Goal: Entertainment & Leisure: Consume media (video, audio)

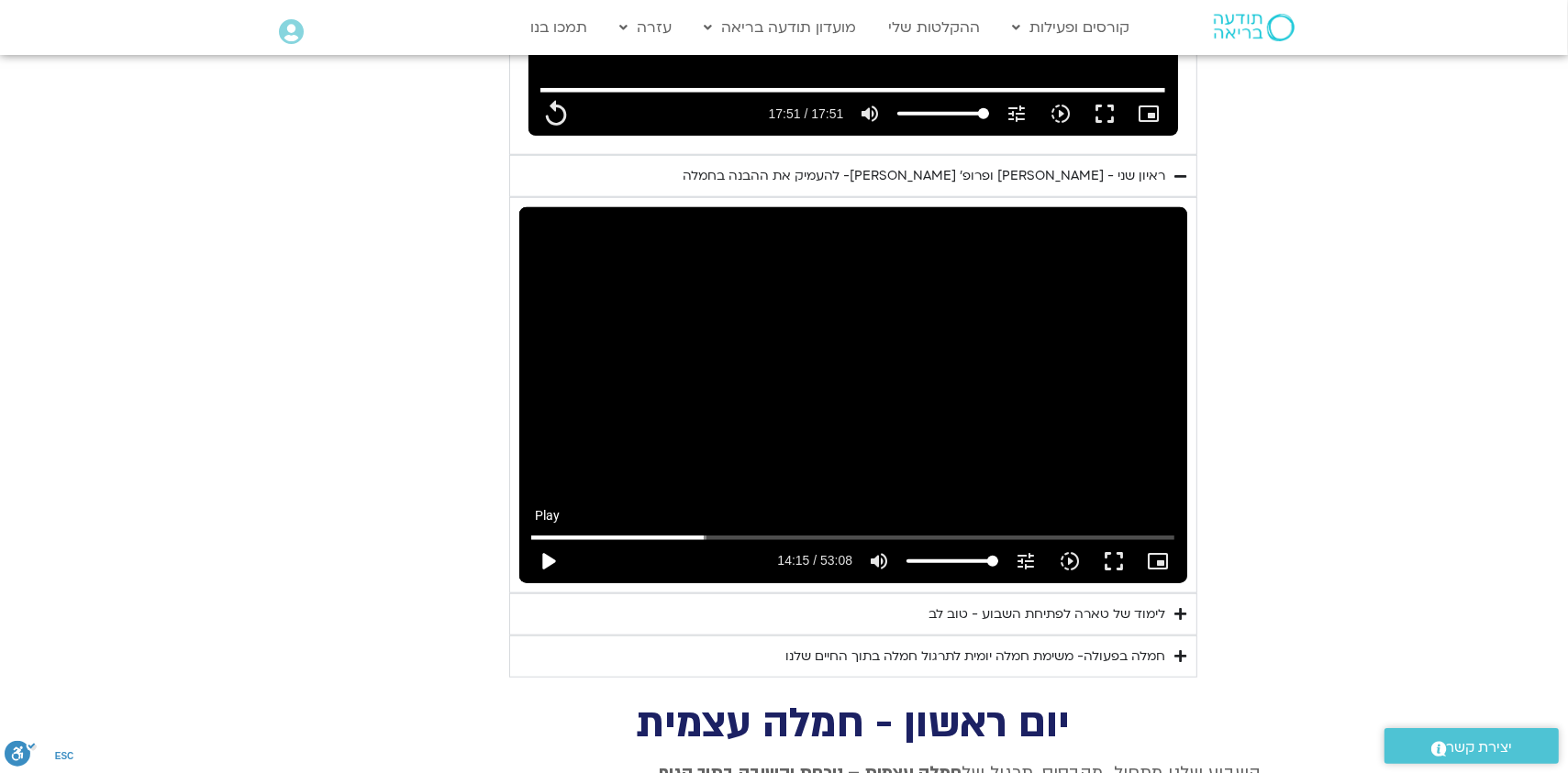
click at [546, 539] on button "play_arrow" at bounding box center [547, 561] width 44 height 44
type input "1071.88"
type input "855.141429"
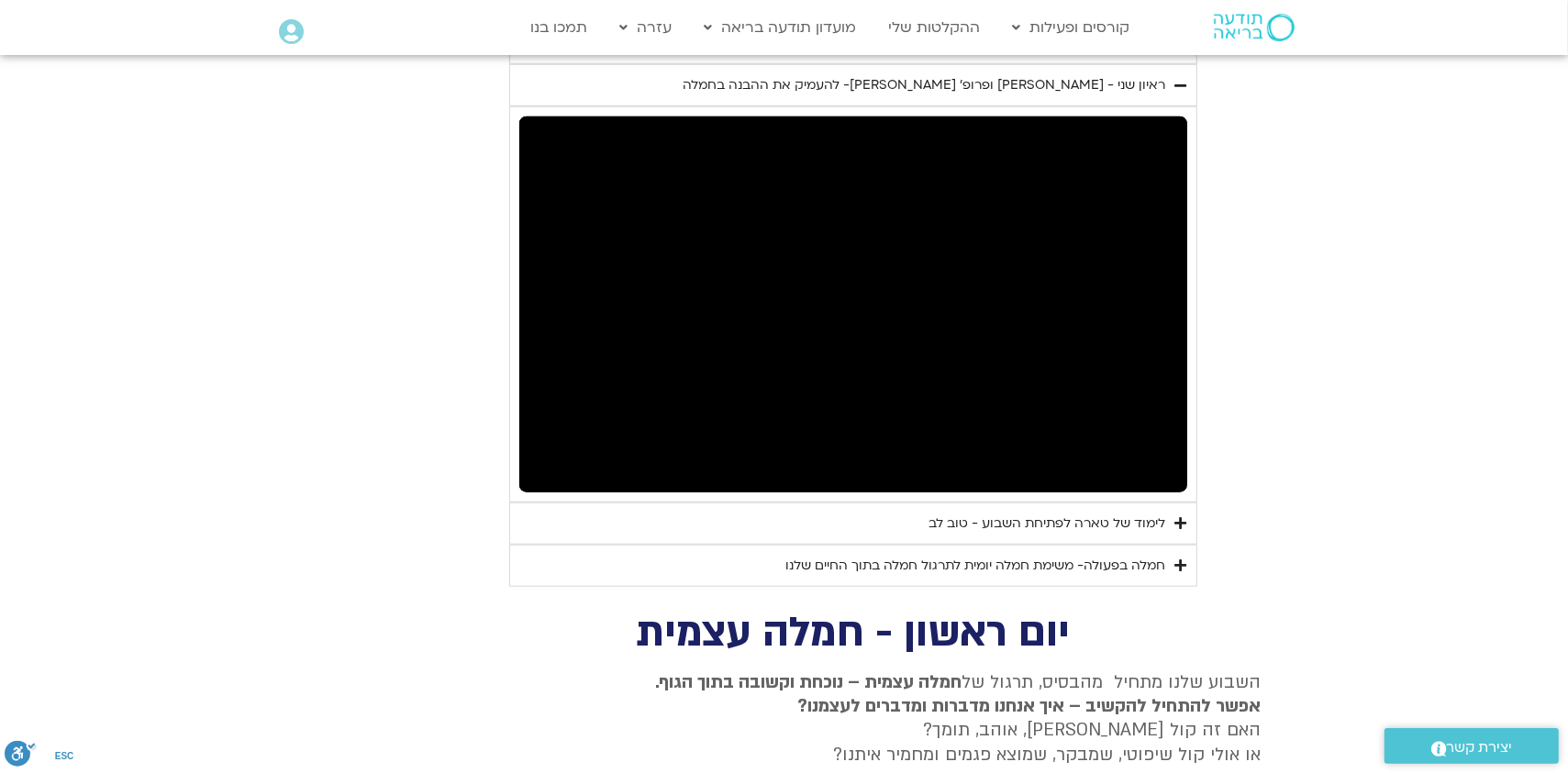
scroll to position [1467, 0]
type input "1071.88"
type input "864.745705"
type input "1071.88"
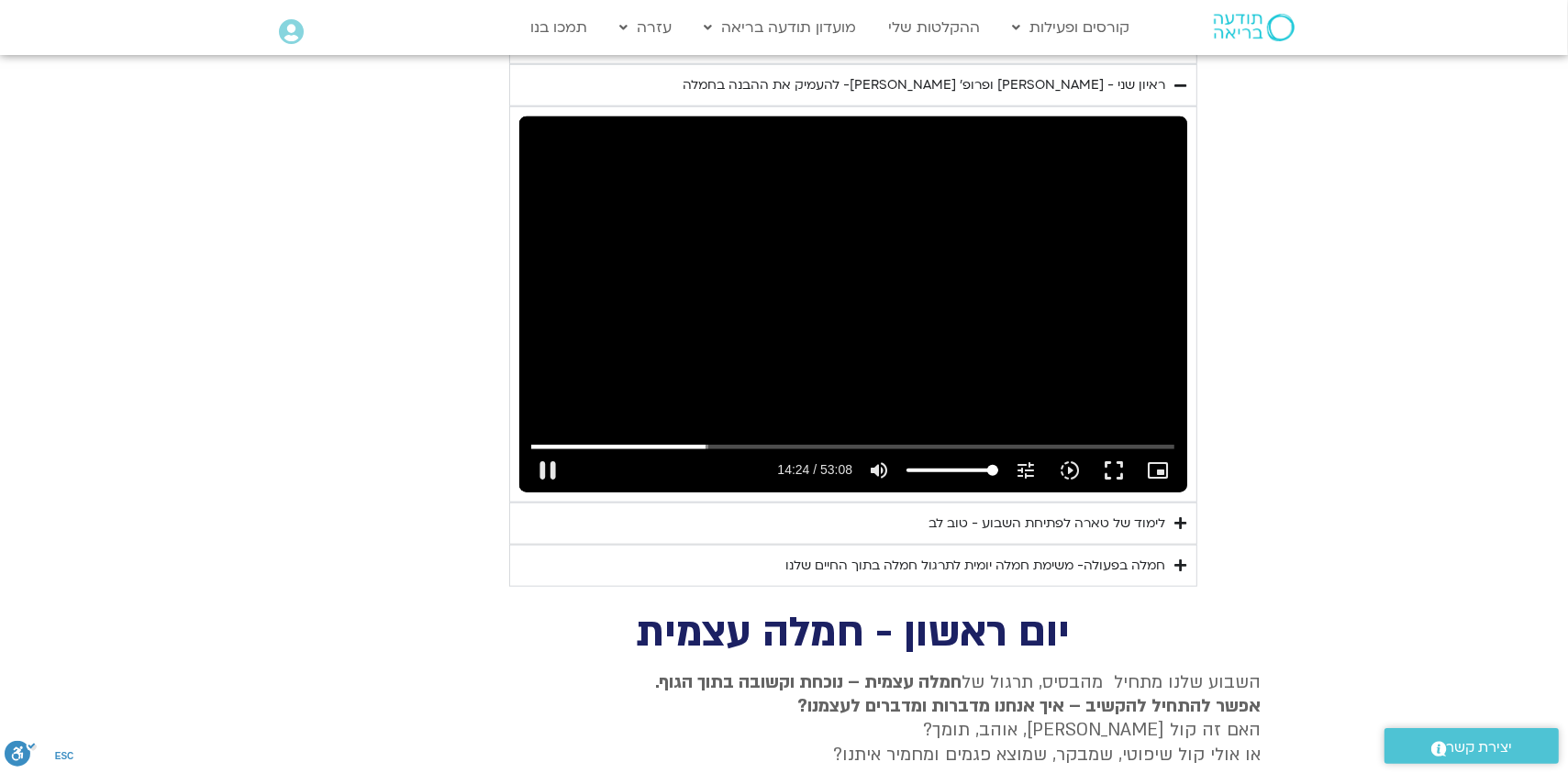
type input "864.803128"
type input "1071.88"
type input "865.012744"
type input "1071.88"
type input "865.060669"
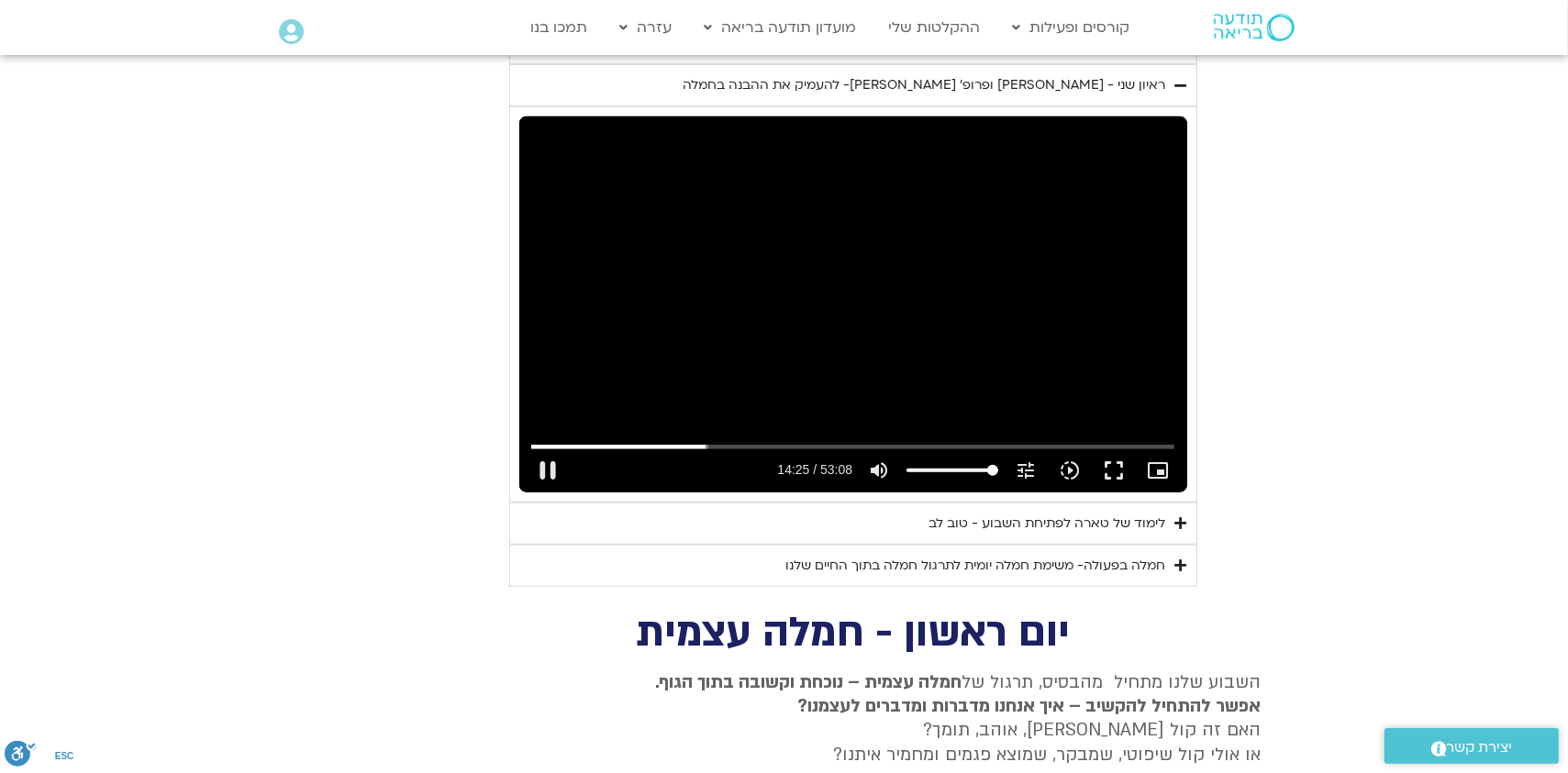
type input "1071.88"
type input "865.19732"
type input "1071.88"
type input "865.334496"
type input "1071.88"
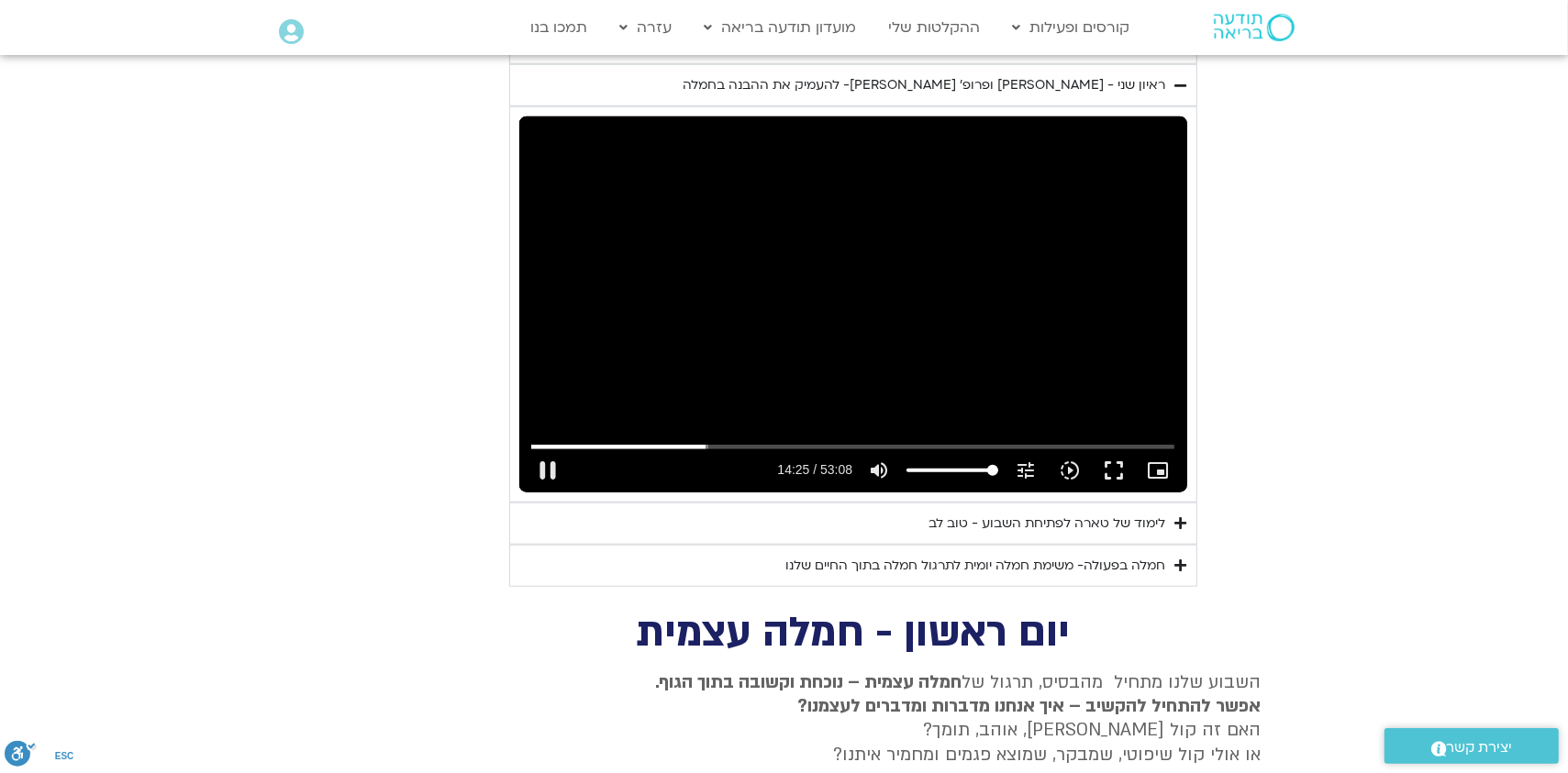
type input "865.579049"
type input "1071.88"
type input "865.646591"
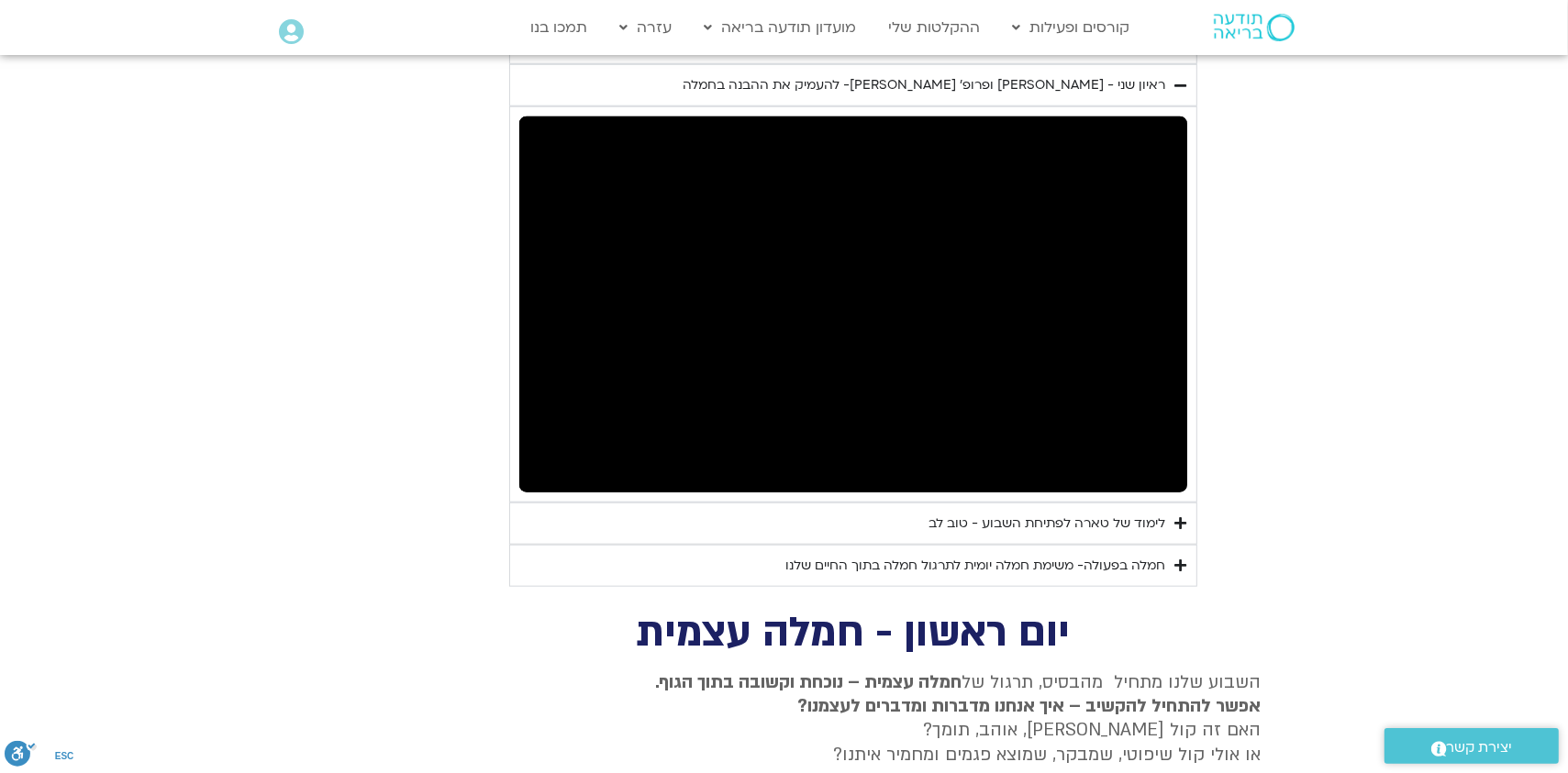
type input "1071.88"
type input "888.213711"
type input "1071.88"
type input "888.263937"
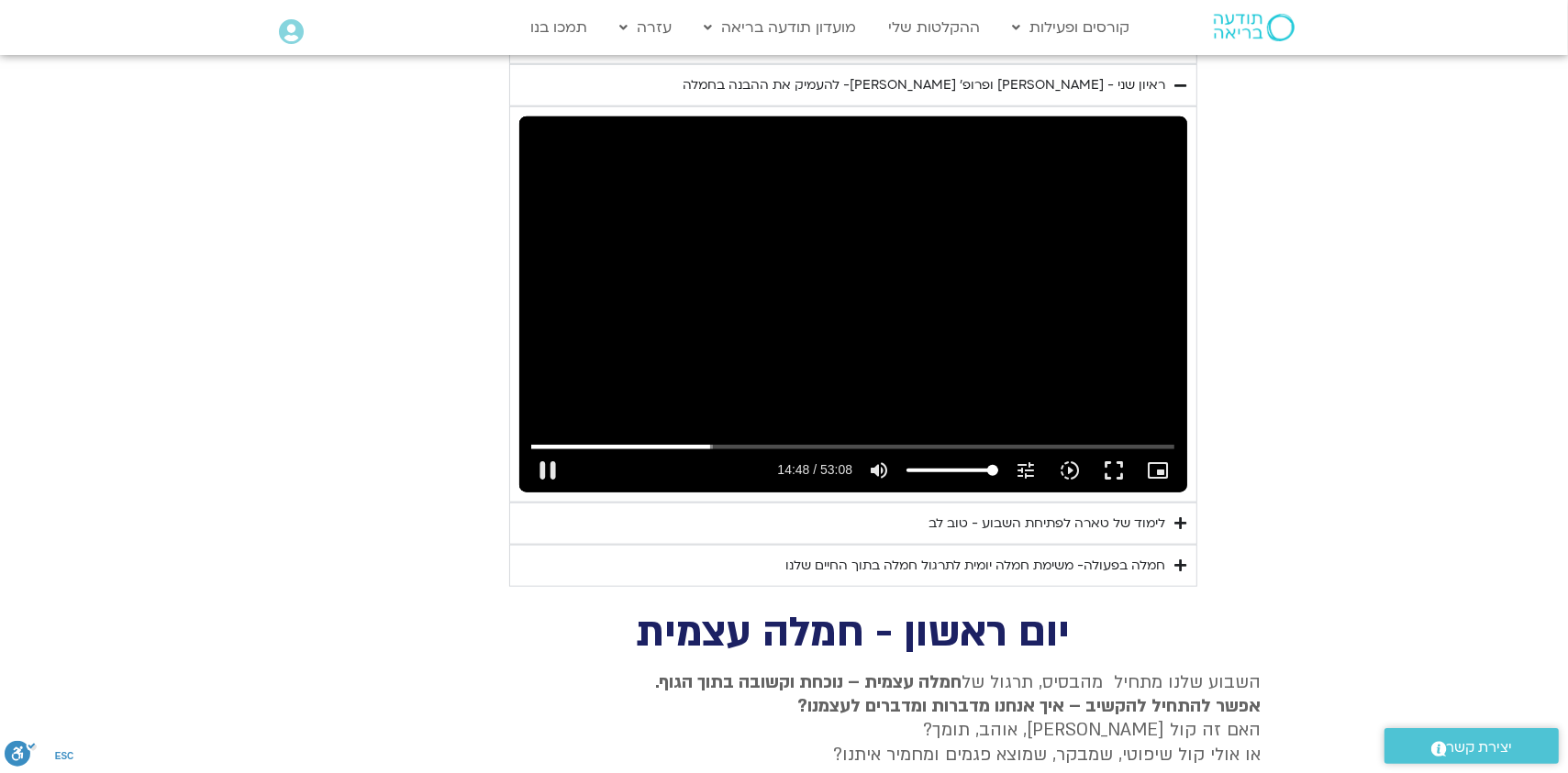
type input "1071.88"
type input "888.368151"
type input "1071.88"
type input "888.613472"
type input "1071.88"
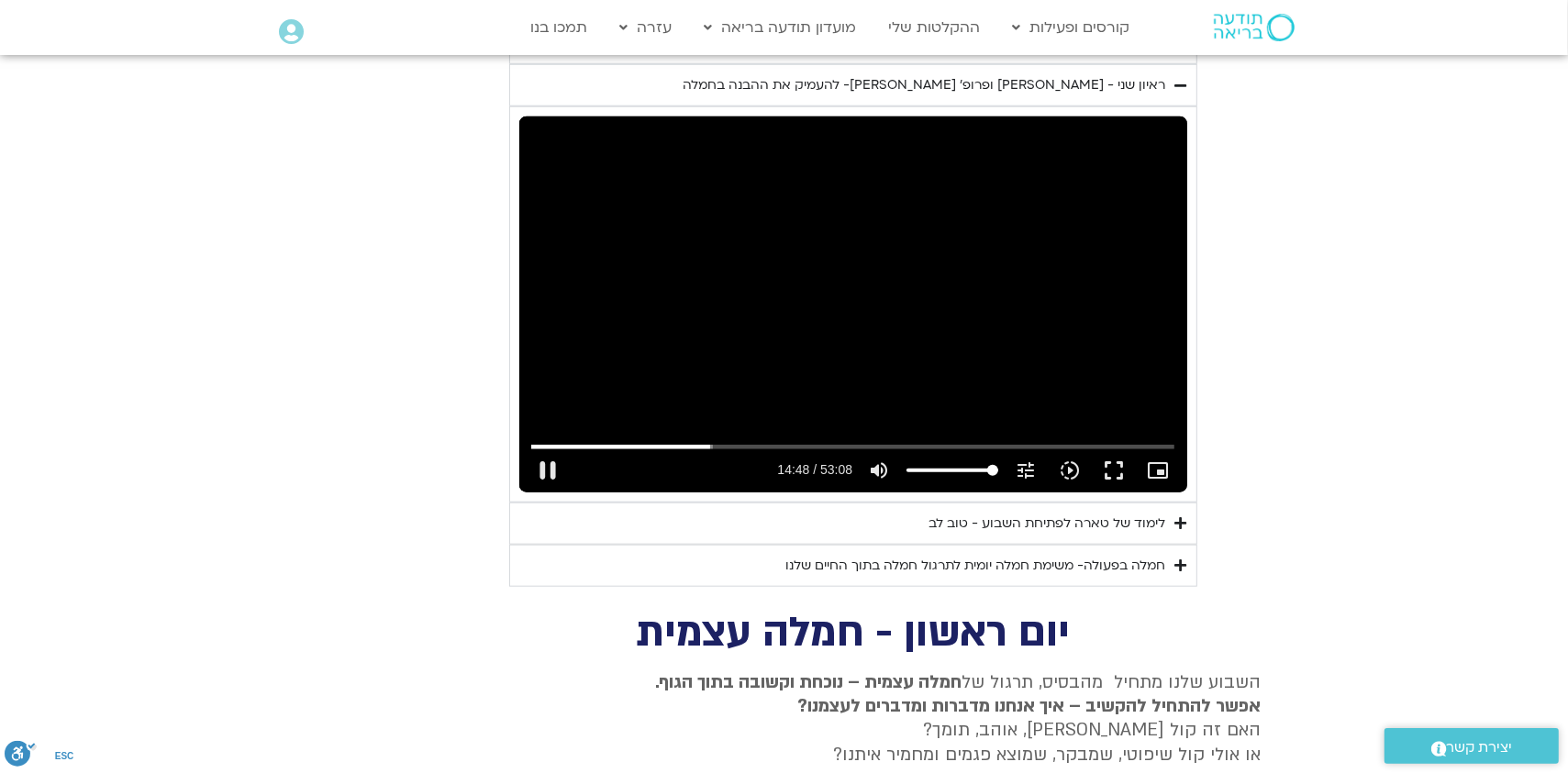
type input "888.730117"
type input "1071.88"
type input "888.881183"
type input "1071.88"
type input "888.980197"
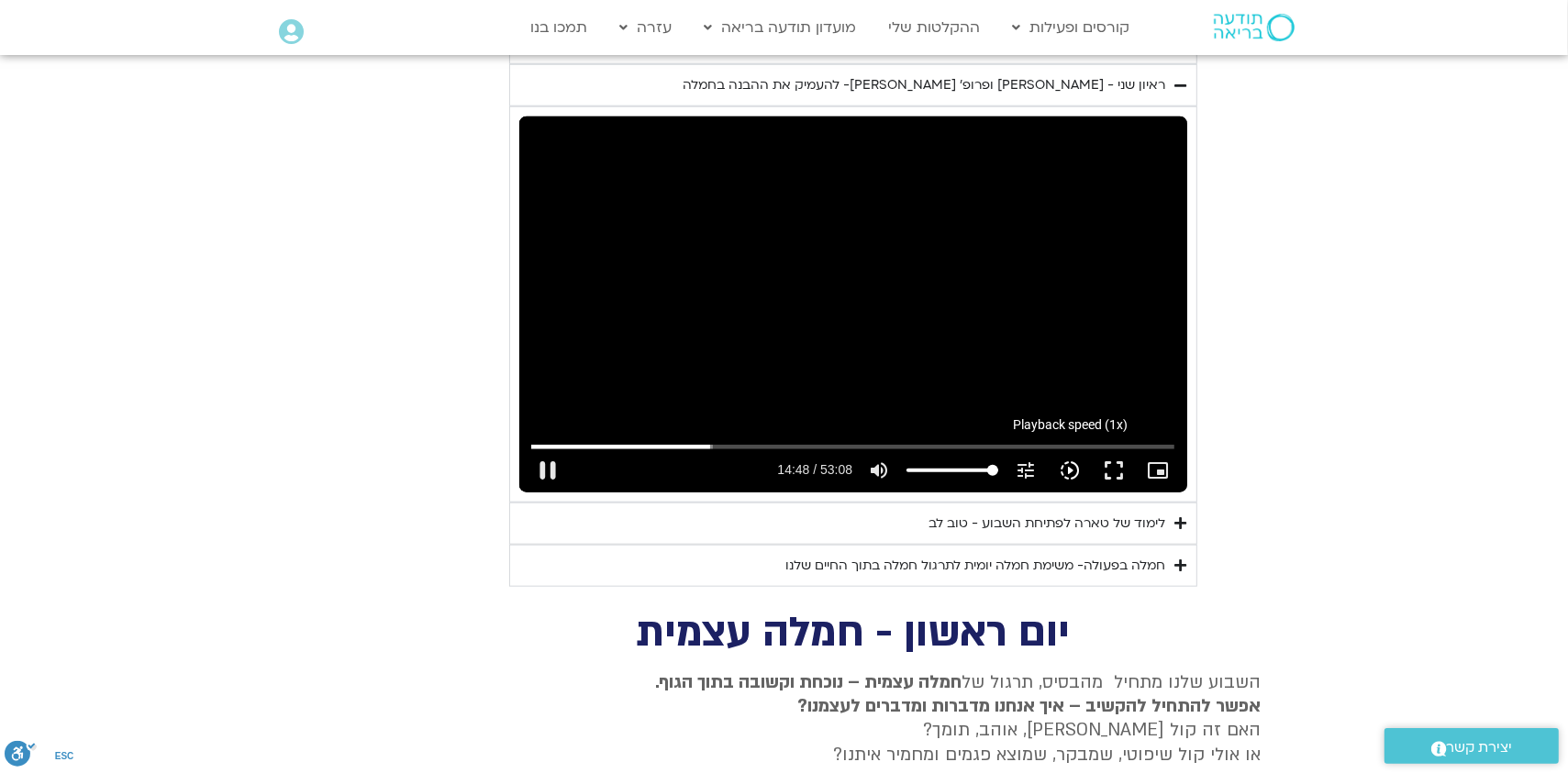
type input "1071.88"
type input "889.11373"
type input "1071.88"
type input "889.197253"
type input "1071.88"
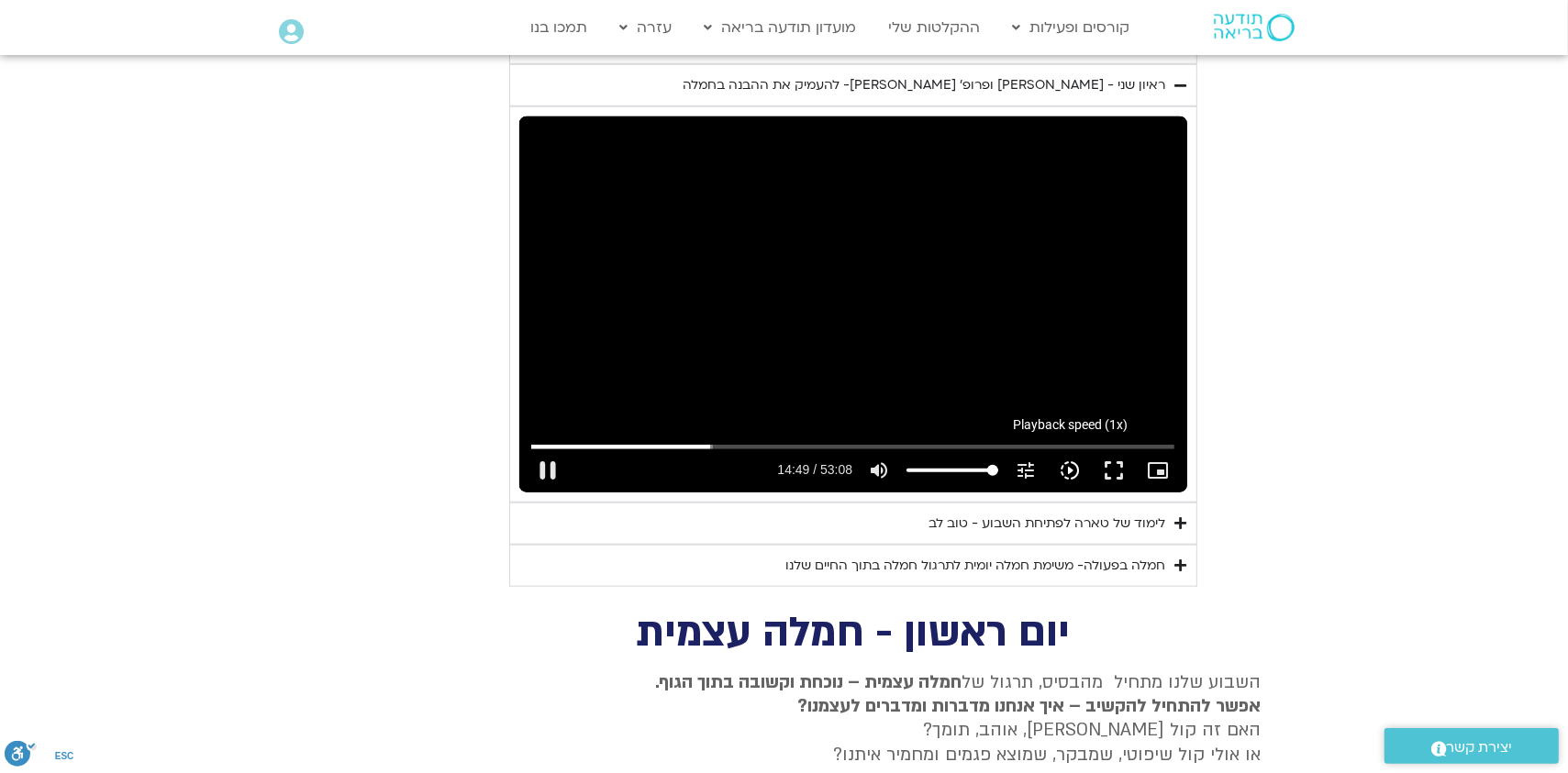
type input "889.287719"
type input "1071.88"
type input "889.530319"
type input "1071.88"
type input "889.613754"
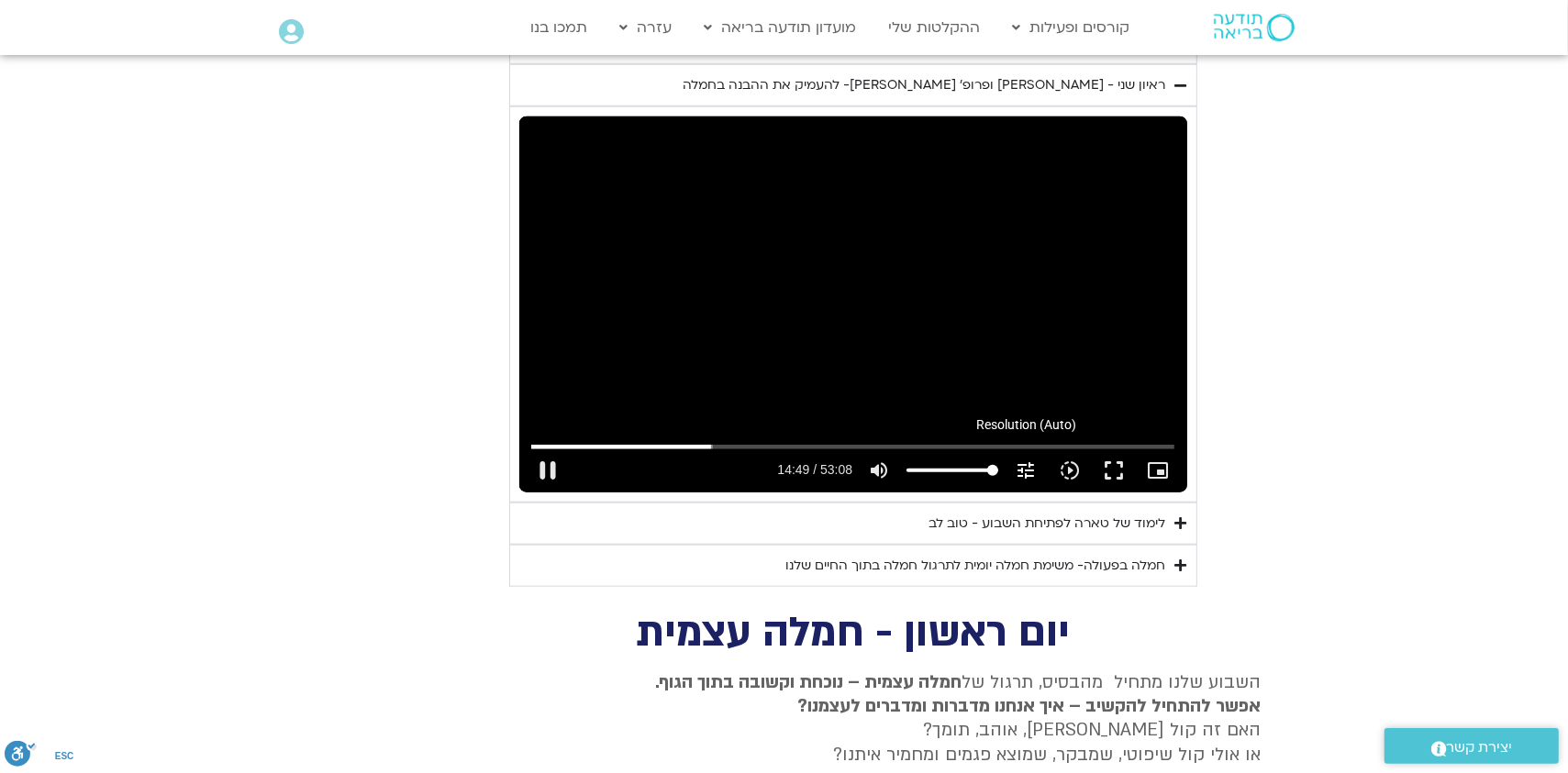
type input "1071.88"
type input "889.730675"
type input "1071.88"
type input "889.807772"
type input "1071.88"
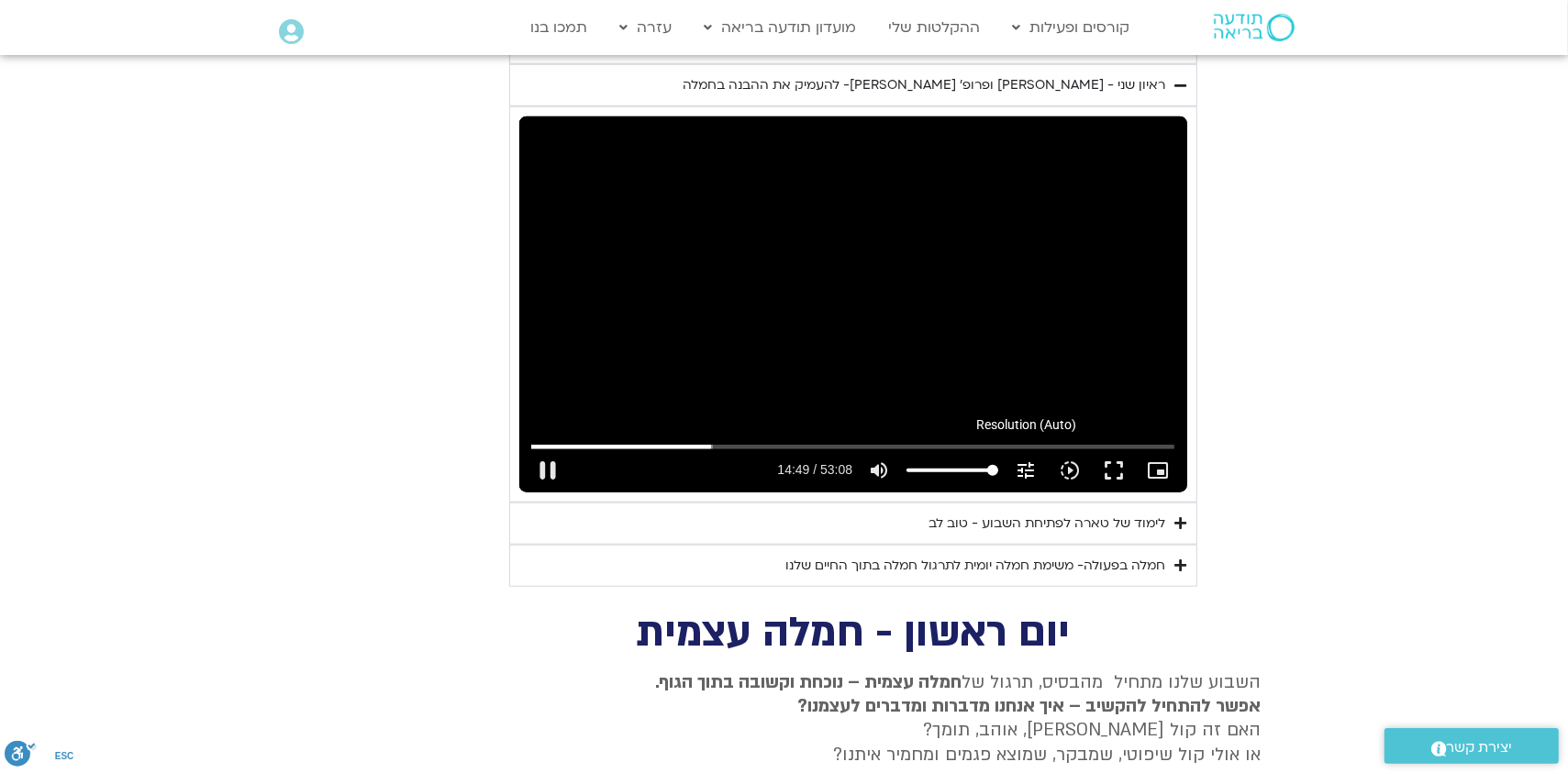
type input "889.939004"
type input "1071.88"
type input "890.066955"
type input "1071.88"
type input "890.19961"
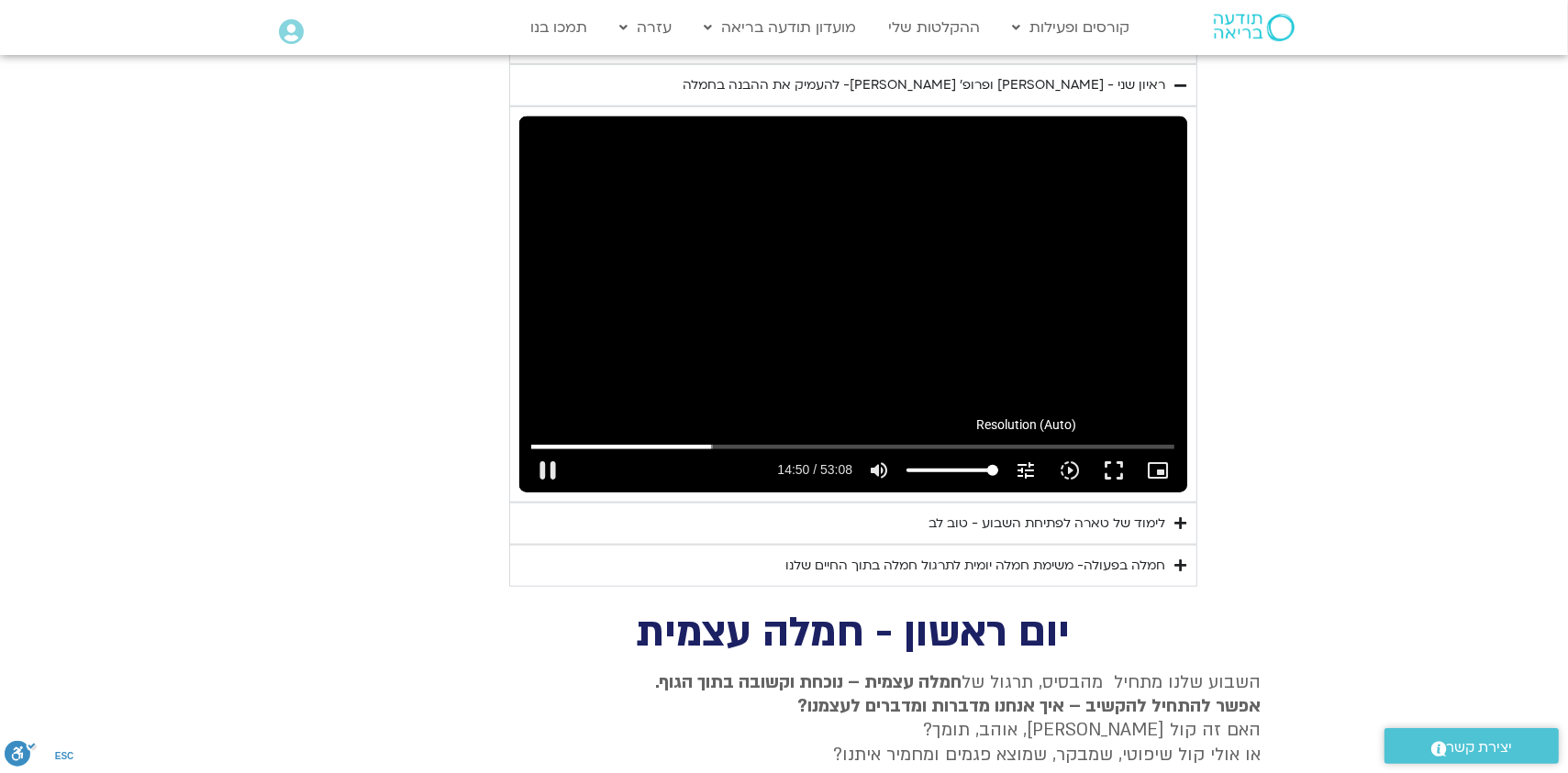
type input "1071.88"
type input "890.333523"
type input "1071.88"
type input "890.468572"
type input "1071.88"
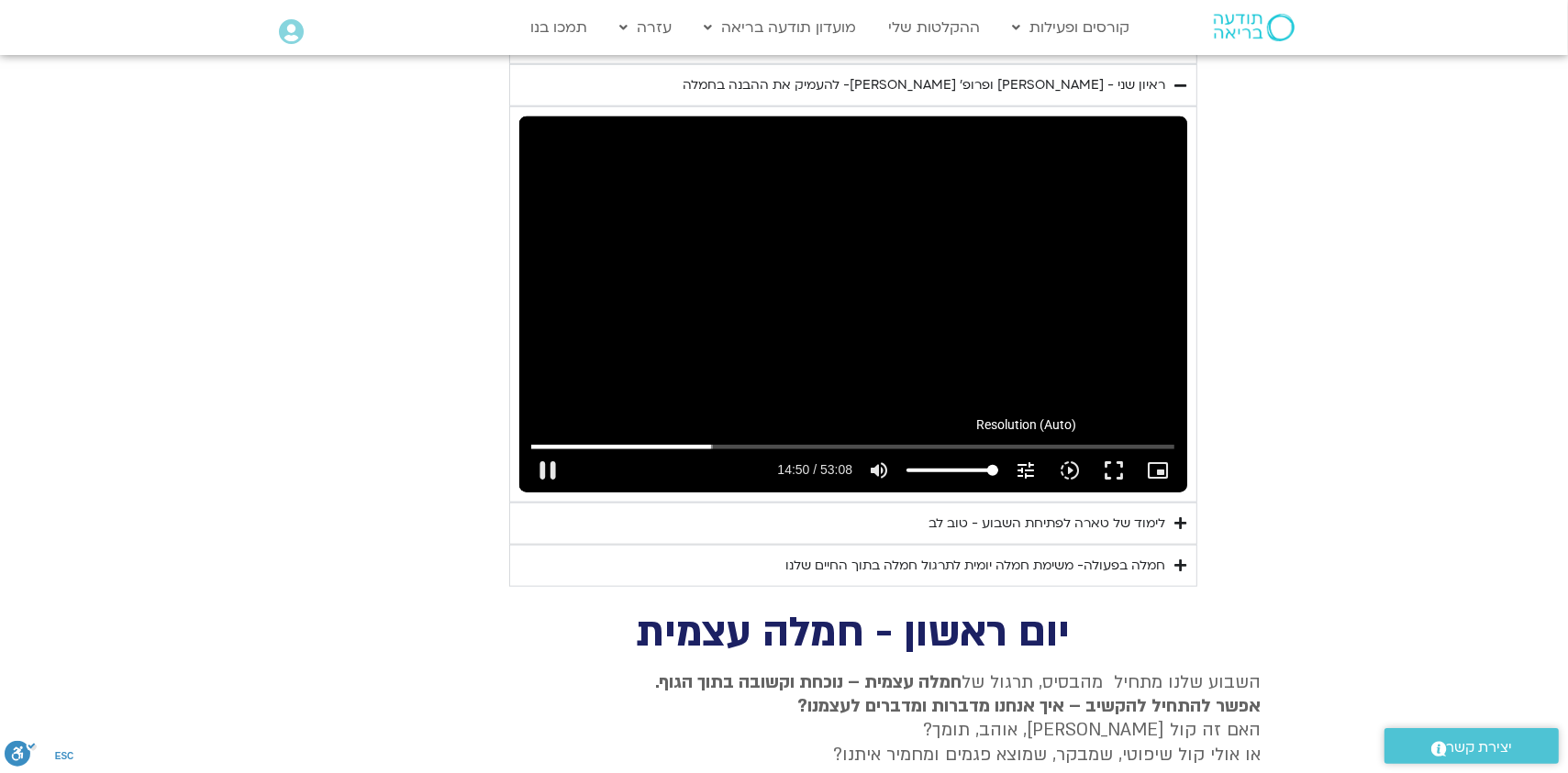
type input "890.599703"
type input "1071.88"
type input "890.733926"
type input "1071.88"
type input "890.867193"
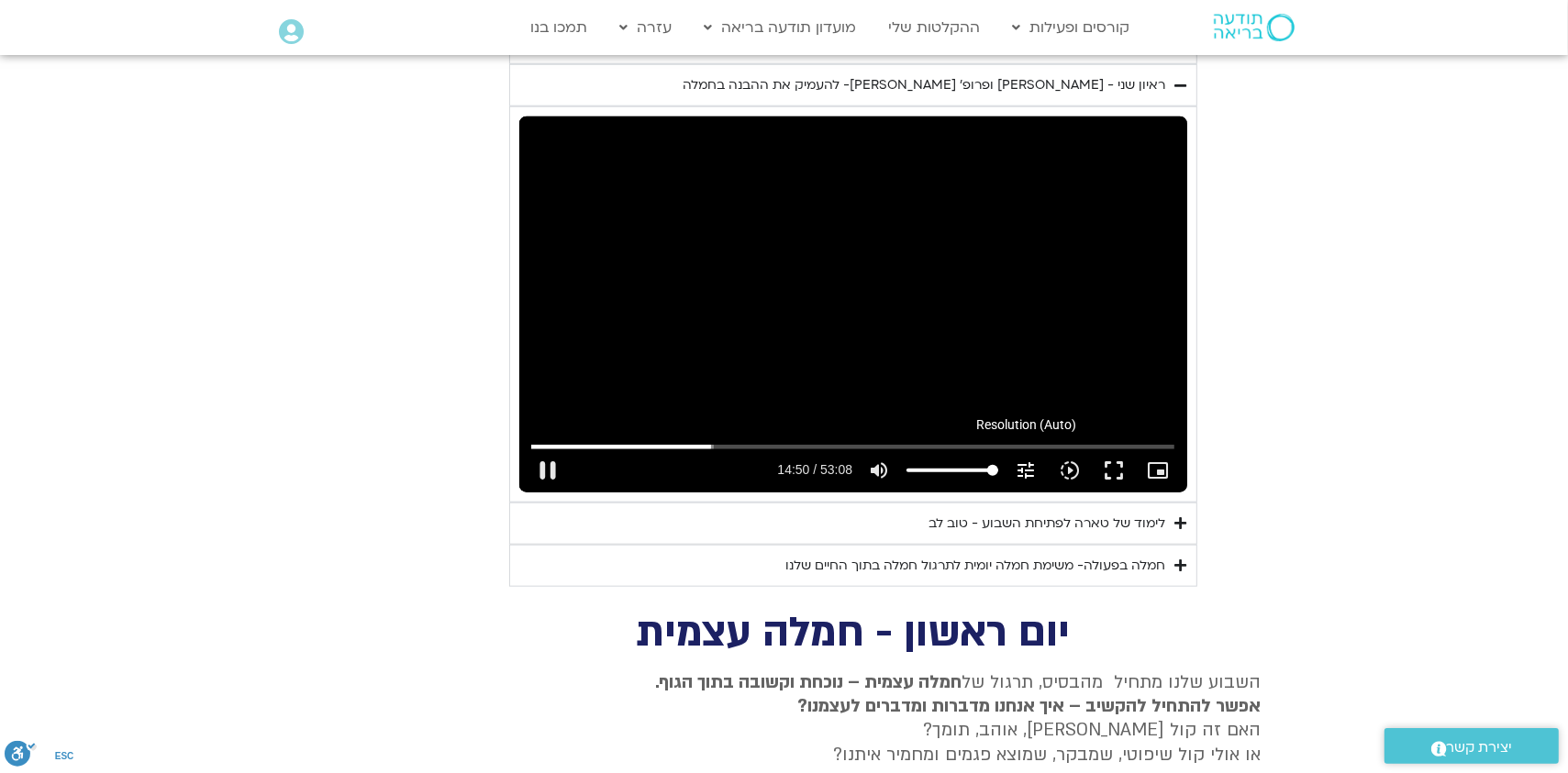
type input "1071.88"
type input "890.999929"
type input "1071.88"
type input "891.132713"
click at [1030, 459] on icon "tune" at bounding box center [1026, 470] width 22 height 22
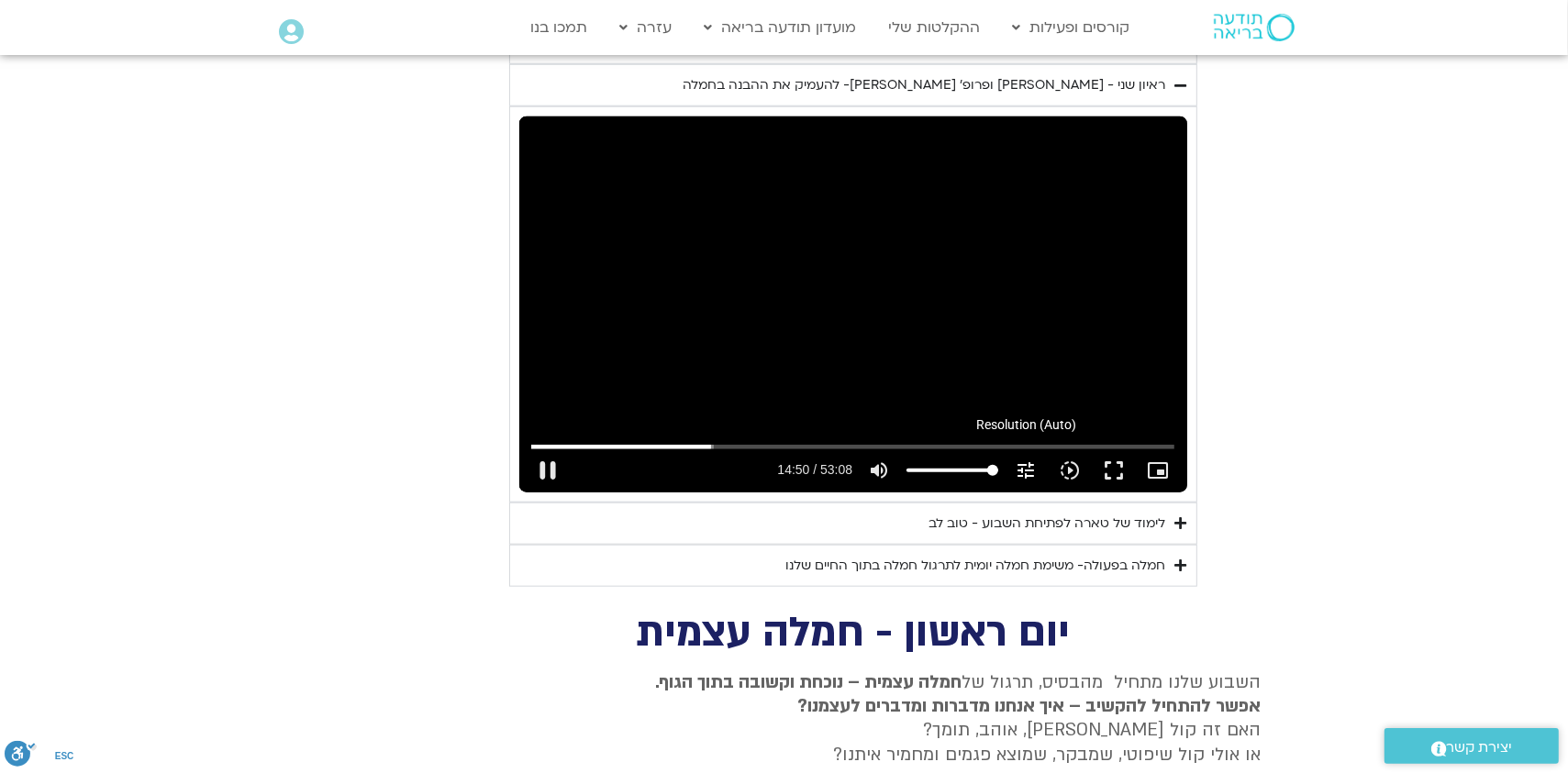
type input "1071.88"
type input "891.277702"
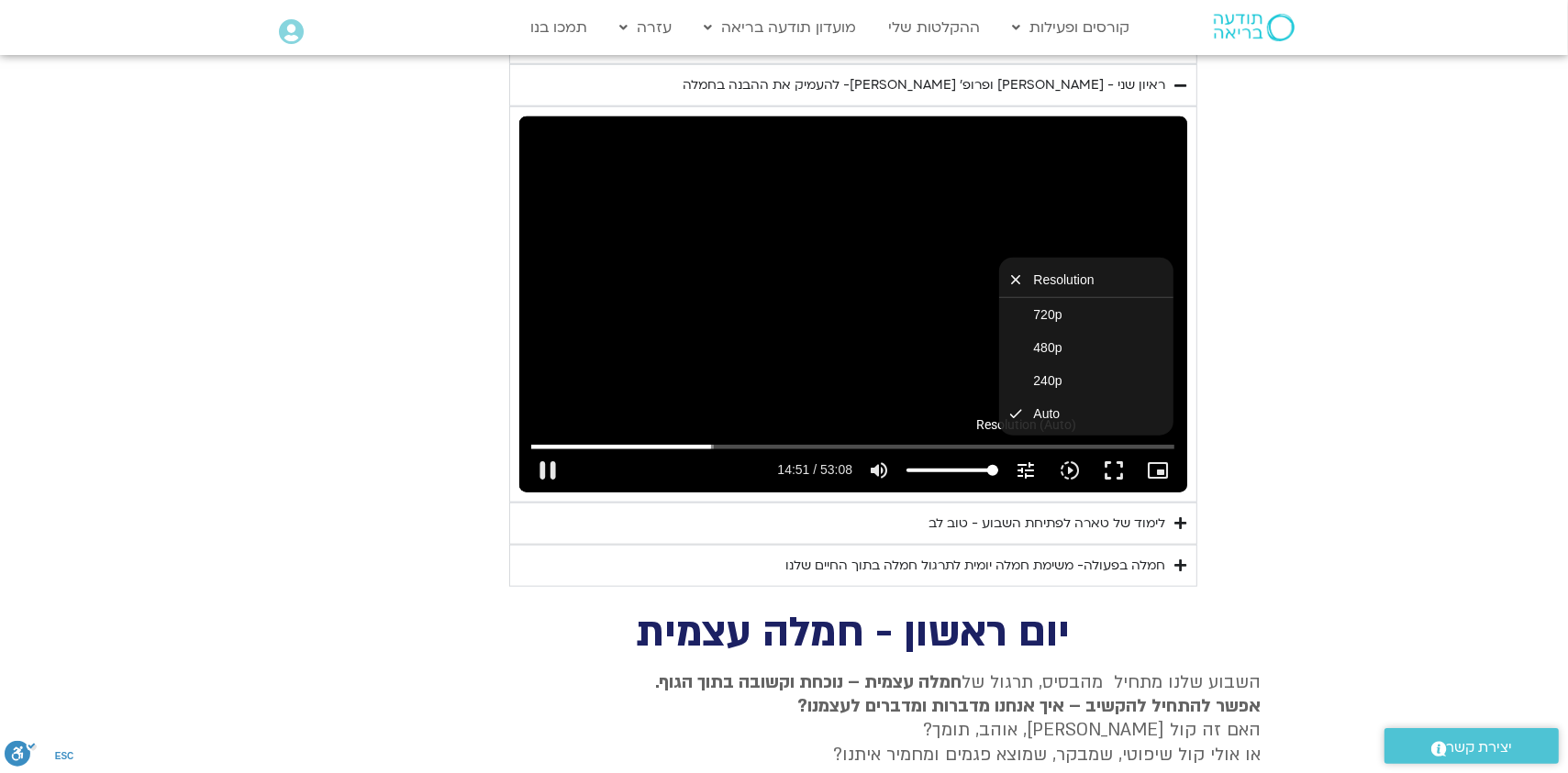
type input "1071.88"
type input "891.407094"
type input "1071.88"
type input "891.538014"
type input "1071.88"
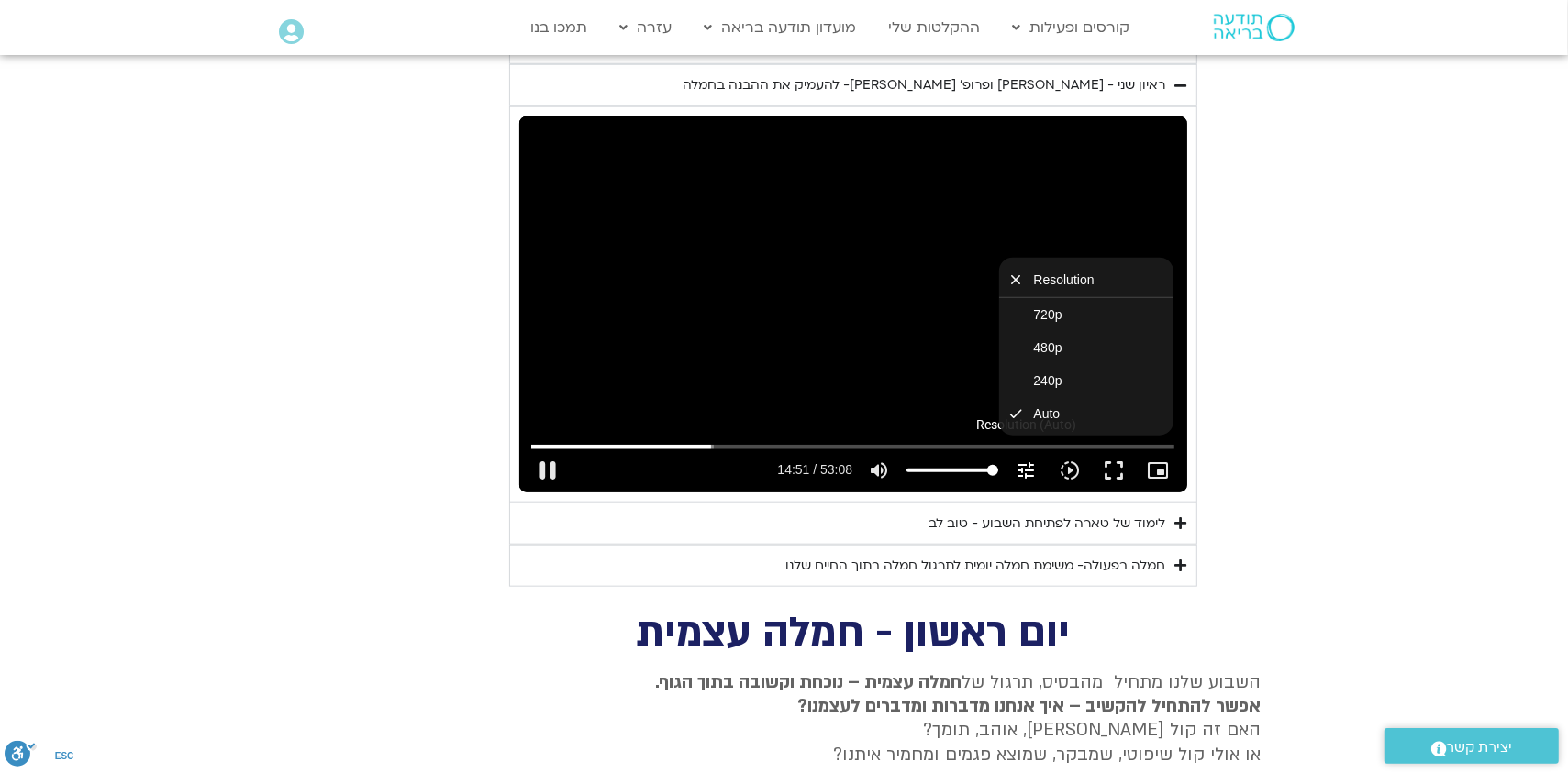
type input "891.671867"
type input "1071.88"
type input "891.800668"
type input "1071.88"
type input "891.932281"
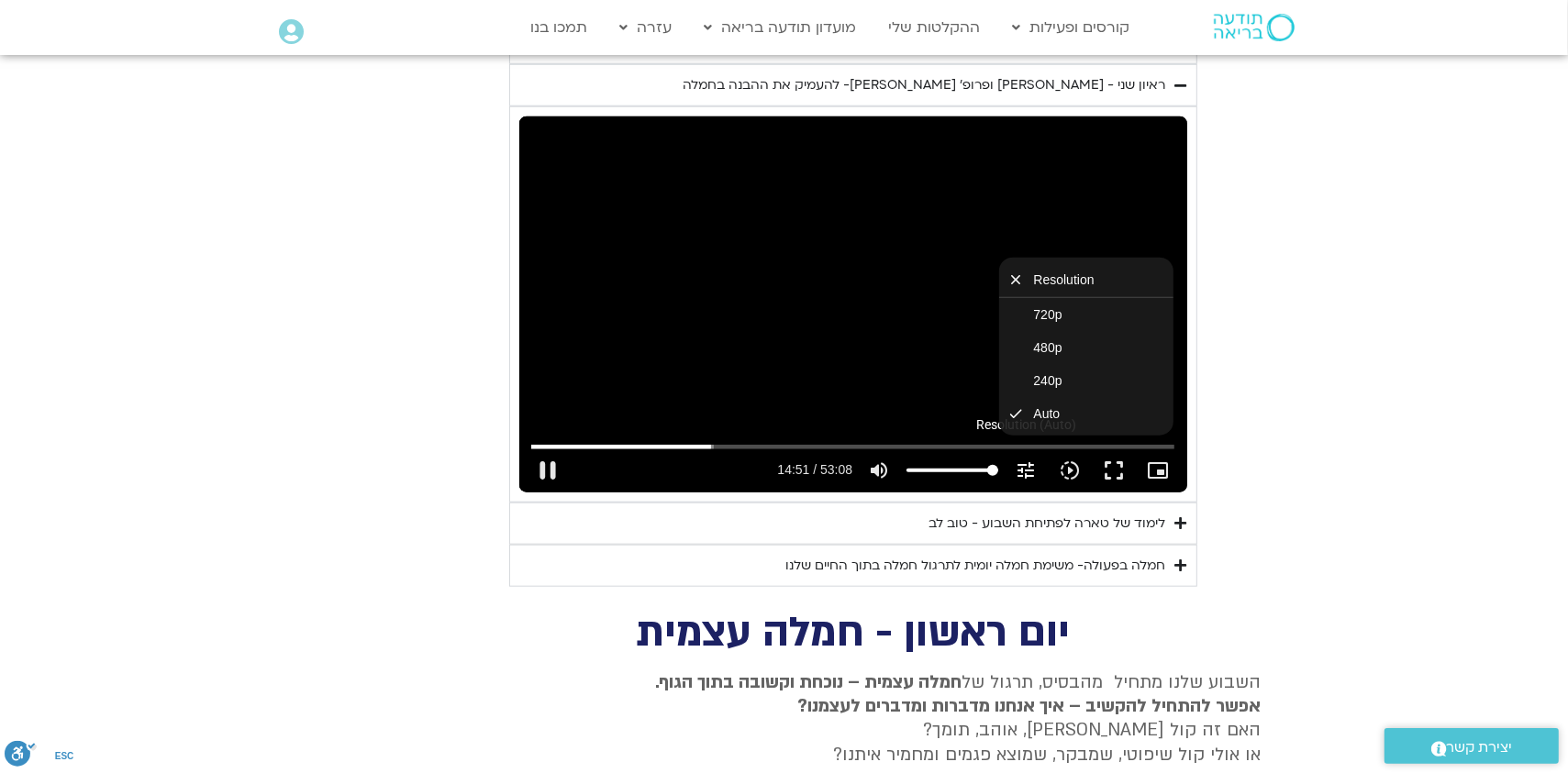
type input "1071.88"
type input "892.069772"
type input "1071.88"
type input "892.200328"
type input "1071.88"
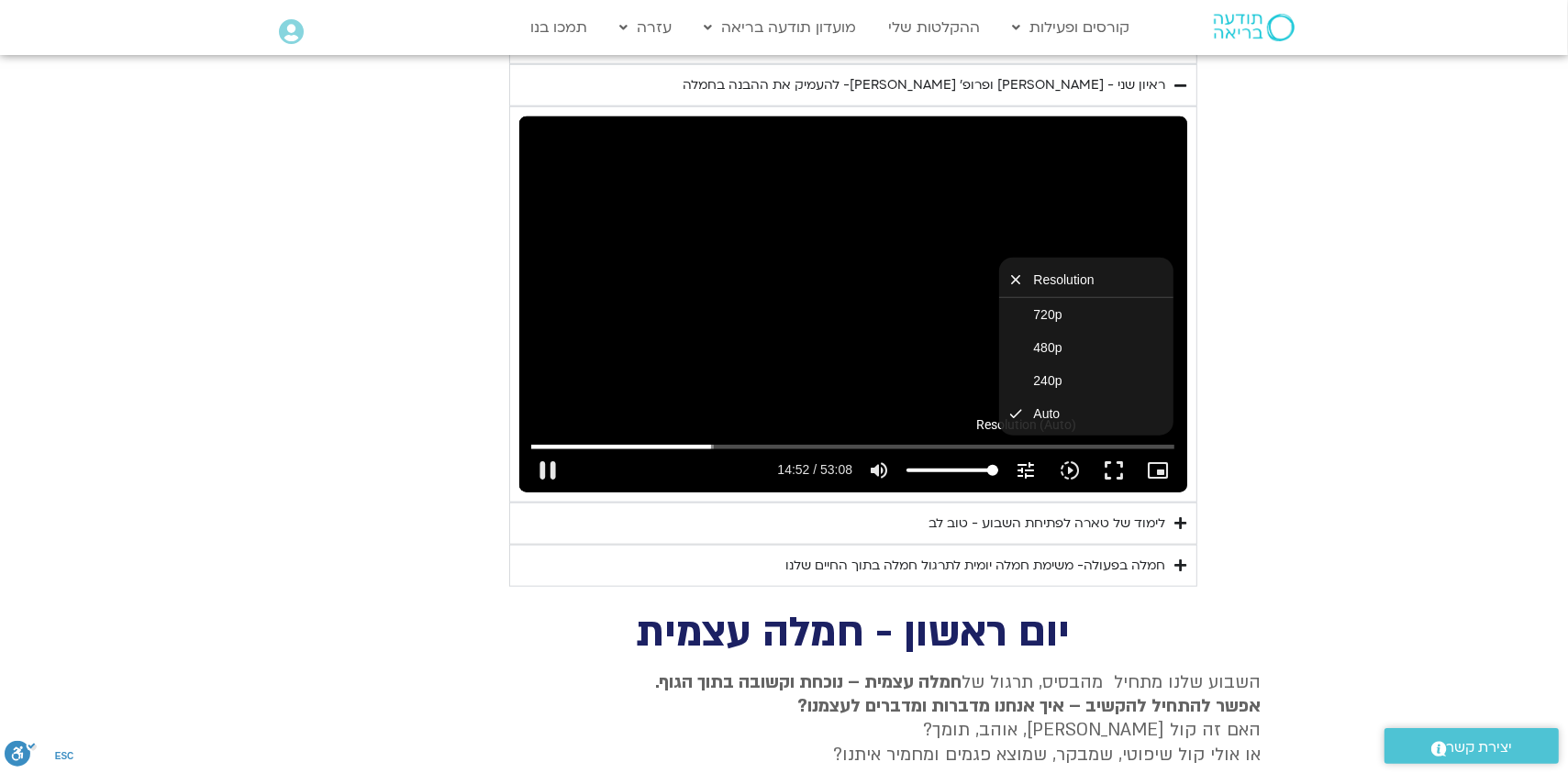
type input "892.333566"
type input "1071.88"
type input "892.466684"
type input "1071.88"
type input "892.60014"
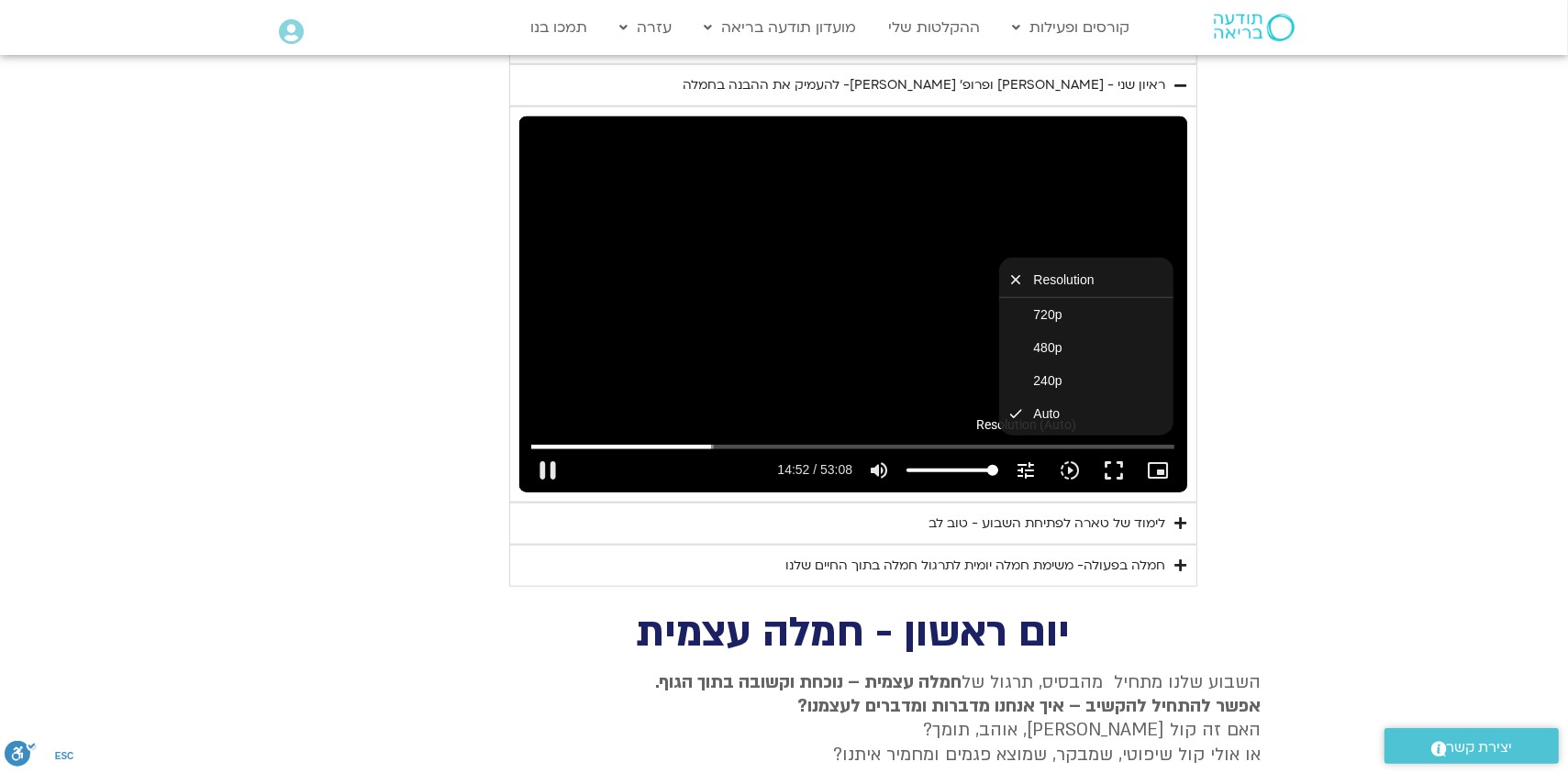
type input "1071.88"
type input "892.733328"
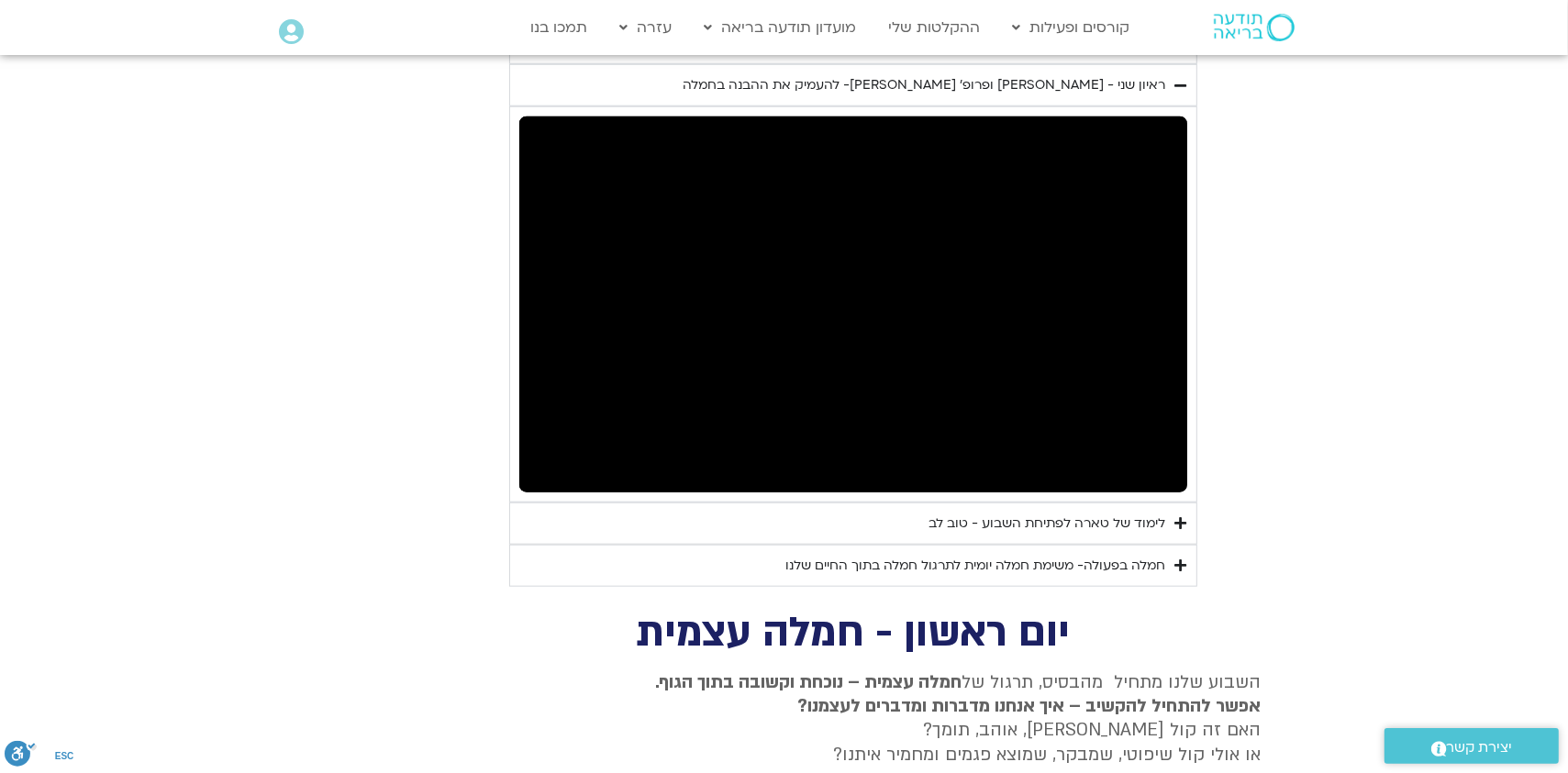
type input "1071.88"
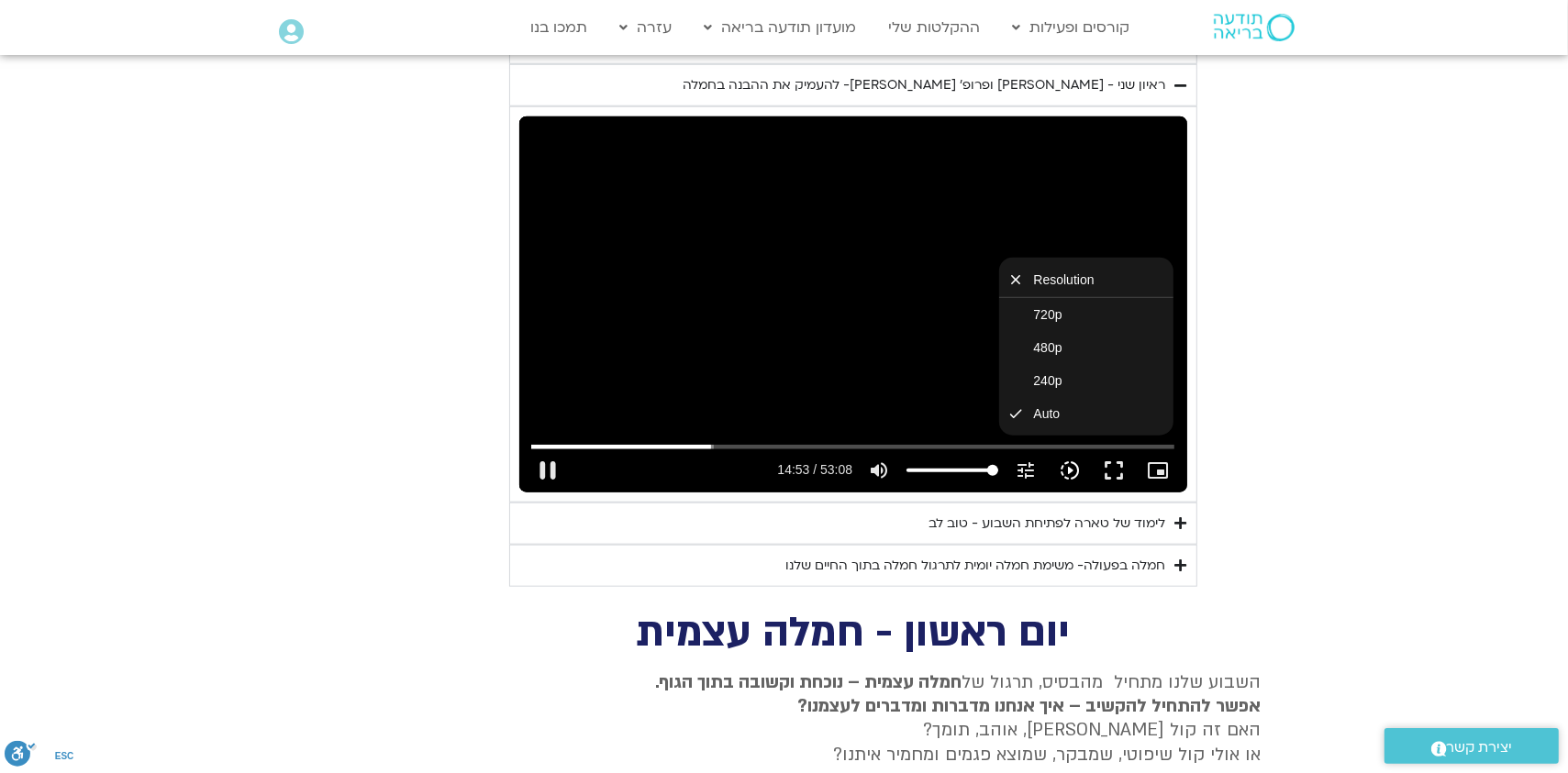
type input "893.364224"
type input "1071.88"
type input "893.400738"
type input "1071.88"
type input "893.598008"
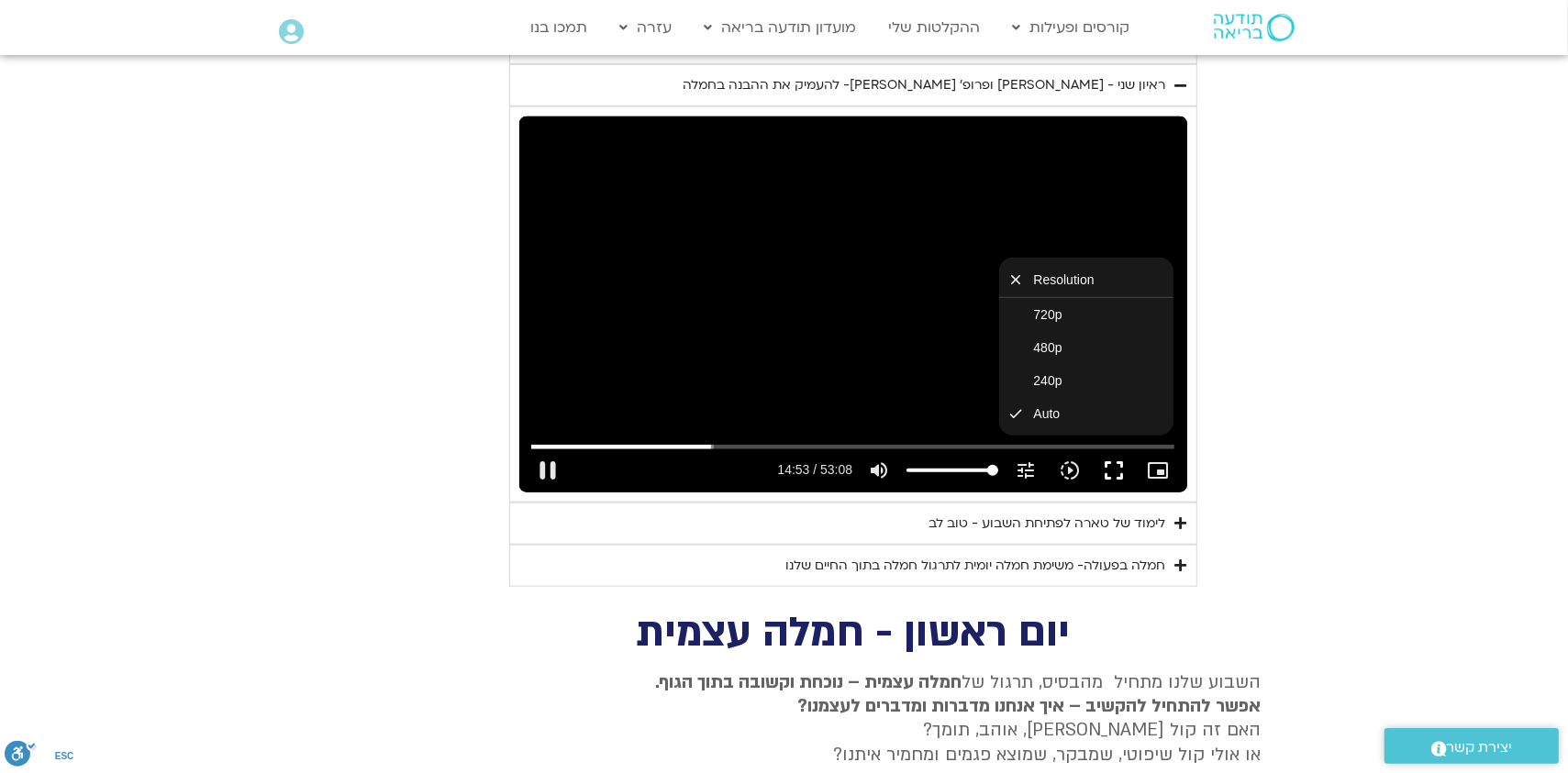
type input "1071.88"
type input "893.780649"
type input "1071.88"
type input "893.913287"
type input "1071.88"
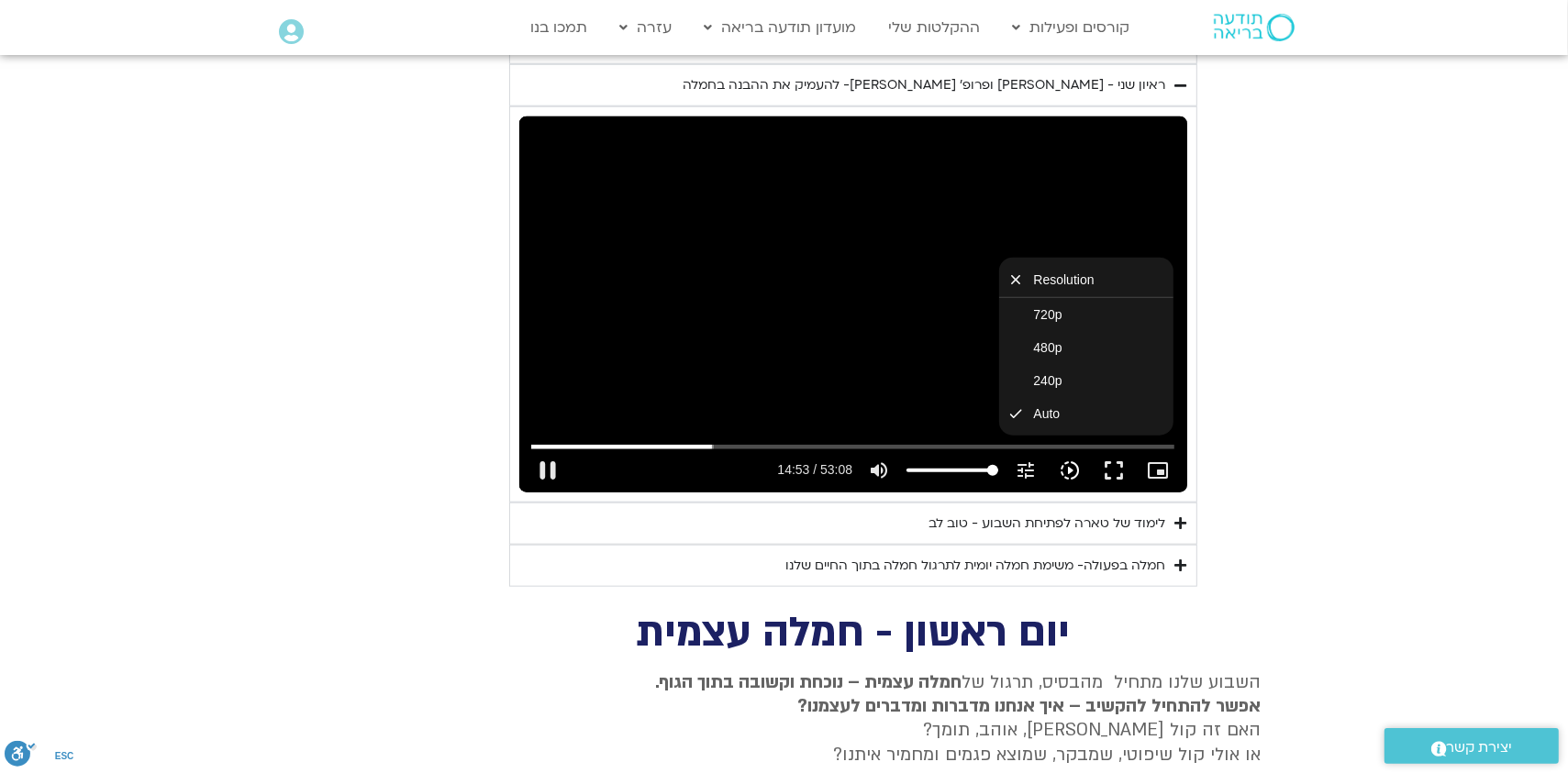
type input "893.997336"
type input "1071.88"
type input "894.067353"
type input "1071.88"
type input "894.201359"
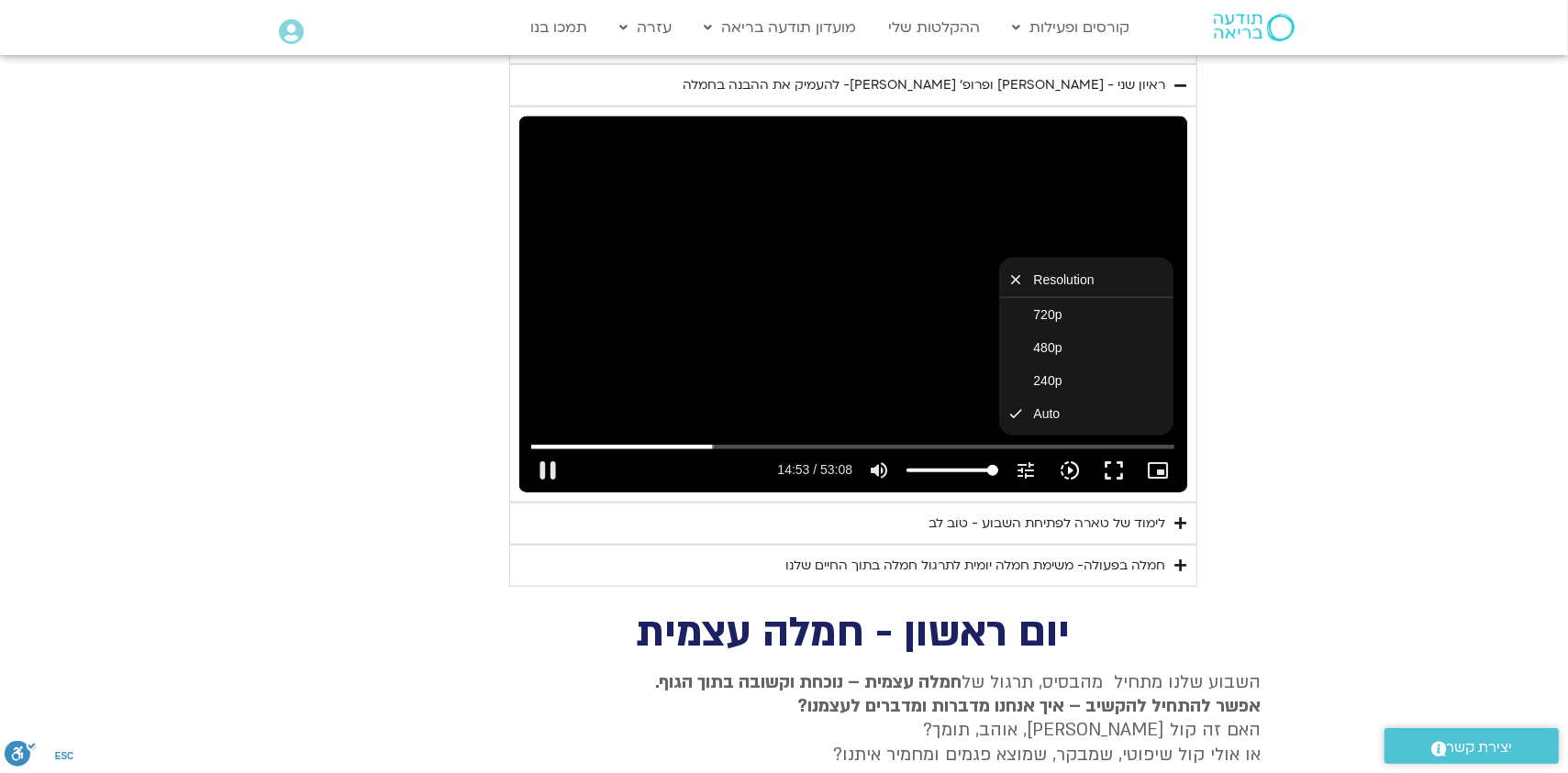
click at [1074, 459] on icon "slow_motion_video" at bounding box center [1070, 470] width 22 height 22
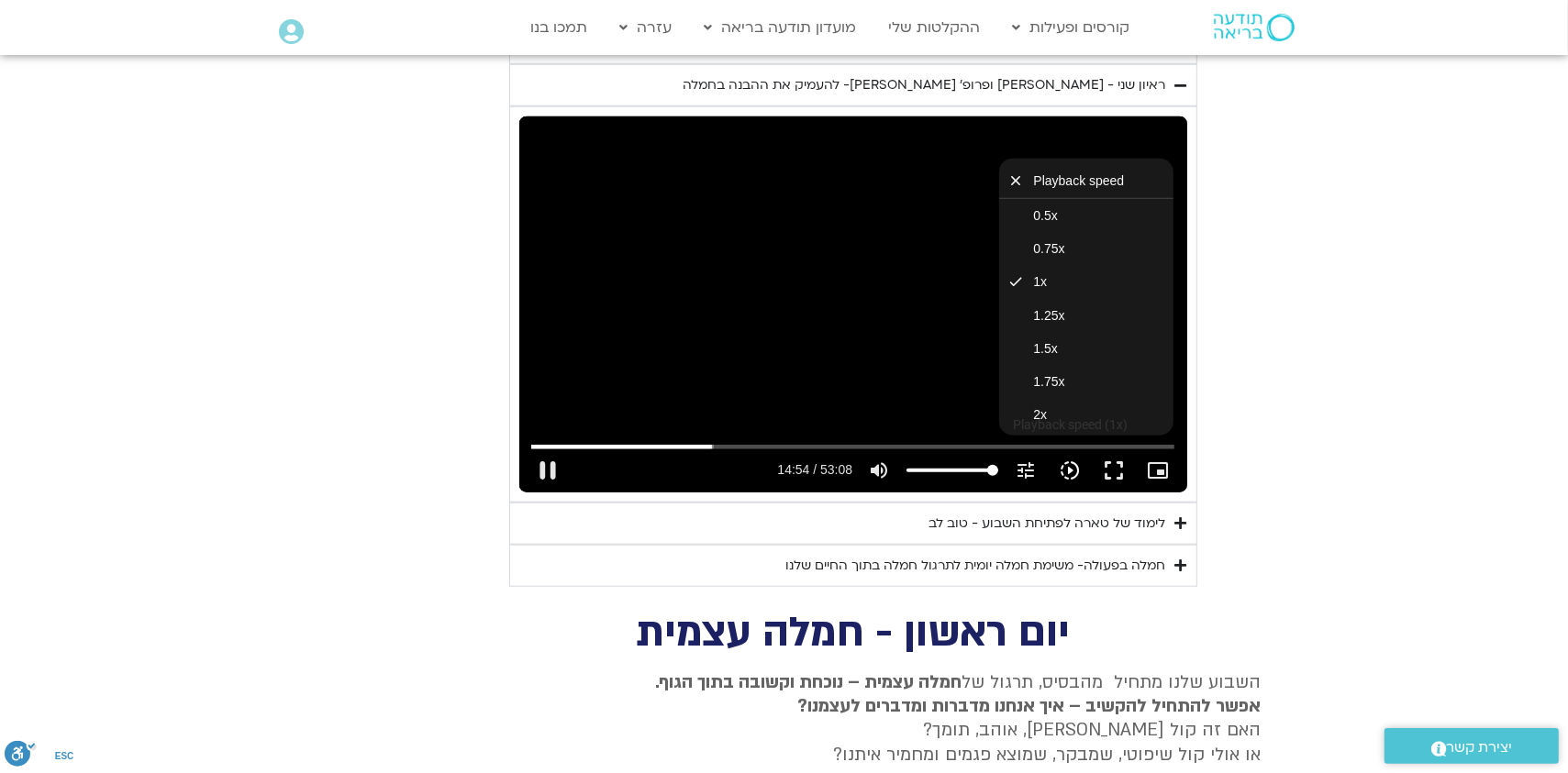
type input "1071.88"
type input "894.351599"
type input "1071.88"
type input "894.481156"
type input "1071.88"
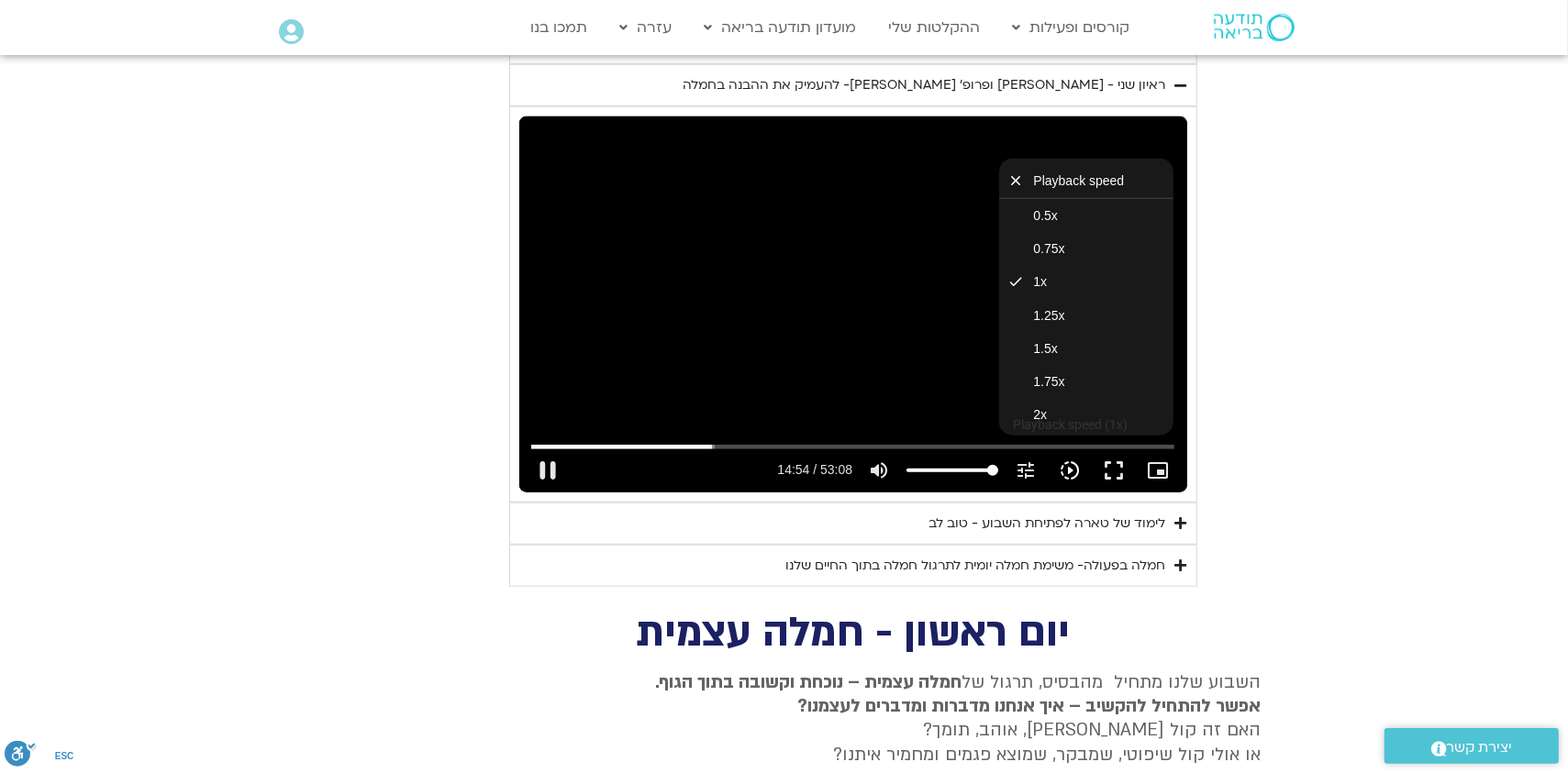
type input "894.606353"
type input "1071.88"
type input "894.739309"
type input "1071.88"
type input "894.869442"
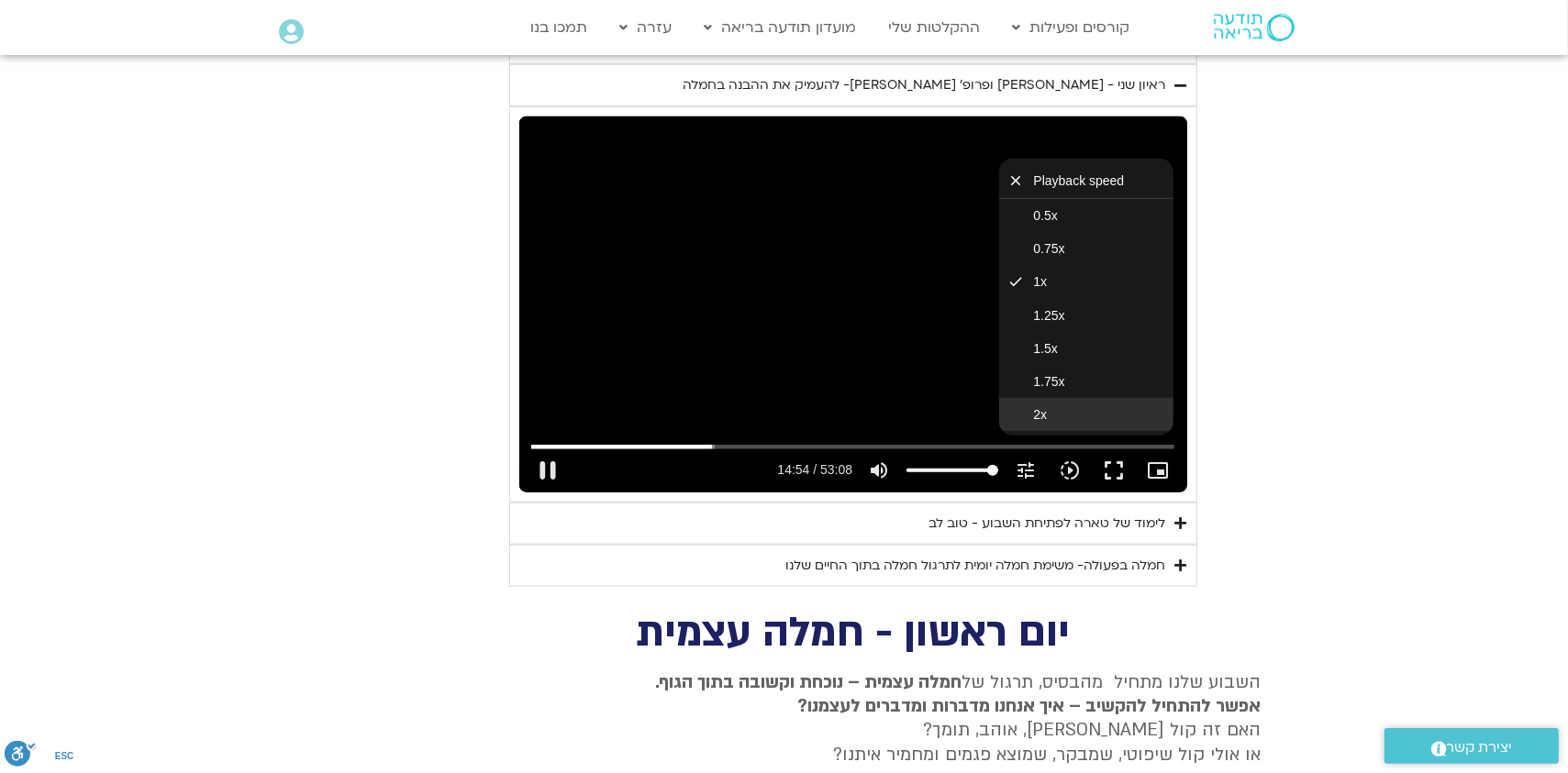
type input "1071.88"
type input "895.113434"
type input "1071.88"
type input "895.23058"
type input "1071.88"
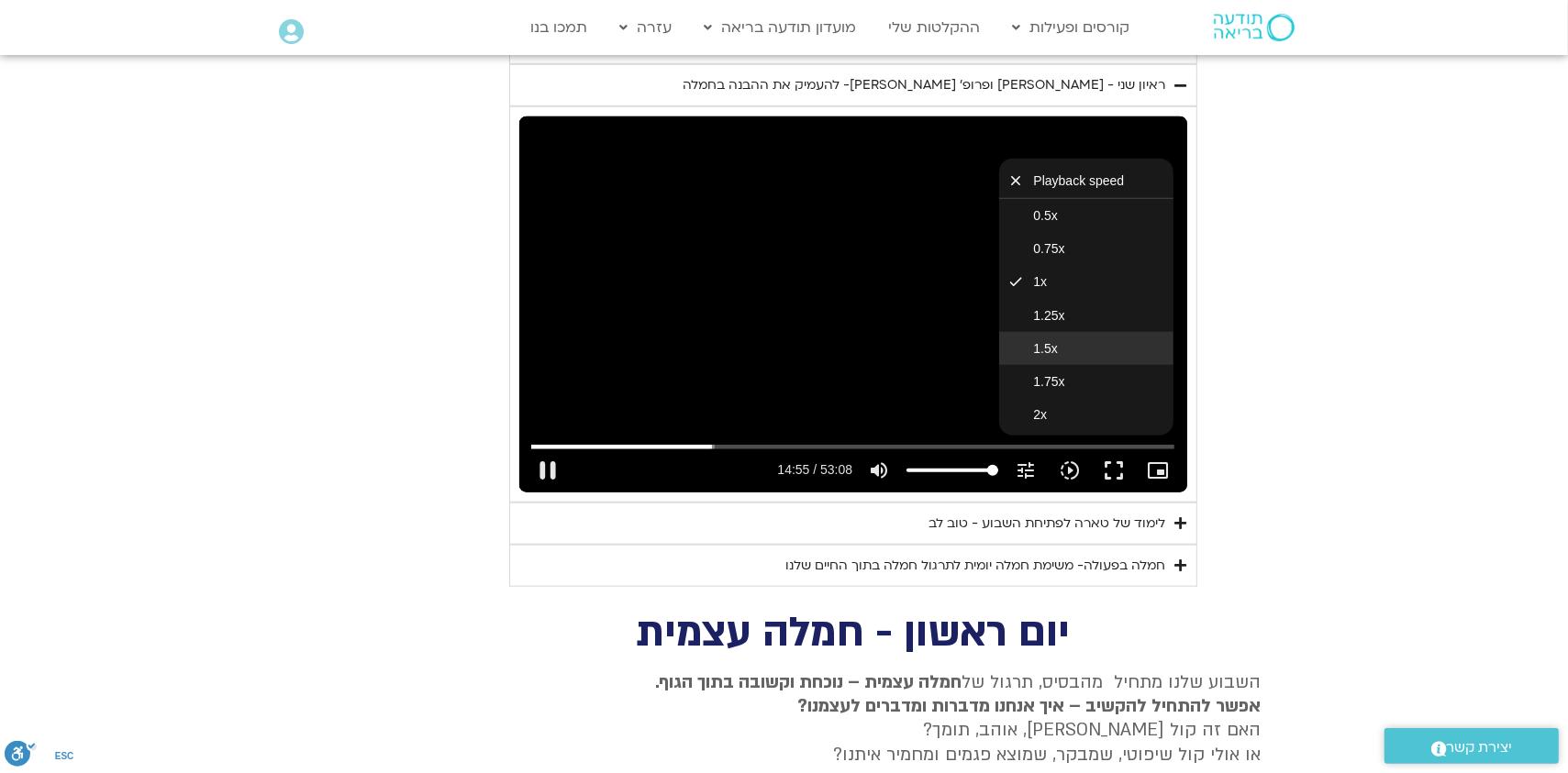
type input "895.36421"
type input "1071.88"
type input "895.480463"
type input "1071.88"
type input "895.580658"
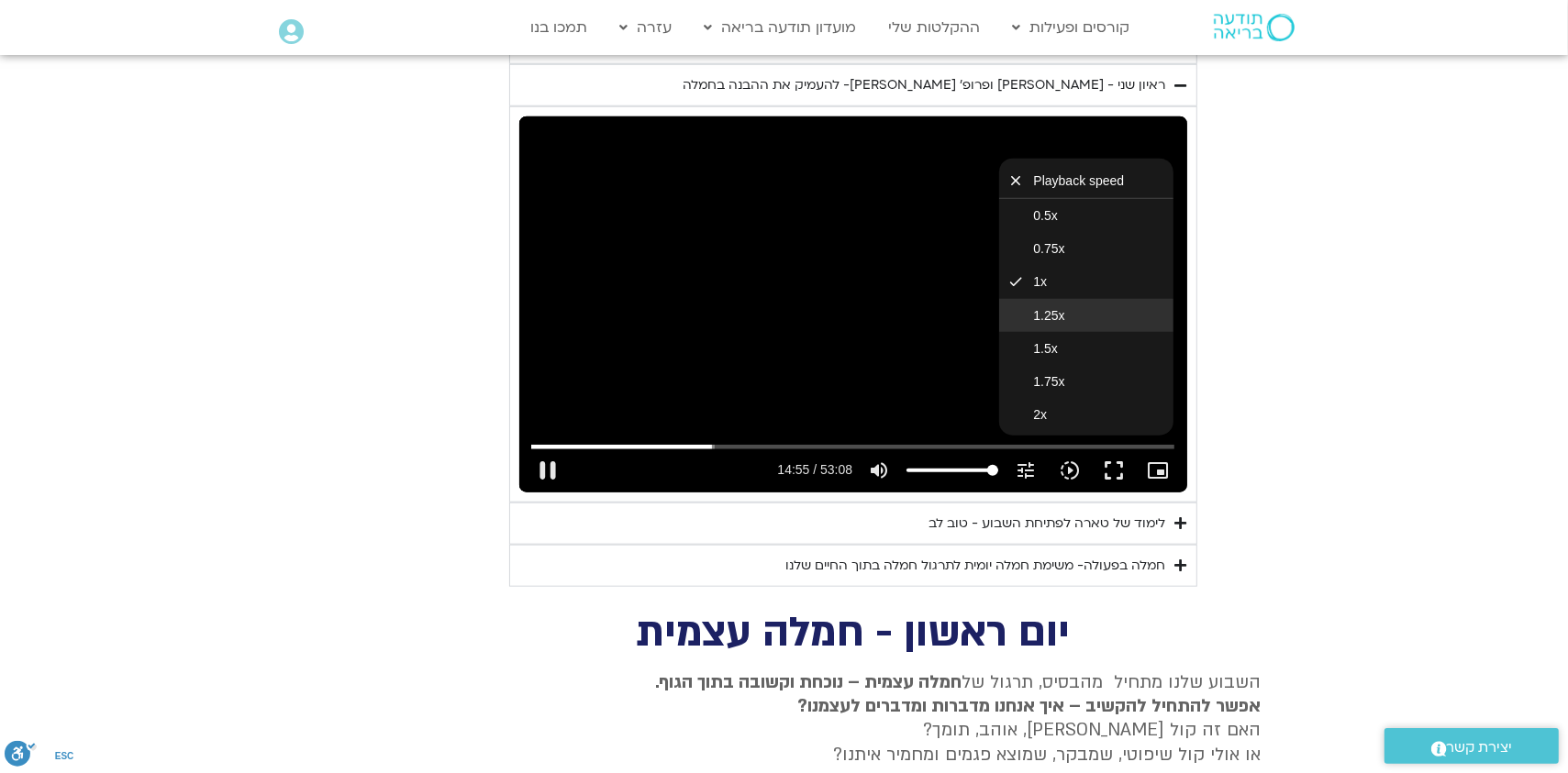
type input "1071.88"
type input "895.747356"
type input "1071.88"
type input "895.897517"
type input "1071.88"
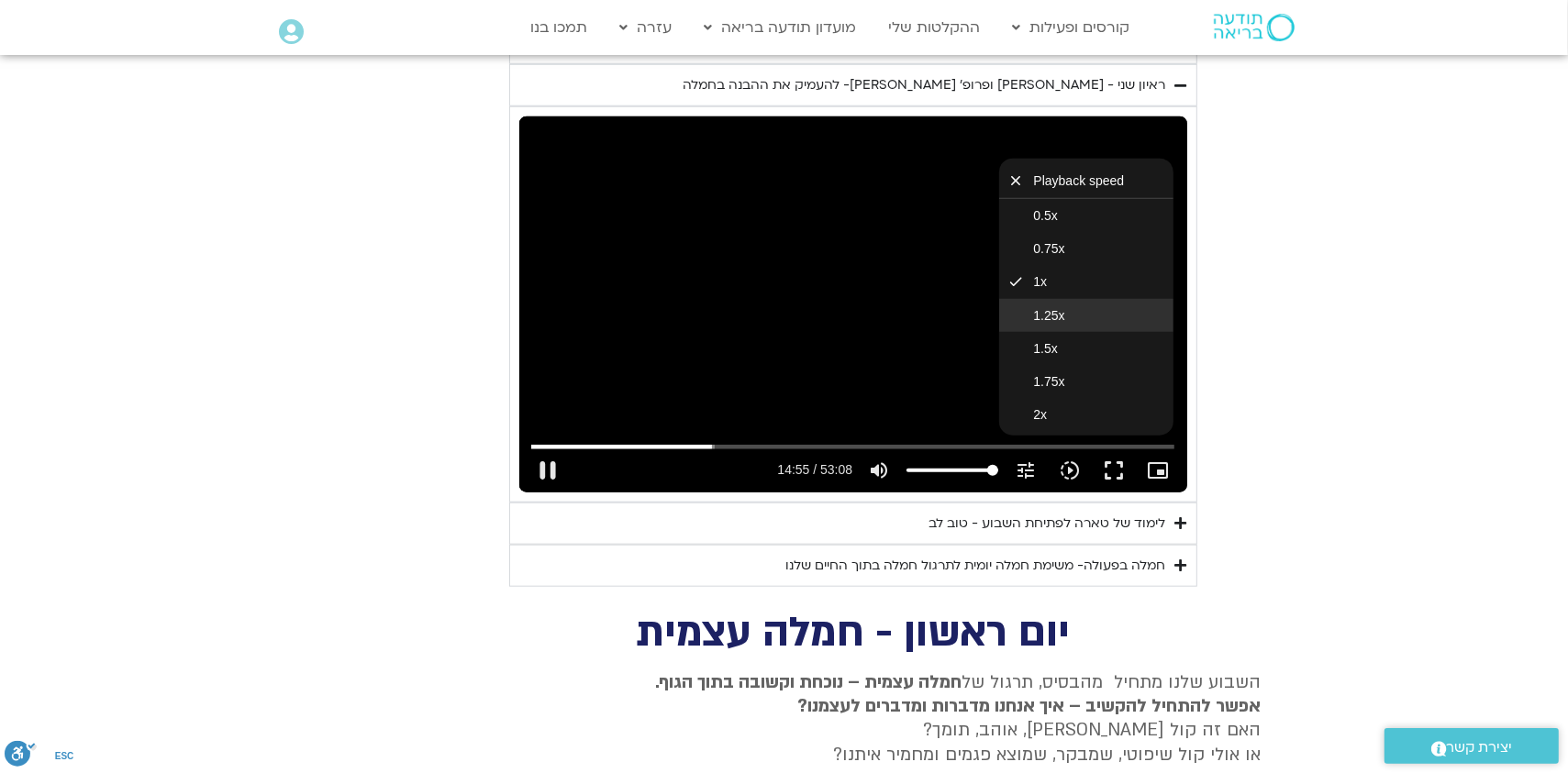
type input "895.917105"
type input "1071.88"
type input "896.049285"
click at [1052, 308] on span "1.25x" at bounding box center [1050, 315] width 32 height 15
type input "1071.88"
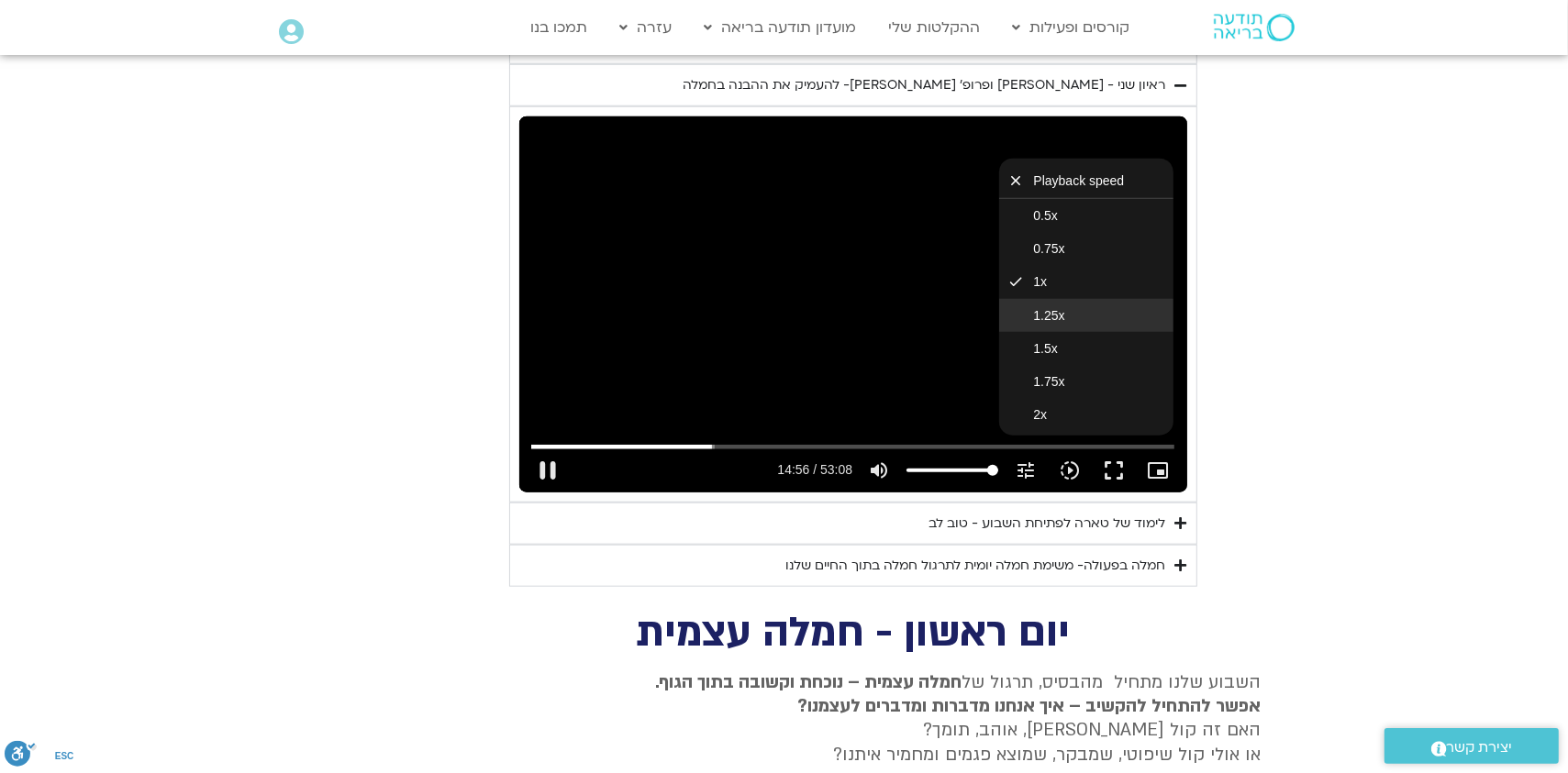
type input "896.180627"
type input "1071.88"
type input "896.317045"
type input "1071.88"
type input "896.480829"
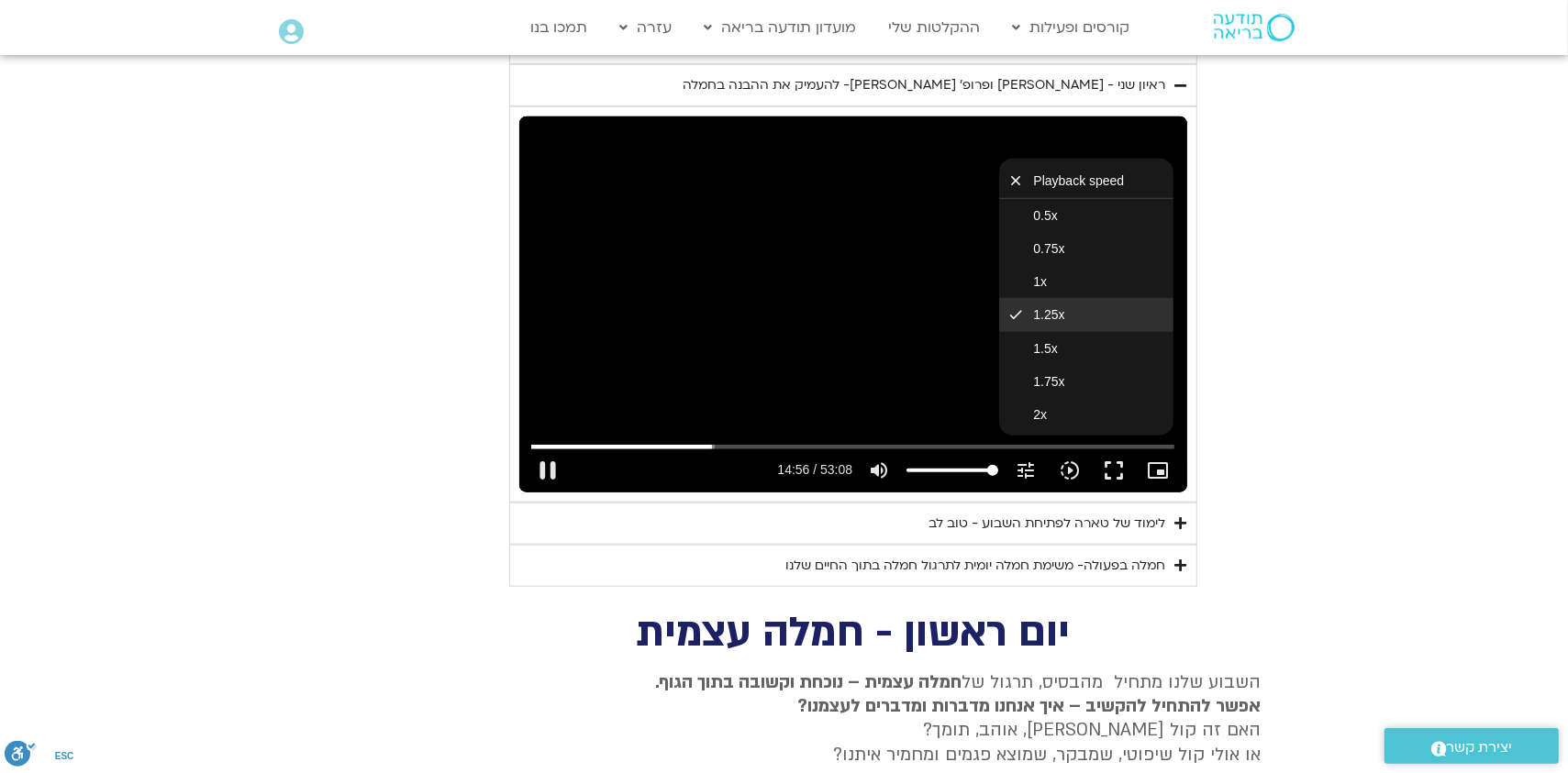
type input "1071.88"
type input "896.6468"
type input "1071.88"
type input "896.817224"
type input "1071.88"
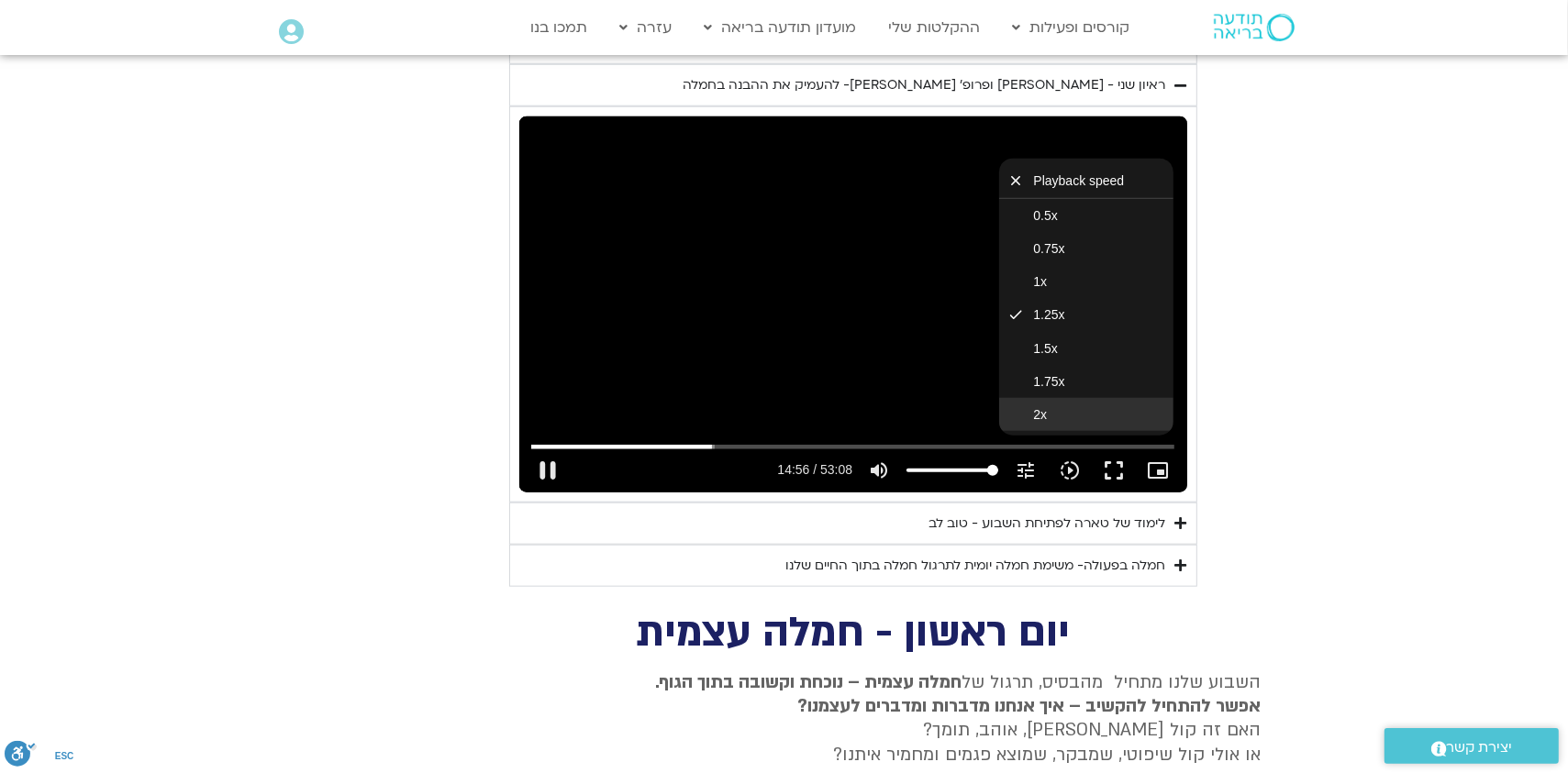
type input "897.126079"
type input "1071.88"
type input "897.293017"
type input "1071.88"
type input "897.437686"
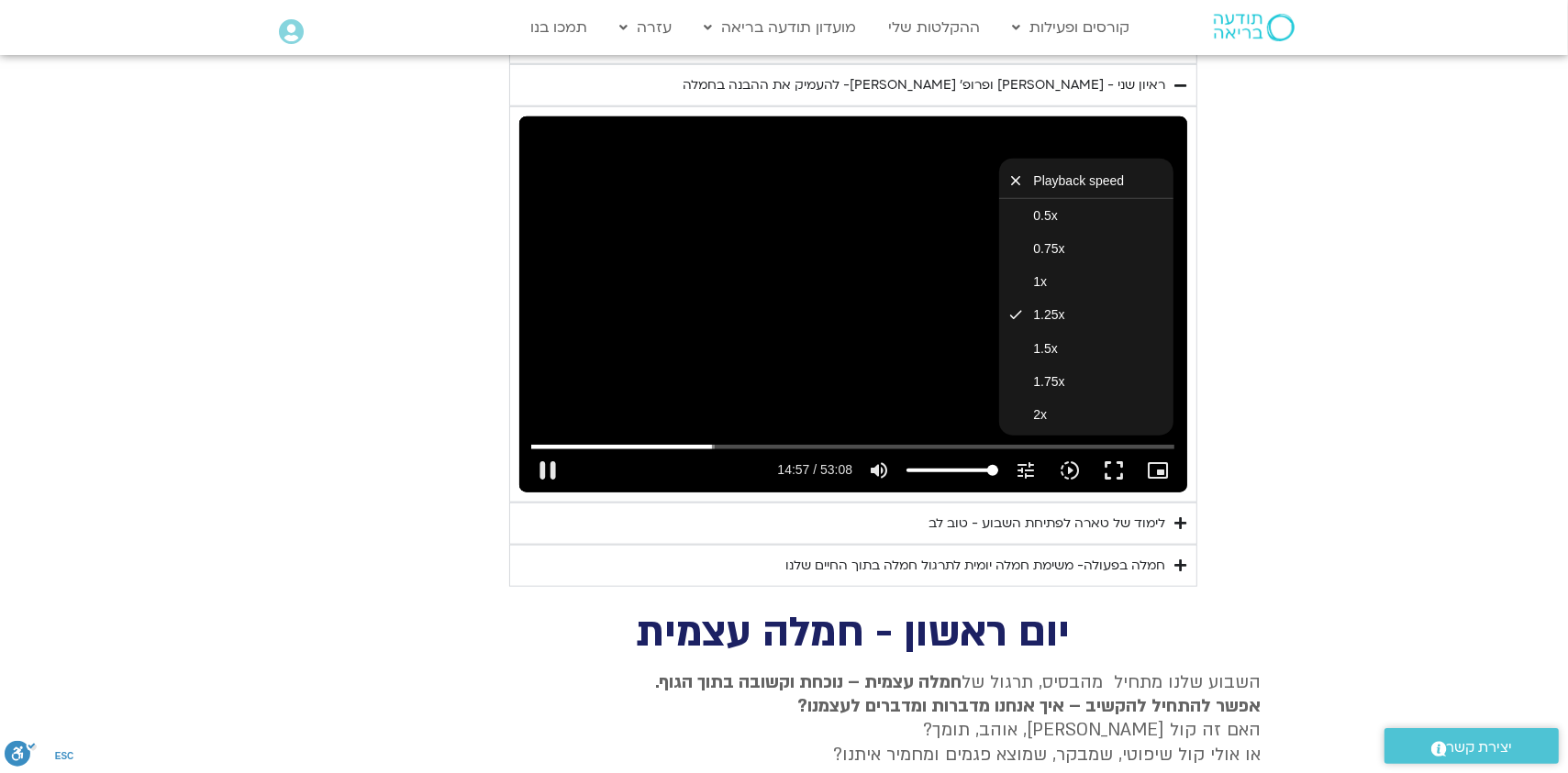
type input "1071.88"
type input "897.500634"
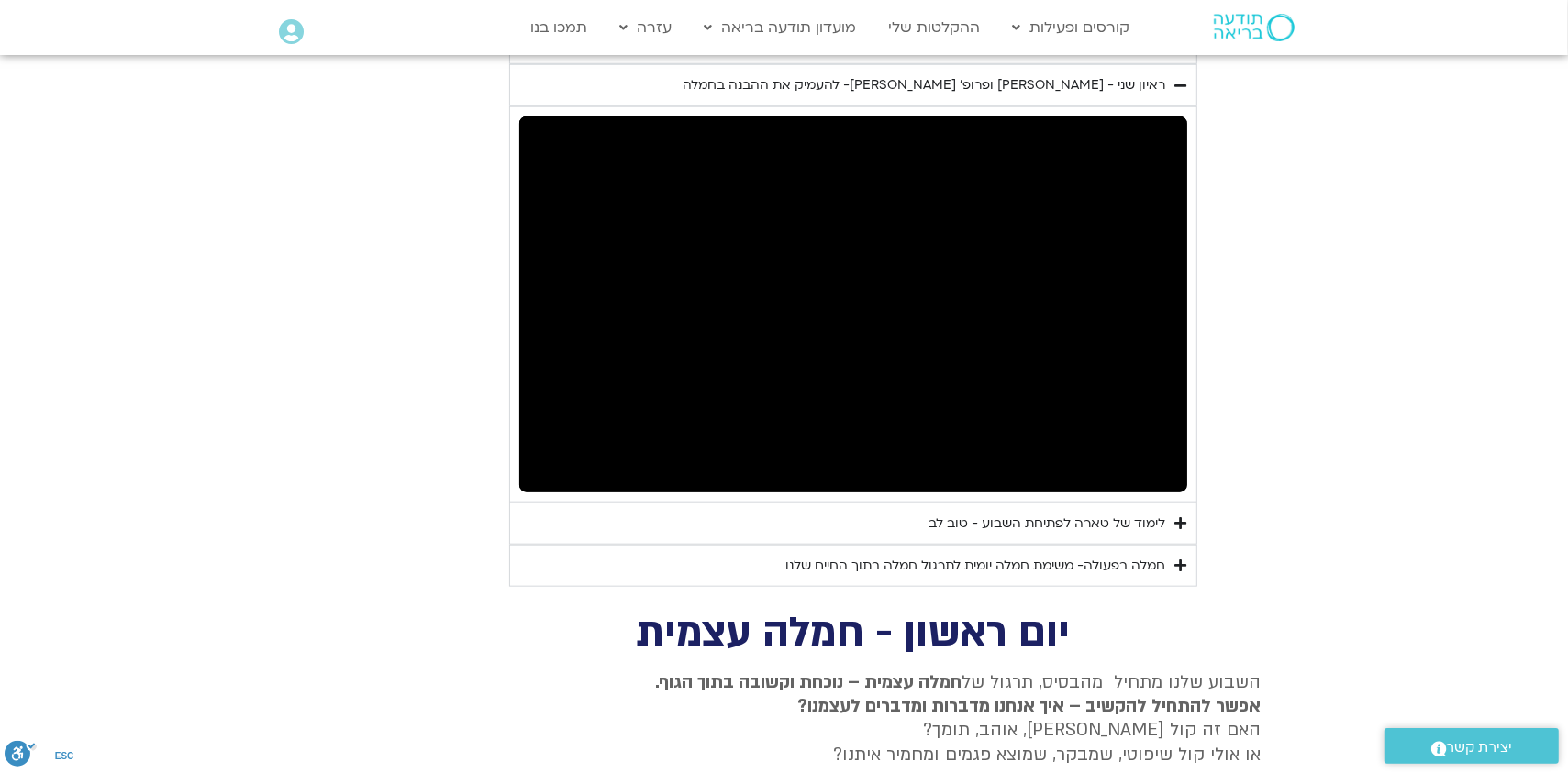
type input "1071.88"
type input "998.755066"
type input "1071.88"
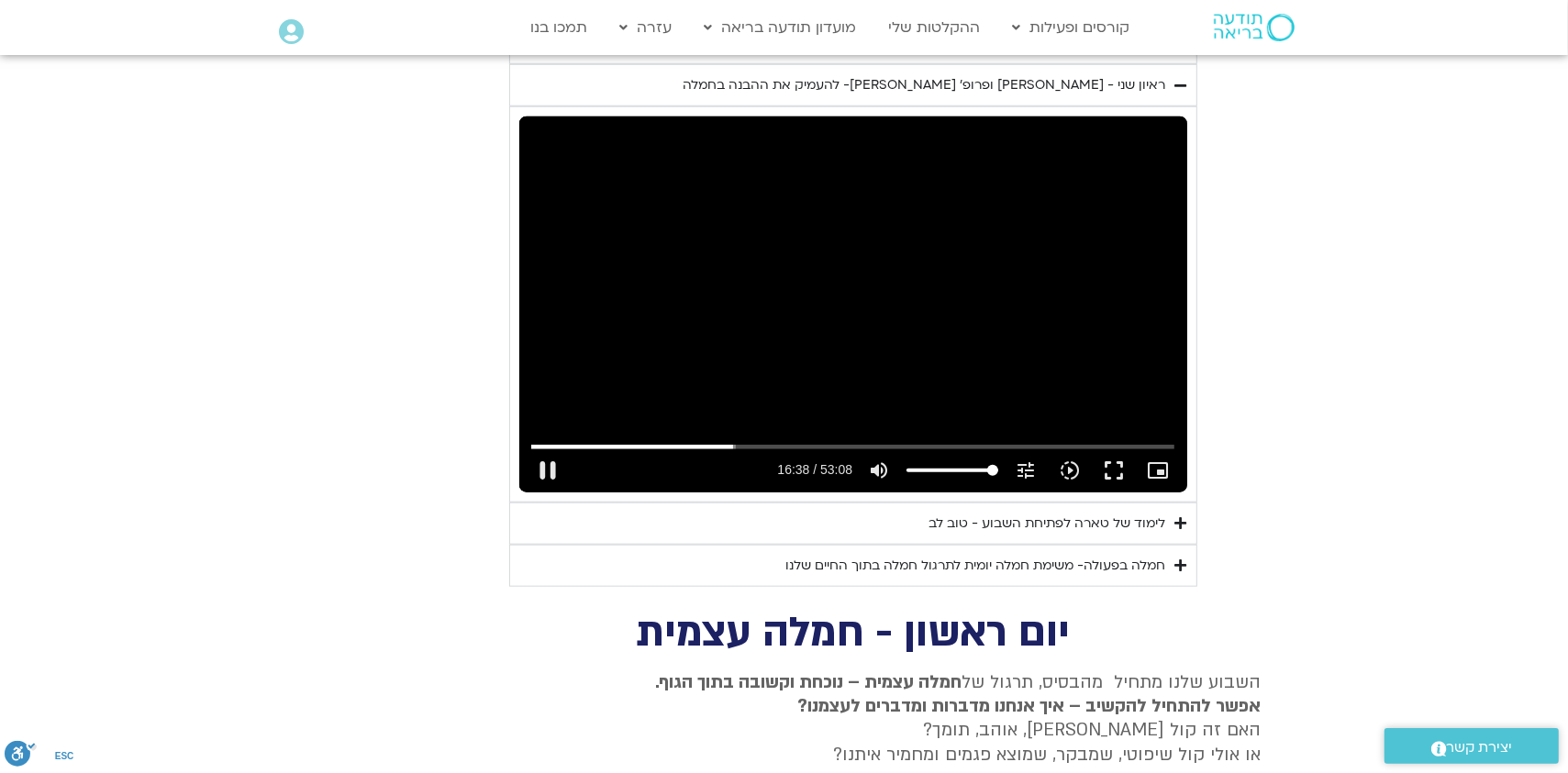
type input "998.901508"
type input "1071.88"
type input "999.06751"
type input "1071.88"
type input "999.234679"
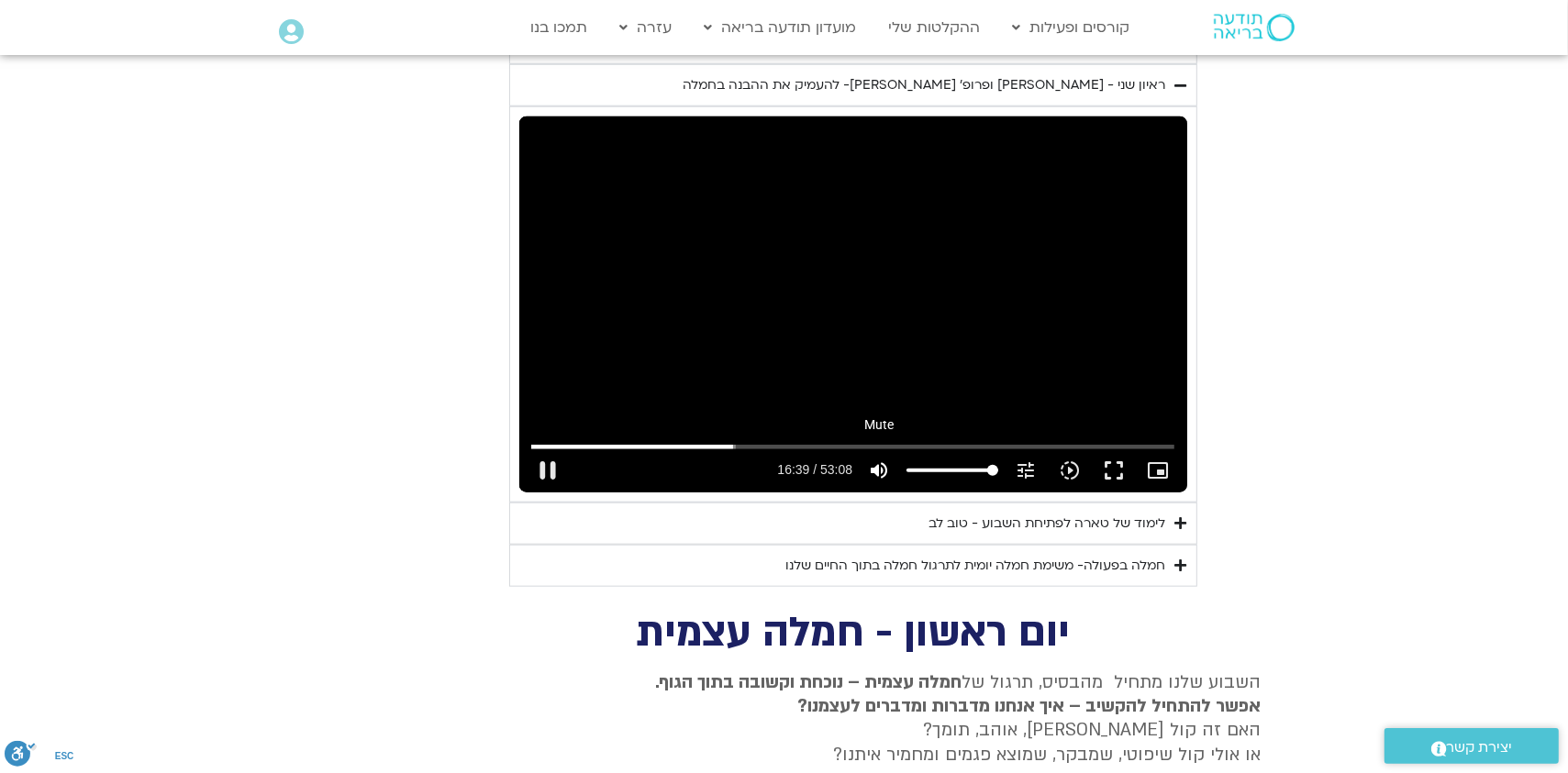
type input "1071.88"
type input "999.401698"
type input "1071.88"
type input "999.504312"
type input "1071.88"
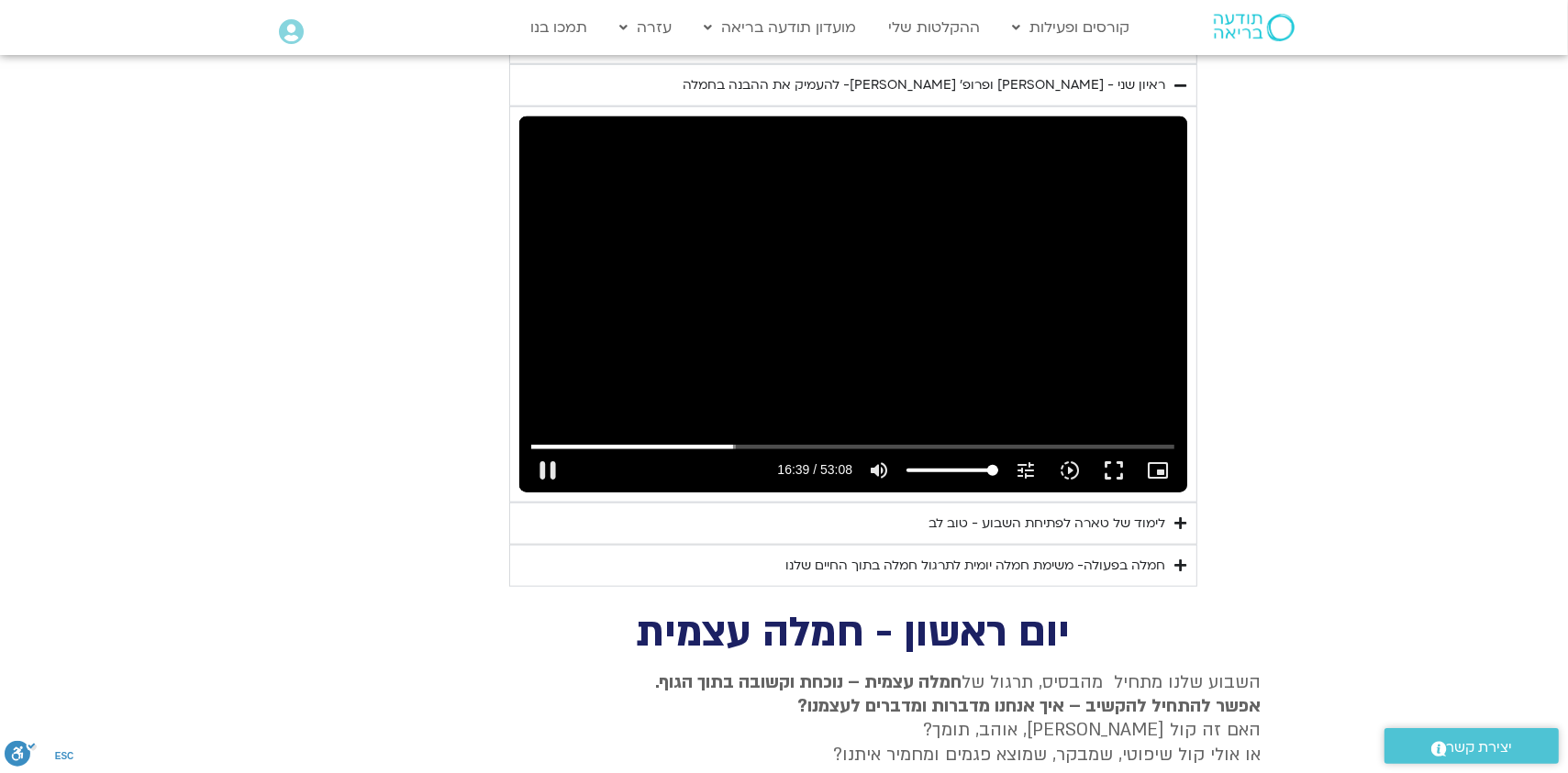
type input "999.692396"
type input "1071.88"
type input "999.880159"
type input "1071.88"
type input "1000.045841"
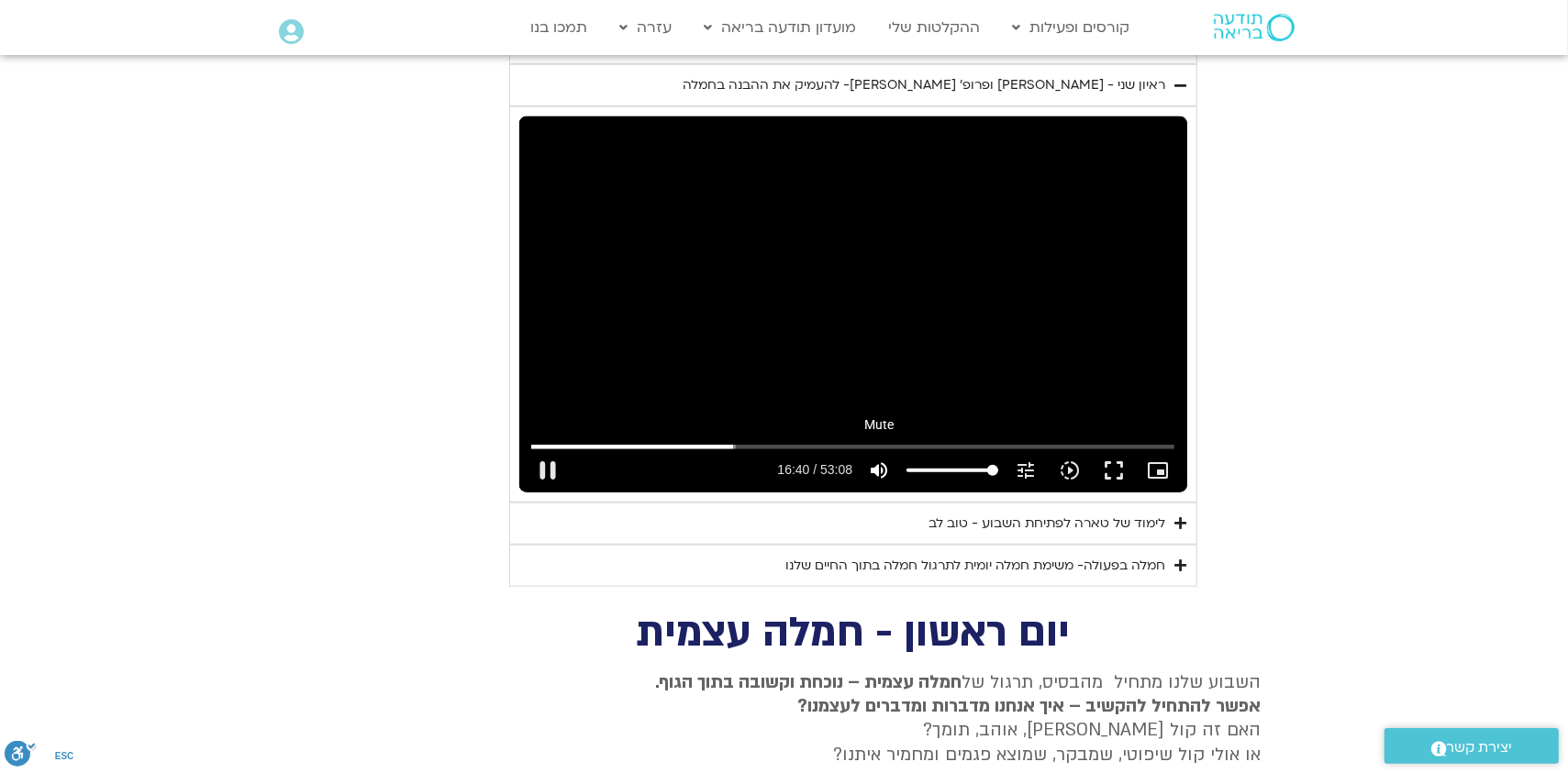
type input "1071.88"
type input "1000.149079"
type input "1071.88"
type input "1000.380181"
type input "1071.88"
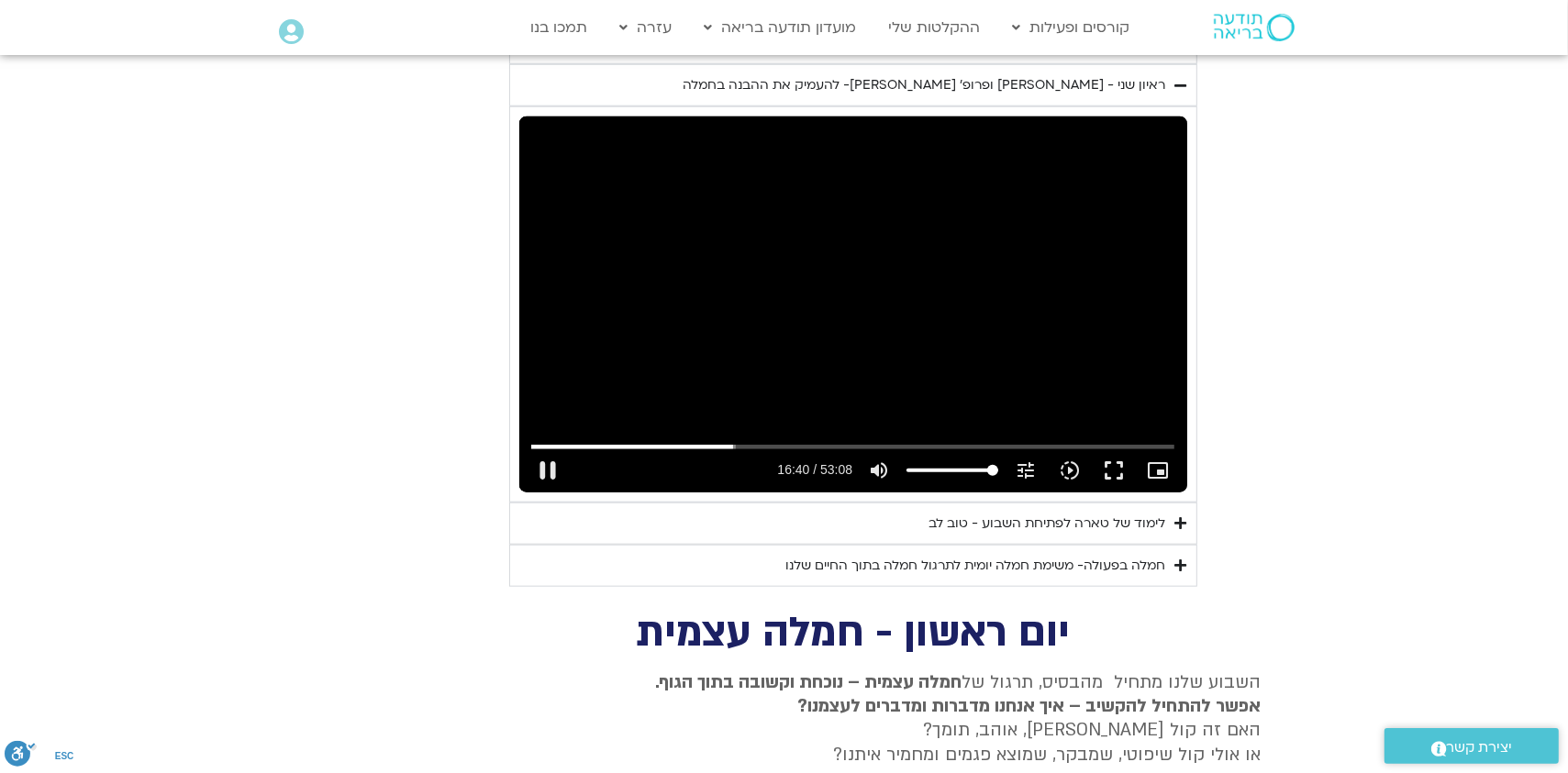
type input "1000.504396"
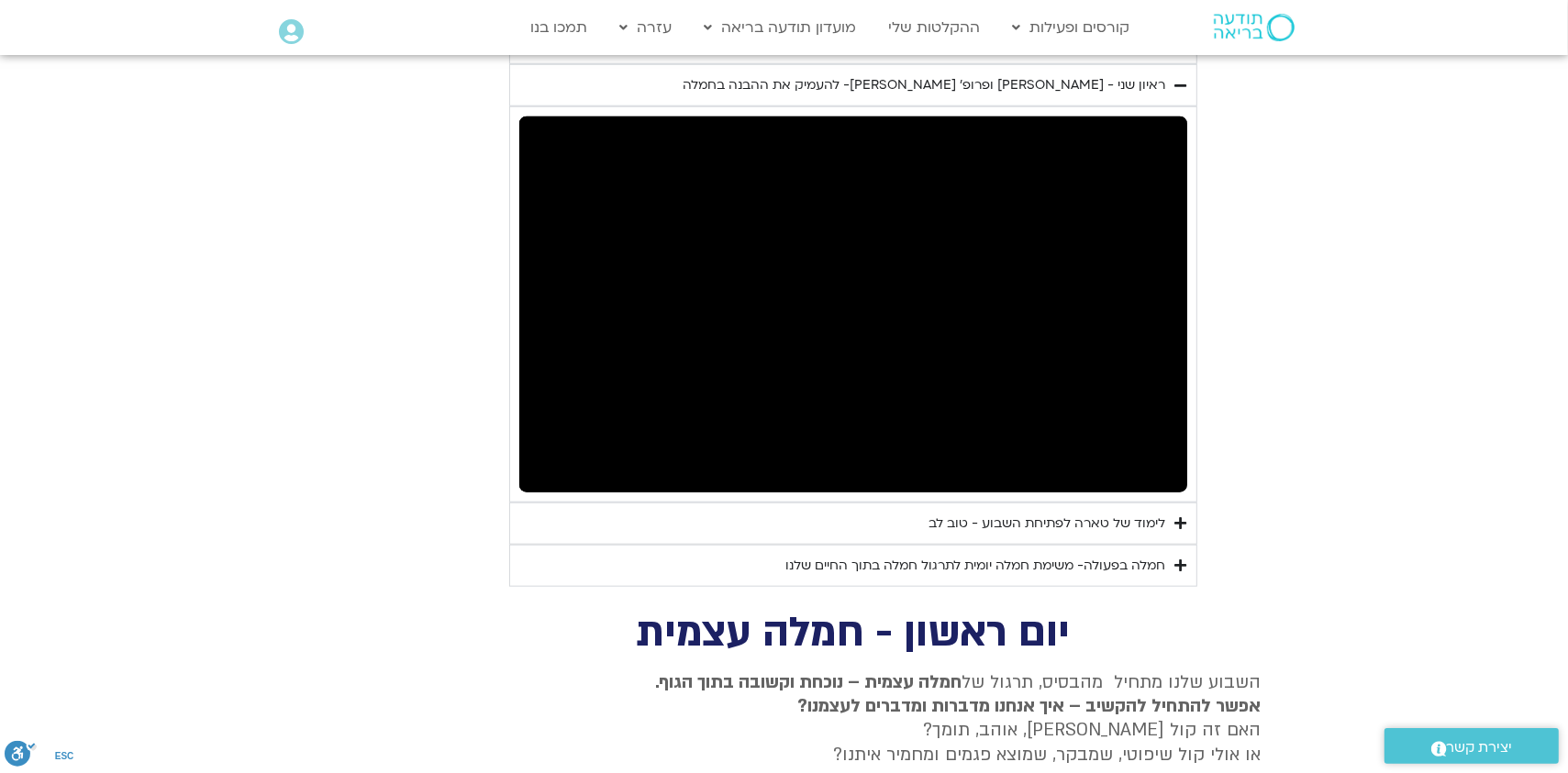
type input "1071.88"
type input "1000.858913"
type input "1071.88"
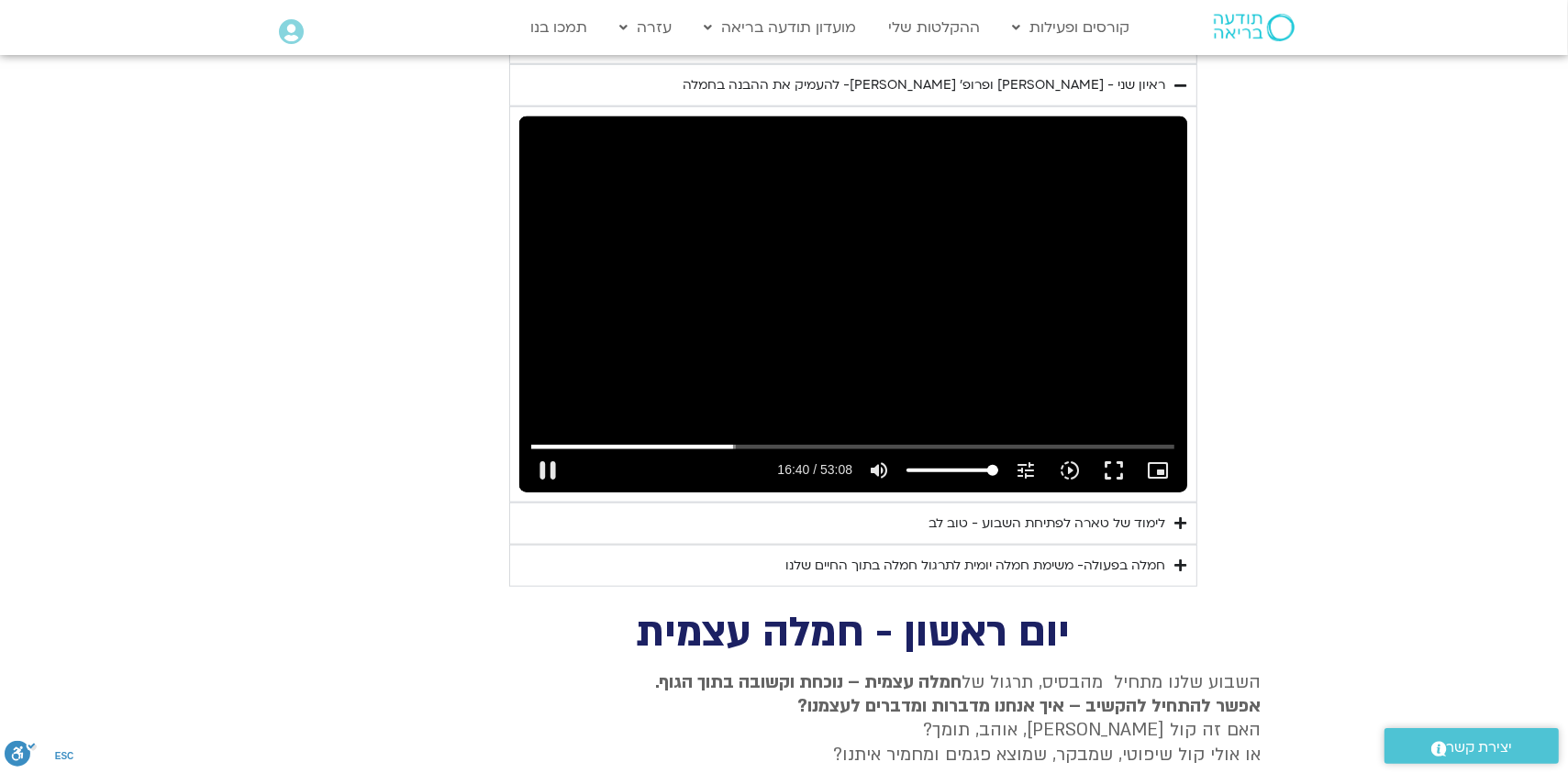
type input "1001.024349"
type input "1071.88"
type input "1001.129776"
type input "1071.88"
type input "1001.338639"
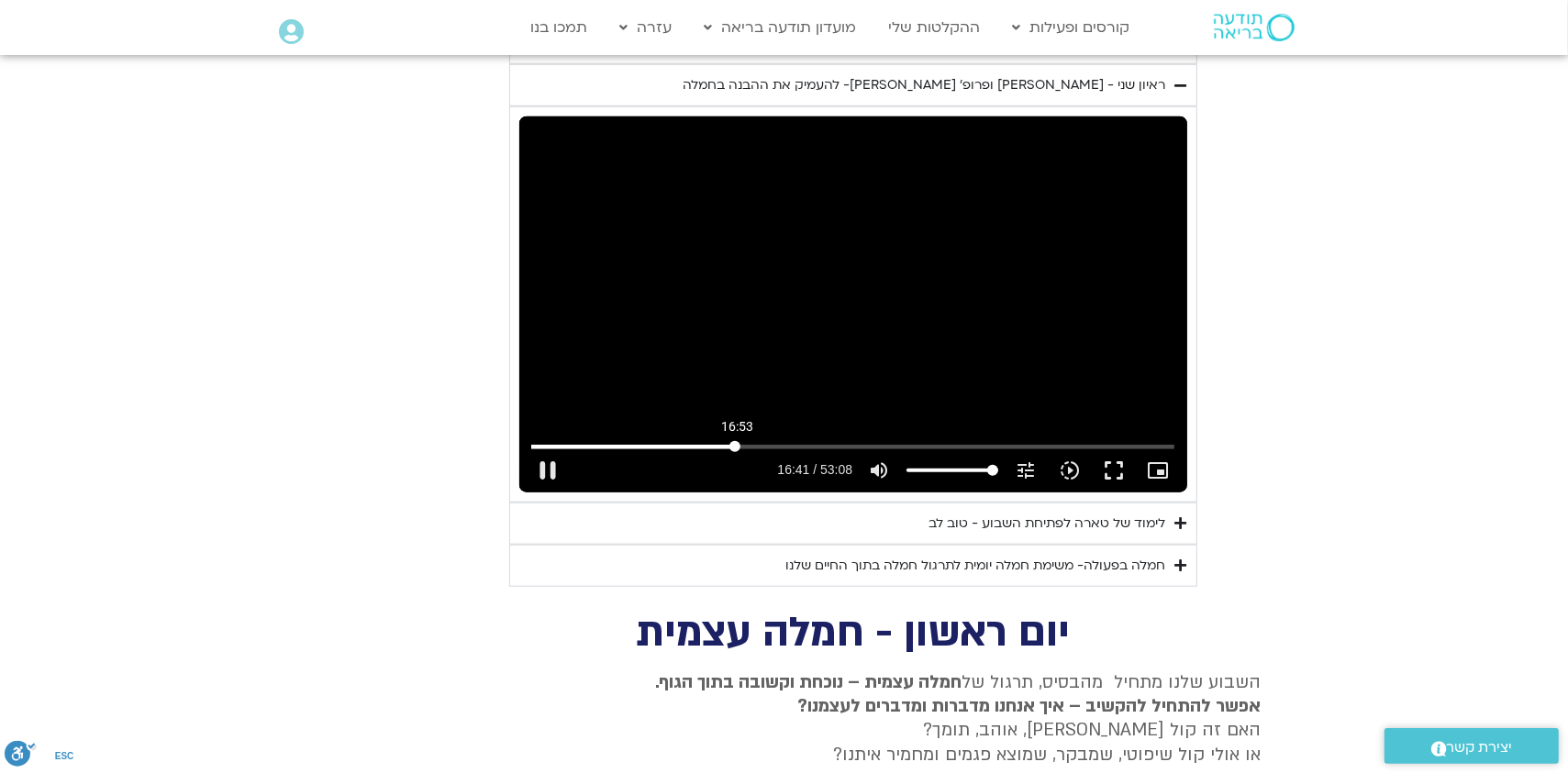
type input "1071.88"
type input "1001.466943"
type input "1071.88"
type input "1001.555661"
type input "1071.88"
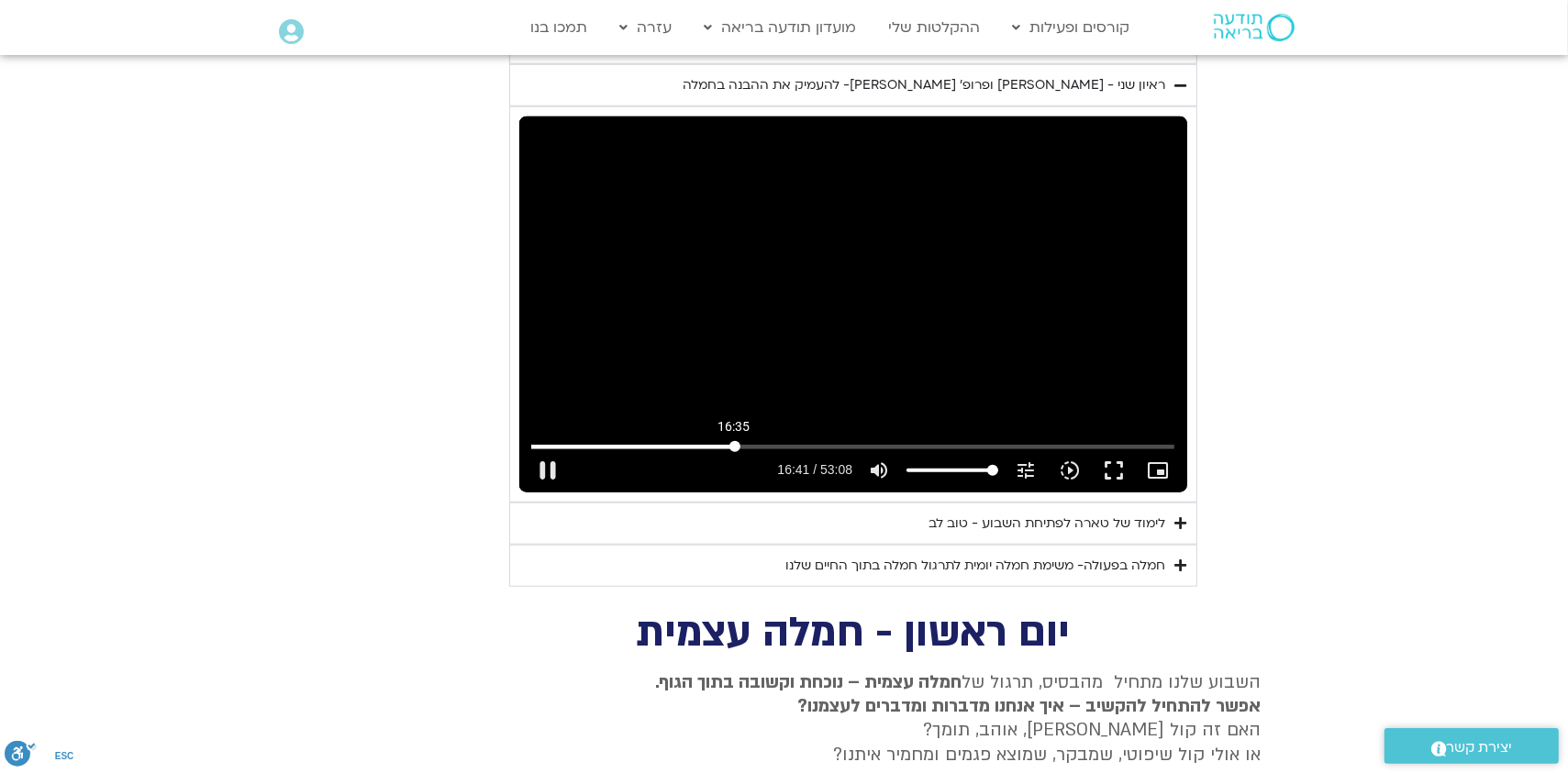
type input "1001.839003"
type input "1071.88"
type input "1001.984694"
type input "1071.88"
type input "1002.133756"
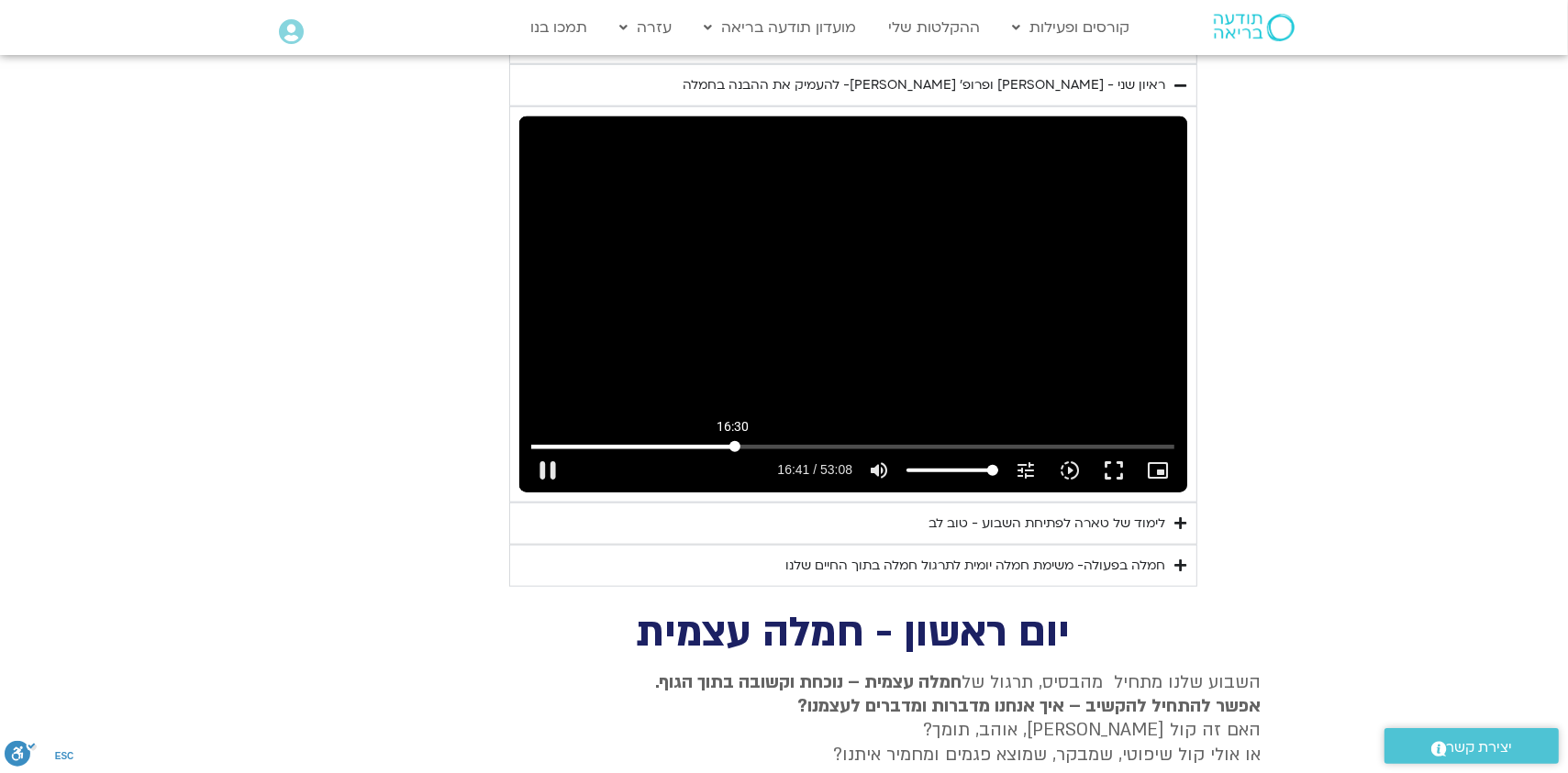
type input "1071.88"
type input "1002.202597"
type input "1071.88"
type input "1002.362822"
type input "1071.88"
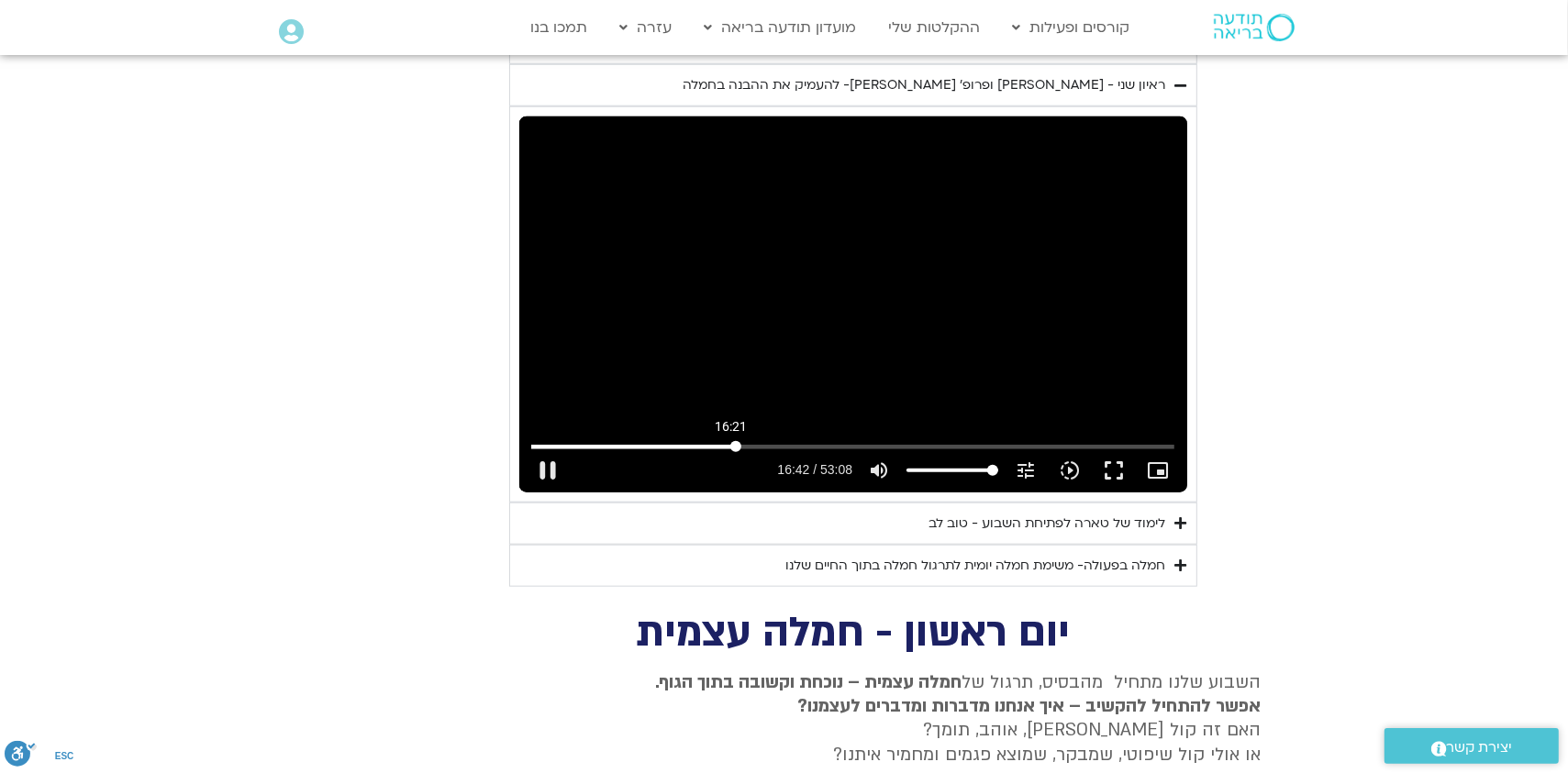
type input "1002.651089"
click at [728, 441] on input "Seek" at bounding box center [853, 446] width 643 height 11
click at [546, 448] on button "pause" at bounding box center [547, 470] width 44 height 44
click at [1070, 459] on icon "slow_motion_video" at bounding box center [1070, 470] width 22 height 22
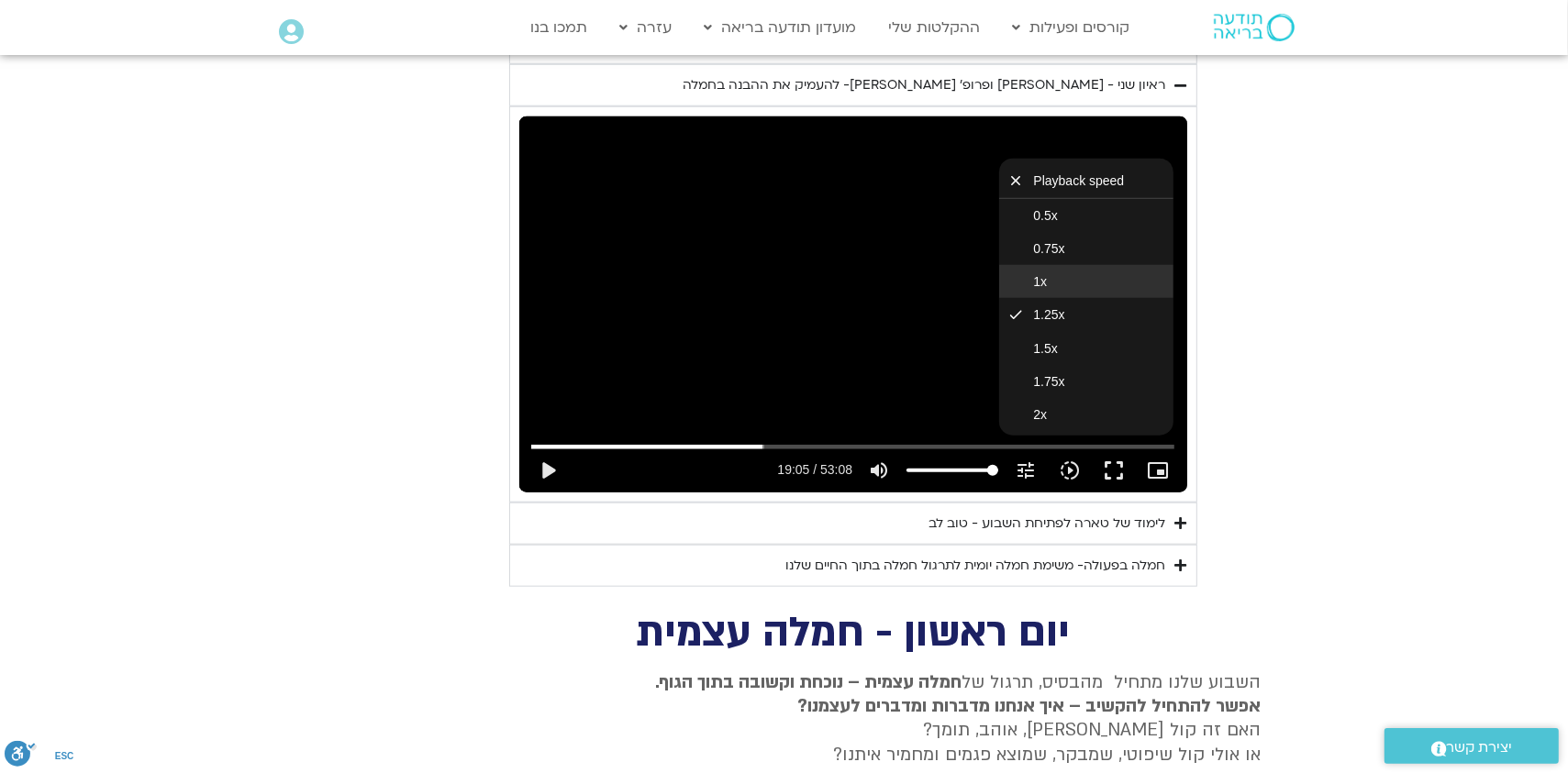
click at [1048, 265] on button "1x" at bounding box center [1087, 281] width 174 height 33
click at [1110, 448] on button "fullscreen" at bounding box center [1114, 470] width 44 height 44
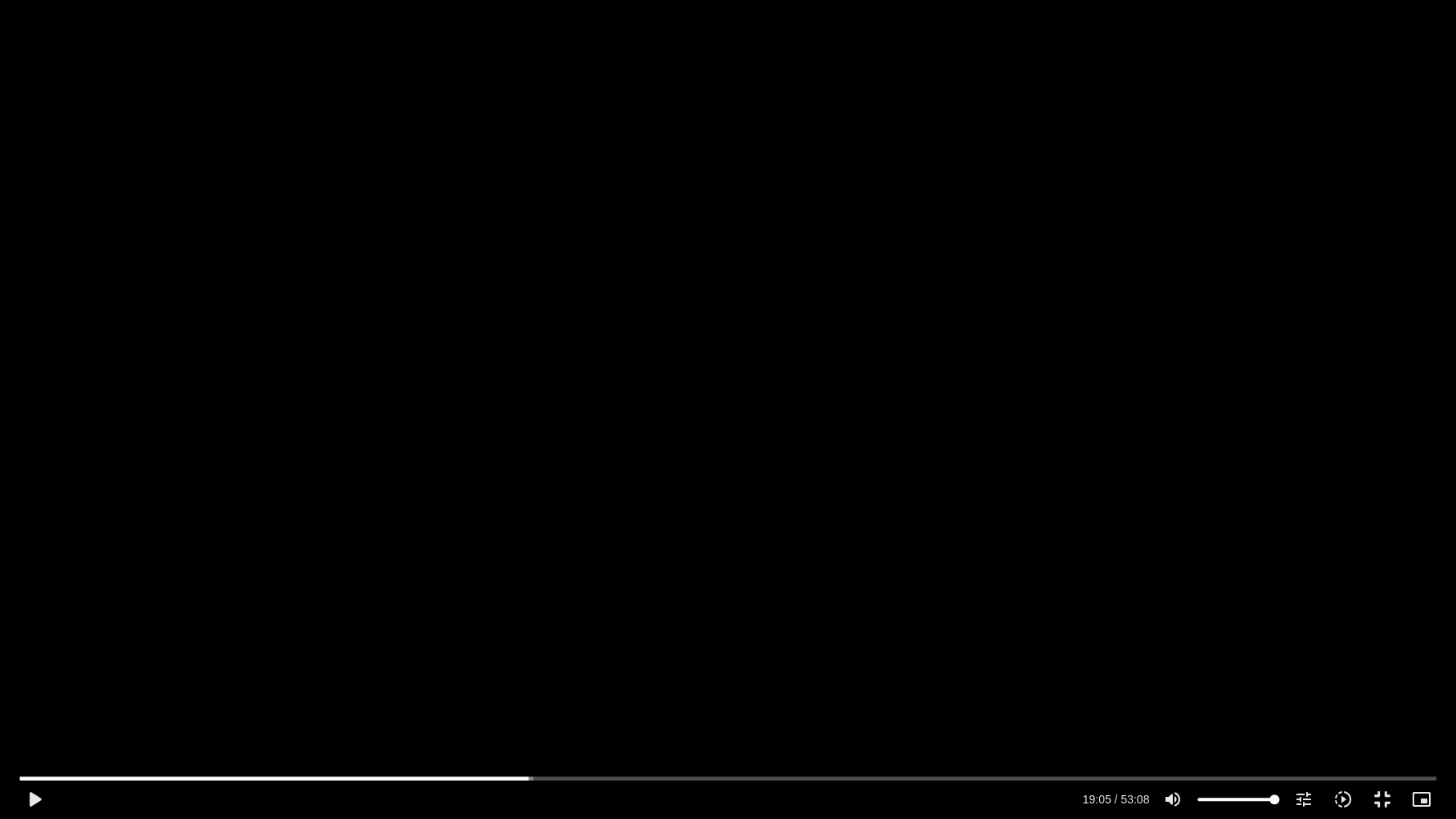
click at [1014, 507] on div "Skip Ad 0:42 play_arrow 19:05 / 53:08 volume_up Mute tune Resolution Auto 720p …" at bounding box center [728, 409] width 1456 height 819
click at [927, 555] on div "Skip Ad 0:42 pause 22:17 / 53:08 volume_up Mute tune Resolution Auto 720p slow_…" at bounding box center [728, 409] width 1456 height 819
click at [1207, 618] on div "Skip Ad 52:28 play_arrow 22:17 / 53:08 volume_up Mute tune Resolution Auto 720p…" at bounding box center [728, 409] width 1456 height 819
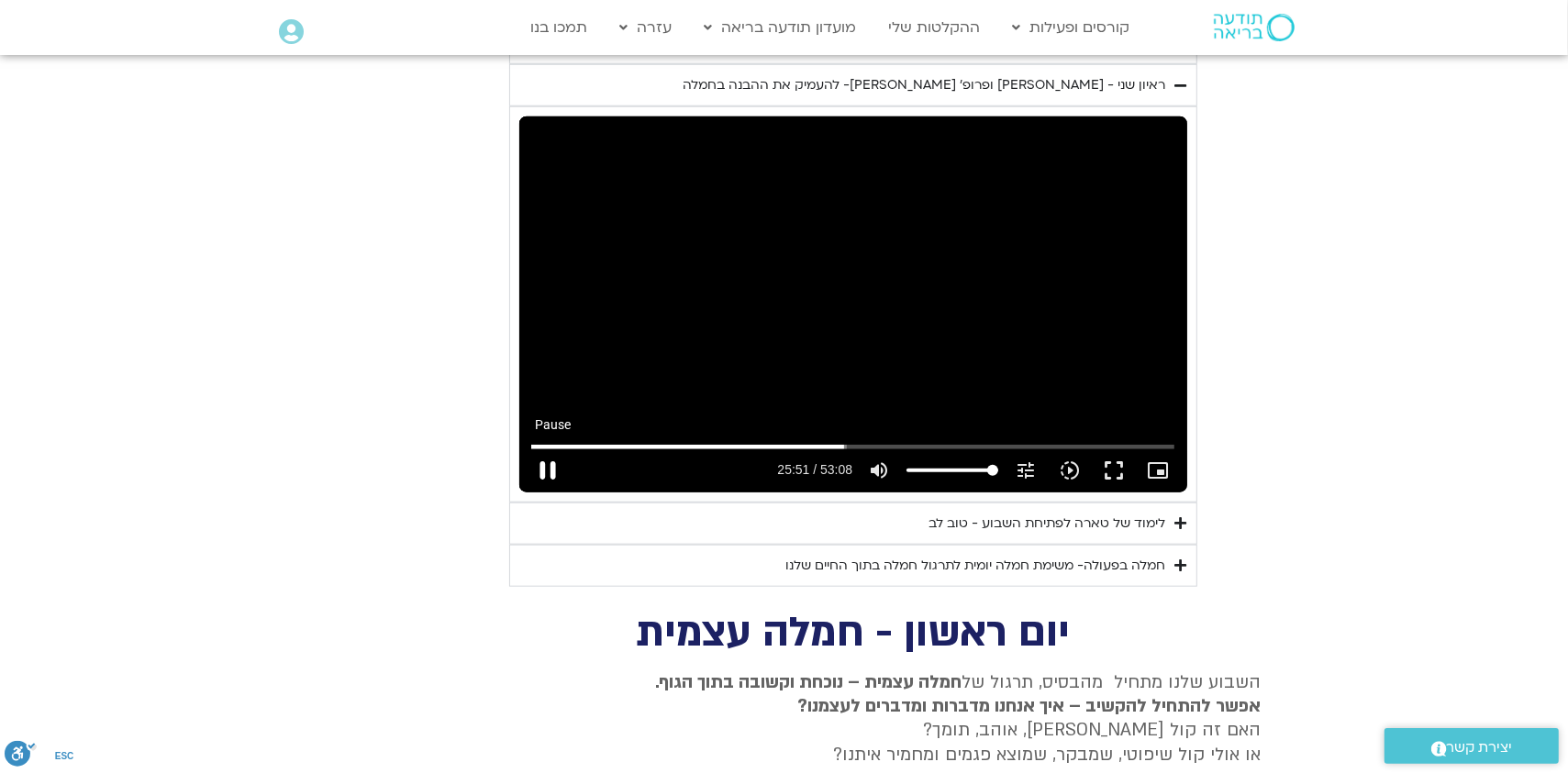
click at [547, 448] on button "pause" at bounding box center [547, 470] width 44 height 44
click at [548, 448] on button "play_arrow" at bounding box center [547, 470] width 44 height 44
click at [551, 449] on button "pause" at bounding box center [547, 470] width 44 height 44
click at [551, 449] on button "play_arrow" at bounding box center [547, 470] width 44 height 44
click at [1110, 448] on button "fullscreen" at bounding box center [1114, 470] width 44 height 44
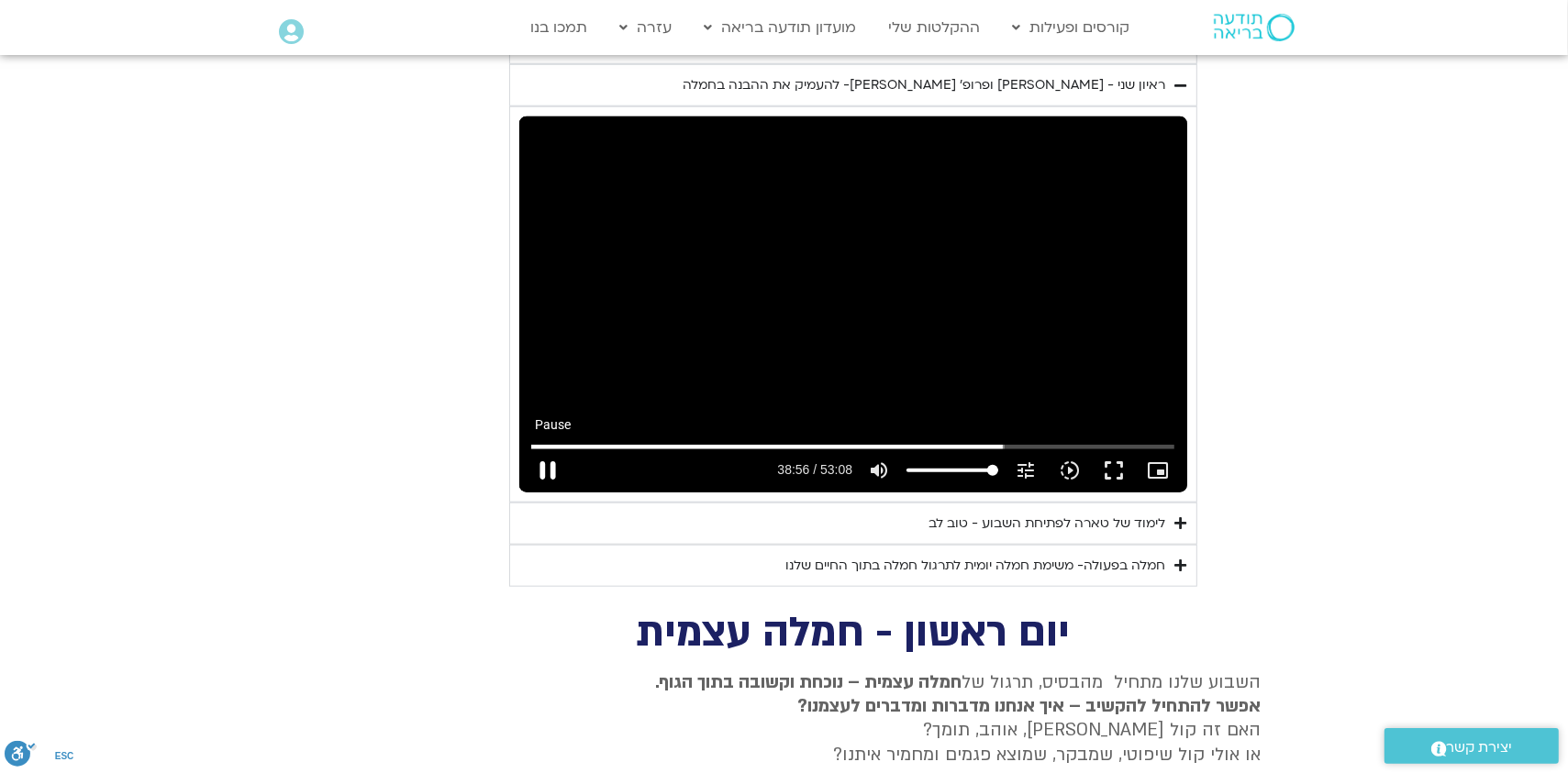
click at [540, 448] on button "pause" at bounding box center [547, 470] width 44 height 44
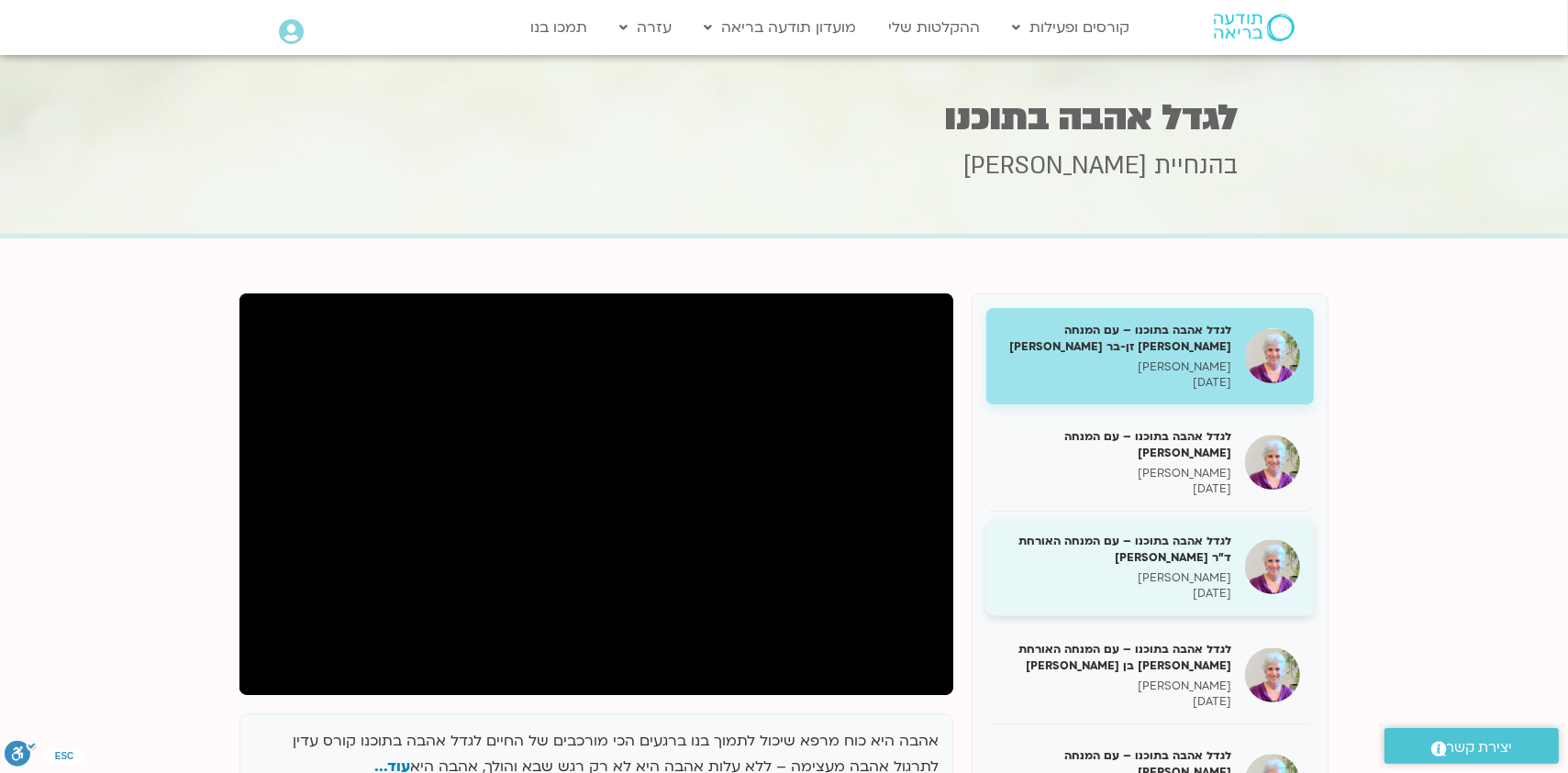
click at [1191, 549] on h5 "לגדל אהבה בתוכנו – עם המנחה האורחת ד"ר [PERSON_NAME]" at bounding box center [1116, 549] width 232 height 33
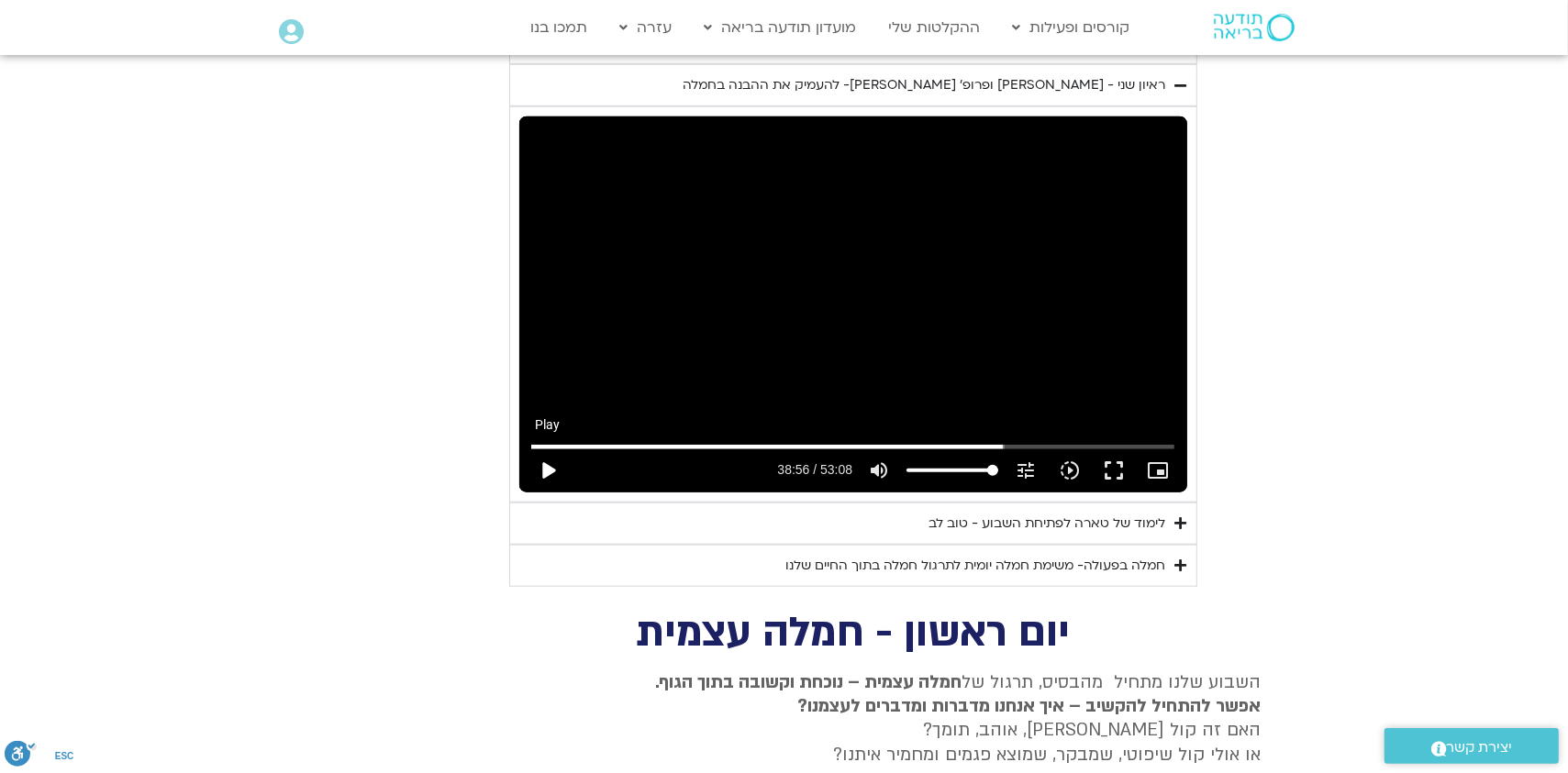
type input "1071.88"
click at [547, 454] on button "play_arrow" at bounding box center [547, 470] width 44 height 44
type input "2336.487085"
type input "1071.88"
type input "2336.548811"
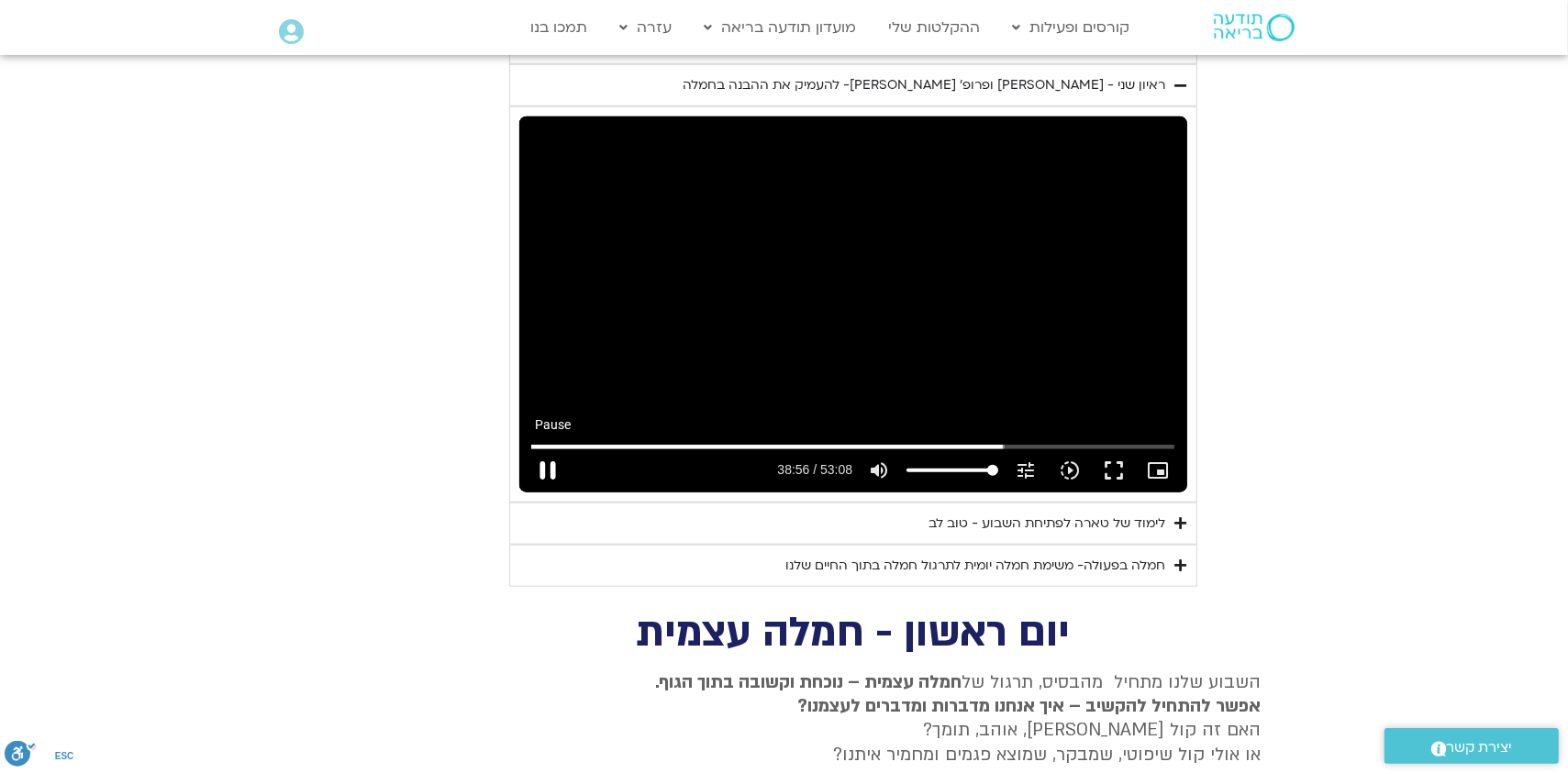
type input "1071.88"
type input "2336.681946"
type input "1071.88"
type input "2336.808767"
type input "1071.88"
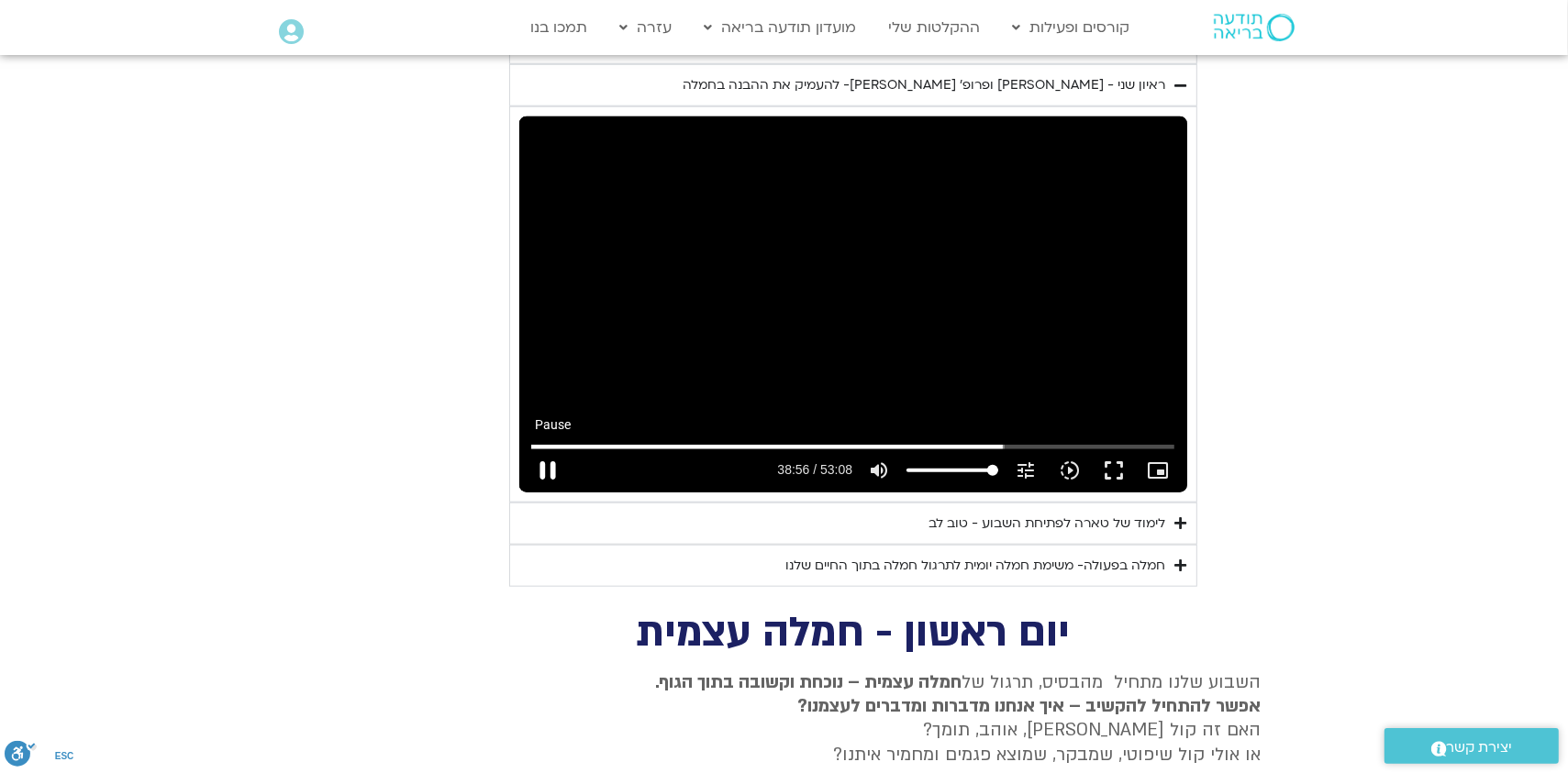
type input "2336.937719"
type input "1071.88"
type input "2337.07126"
type input "1071.88"
type input "2337.201793"
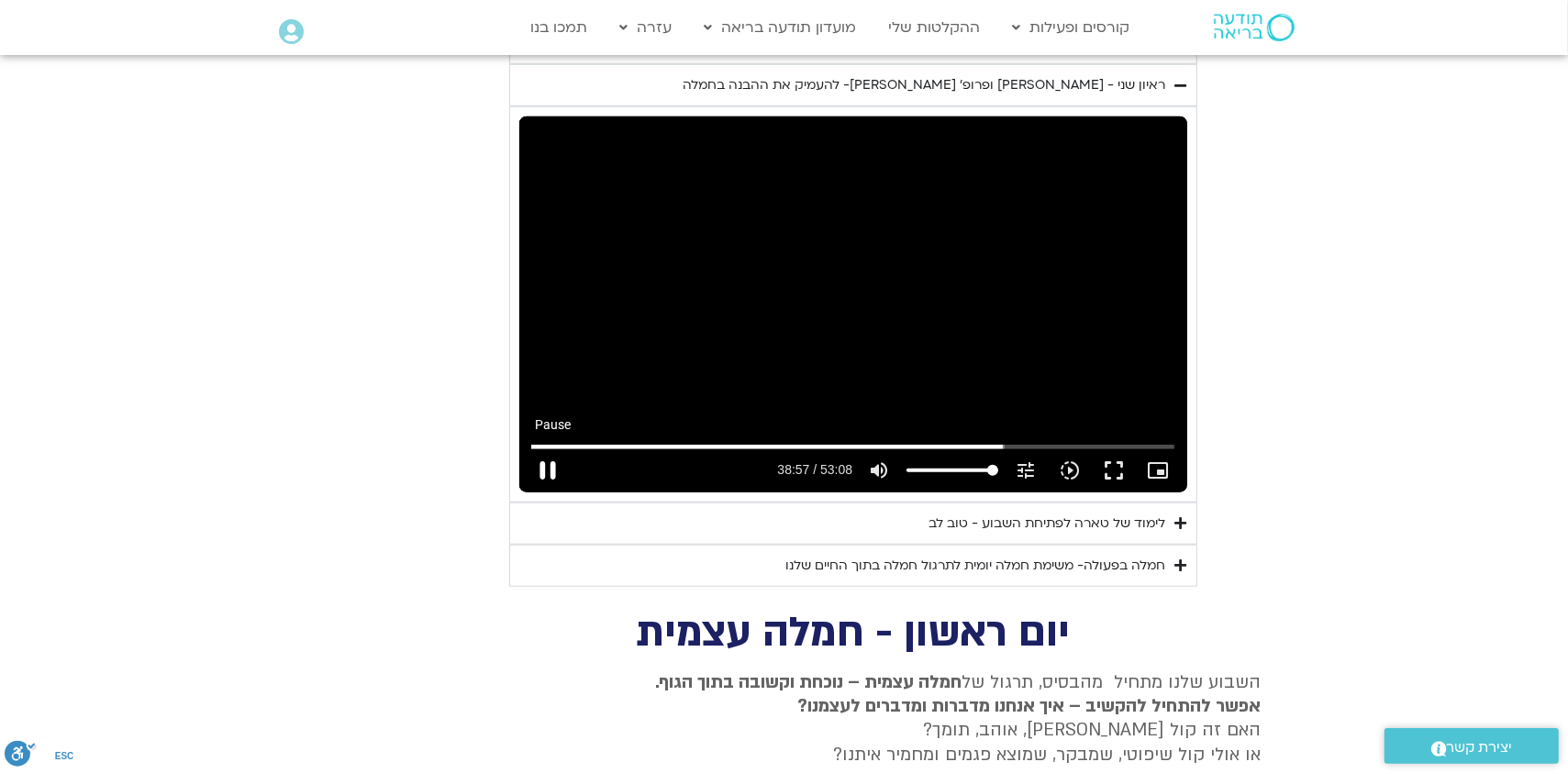
type input "1071.88"
type input "2337.339388"
type input "1071.88"
type input "2337.47224"
type input "1071.88"
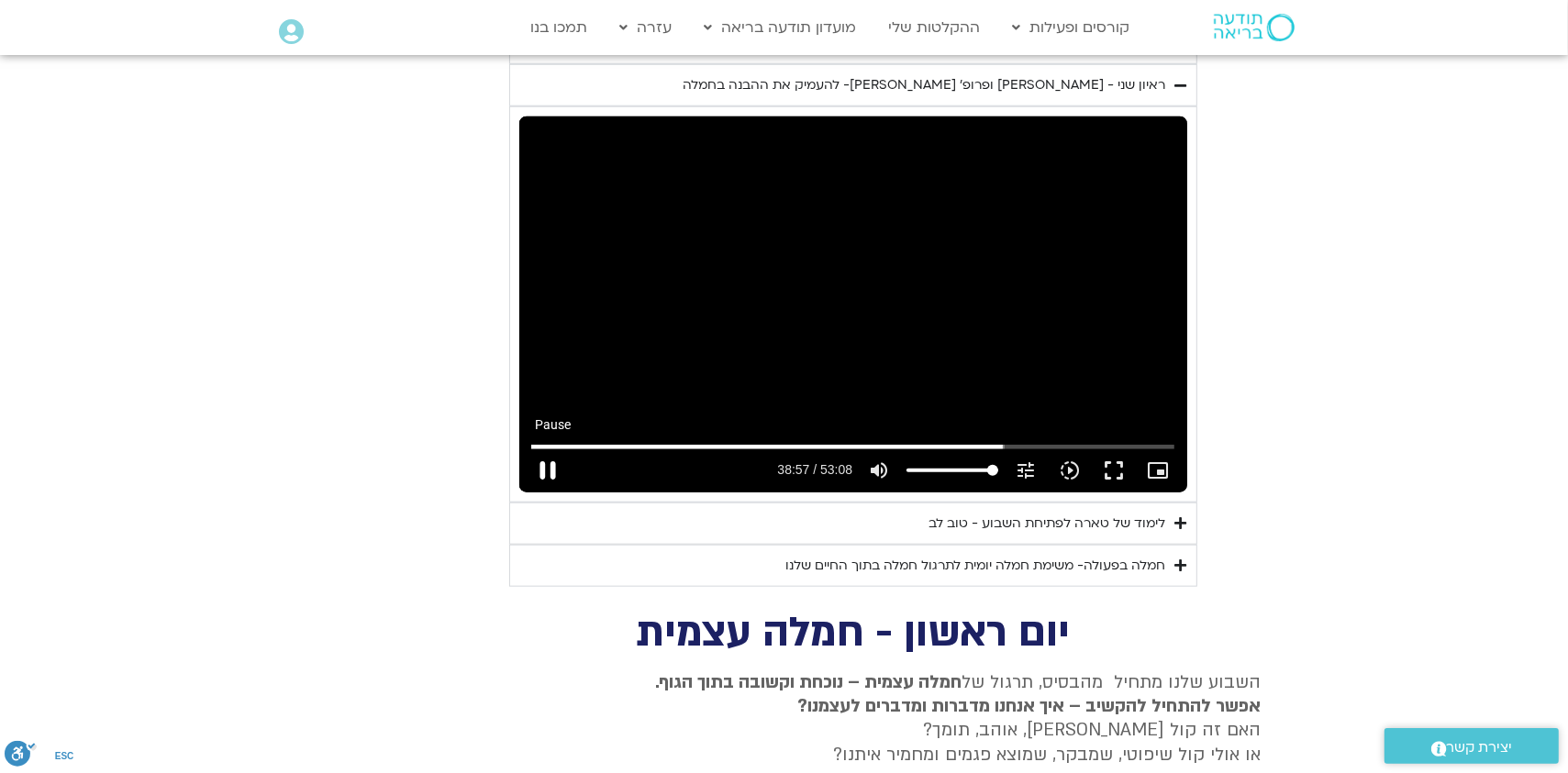
type input "2337.598444"
type input "1071.88"
type input "2337.731065"
type input "1071.88"
type input "2337.871915"
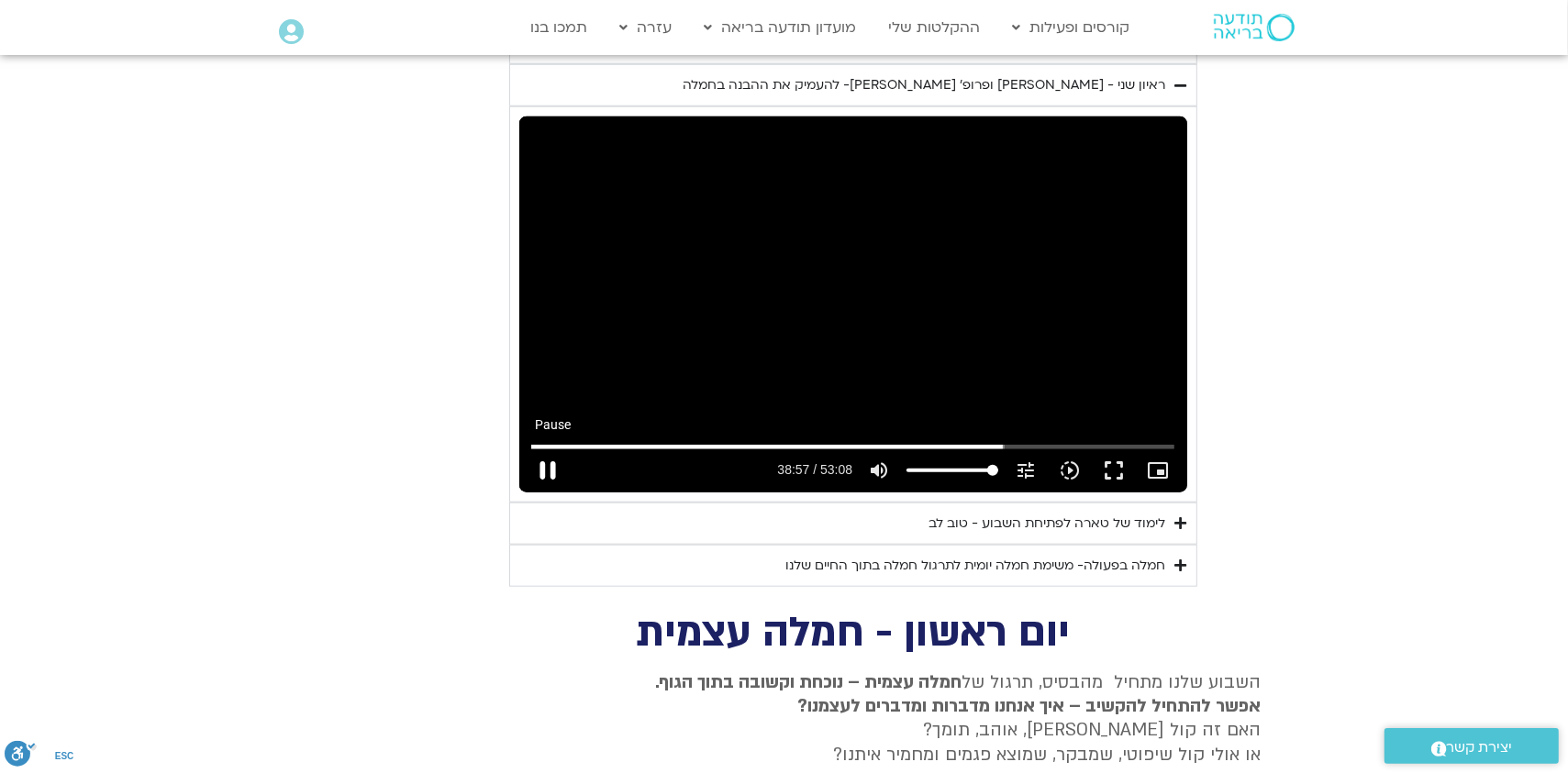
type input "1071.88"
type input "2338.00901"
type input "1071.88"
type input "2338.135813"
type input "1071.88"
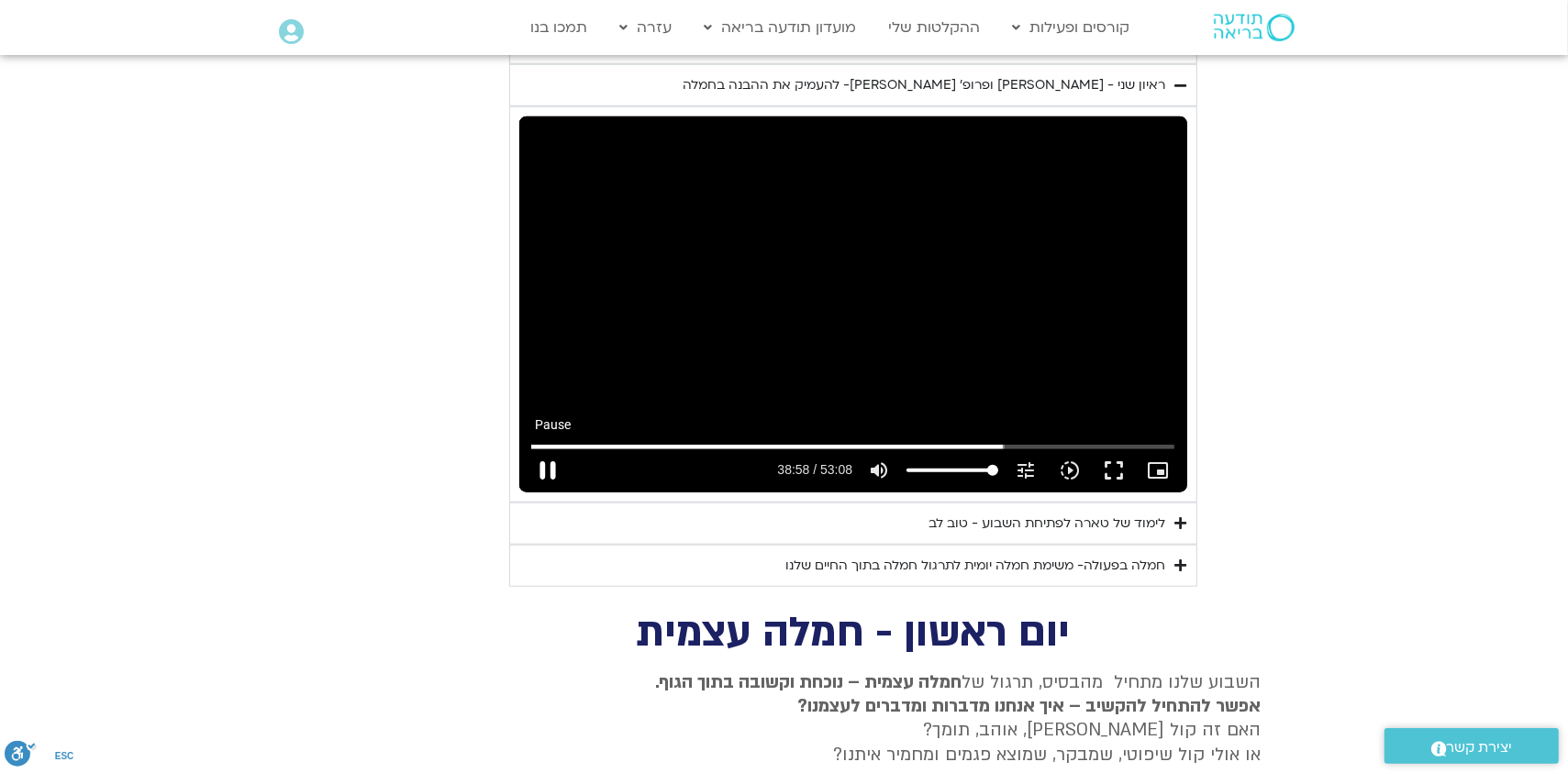
type input "2338.265067"
type input "1071.88"
type input "2338.392157"
type input "1071.88"
type input "2338.522471"
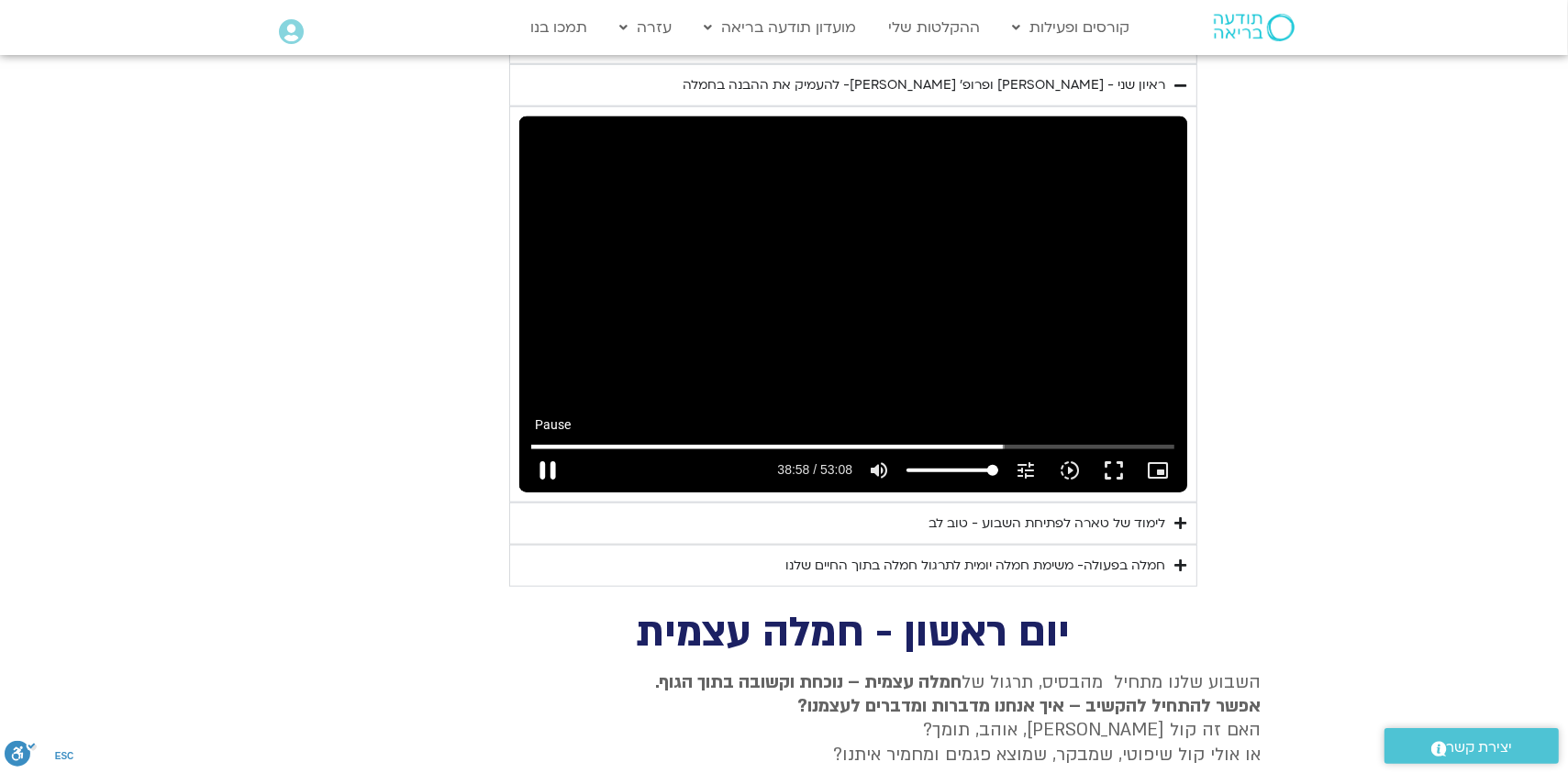
type input "1071.88"
type input "2338.659264"
type input "1071.88"
type input "2338.787642"
type input "1071.88"
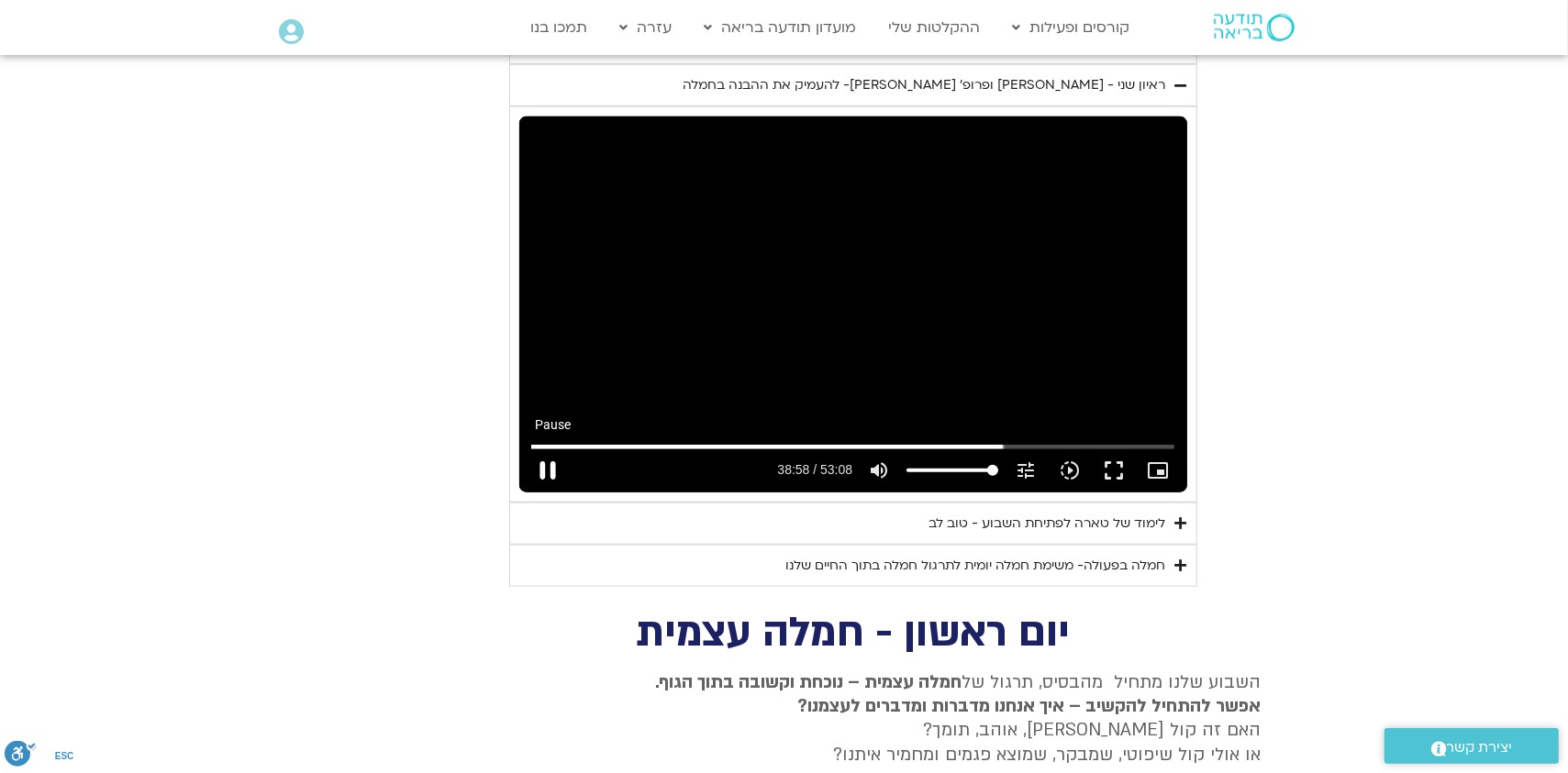
type input "2338.921681"
type input "1071.88"
type input "2339.052711"
type input "1071.88"
type input "2339.194372"
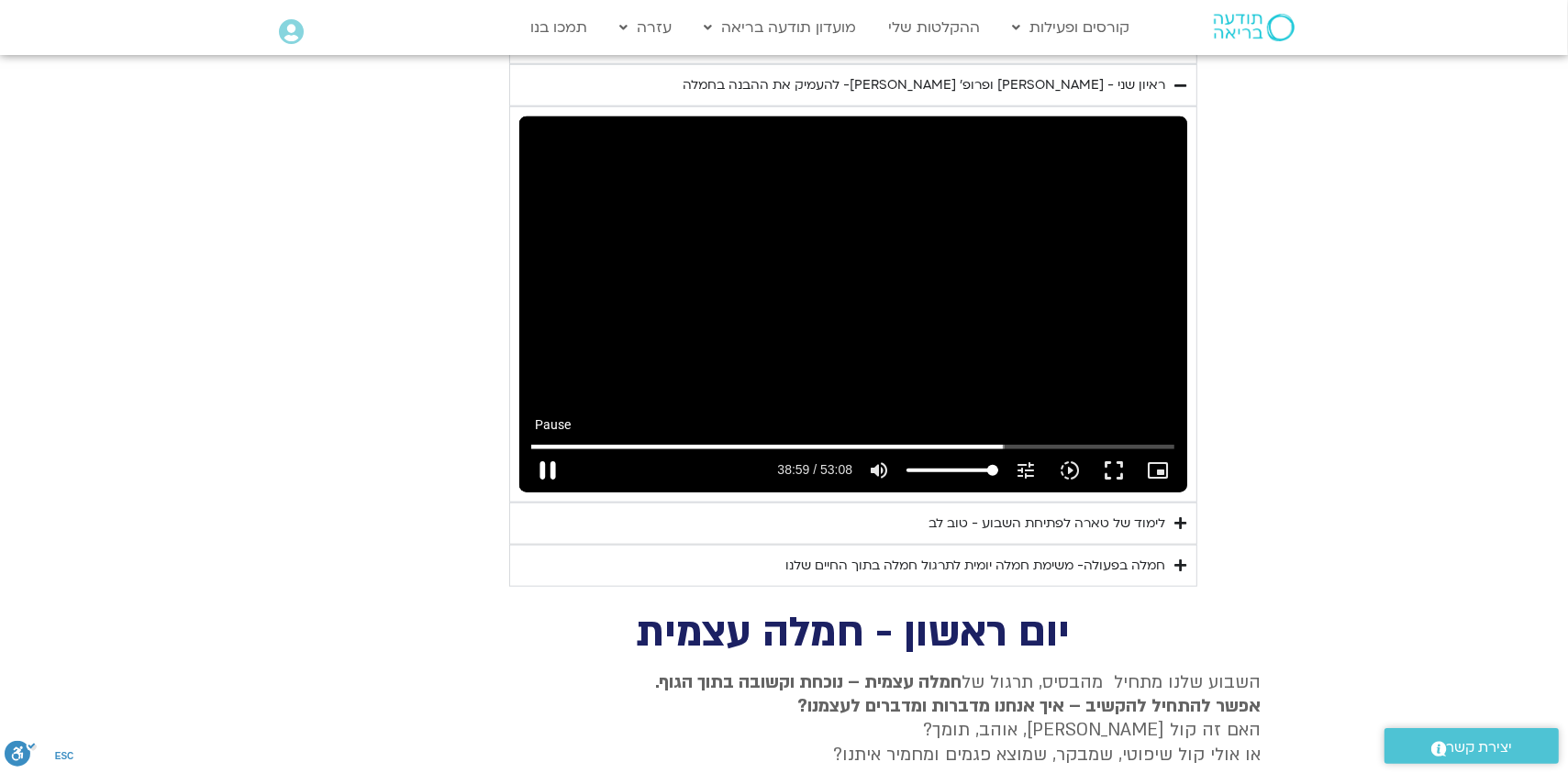
type input "1071.88"
type input "2339.341636"
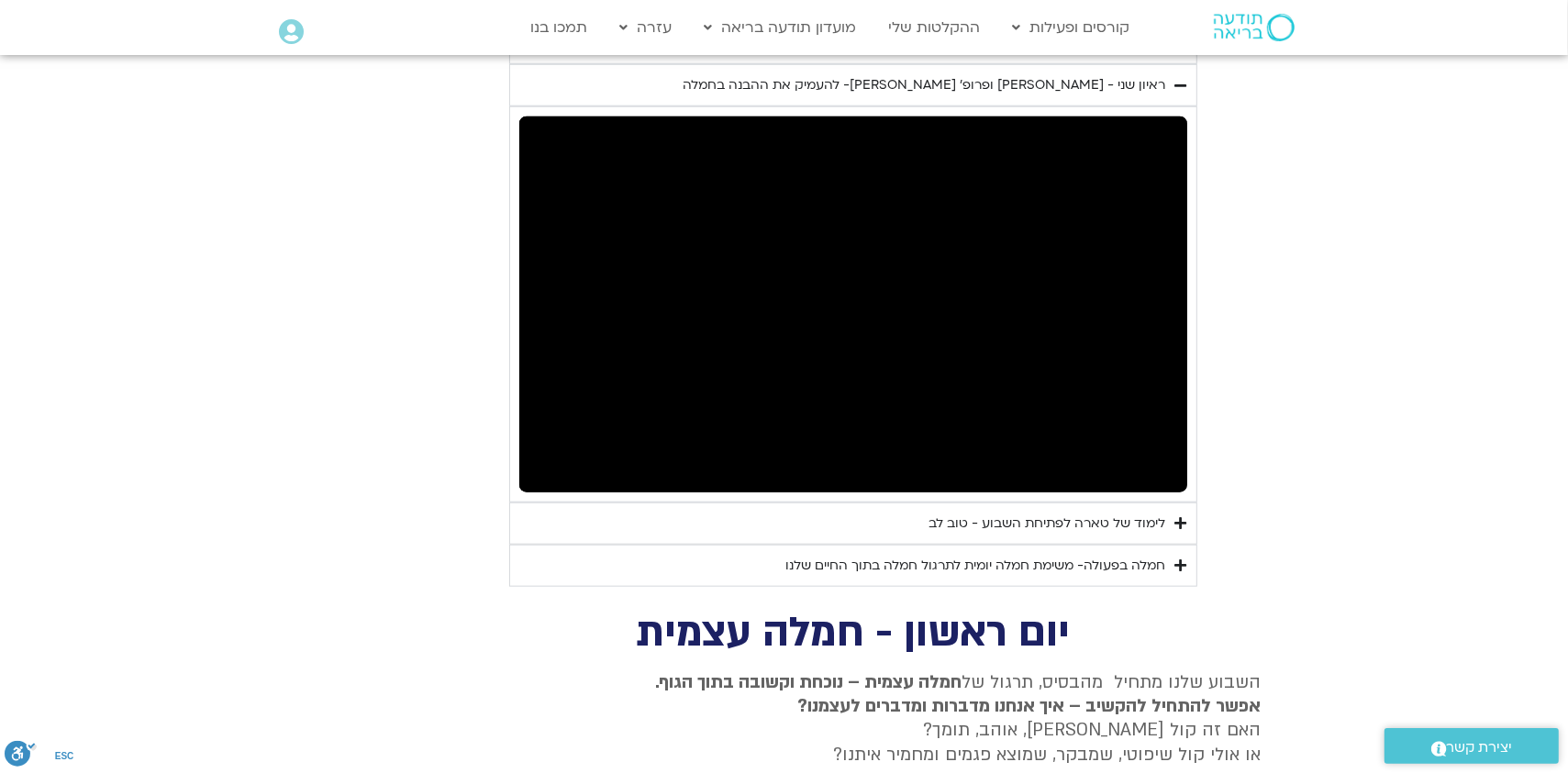
type input "1071.88"
type input "2340.899863"
type input "1071.88"
type input "2341.433779"
type input "1071.88"
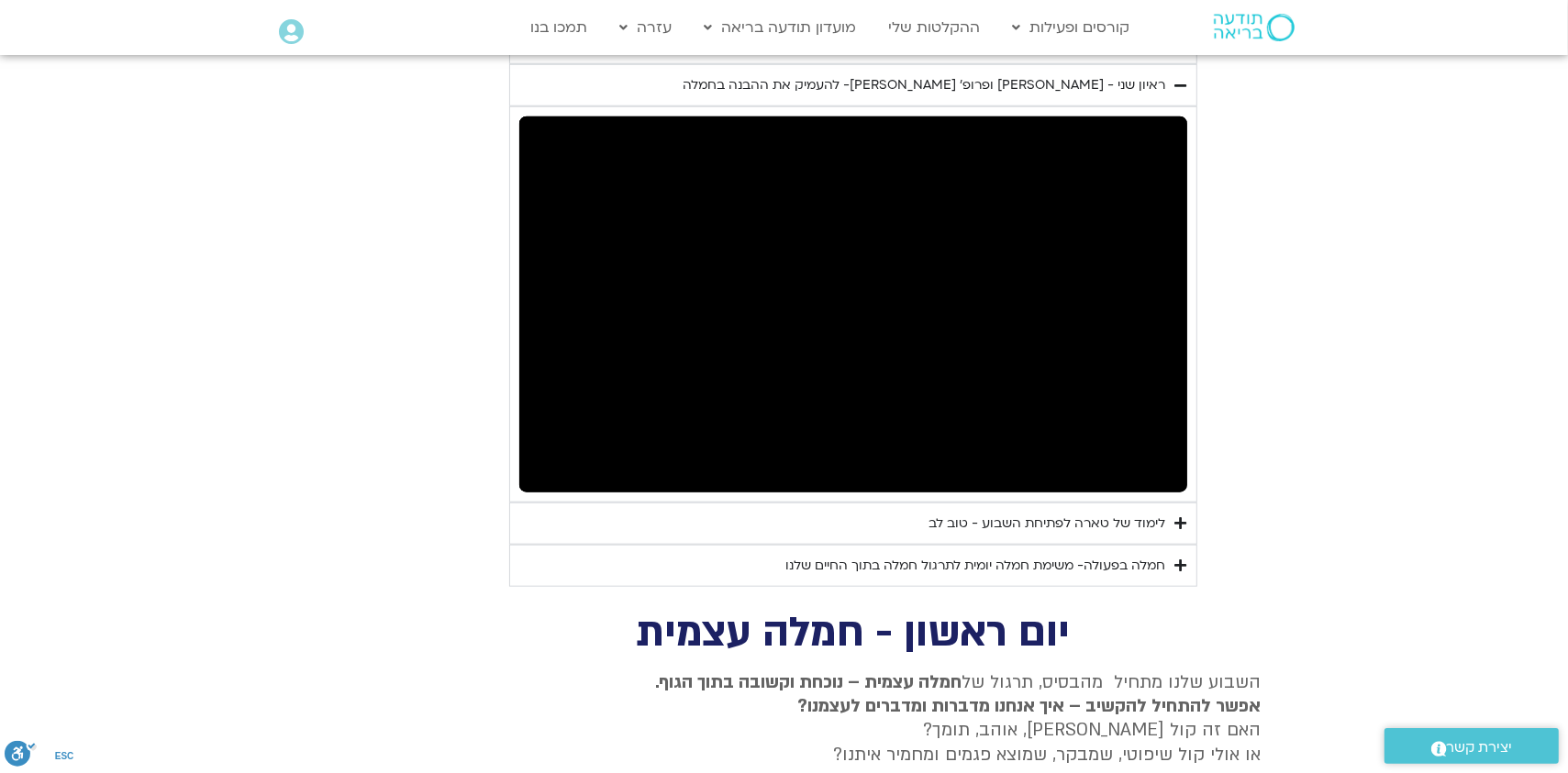
type input "2341.582831"
type input "1071.88"
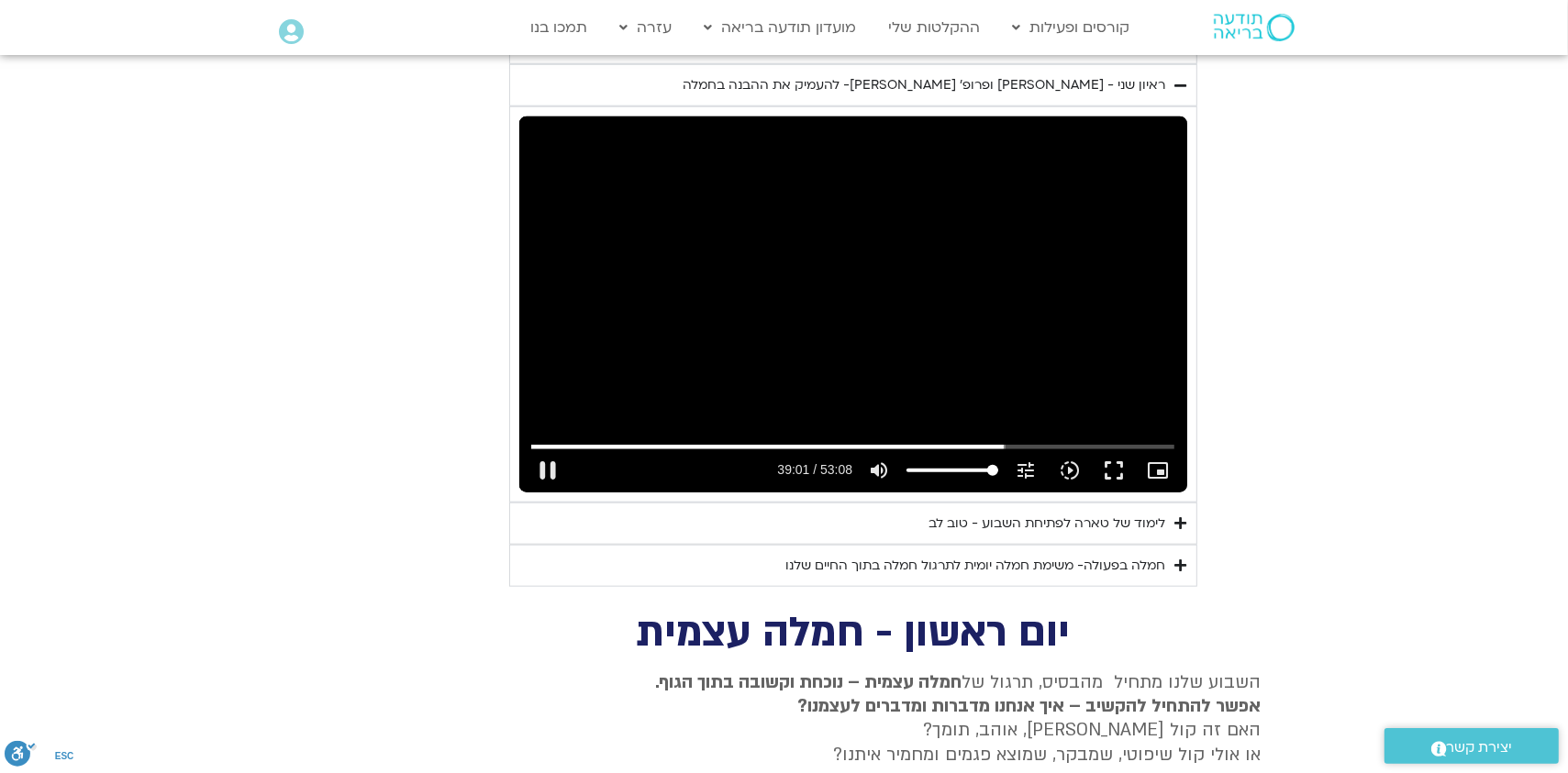
type input "2341.699528"
type input "1071.88"
type input "2341.833954"
type input "1071.88"
type input "2341.953426"
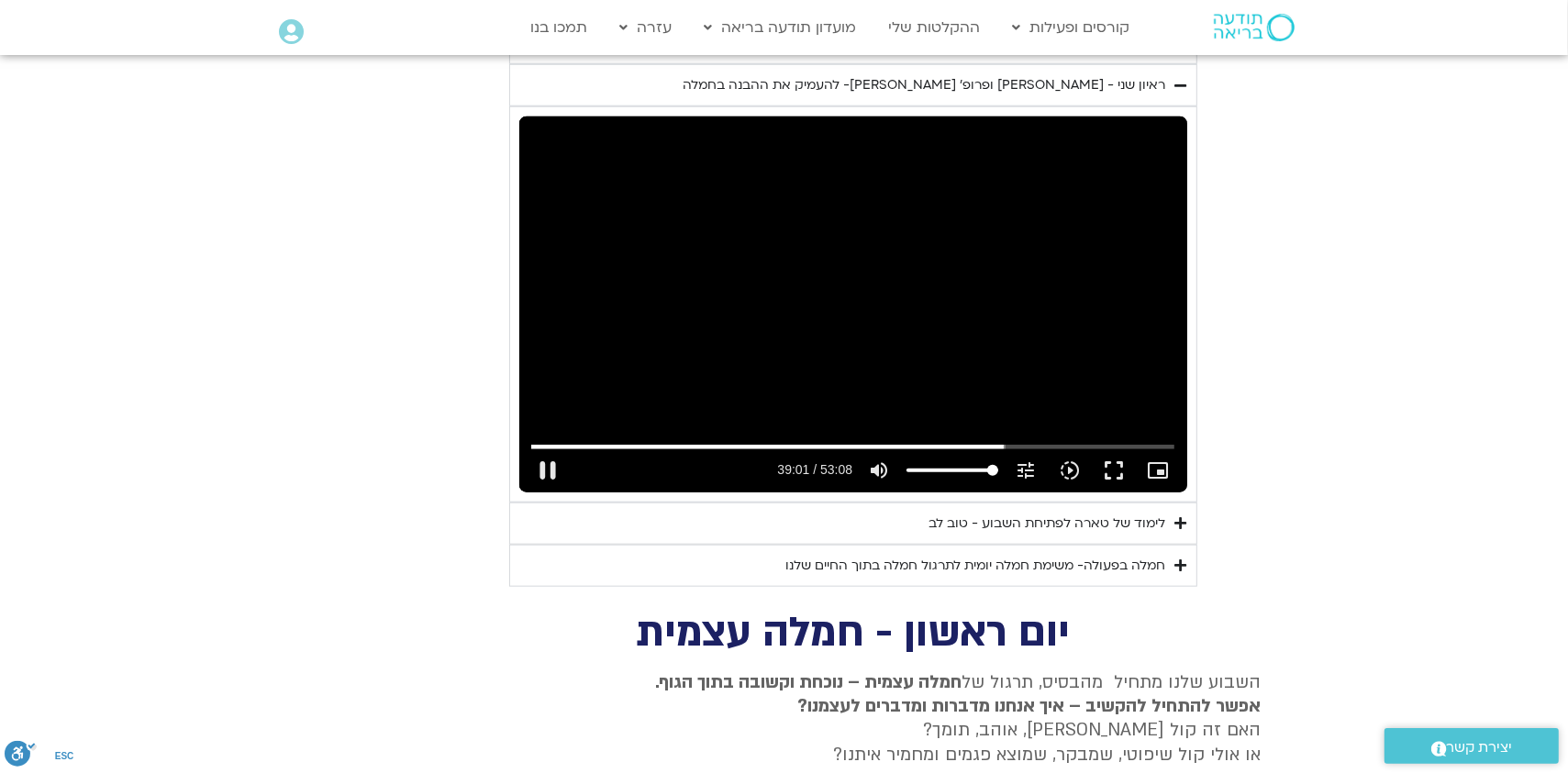
type input "1071.88"
type input "2342.100073"
type input "1071.88"
type input "2342.134705"
type input "1071.88"
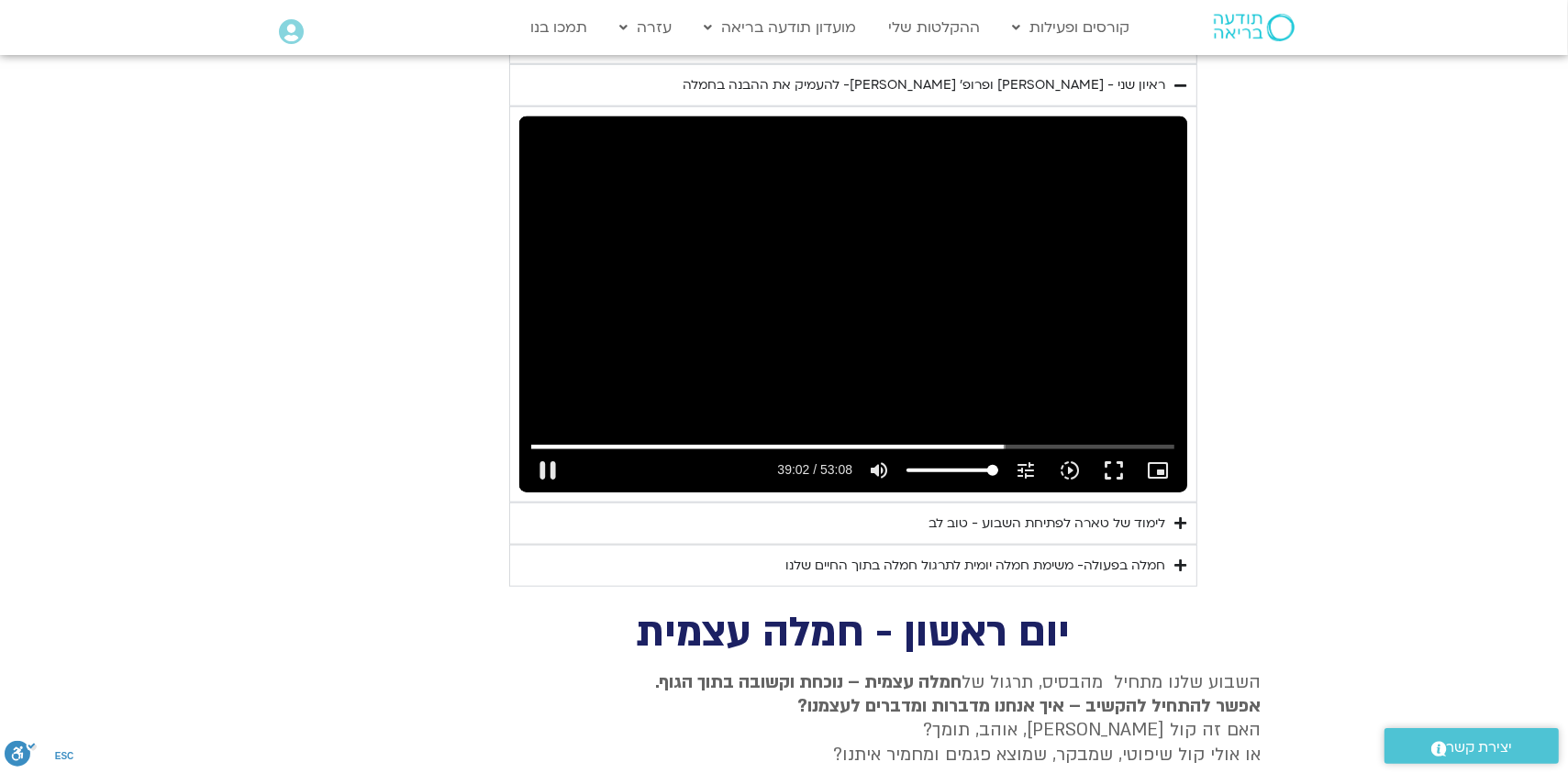
type input "2342.240513"
type input "1071.88"
type input "2342.4835"
type input "1071.88"
type input "2342.600305"
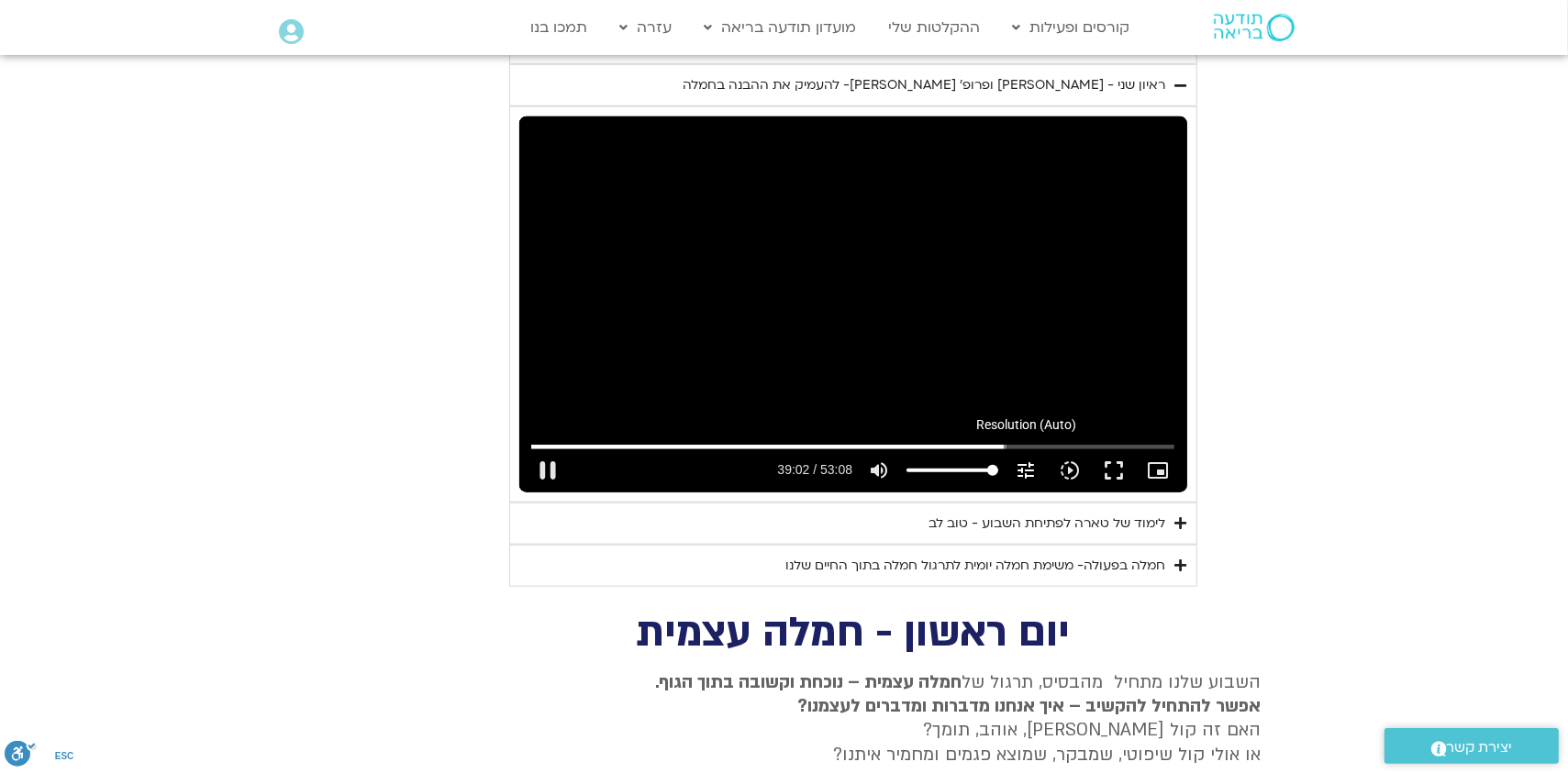
type input "1071.88"
type input "2342.733467"
type input "1071.88"
type input "2342.866611"
type input "1071.88"
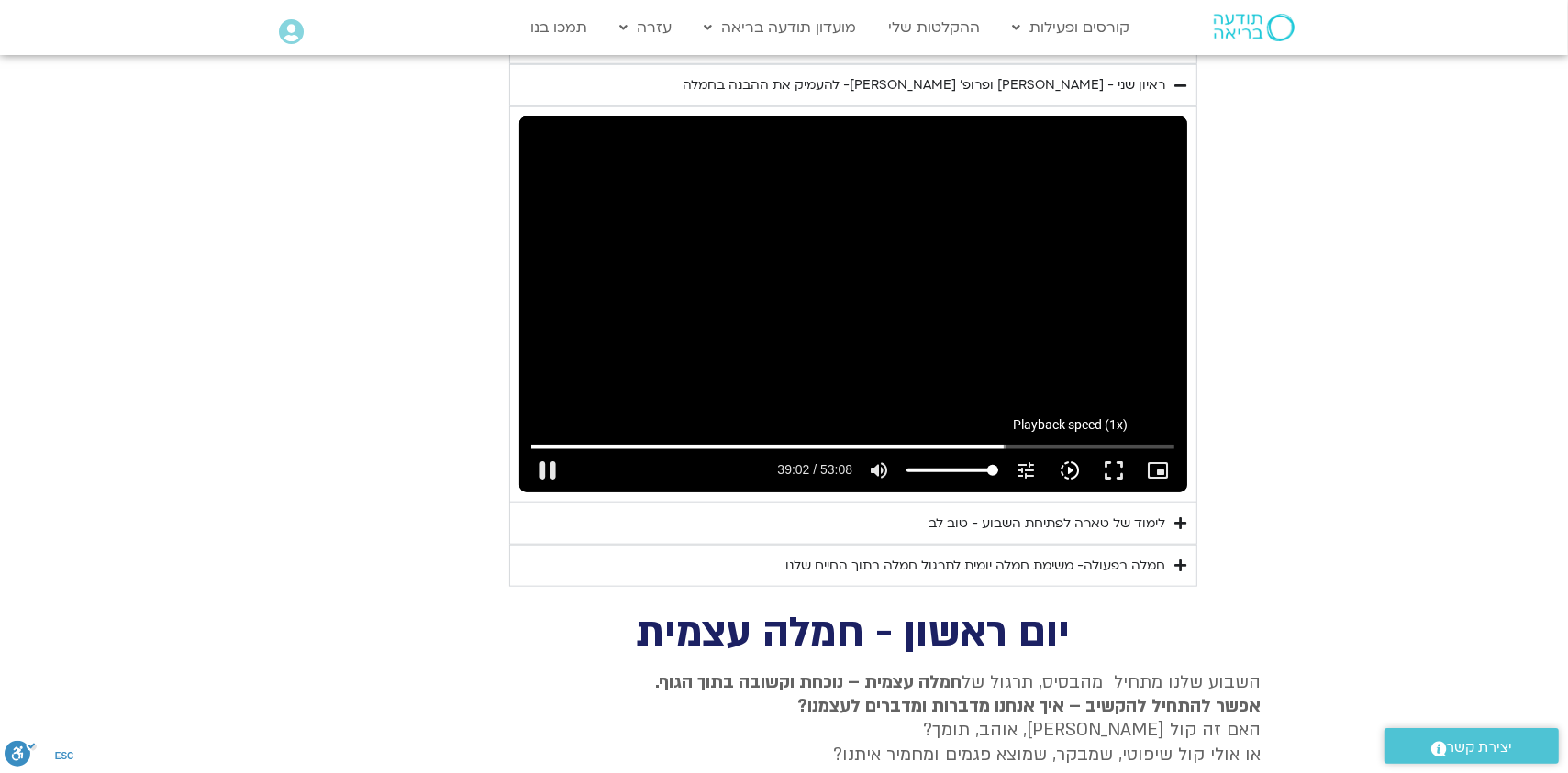
type input "2342.999843"
type input "1071.88"
type input "2343.115889"
type input "1071.88"
type input "2343.169022"
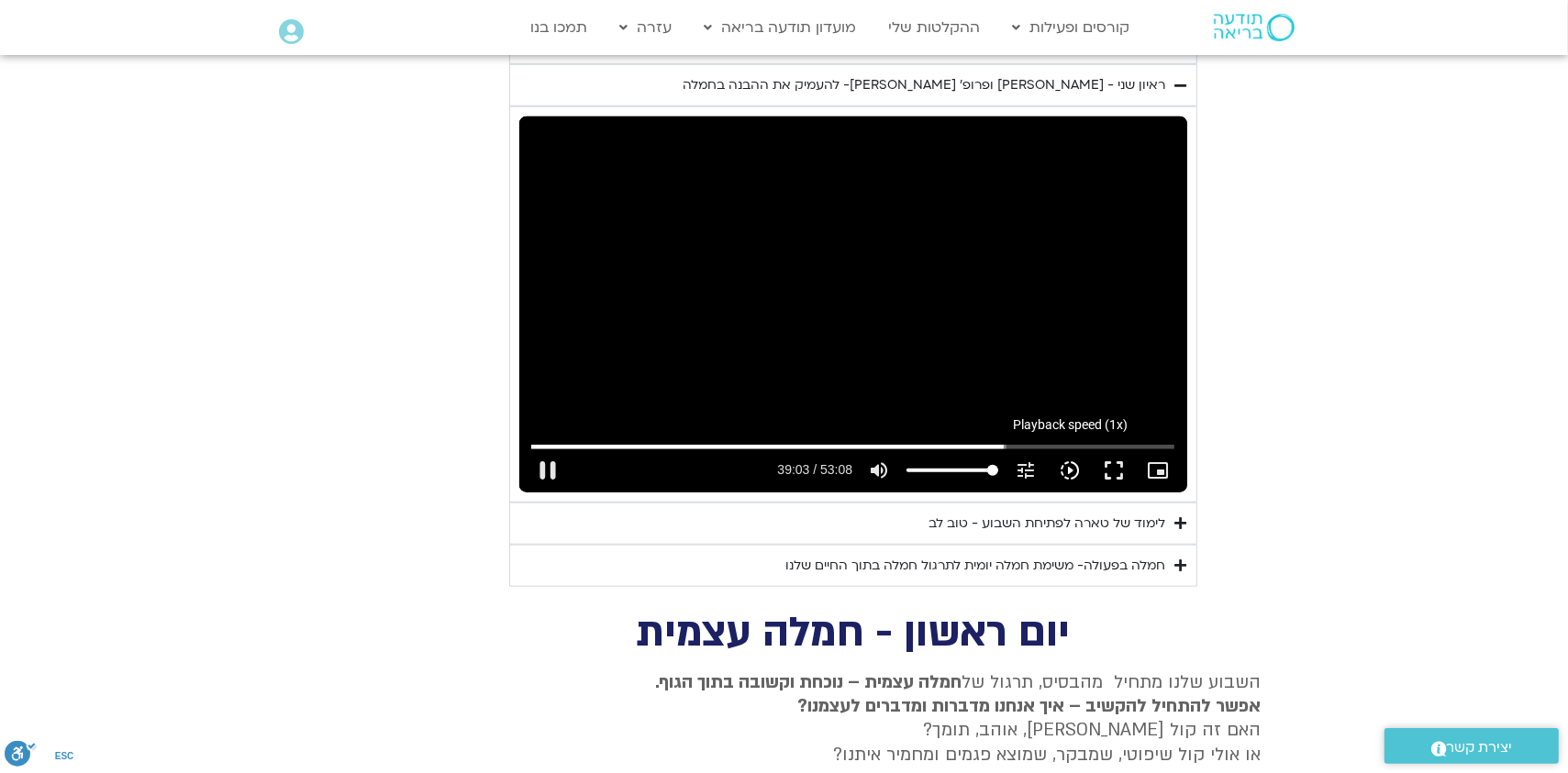
type input "1071.88"
type input "2343.416981"
type input "1071.88"
type input "2343.549677"
type input "1071.88"
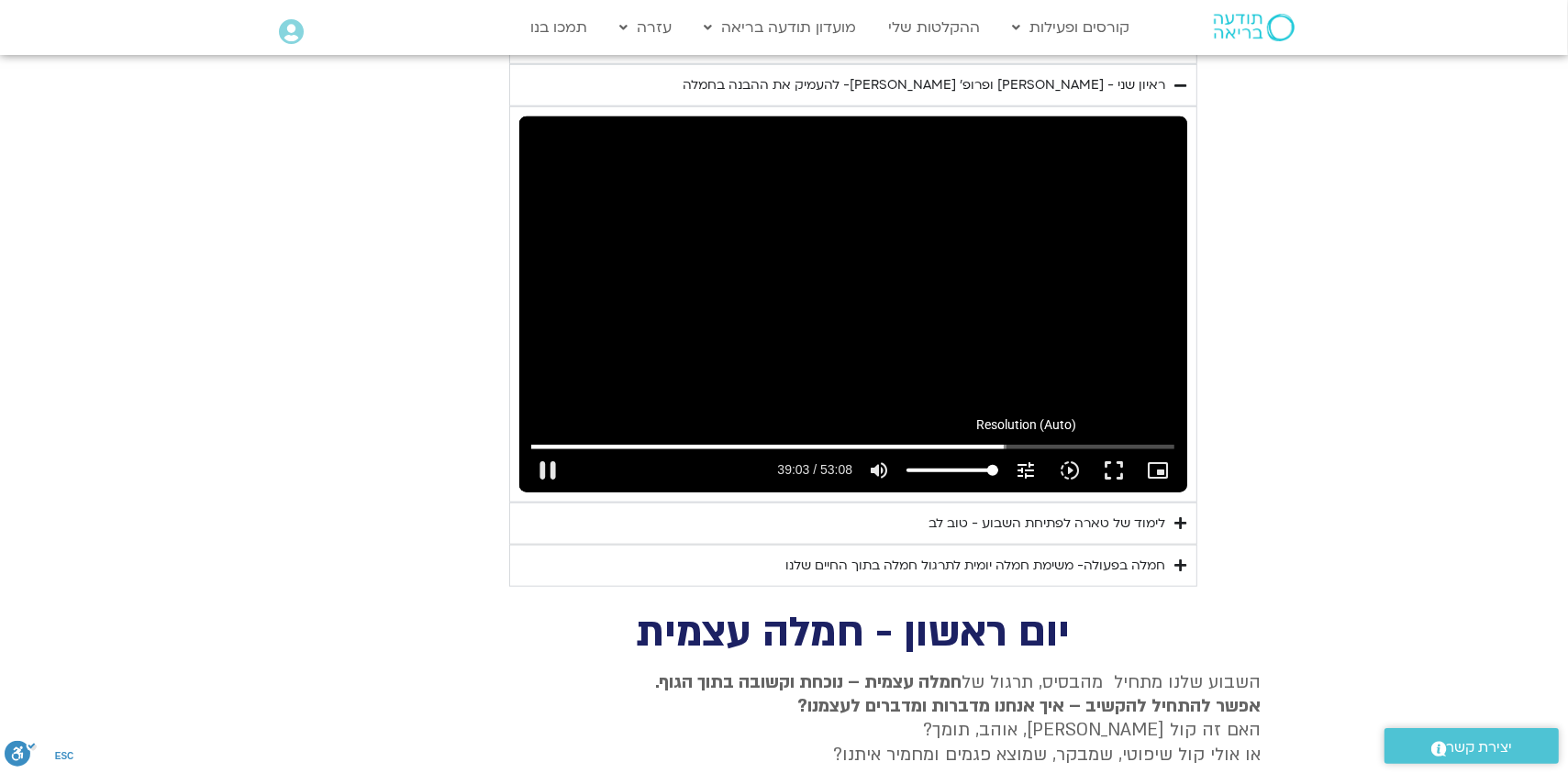
type input "2343.617179"
type input "1071.88"
type input "2343.799766"
type input "1071.88"
type input "2343.933104"
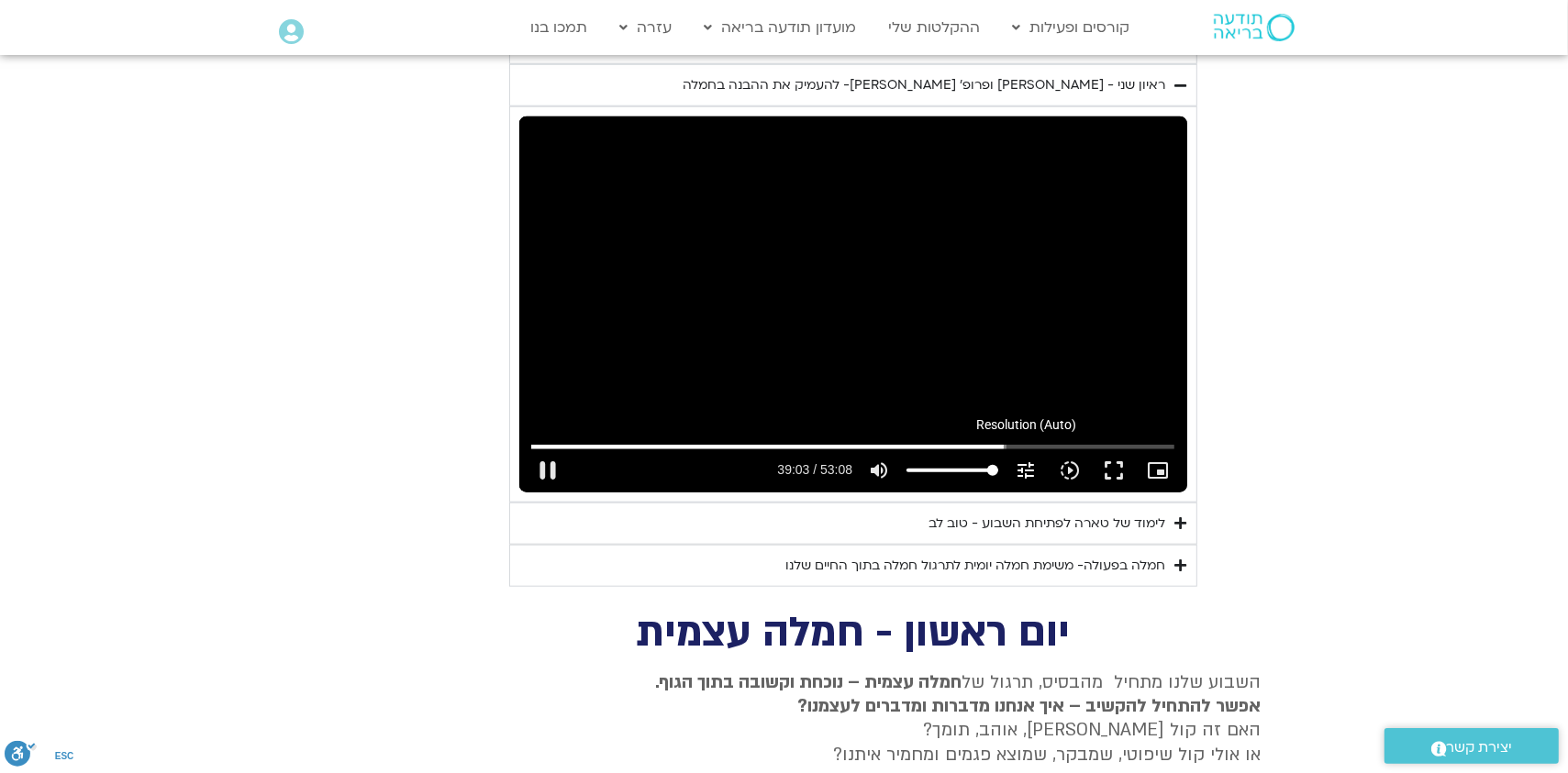
type input "1071.88"
type input "2344.082713"
type input "1071.88"
type input "2344.11632"
type input "1071.88"
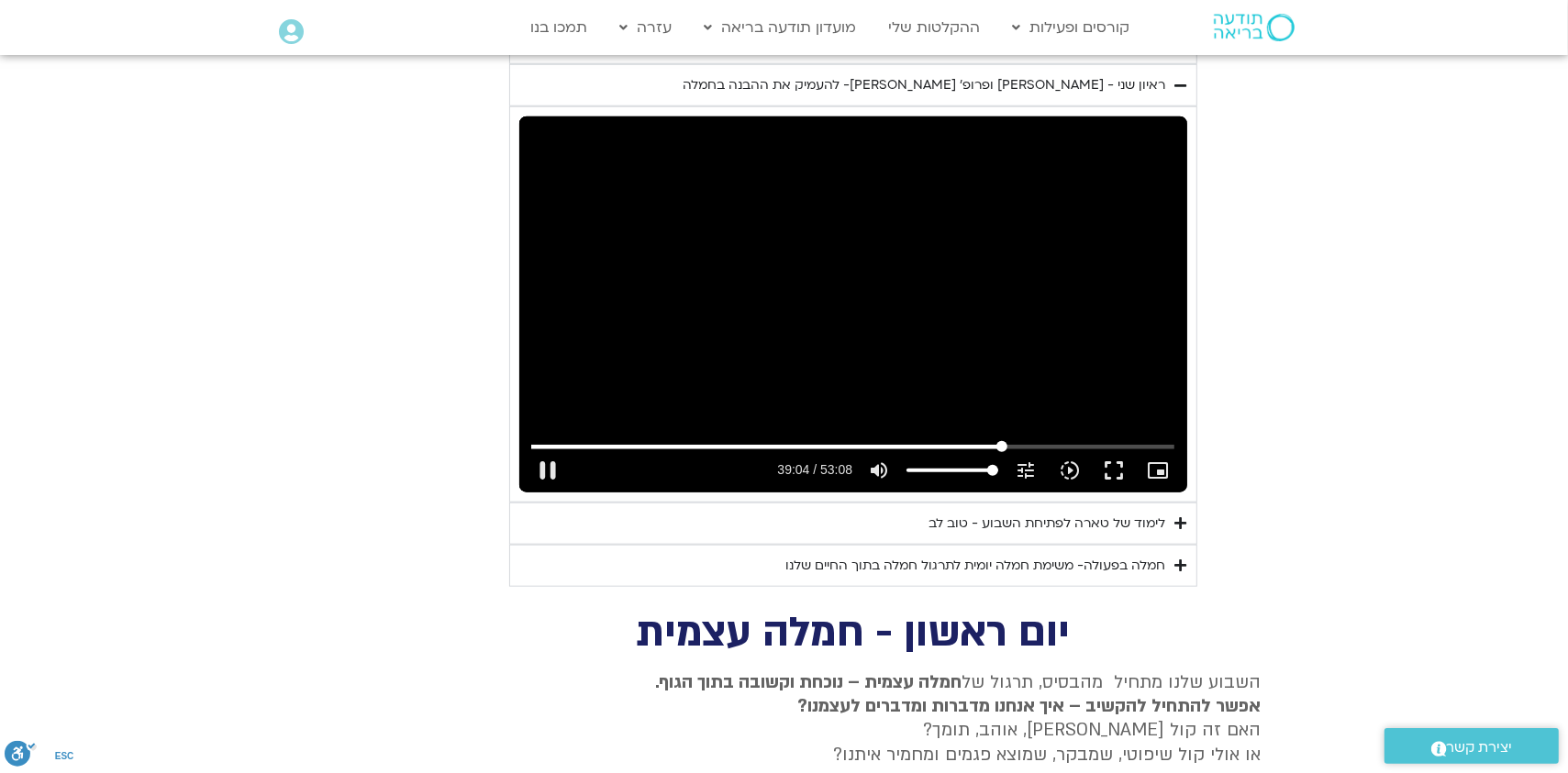
type input "2344.357656"
type input "1071.88"
type input "2344.500128"
type input "1071.88"
type input "2344.519349"
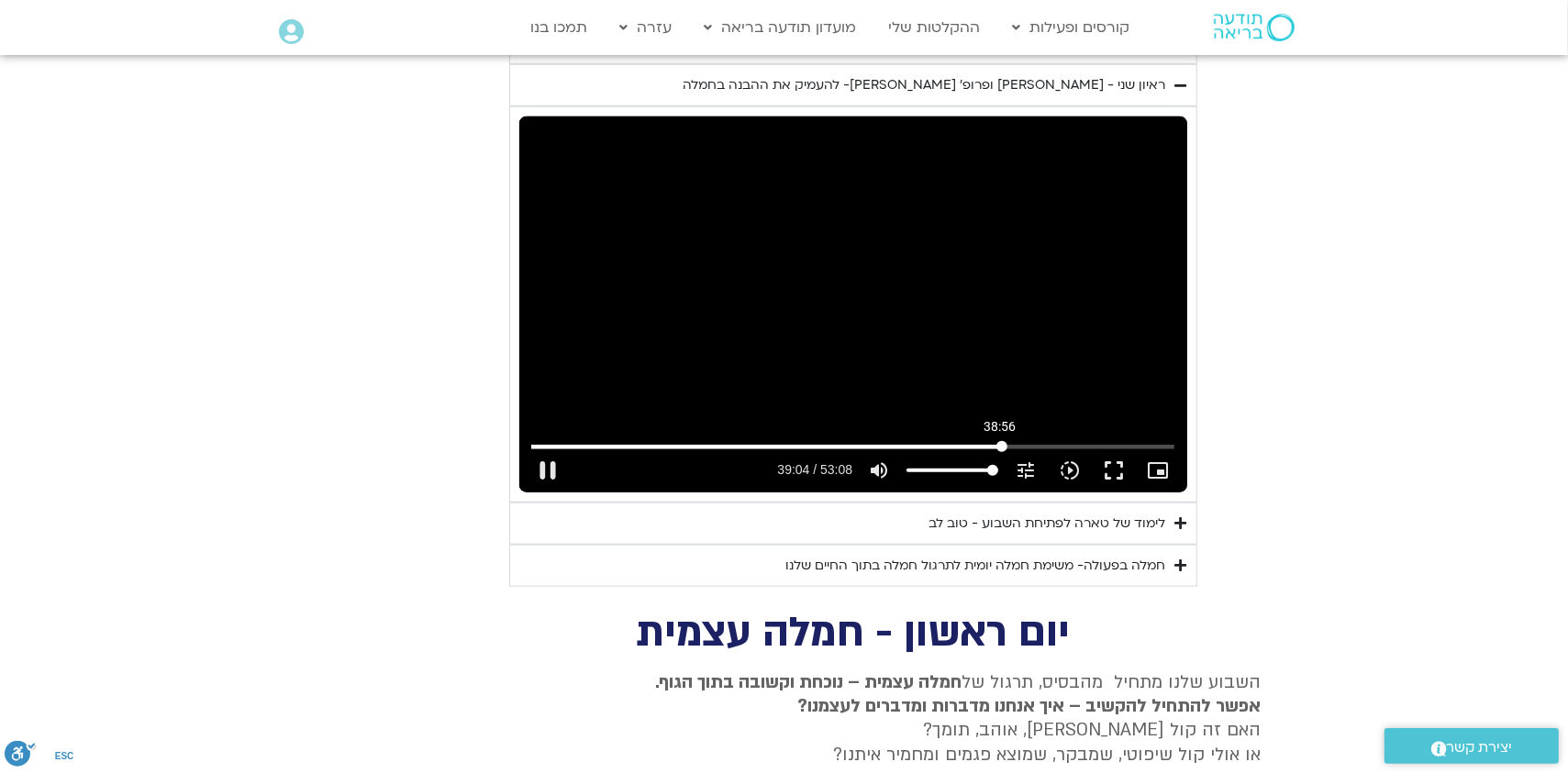
type input "1071.88"
type input "2344.736903"
type input "1071.88"
type input "2344.787017"
type input "1071.88"
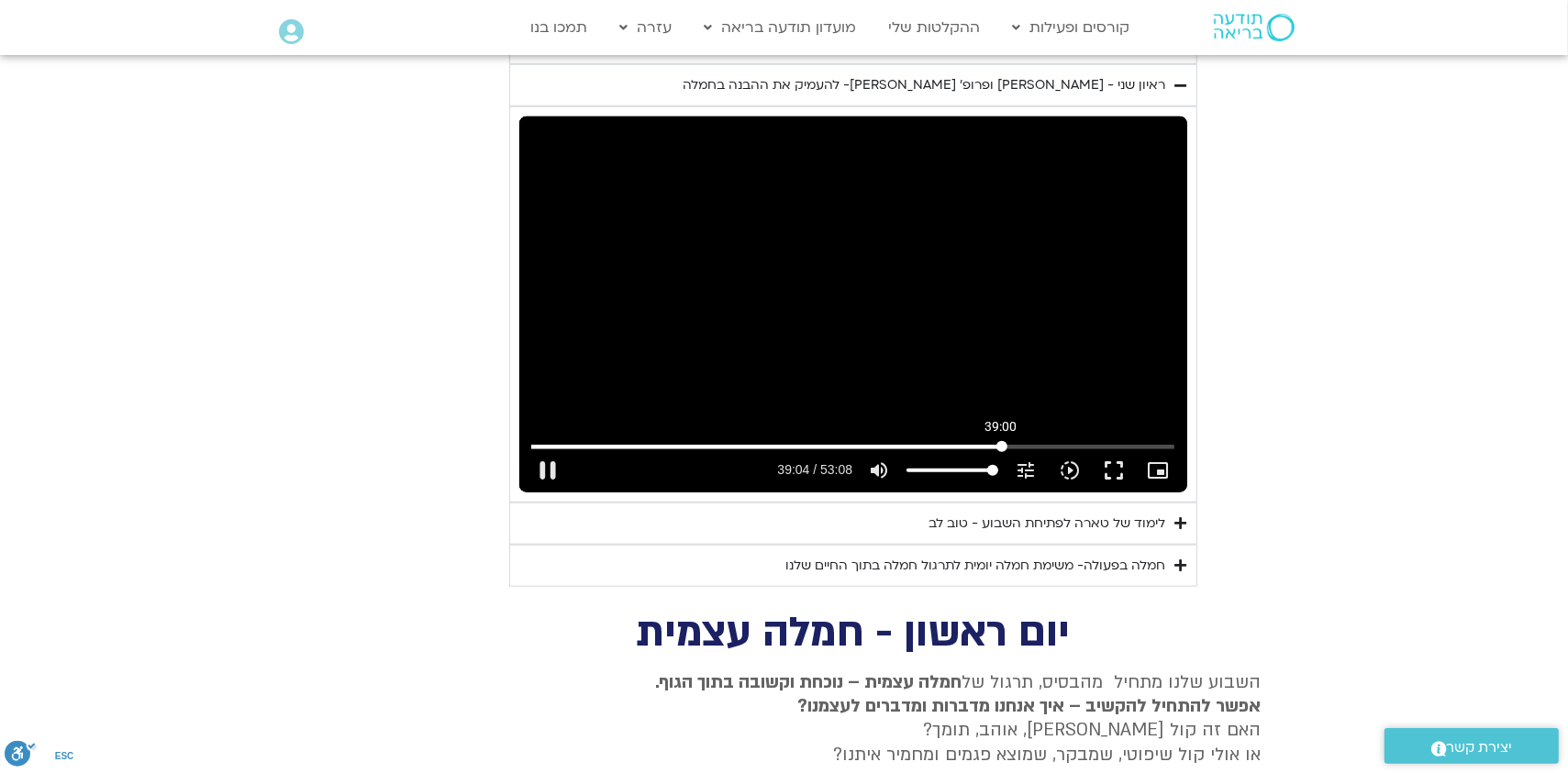
type input "2345.016678"
type input "1071.88"
type input "2345.051842"
type input "1071.88"
type input "2345.188364"
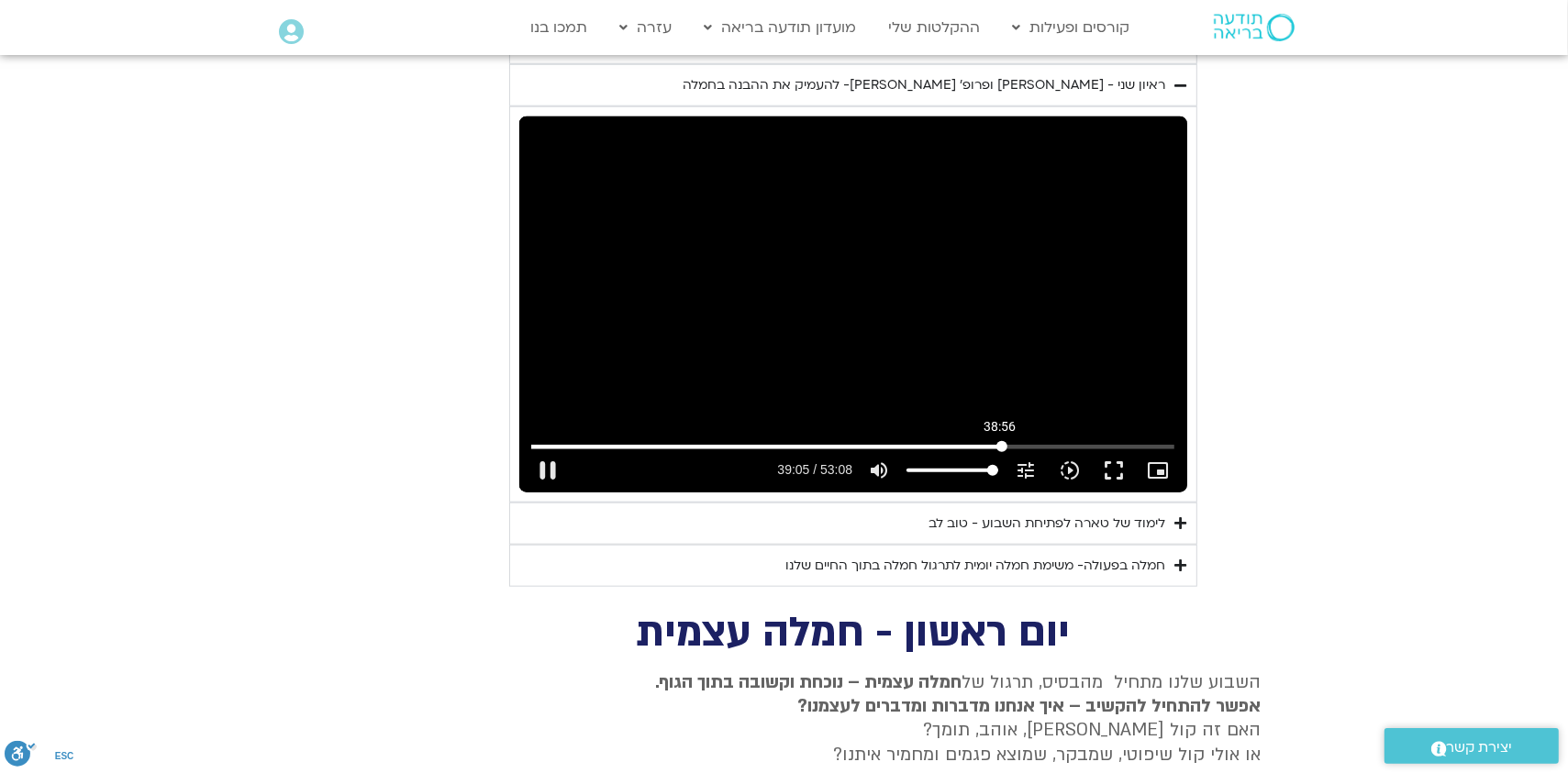
type input "1071.88"
type input "2345.328536"
type input "1071.88"
type input "2345.459095"
type input "1071.88"
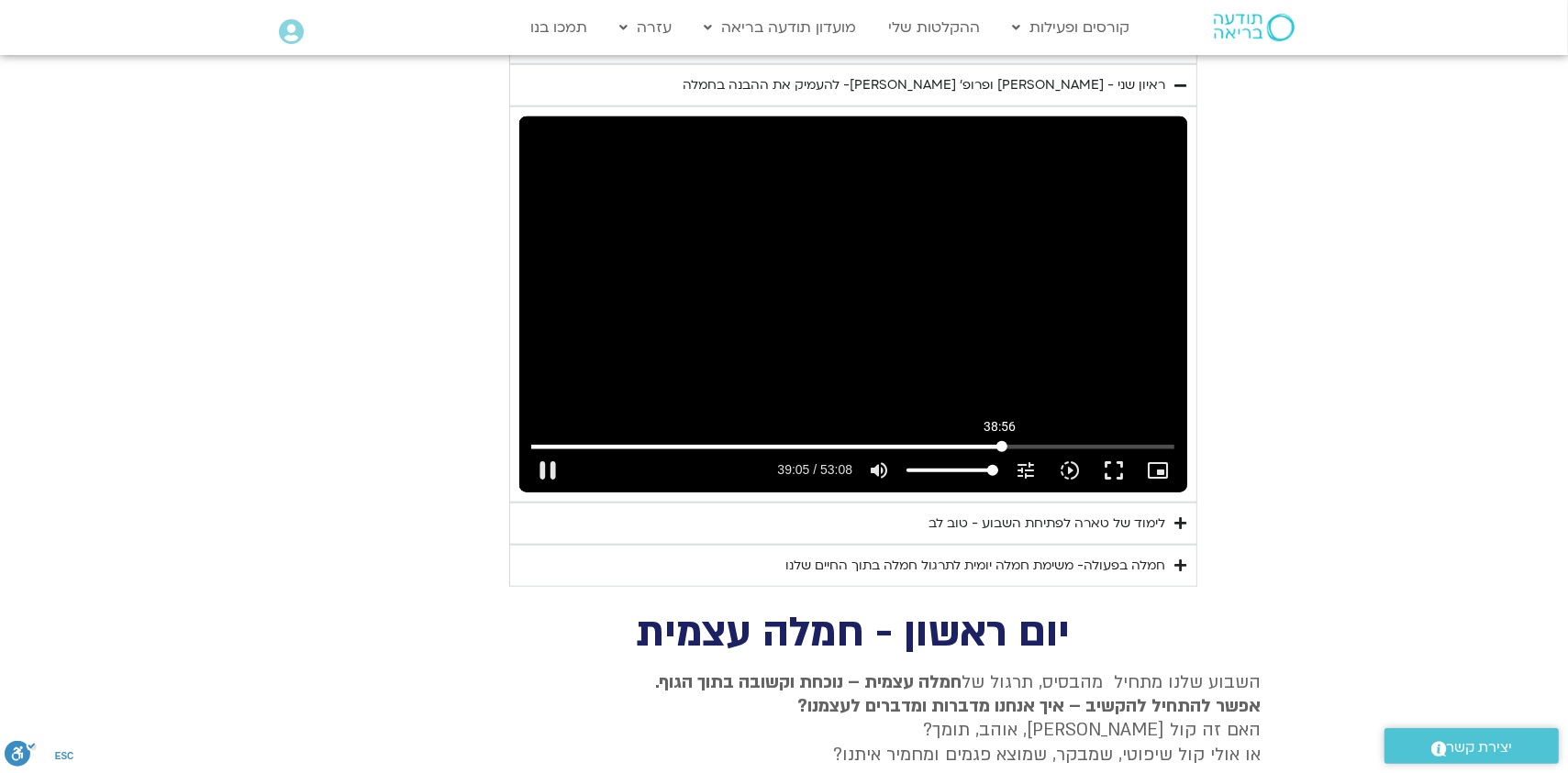
type input "2345.595569"
type input "1071.88"
type input "2345.724264"
type input "1071.88"
type input "2345.955835"
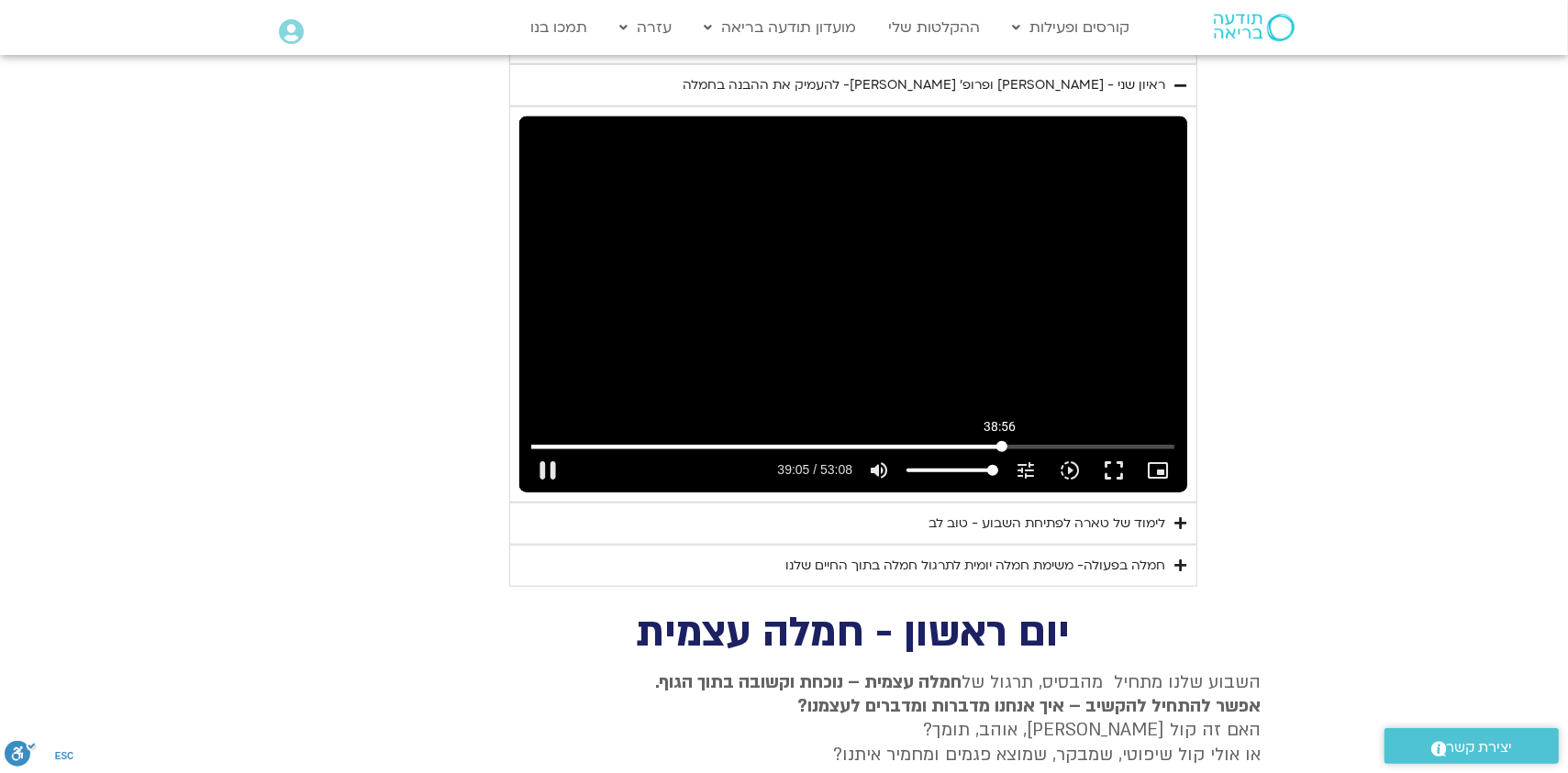
type input "1071.88"
type input "2346.000261"
type input "1071.88"
type input "2346.184315"
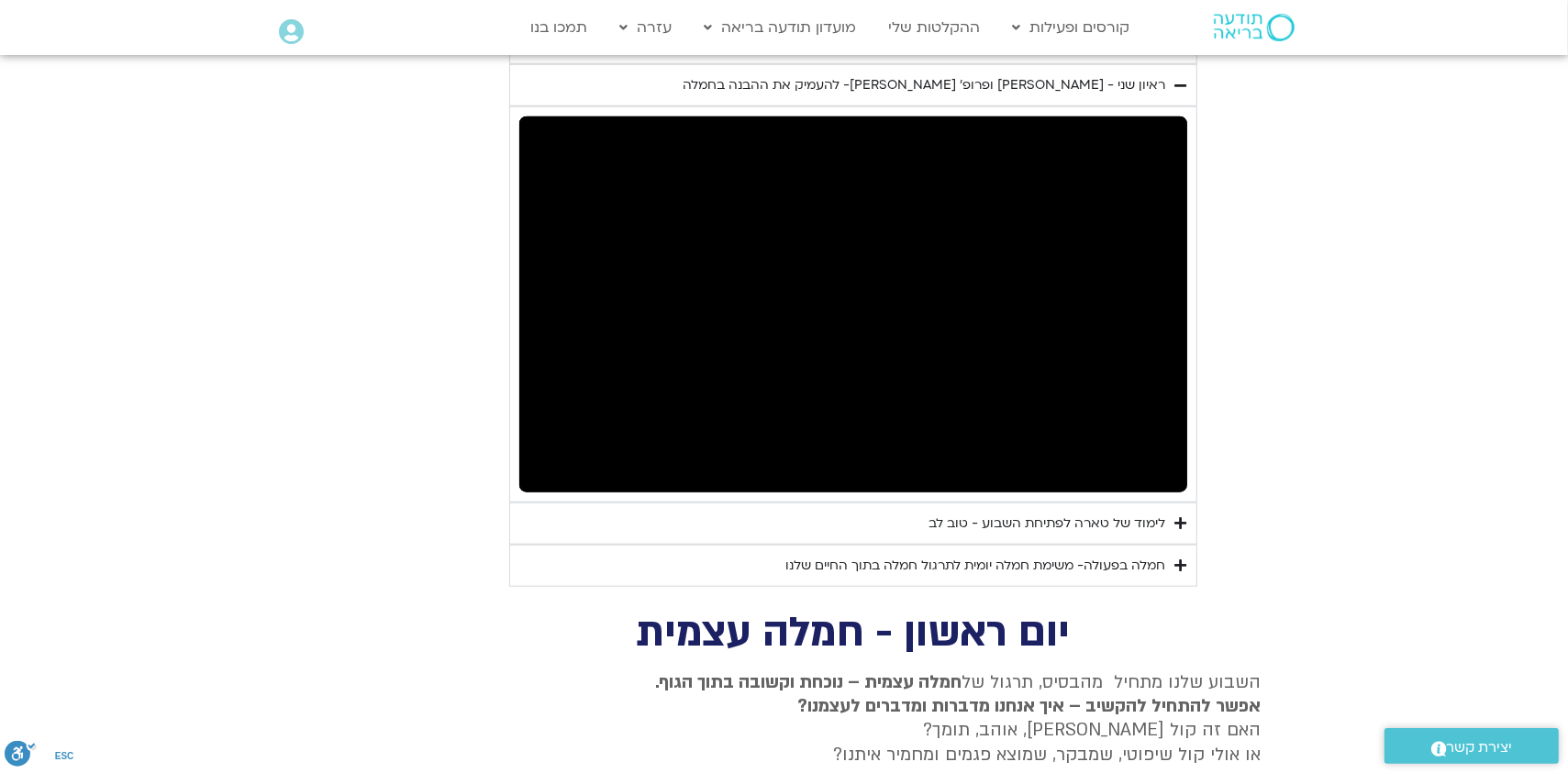
type input "1071.88"
type input "2346.500414"
type input "1071.88"
type input "2346.60381"
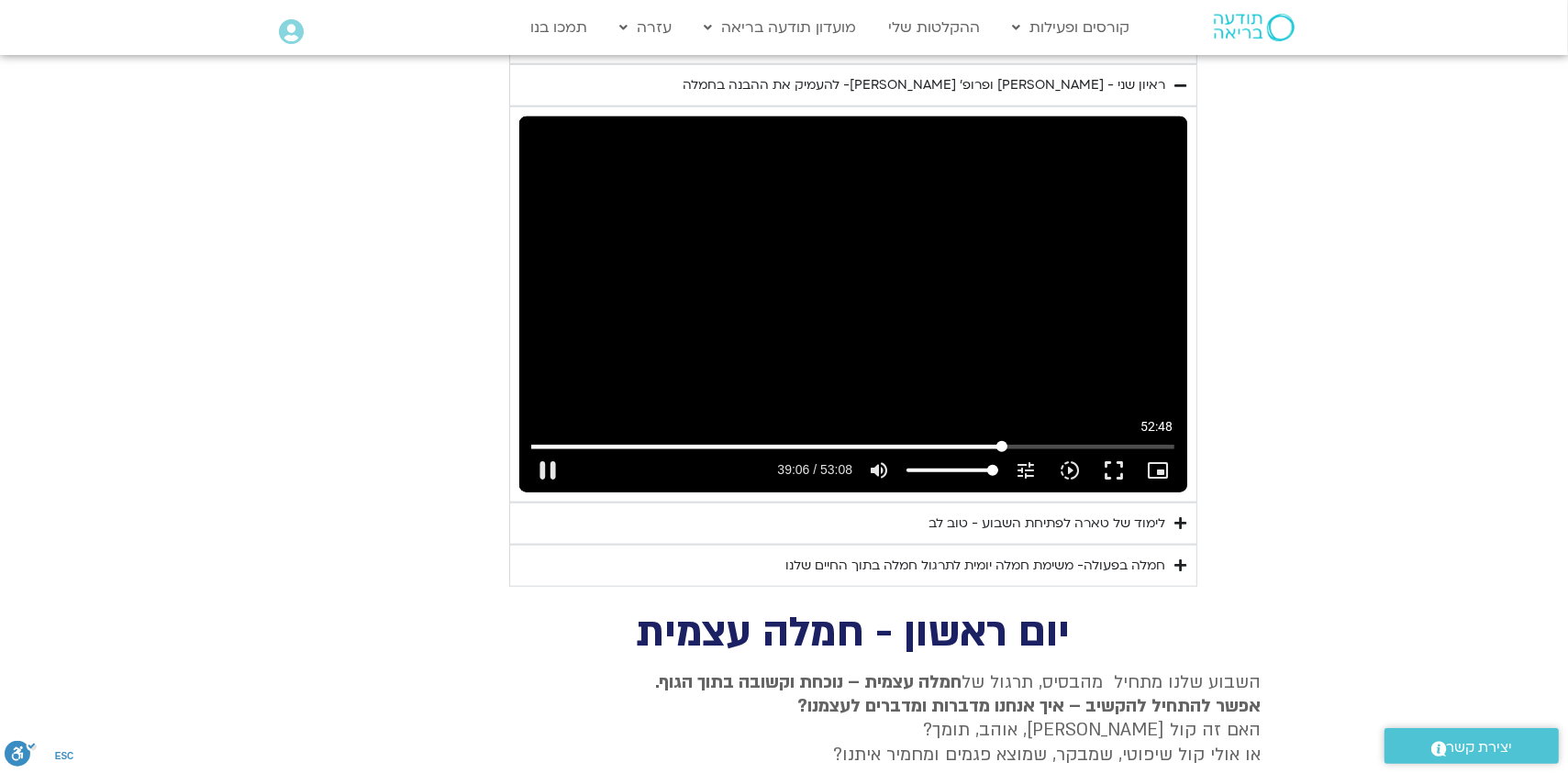
type input "1071.88"
type input "2346.770075"
type input "1071.88"
type input "2346.901957"
type input "1071.88"
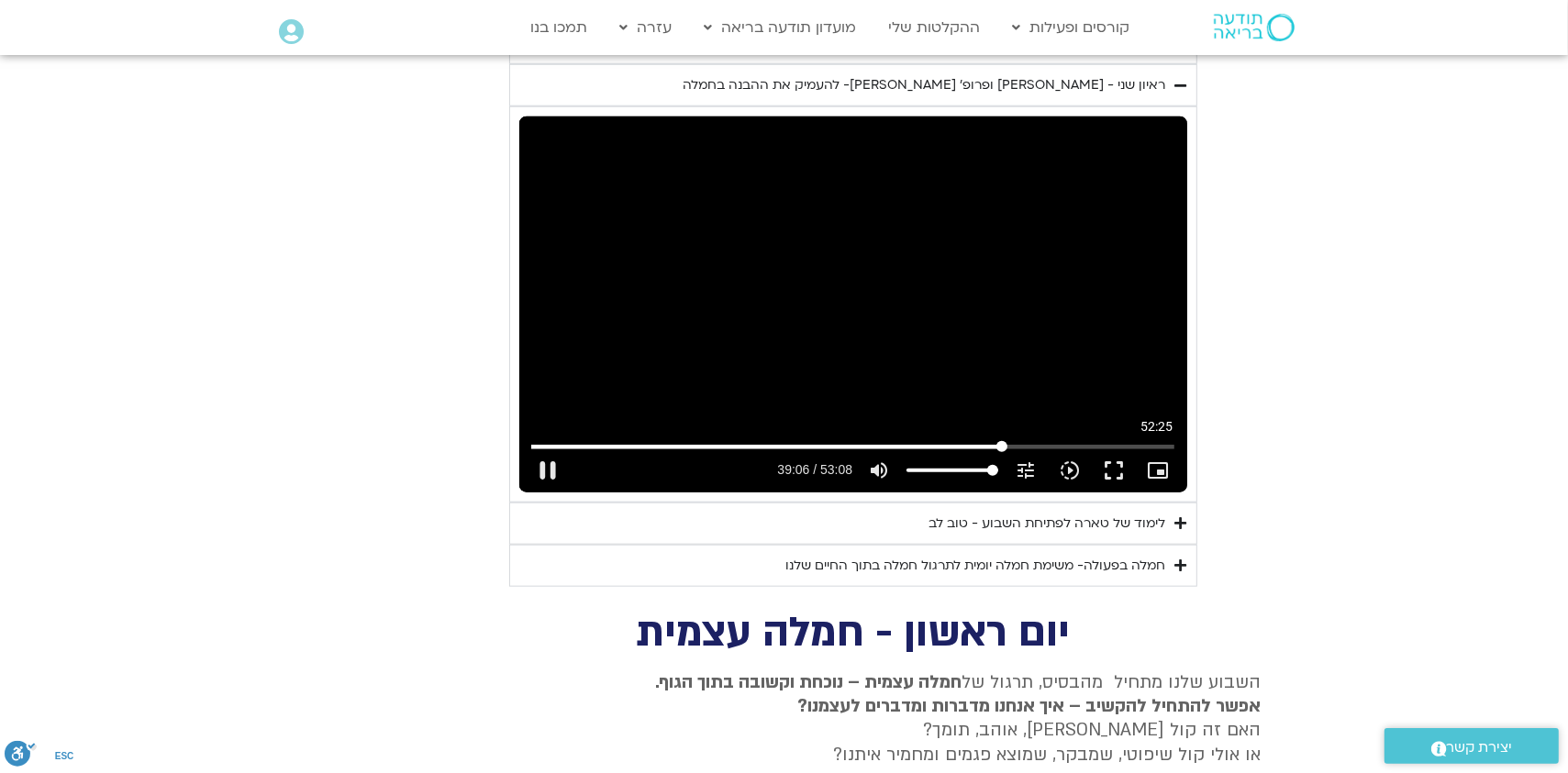
type input "2346.948724"
type input "1071.88"
type input "2347.080358"
type input "1071.88"
type input "2347.216503"
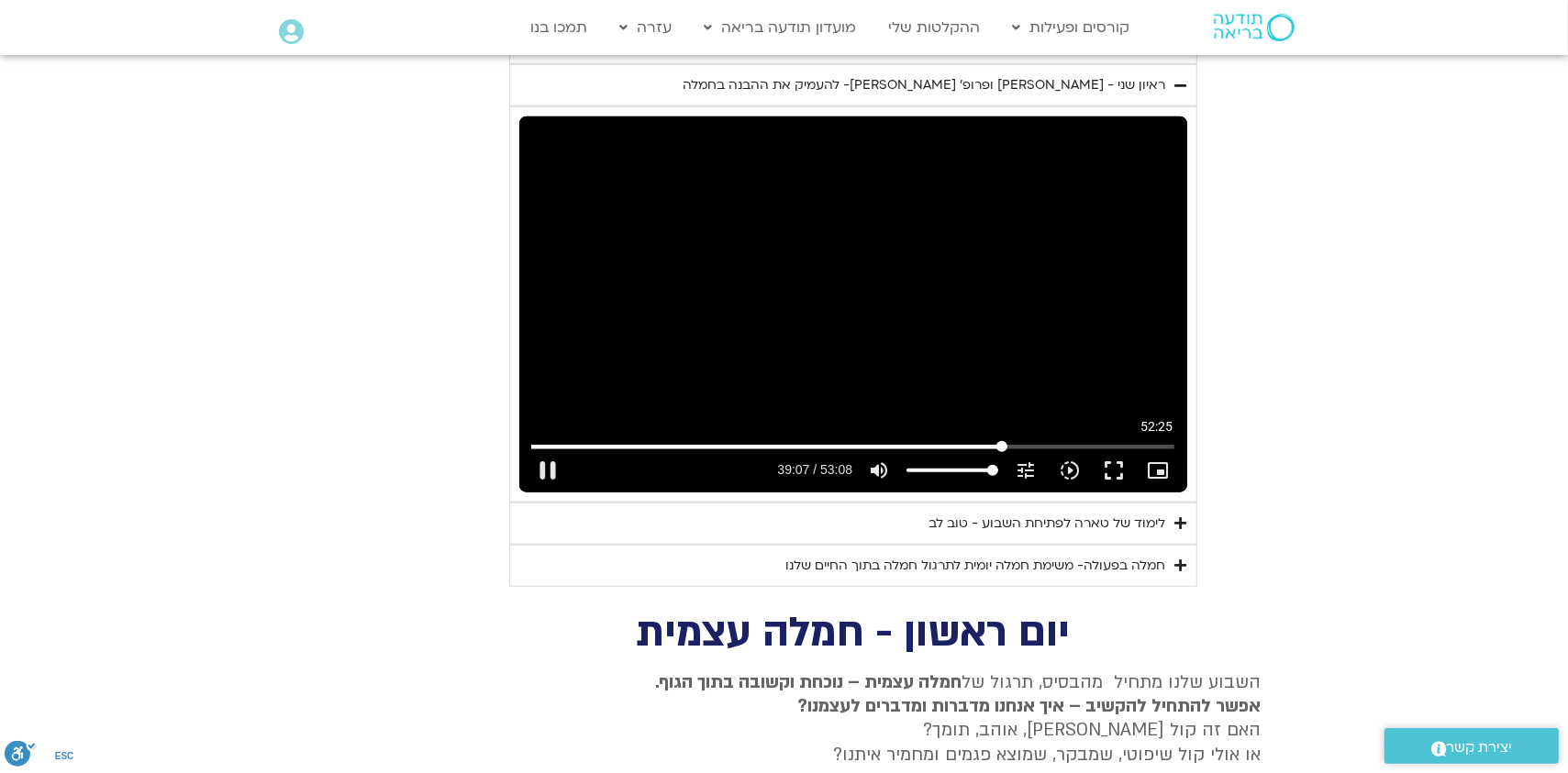
type input "1071.88"
type input "2347.350211"
type input "1071.88"
type input "2347.583491"
type input "1071.88"
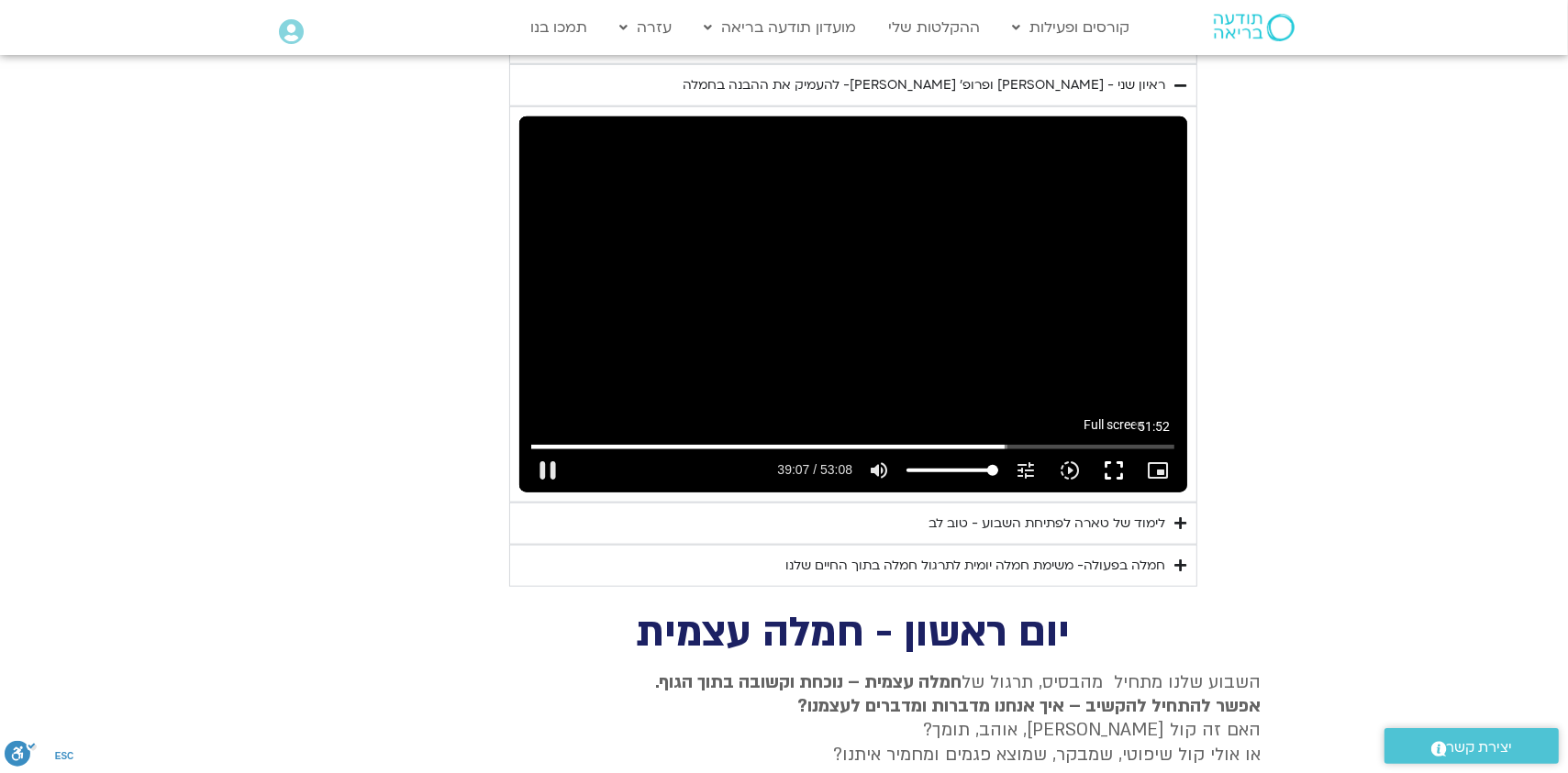
type input "2347.716873"
type input "1071.88"
type input "2347.849653"
type input "1071.88"
type input "2347.949761"
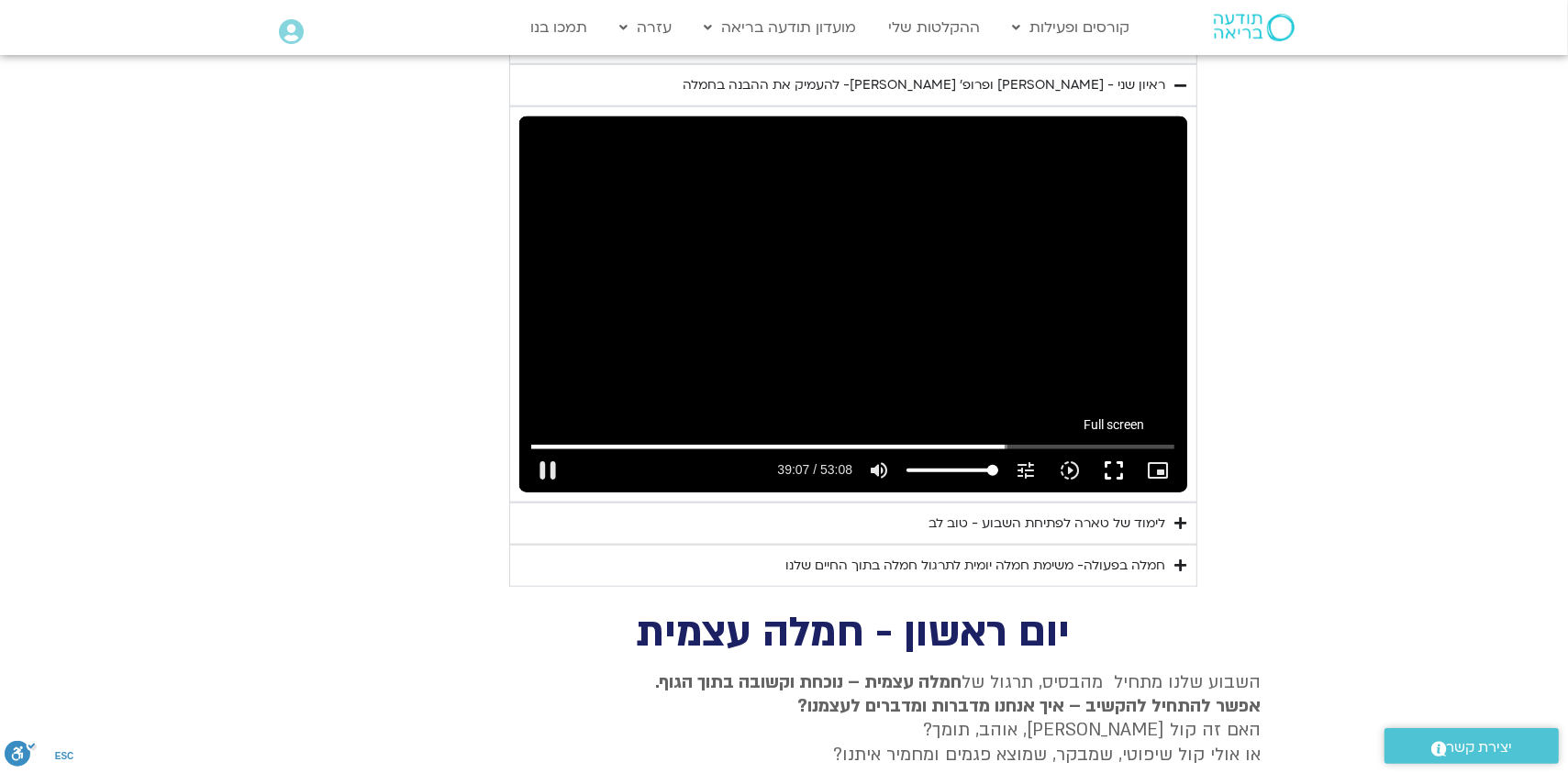
type input "1071.88"
type input "2348.09976"
type input "1071.88"
type input "2348.166438"
type input "1071.88"
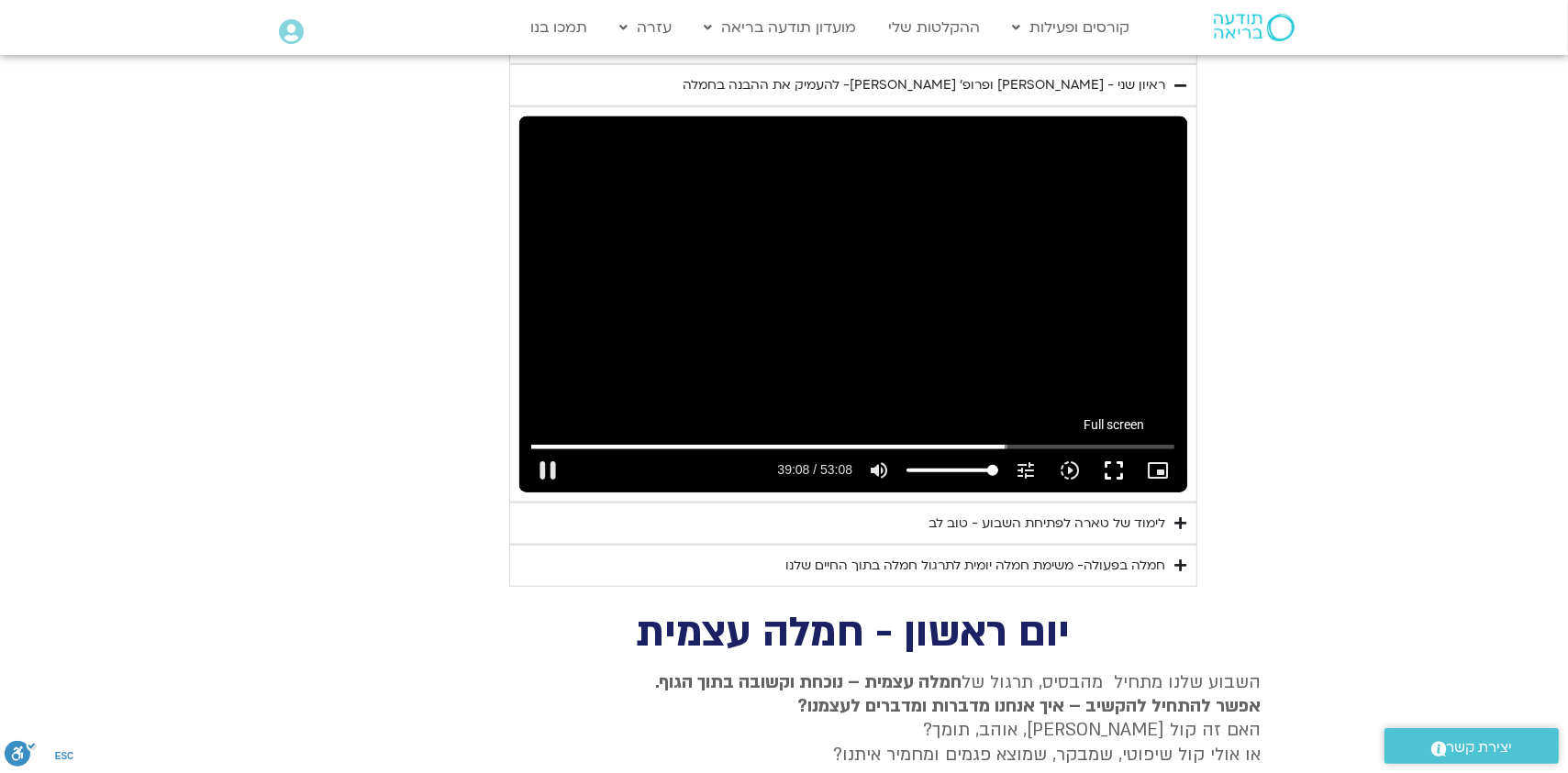
type input "2348.258906"
type input "1071.88"
click at [1111, 448] on button "fullscreen" at bounding box center [1114, 470] width 44 height 44
type input "2348.502209"
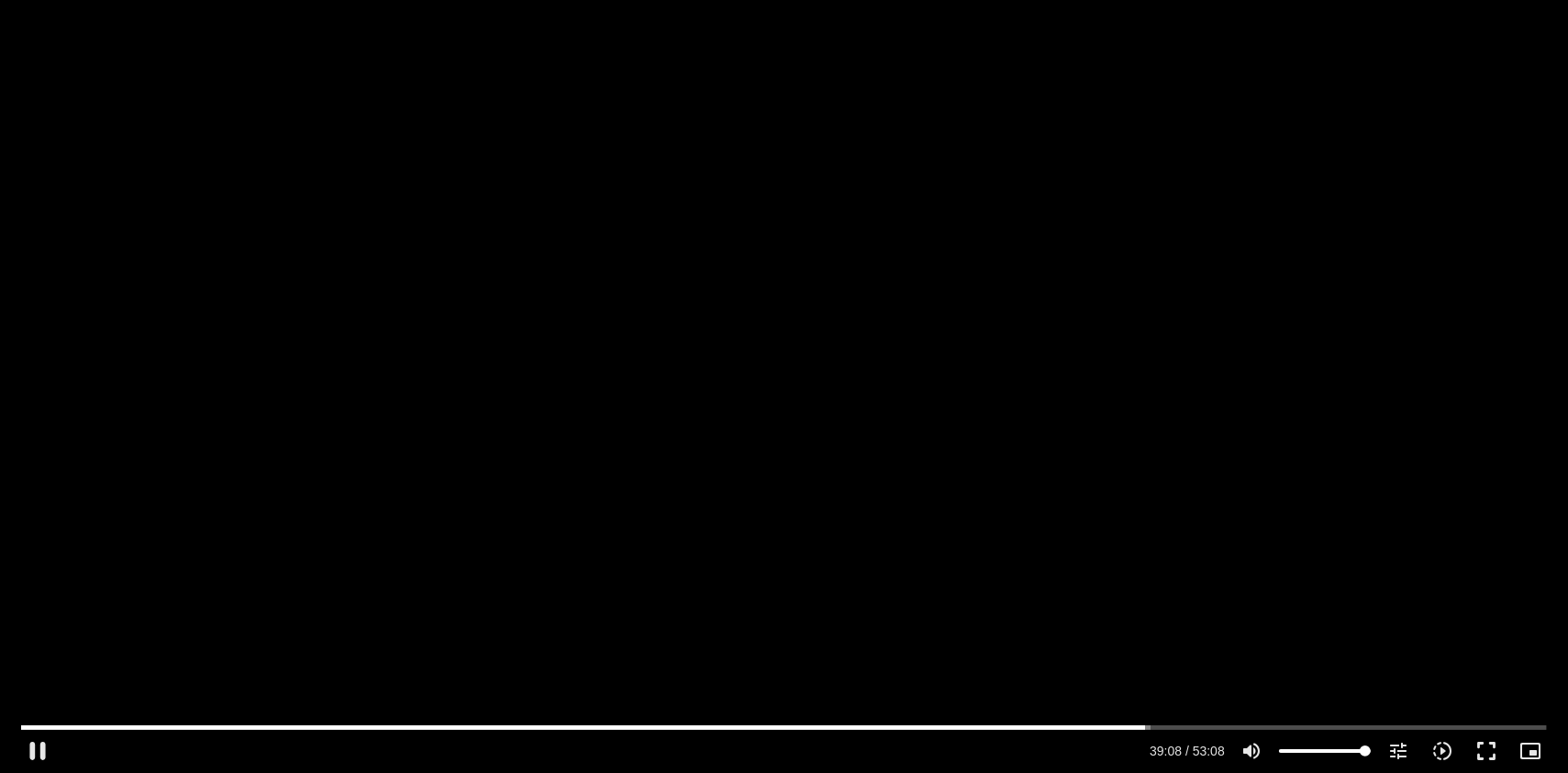
type input "1071.88"
type input "2348.544013"
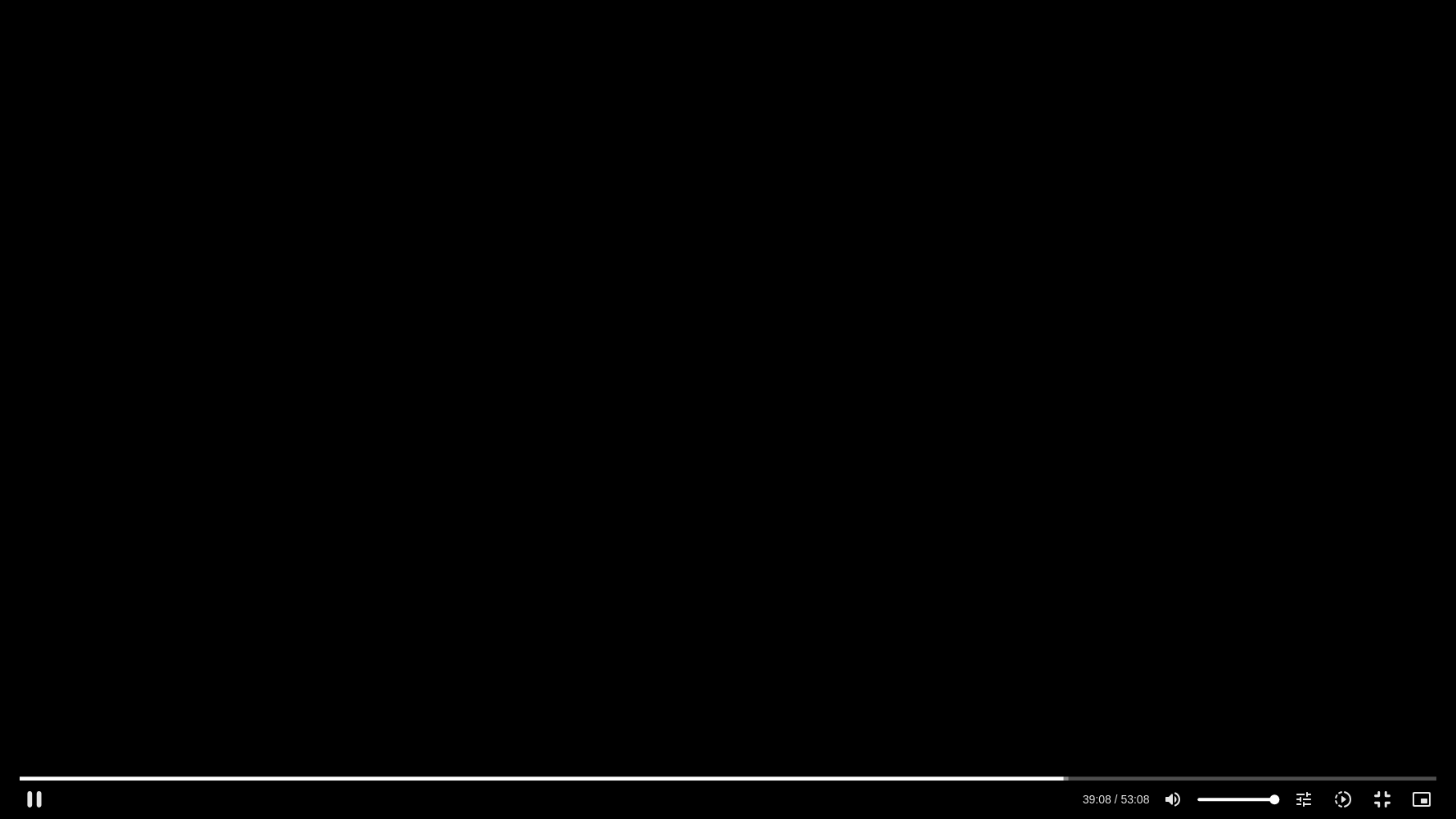
type input "1071.88"
type input "2348.6759"
type input "1071.88"
type input "2348.813478"
type input "1071.88"
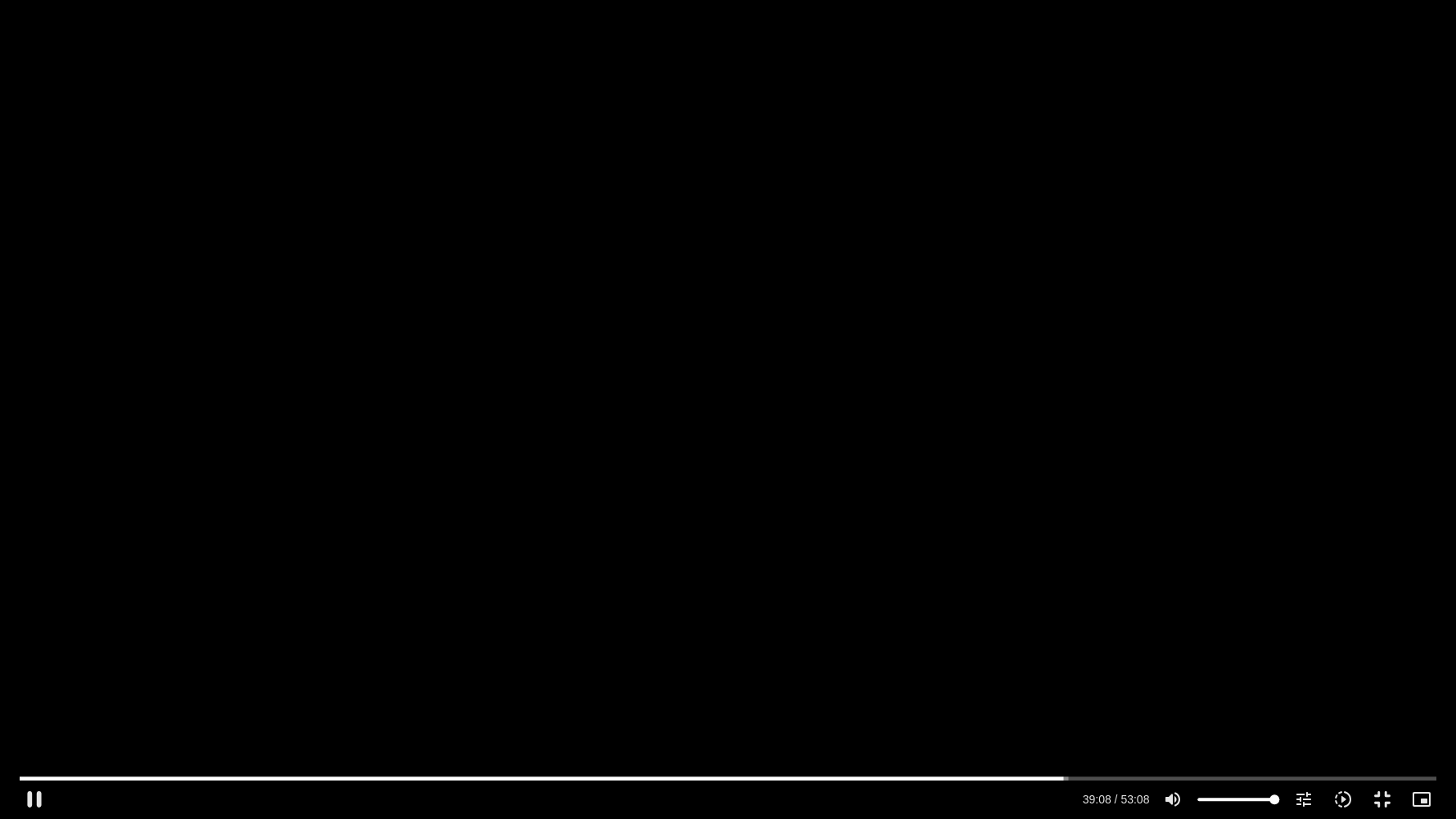
type input "2348.949104"
type input "1071.88"
type input "2349.083409"
type input "1071.88"
type input "2349.300028"
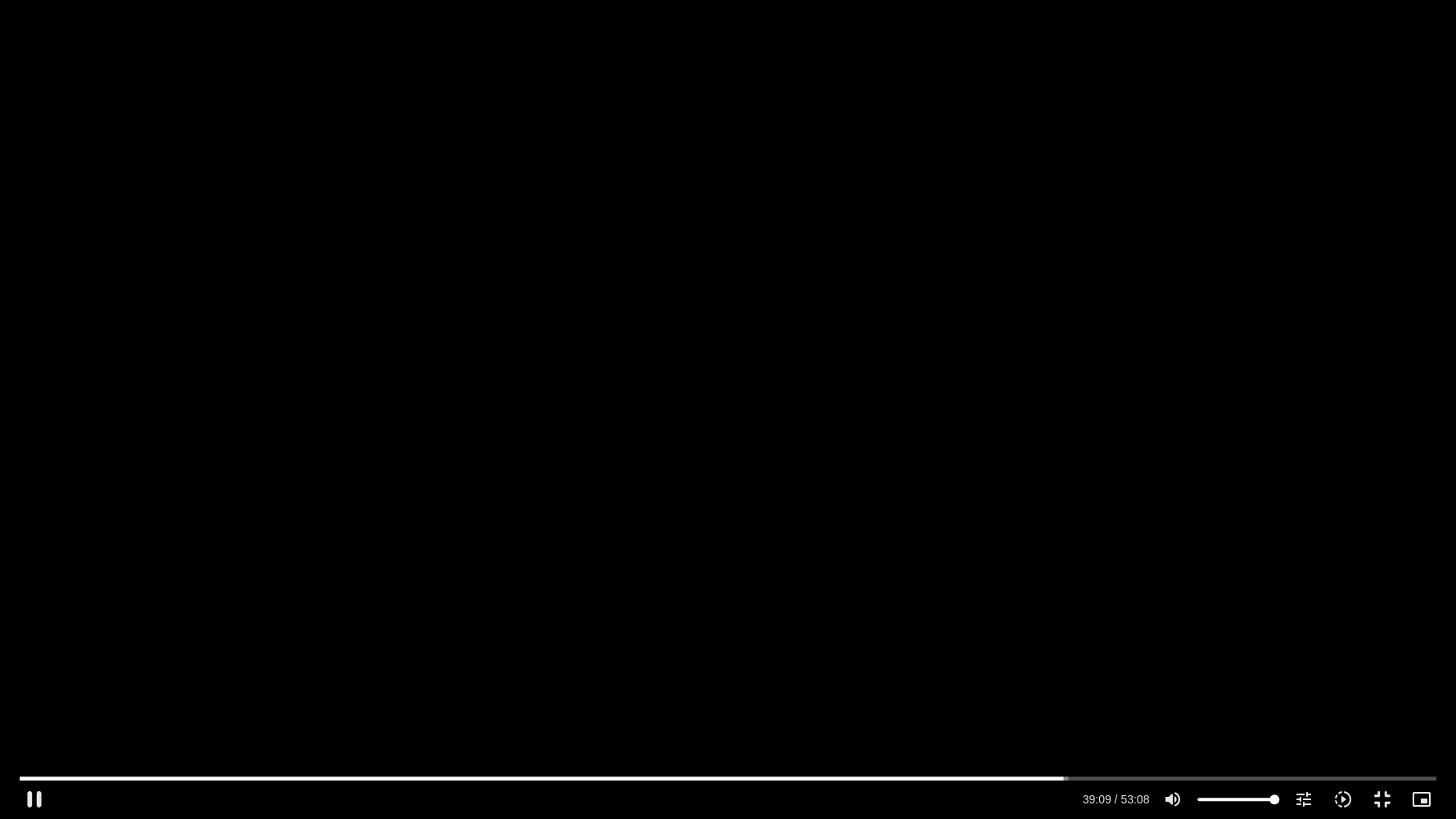
type input "1071.88"
type input "2349.416494"
type input "1071.88"
type input "2349.54989"
type input "1071.88"
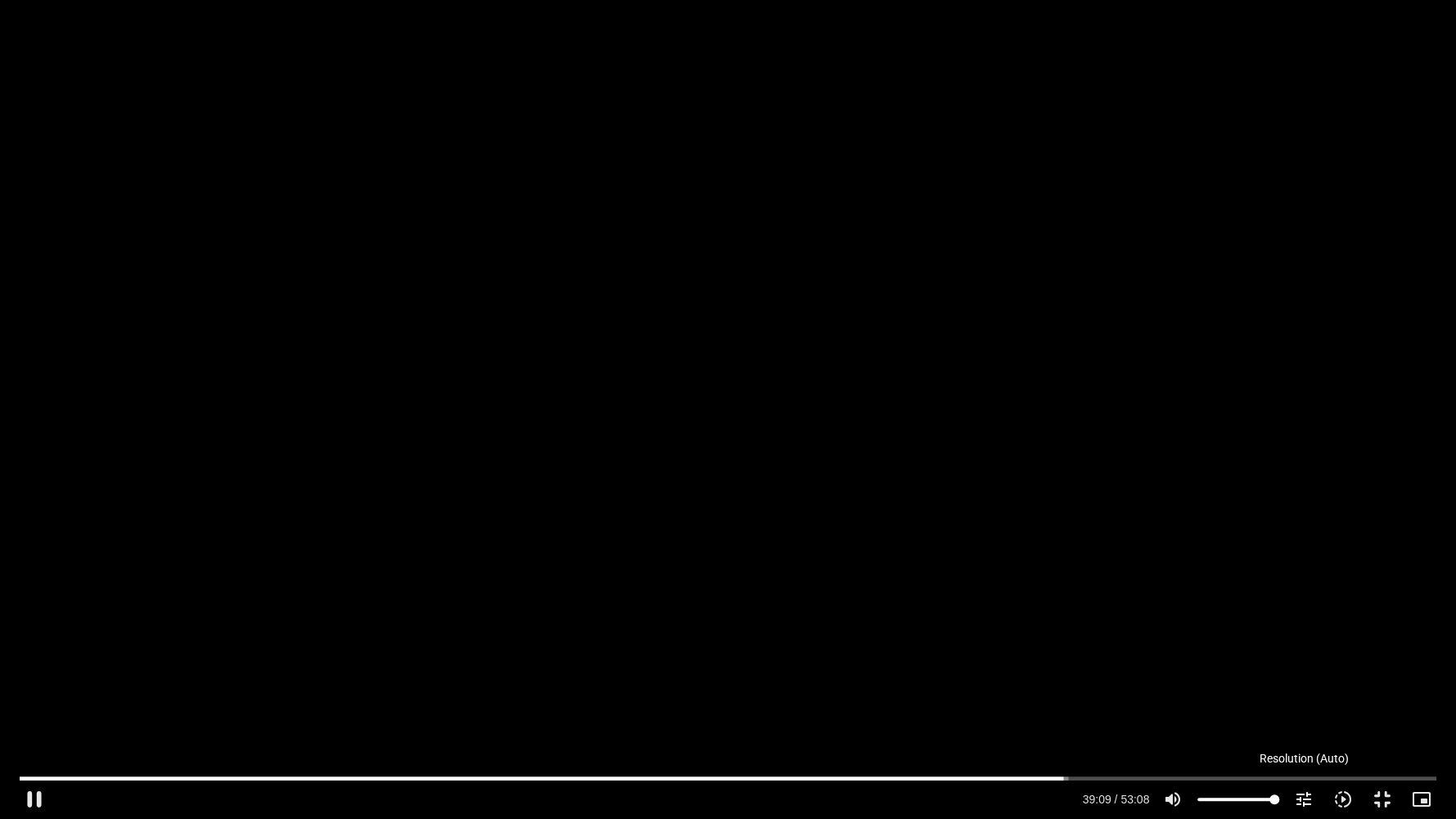
type input "2349.684827"
type input "1071.88"
type input "2349.816936"
type input "1071.88"
type input "2349.949949"
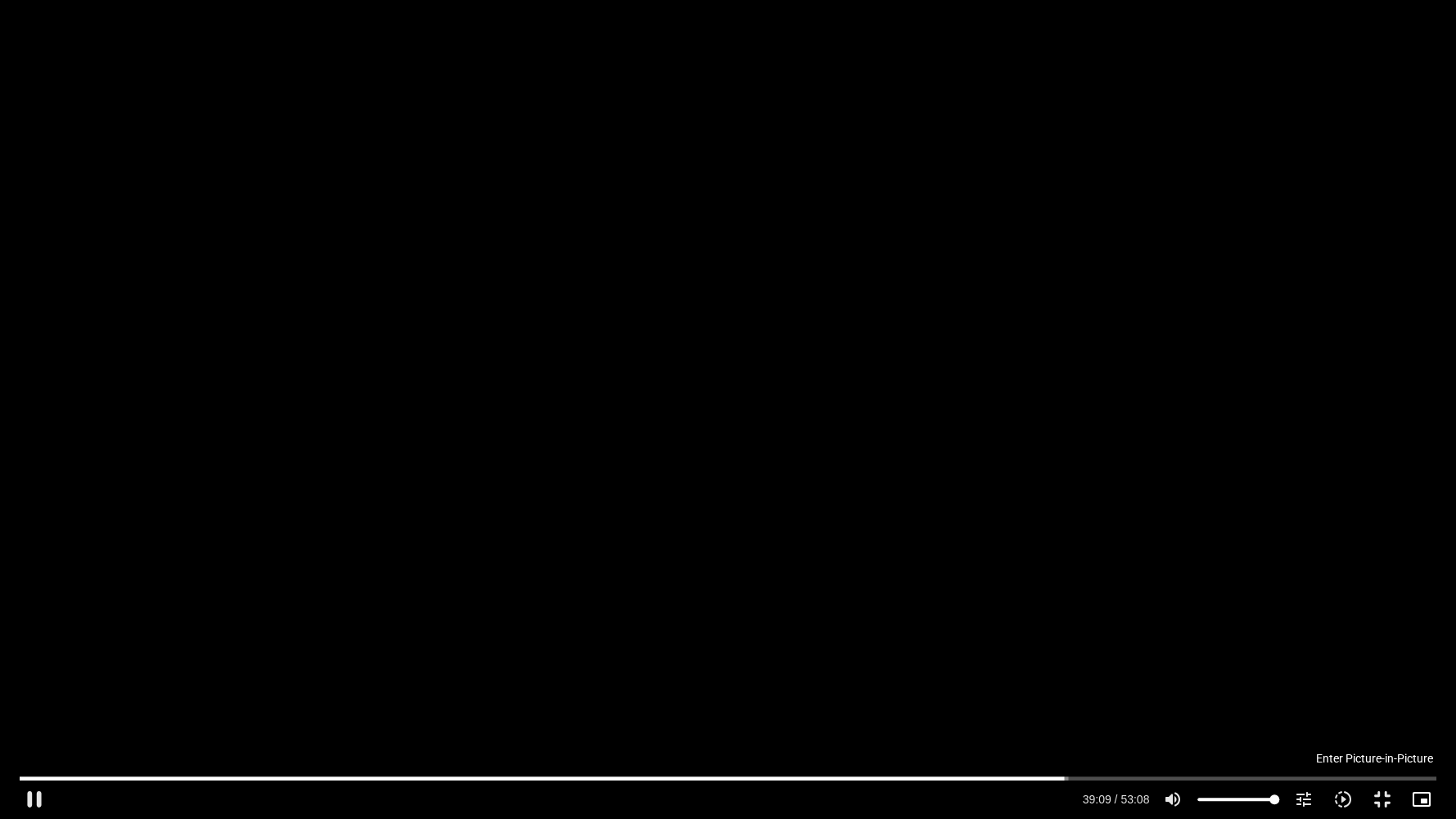
type input "1071.88"
type input "2349.999044"
type input "1071.88"
type input "2350.130173"
type input "1071.88"
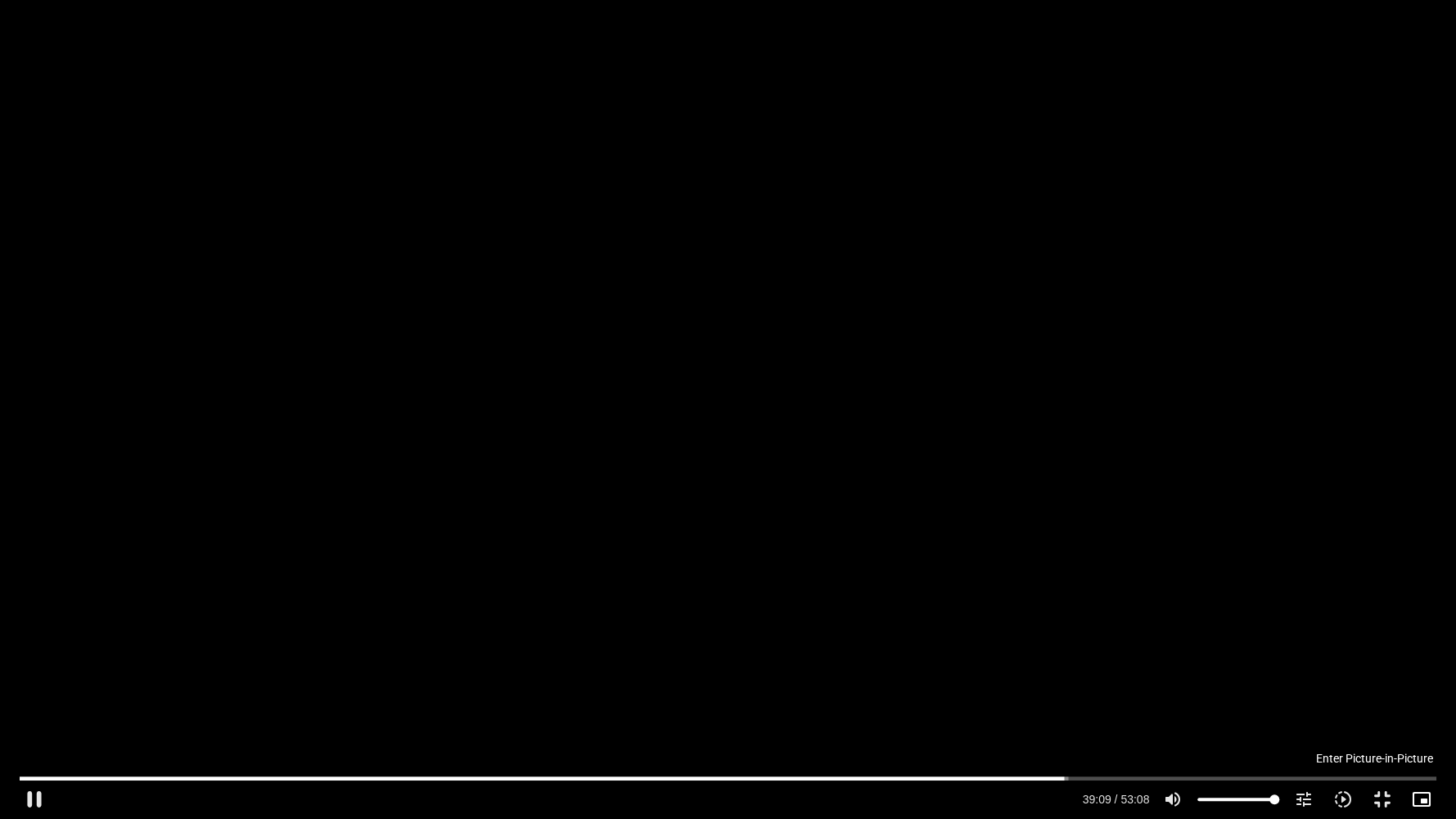
type input "2350.266924"
type input "1071.88"
type input "2350.401206"
type input "1071.88"
type input "2350.534094"
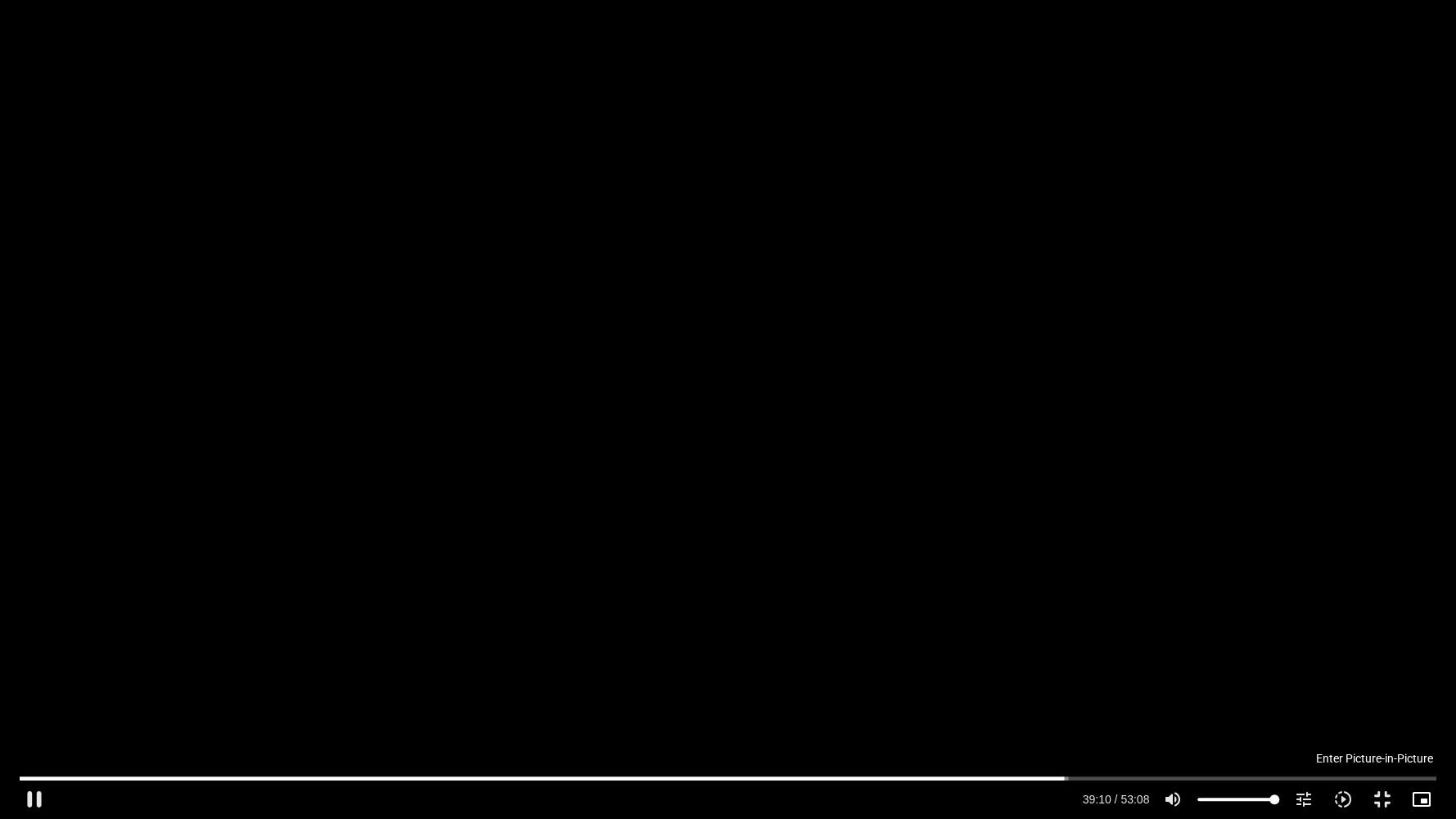
type input "1071.88"
type input "2350.667765"
type input "1071.88"
type input "2350.800229"
type input "1071.88"
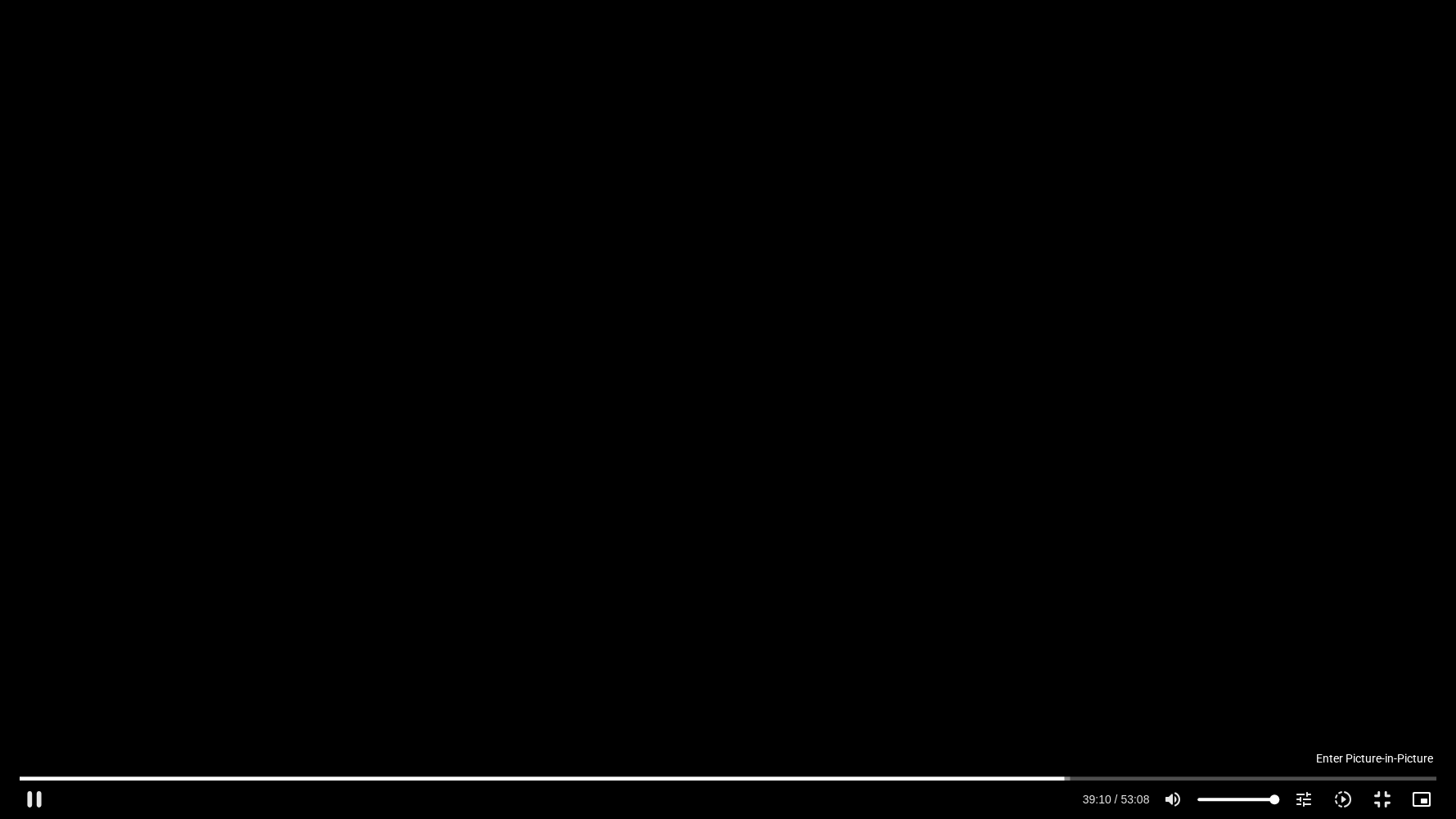
type input "2350.935479"
type input "1071.88"
type input "2351.067416"
type input "1071.88"
type input "2351.201389"
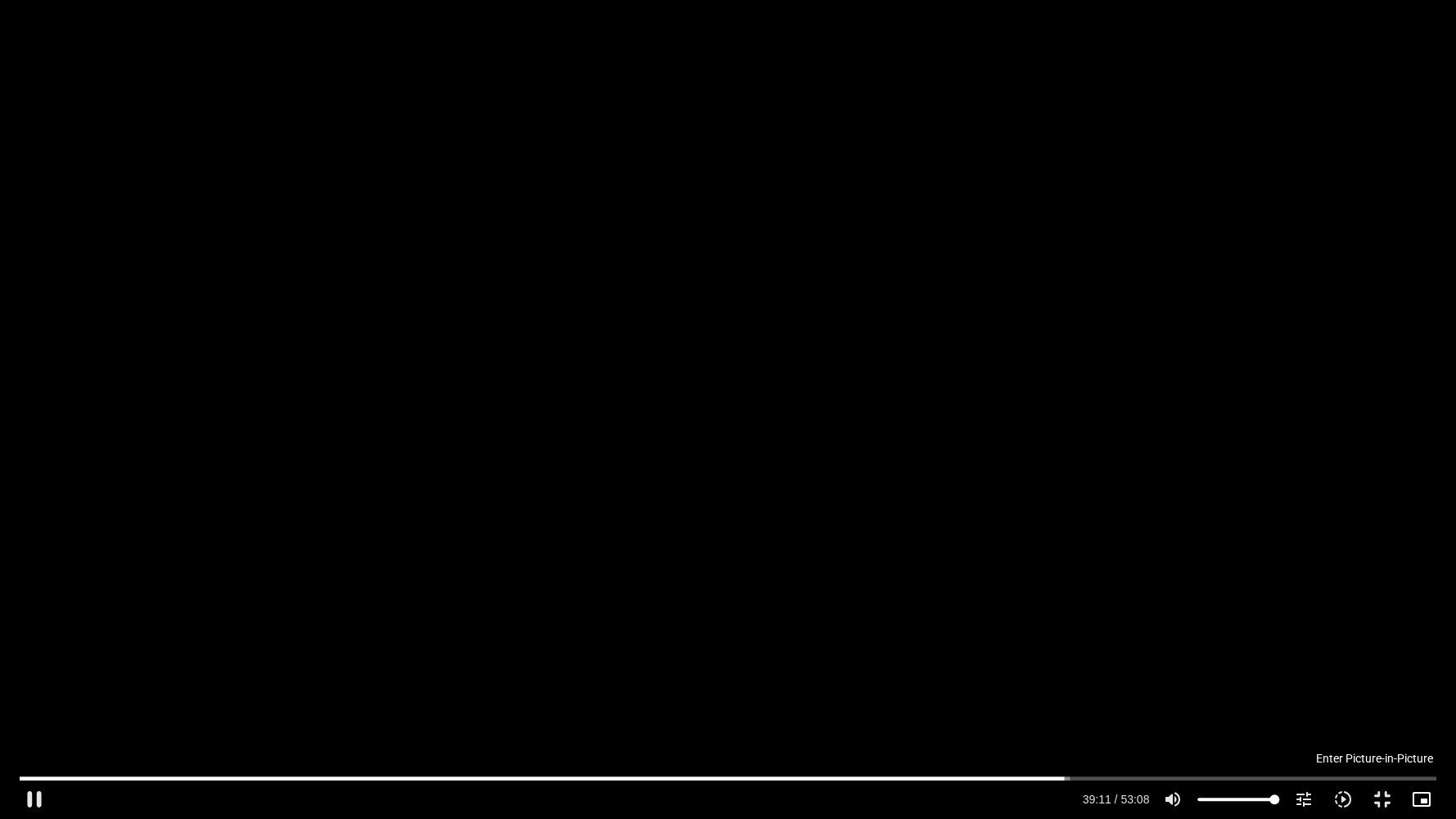
type input "1071.88"
type input "2351.333546"
type input "1071.88"
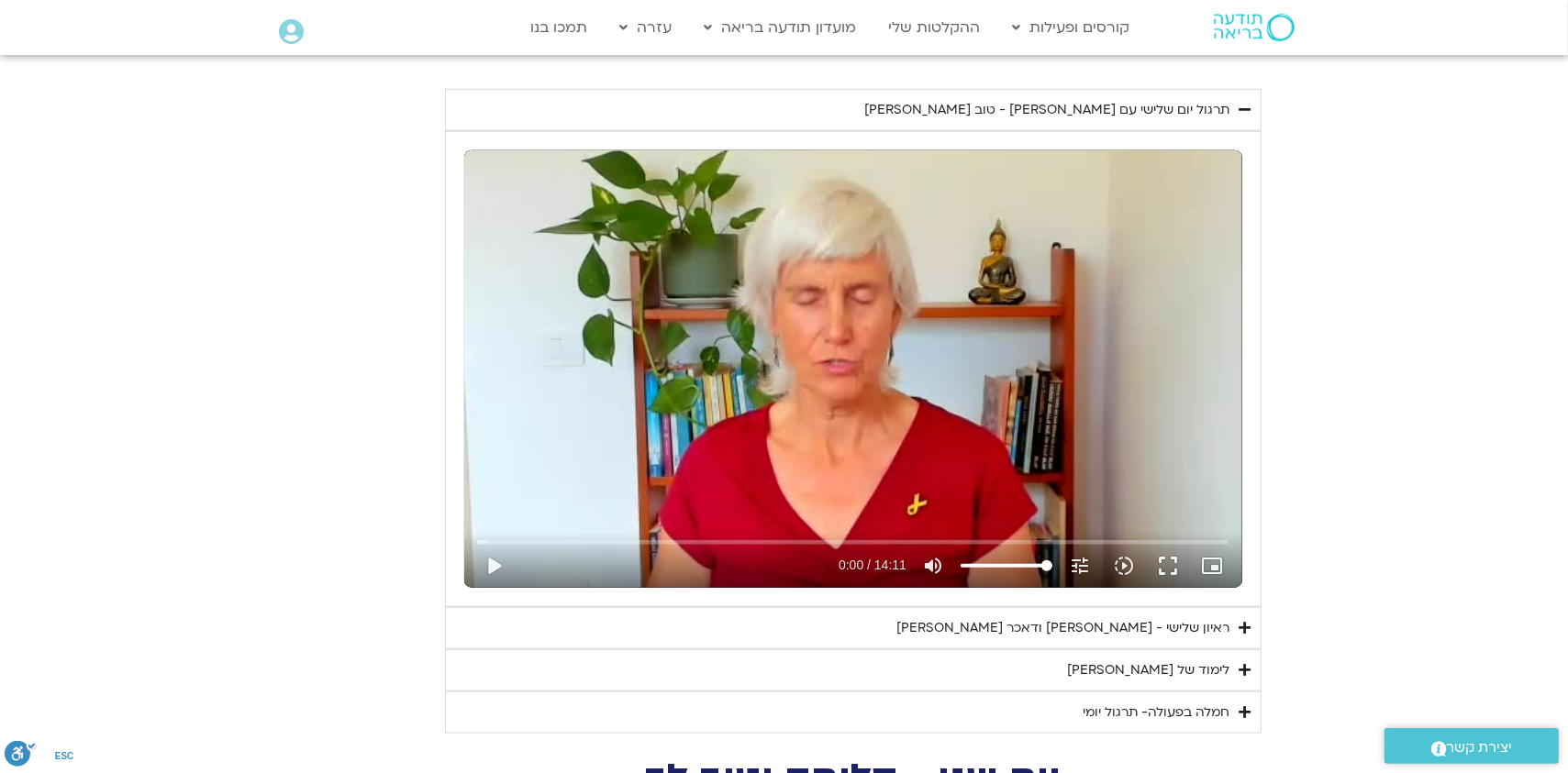
scroll to position [1586, 0]
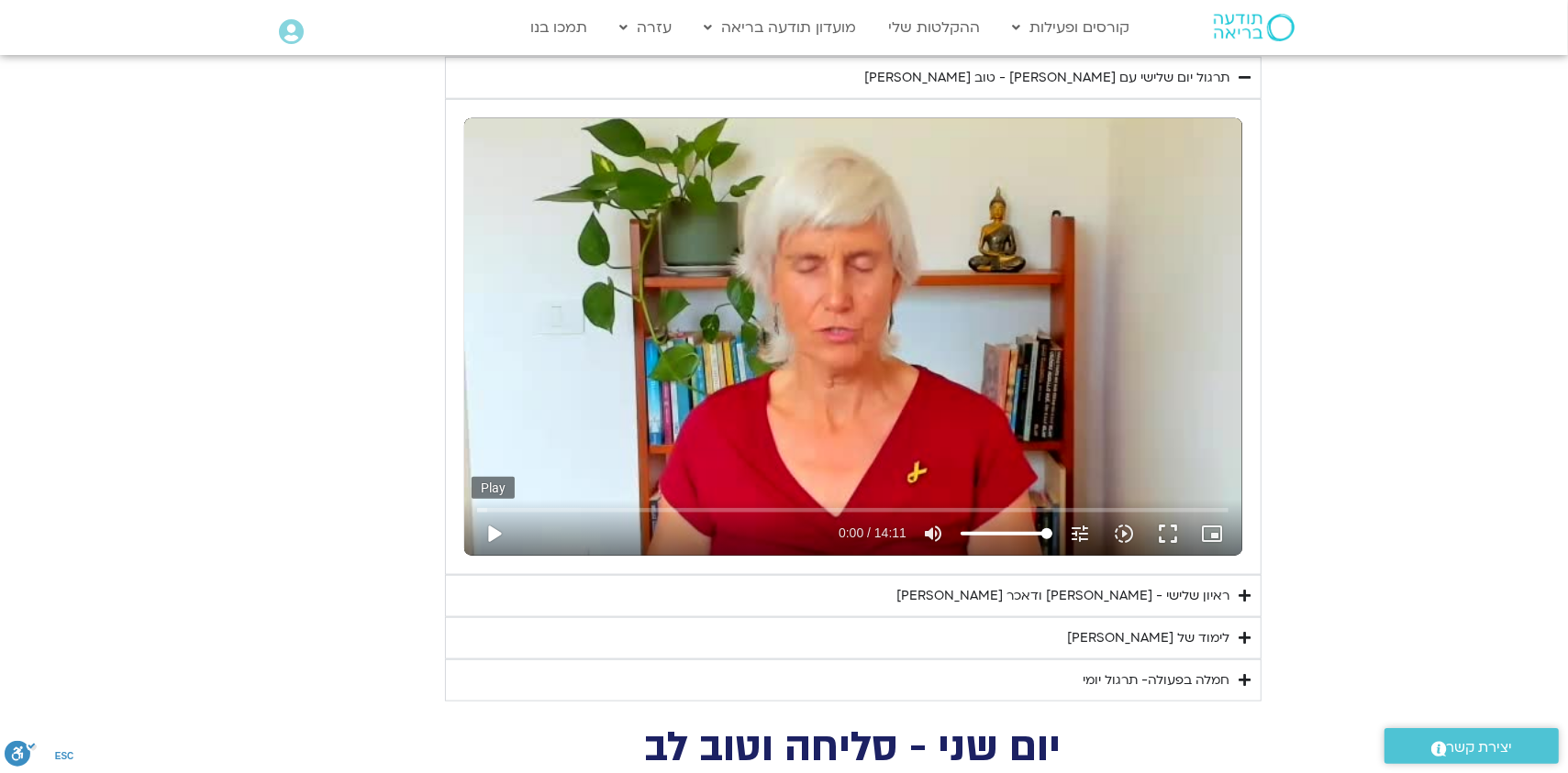
click at [488, 533] on button "play_arrow" at bounding box center [493, 533] width 44 height 44
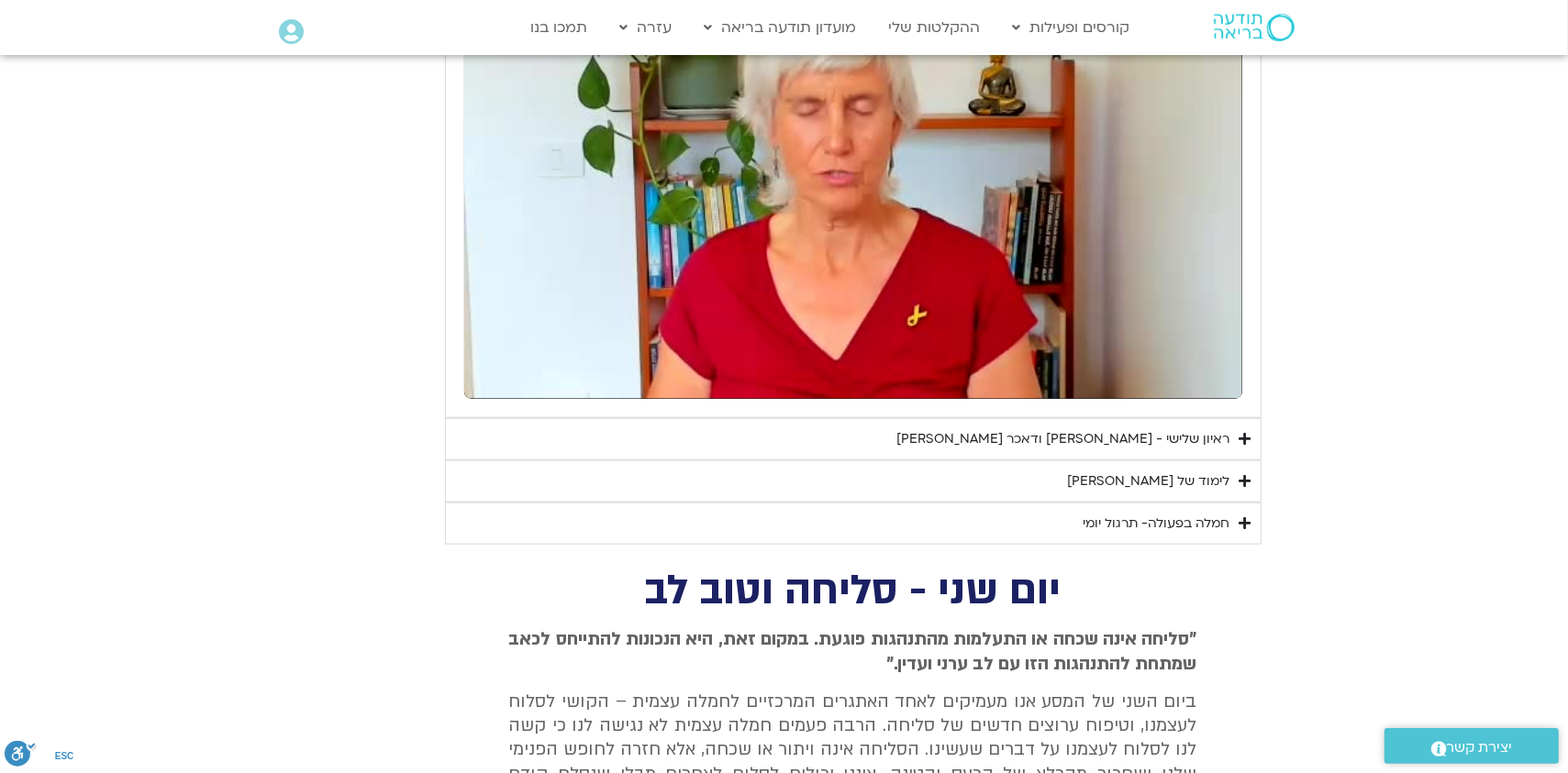
scroll to position [1927, 0]
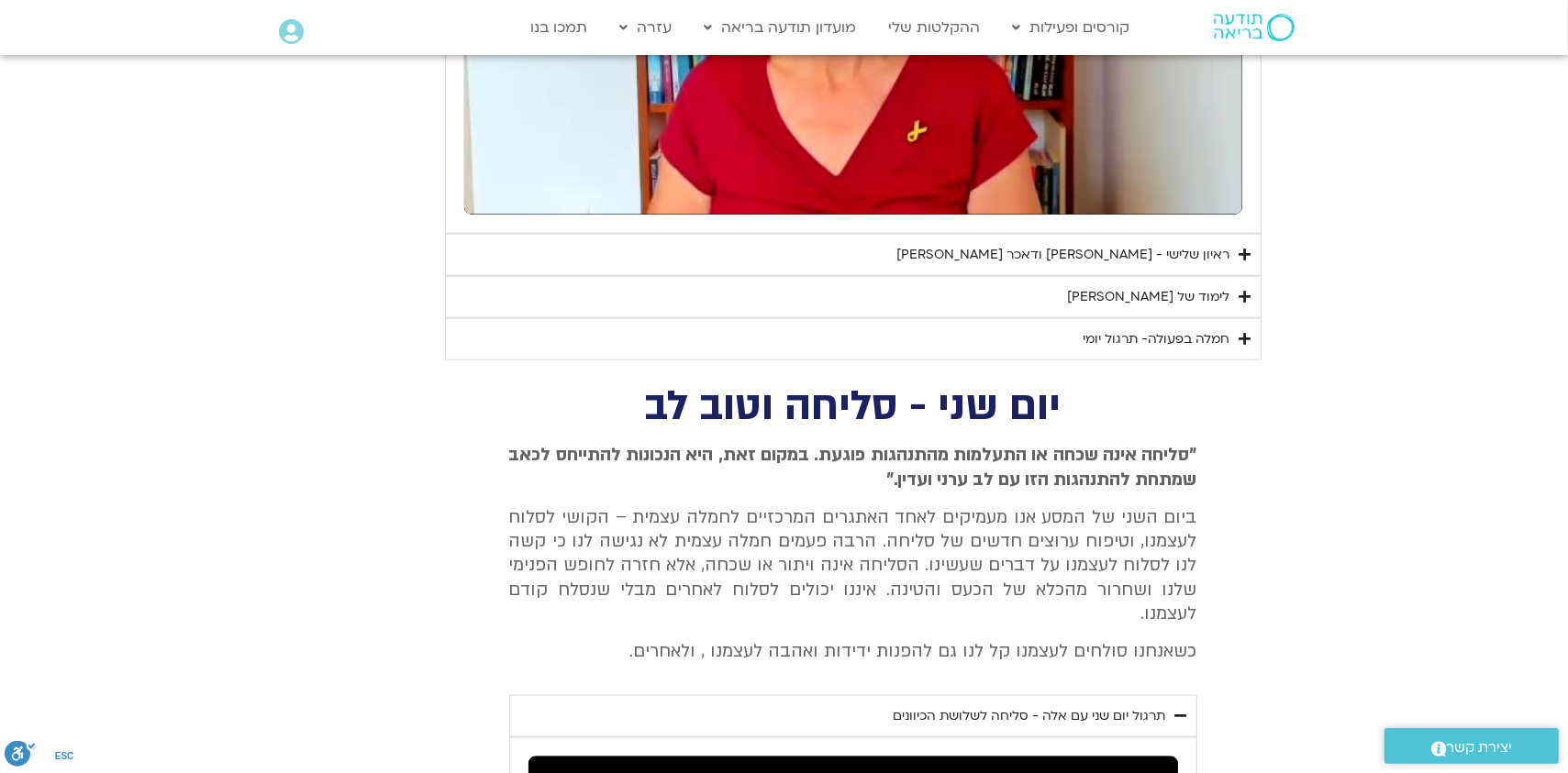
click at [1174, 335] on div "חמלה בפעולה- תרגול יומי" at bounding box center [1157, 339] width 147 height 22
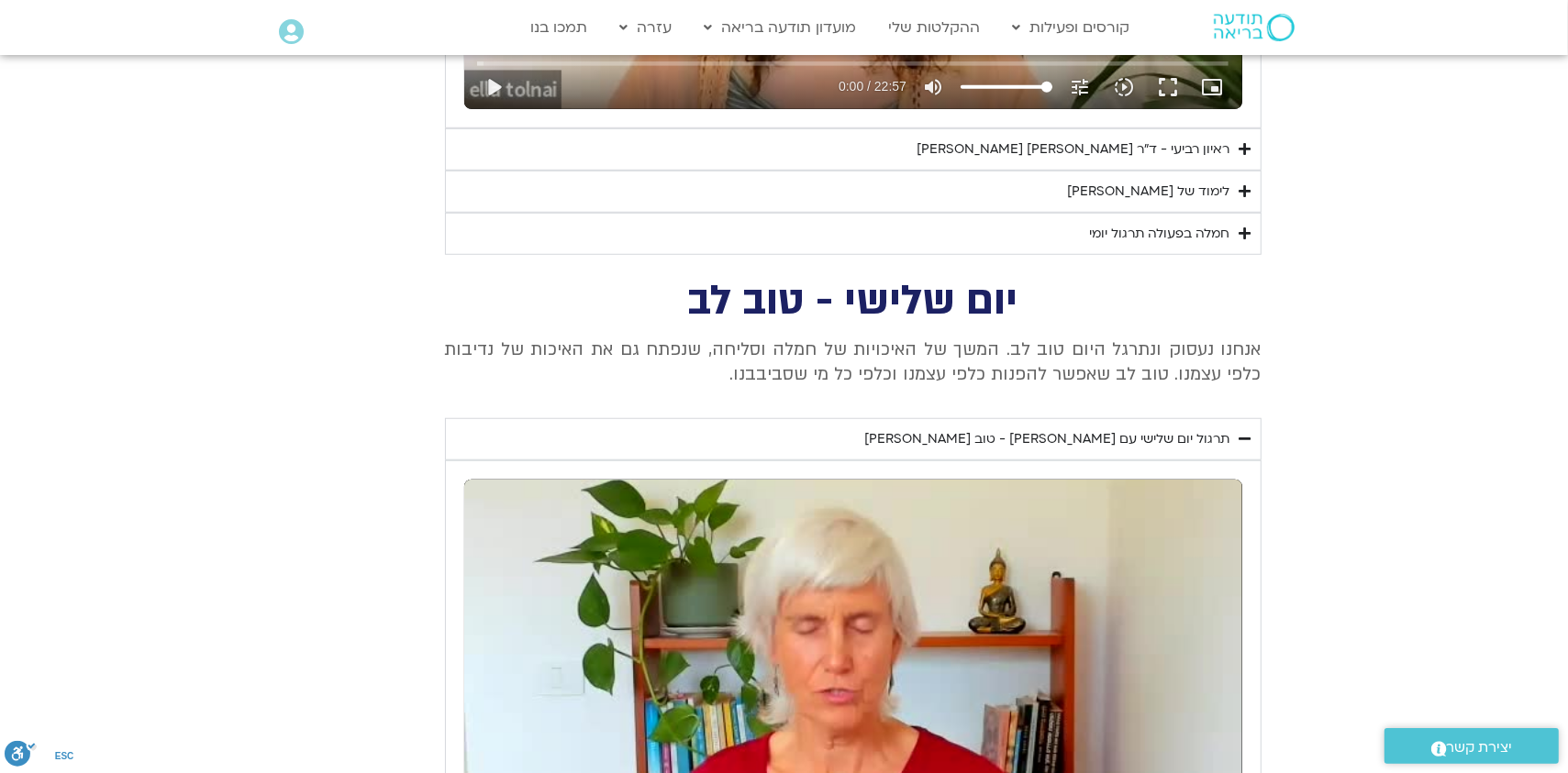
scroll to position [1193, 0]
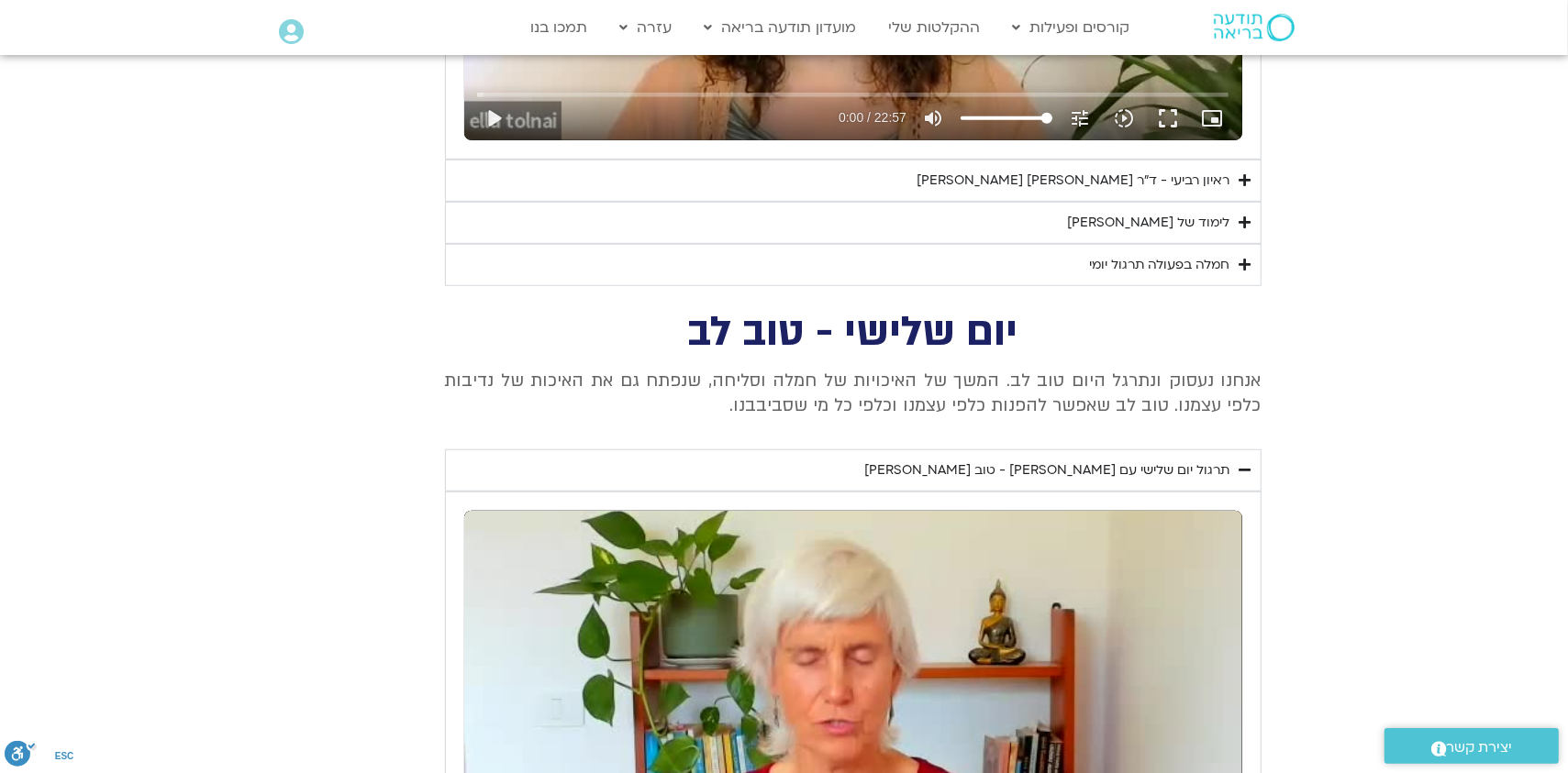
click at [1171, 260] on div "חמלה בפעולה תרגול יומי" at bounding box center [1160, 265] width 141 height 22
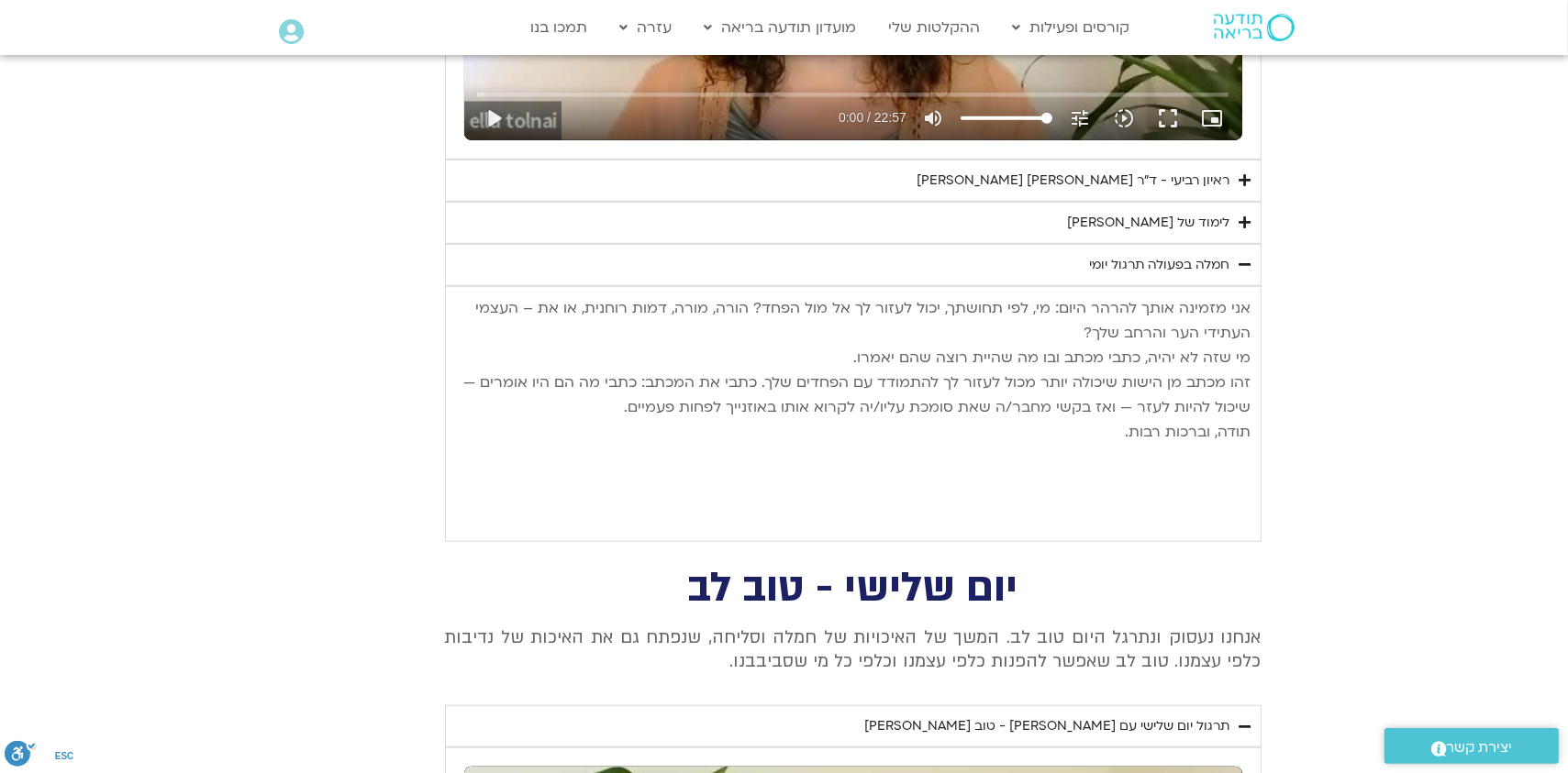
click at [1157, 267] on div "חמלה בפעולה תרגול יומי" at bounding box center [1160, 265] width 141 height 22
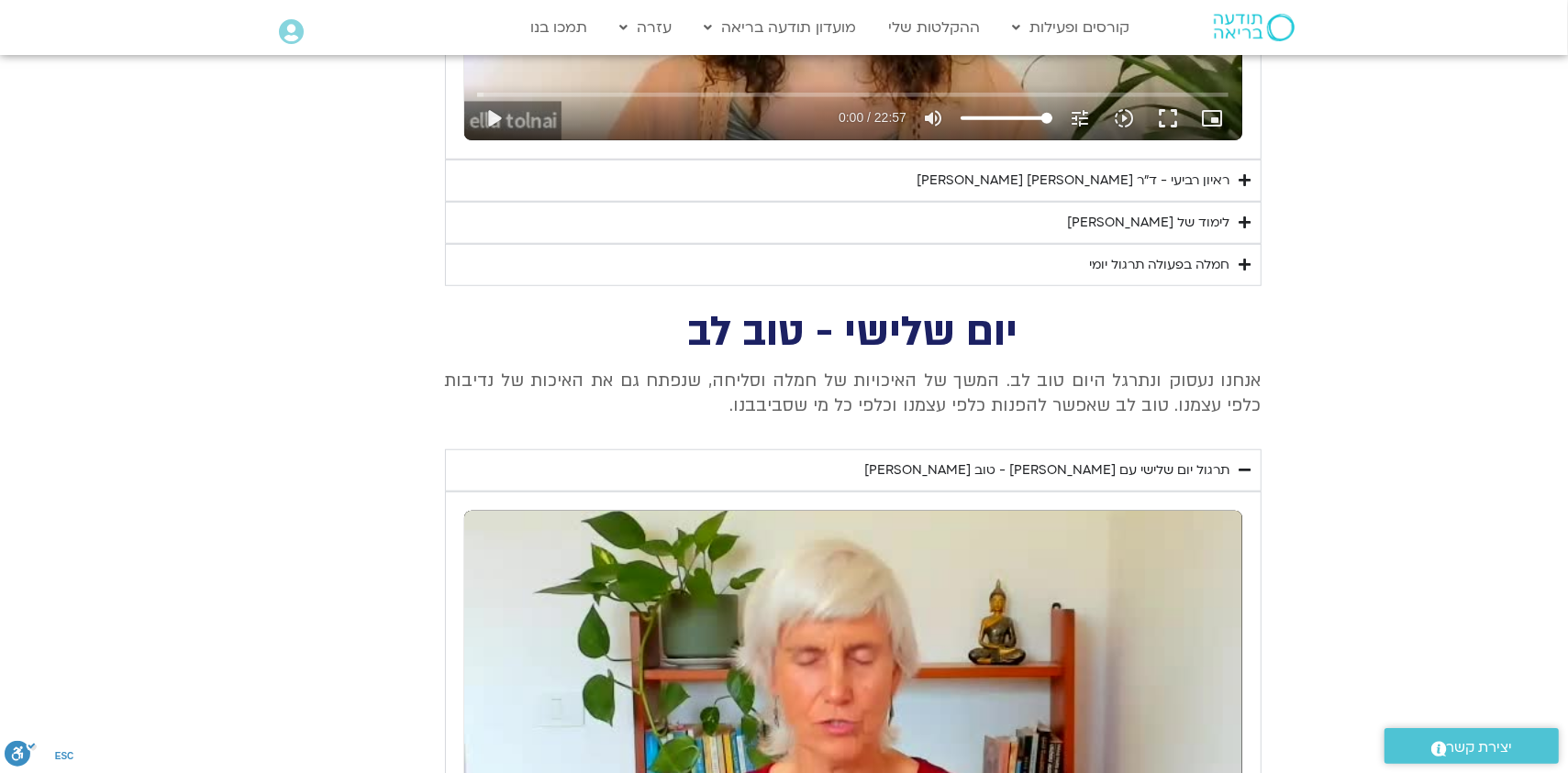
click at [1172, 227] on div "לימוד של טארה" at bounding box center [1149, 223] width 162 height 22
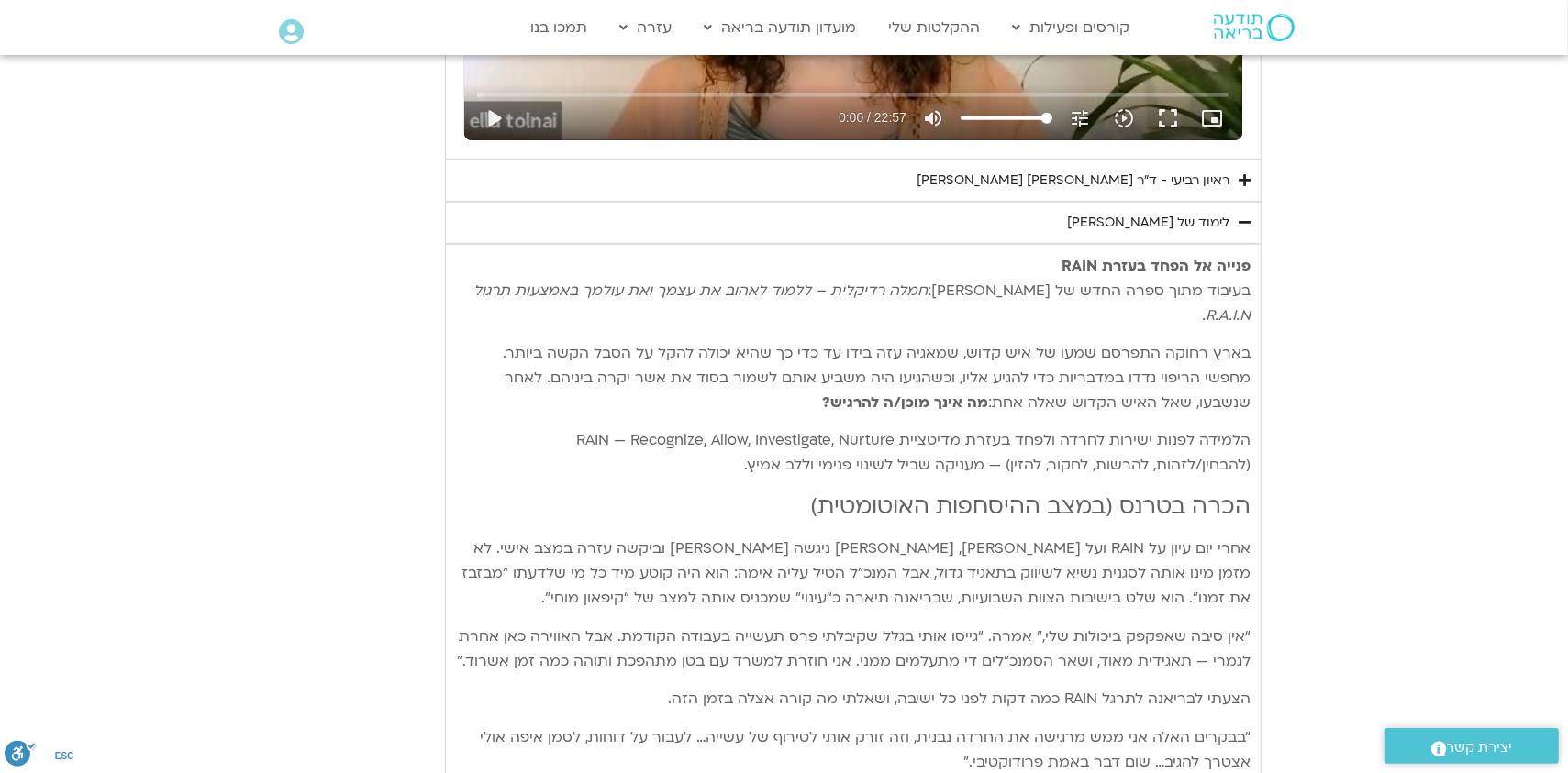
click at [1172, 227] on div "לימוד של טארה" at bounding box center [1149, 223] width 162 height 22
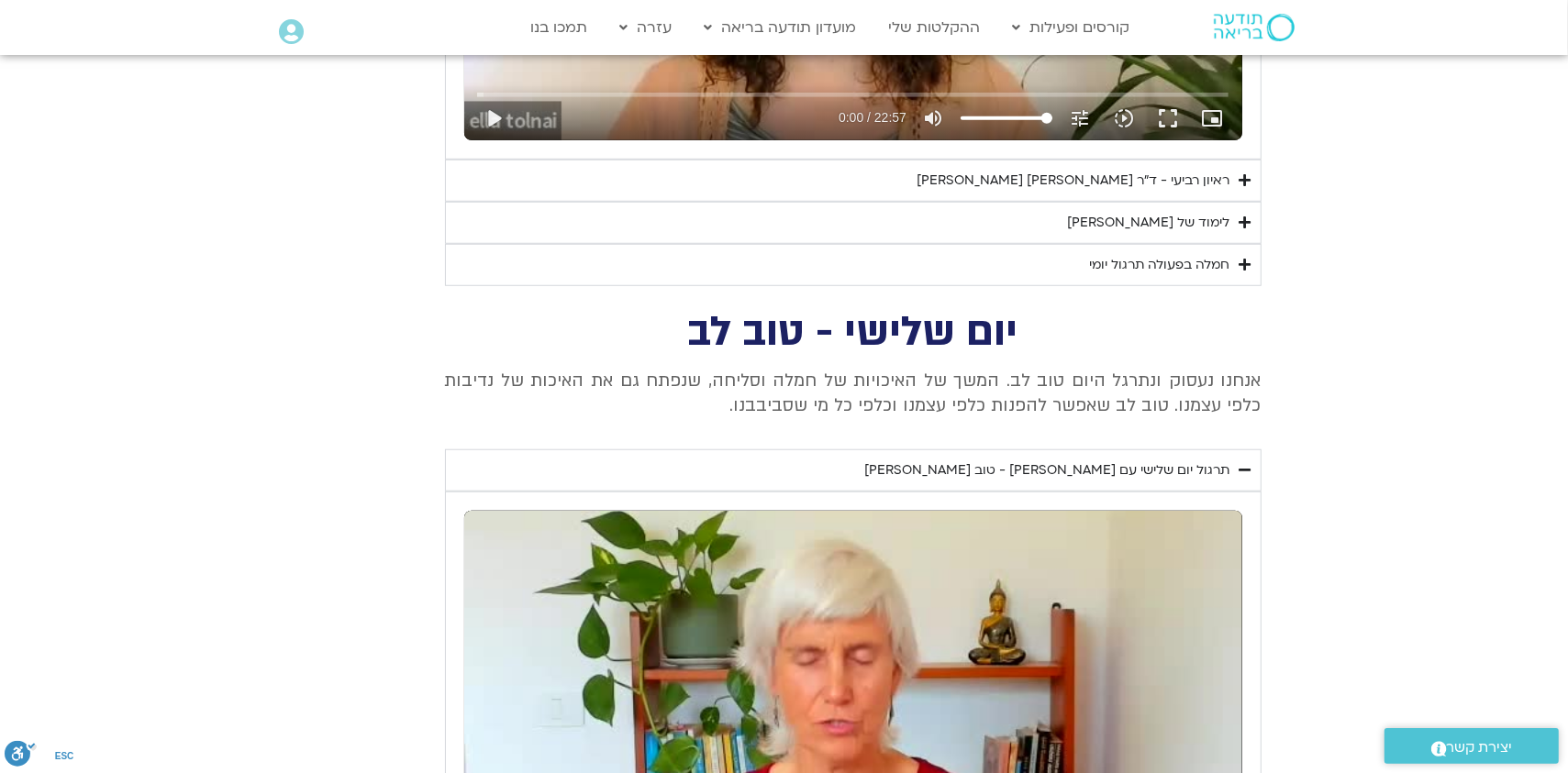
click at [1168, 177] on div "ראיון רביעי - ד"ר אסף סטי אל-בר ודניאלה ספקטור" at bounding box center [1074, 180] width 313 height 22
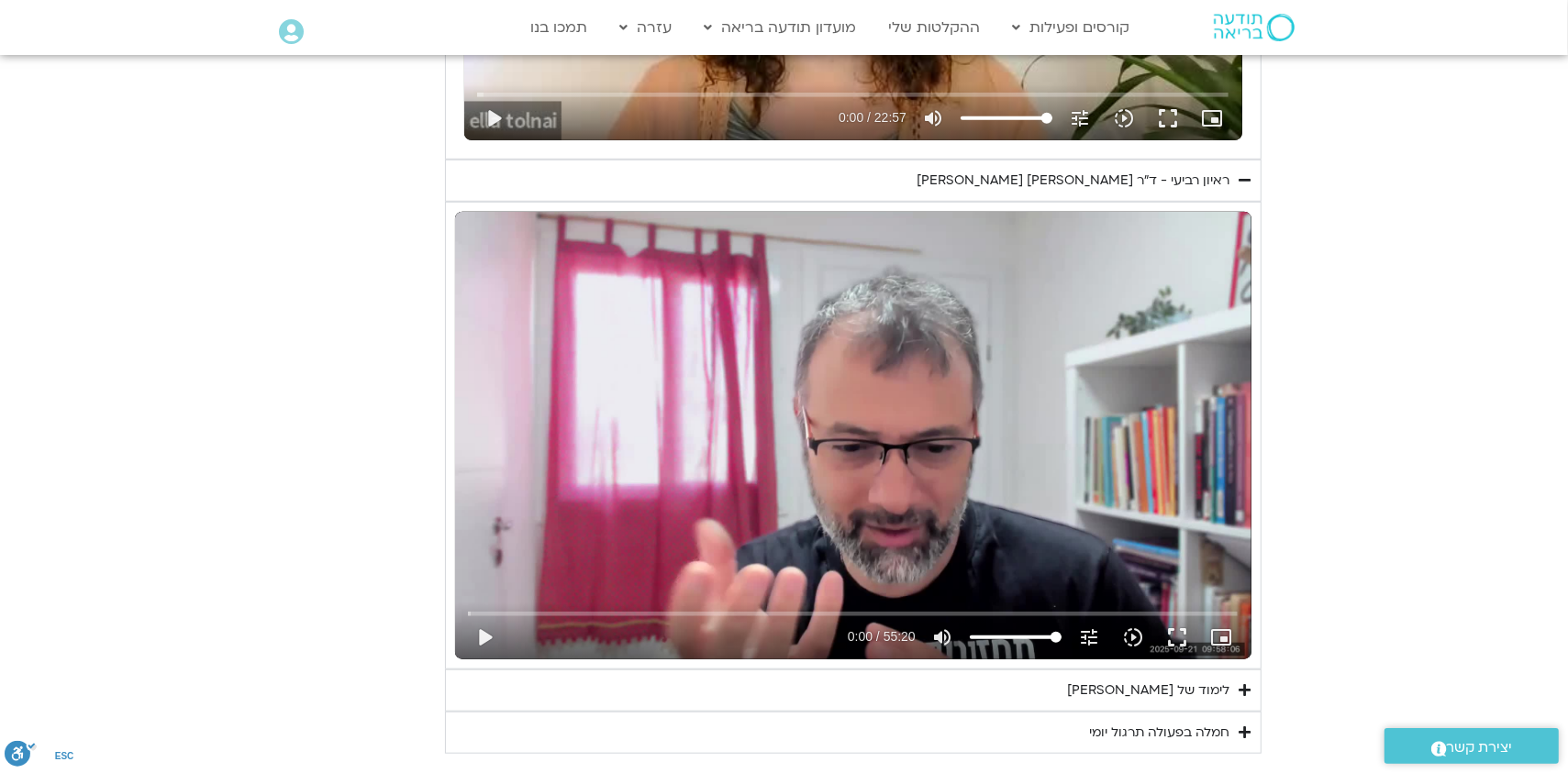
click at [1168, 177] on div "ראיון רביעי - ד"ר אסף סטי אל-בר ודניאלה ספקטור" at bounding box center [1074, 180] width 313 height 22
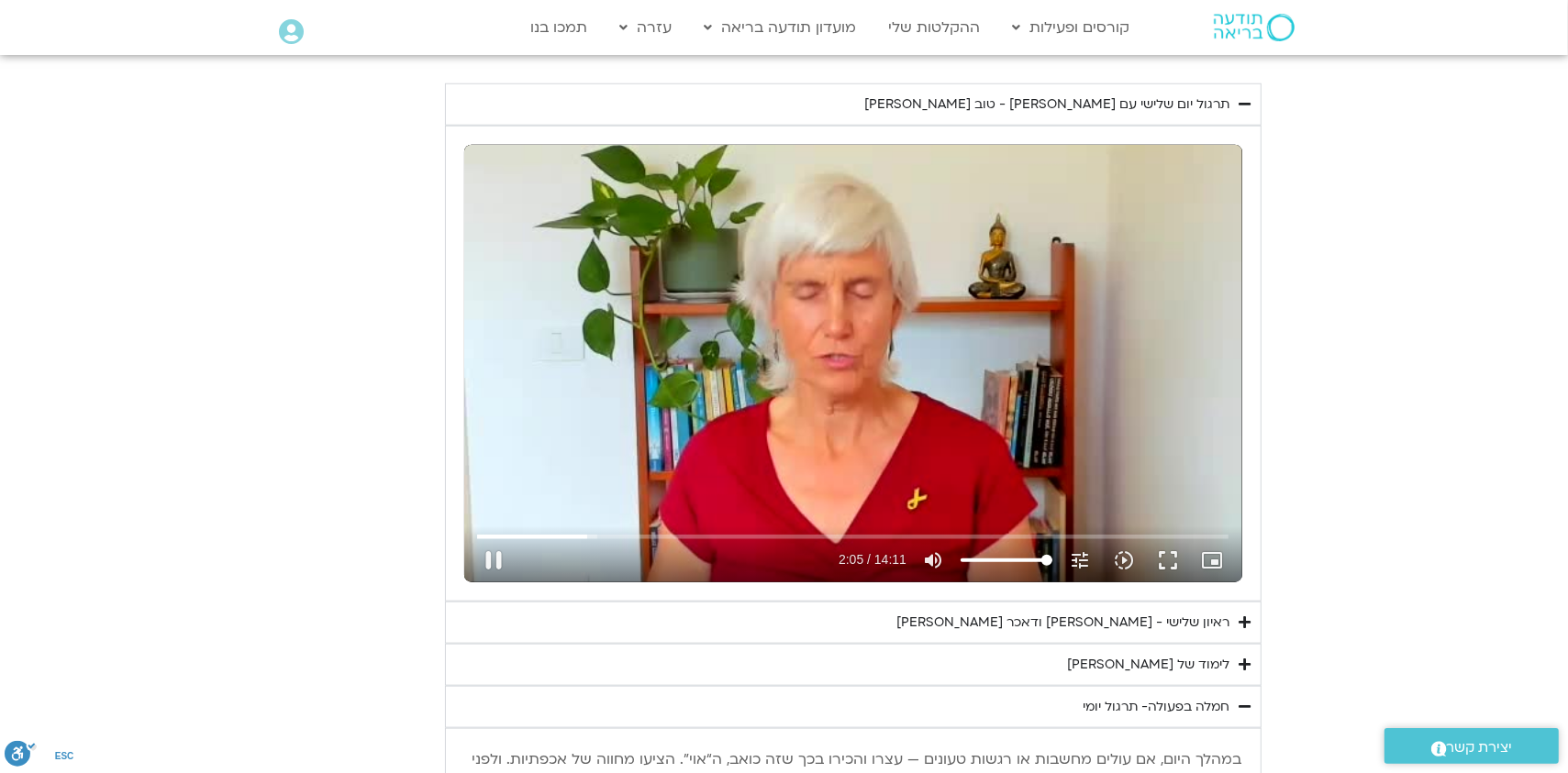
scroll to position [1651, 0]
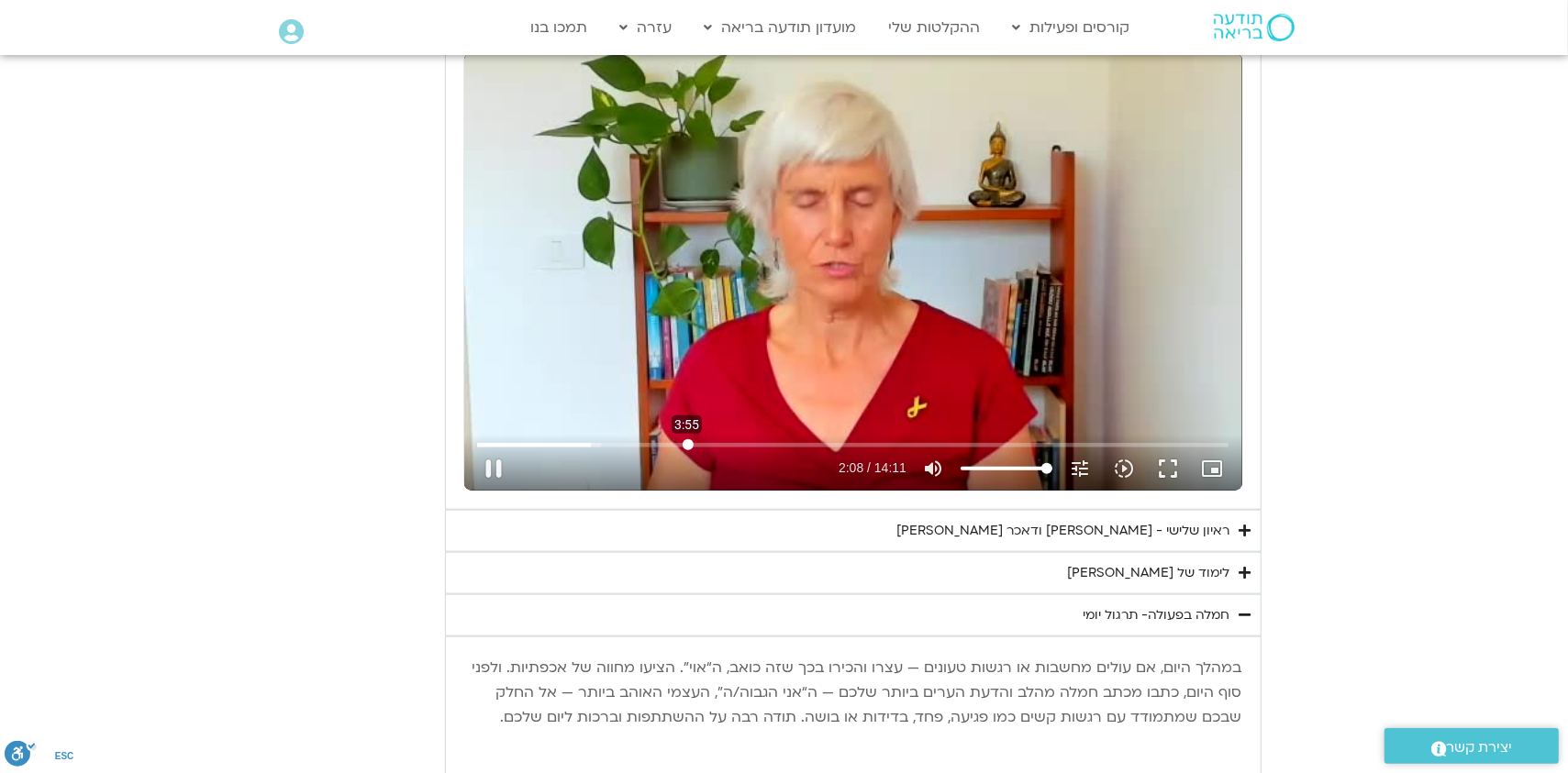
click at [687, 442] on input "Seek" at bounding box center [852, 444] width 751 height 11
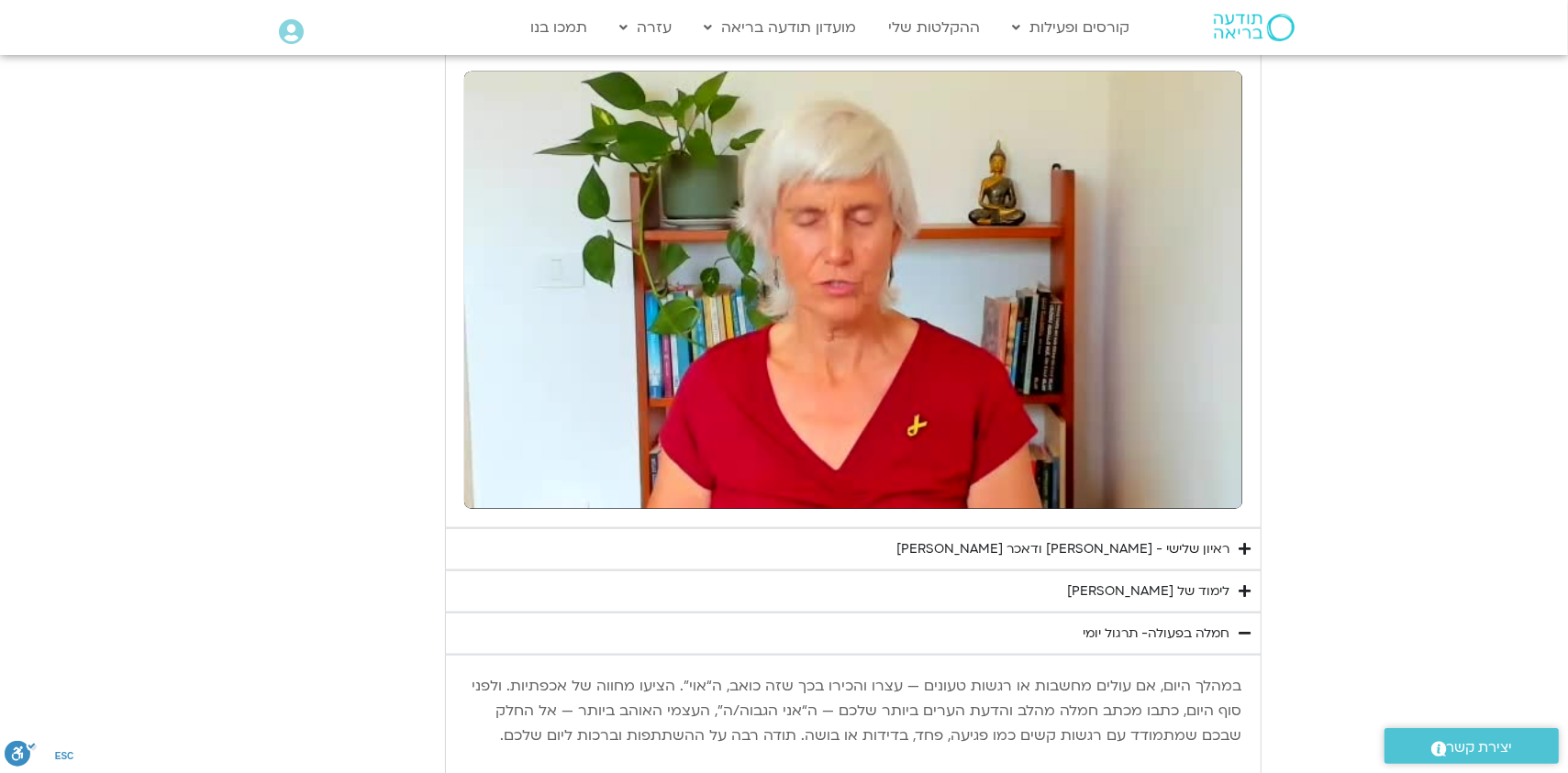
scroll to position [1742, 0]
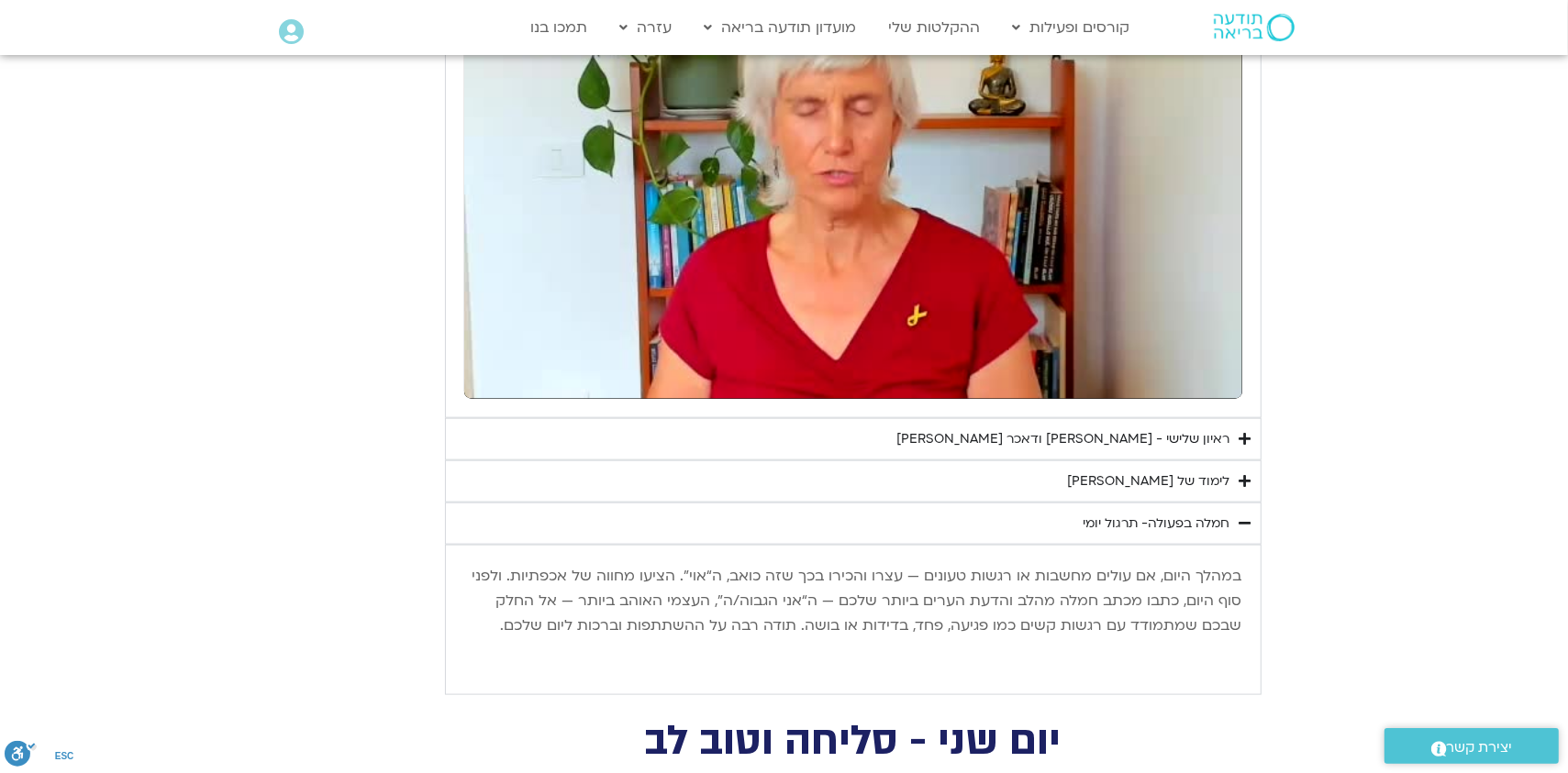
click at [1145, 476] on div "לימוד של טארה" at bounding box center [1149, 482] width 162 height 22
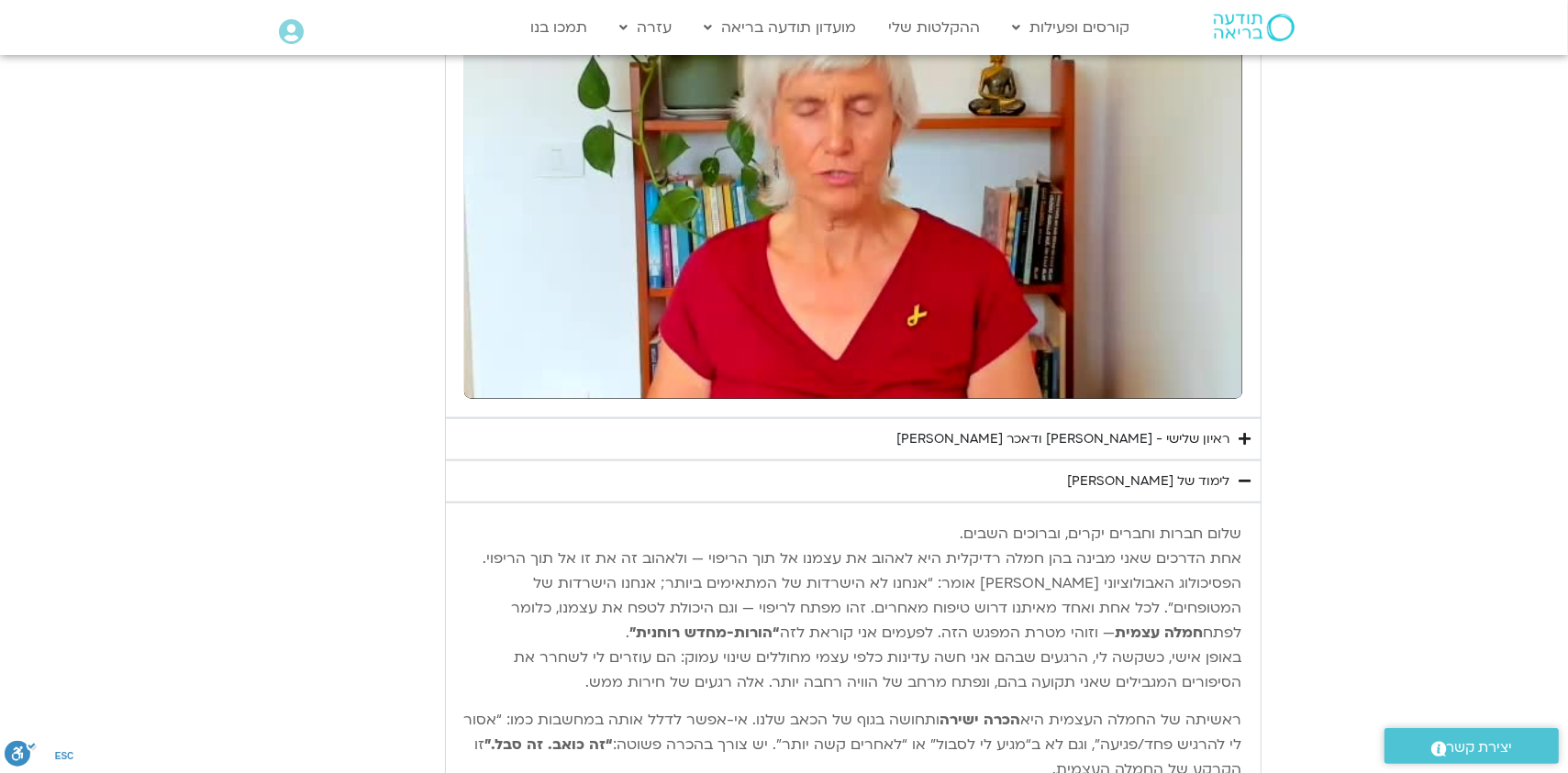
click at [1103, 444] on div "ראיון שלישי - טארה בראך ודאכר קלטנר" at bounding box center [1064, 439] width 334 height 22
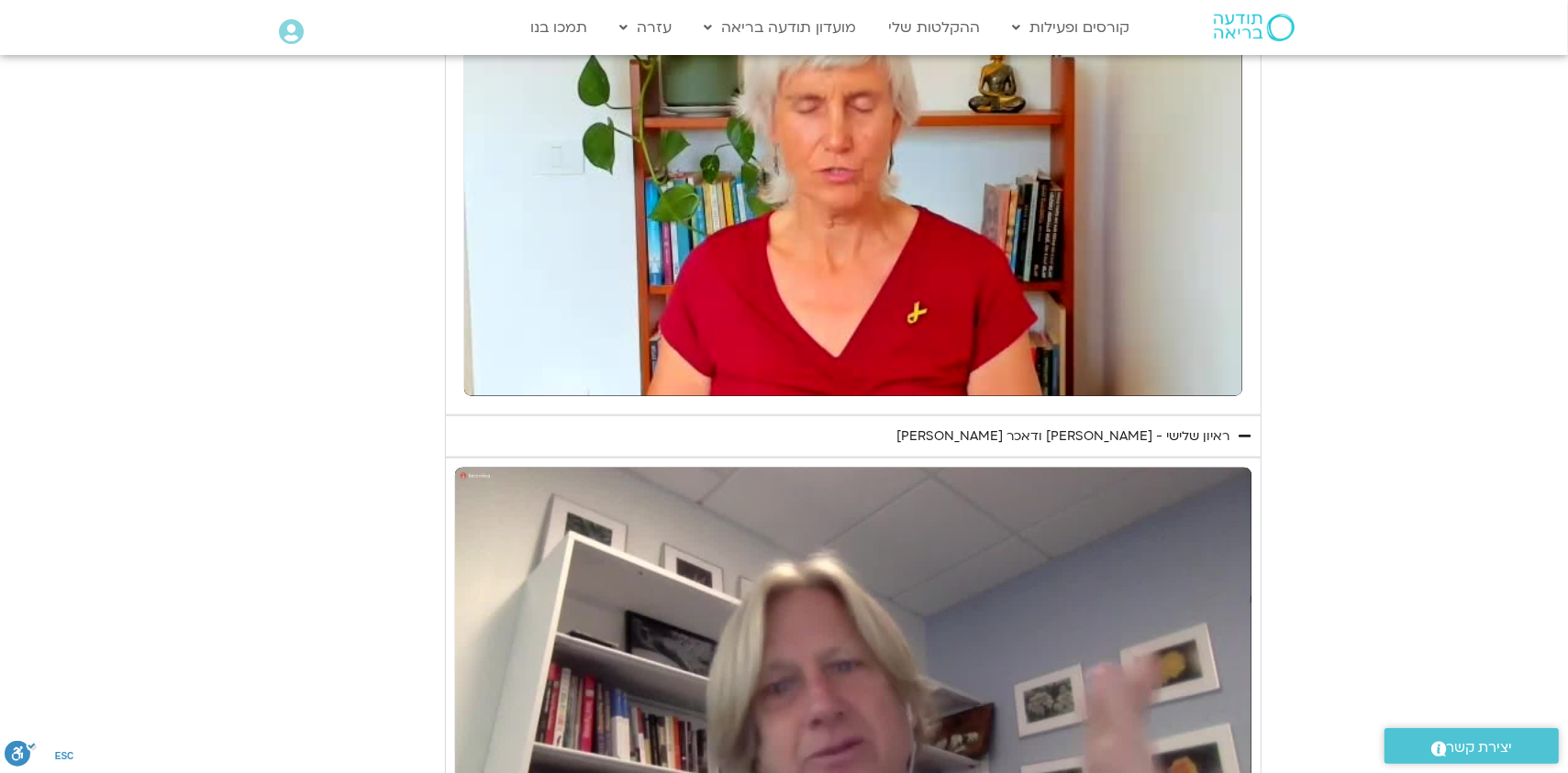
scroll to position [1559, 0]
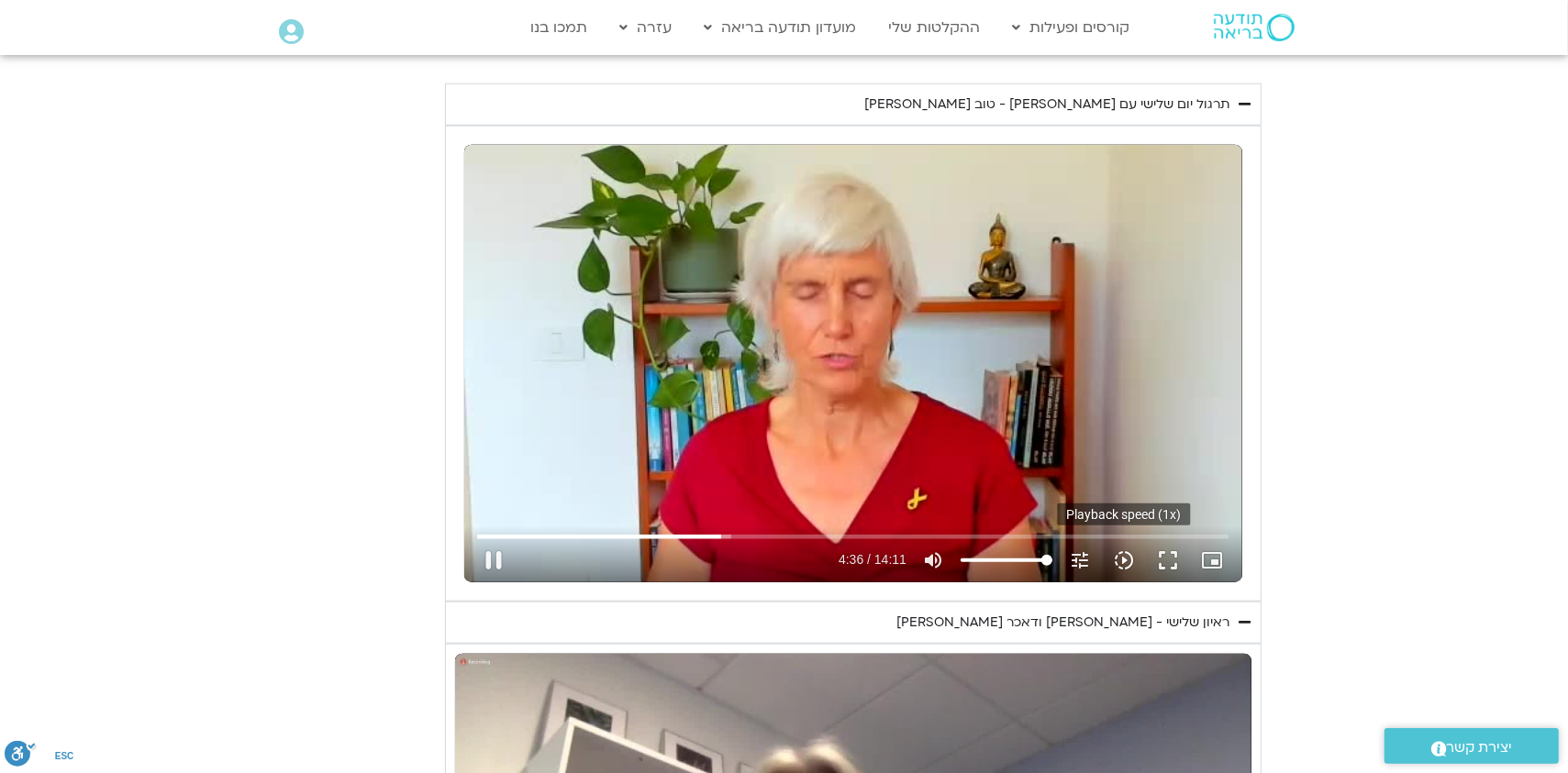
click at [1117, 555] on icon "slow_motion_video" at bounding box center [1124, 560] width 22 height 22
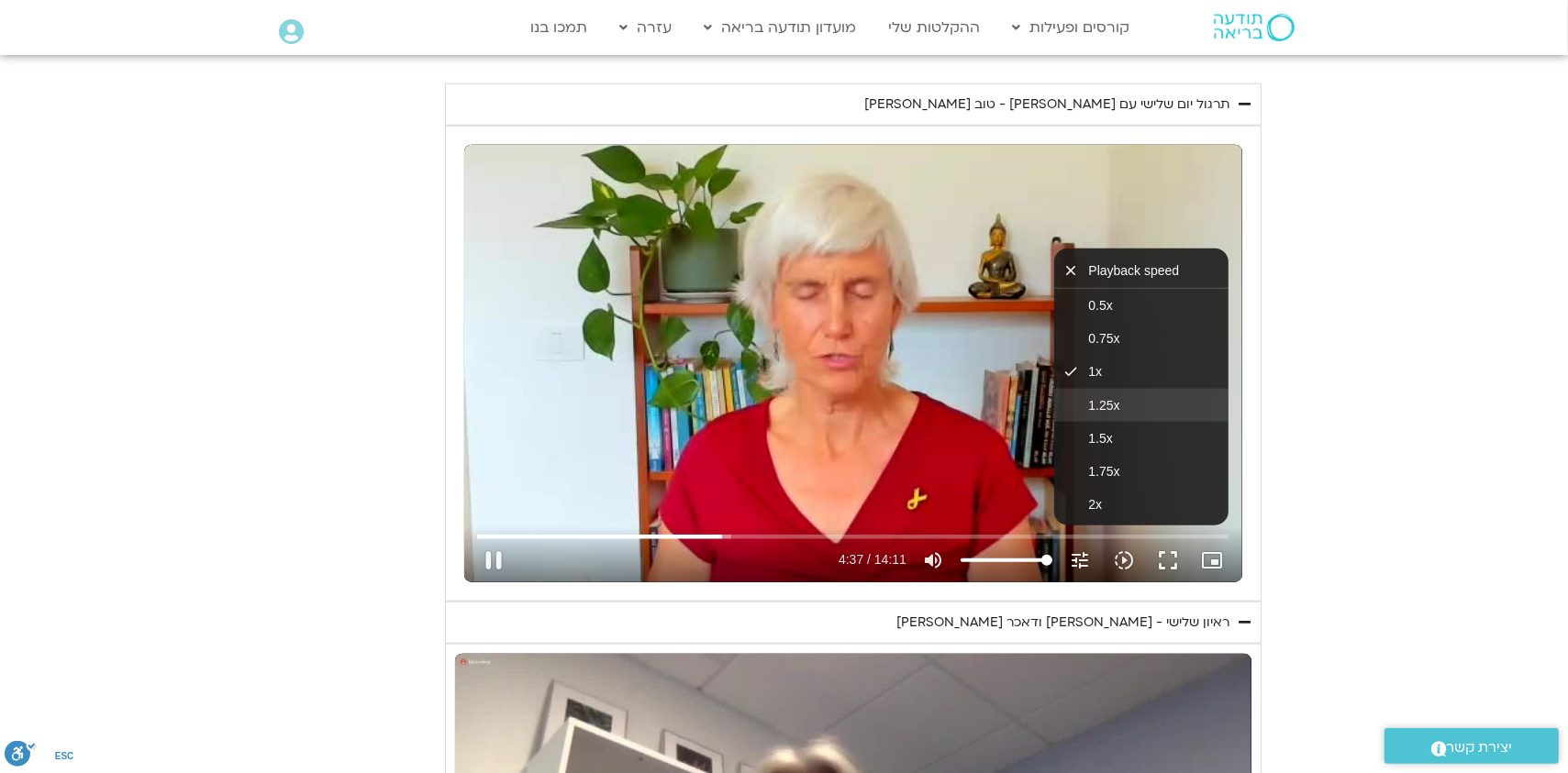
click at [1122, 407] on button "1.25x" at bounding box center [1141, 405] width 174 height 33
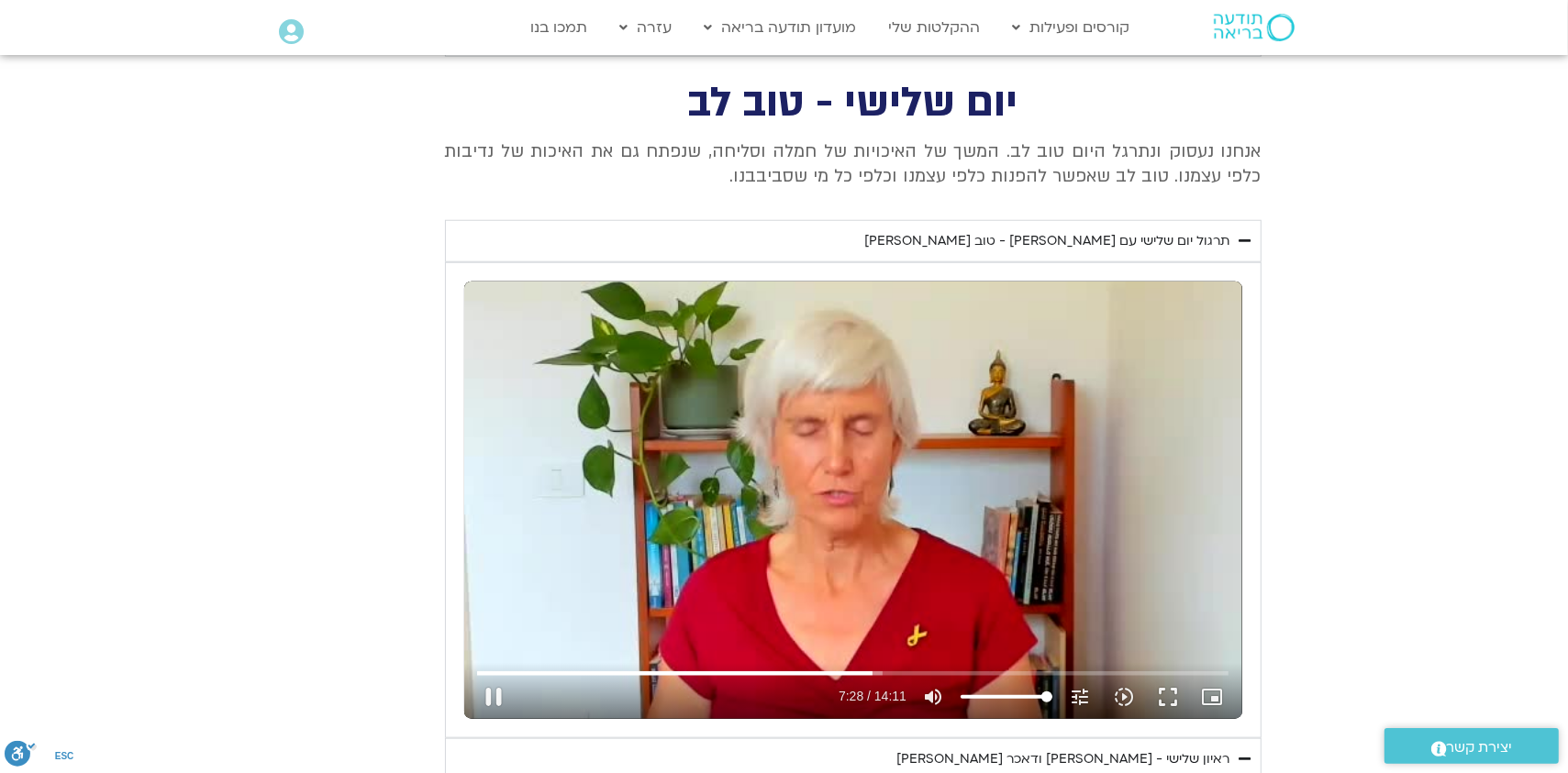
scroll to position [1467, 0]
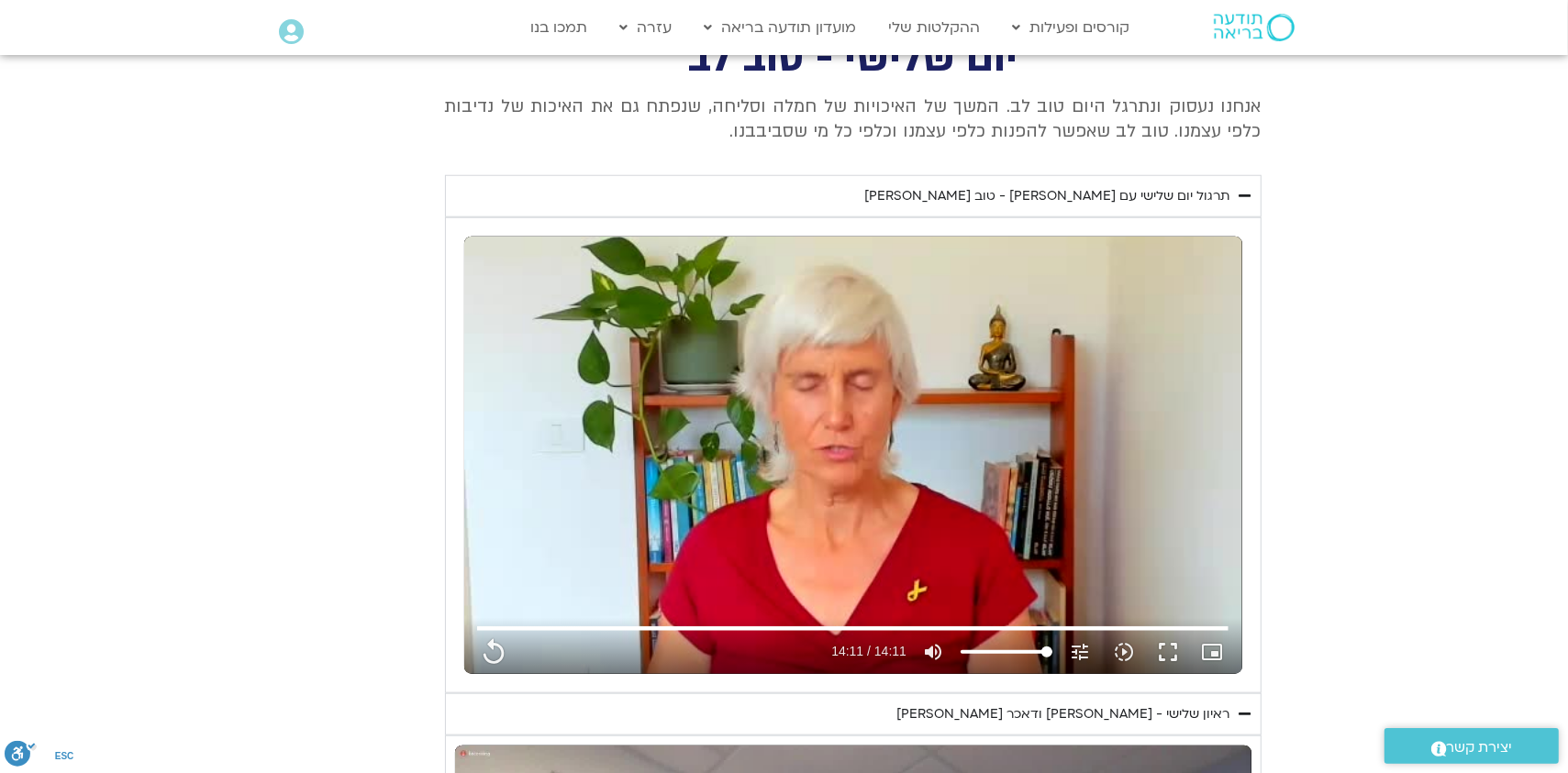
type input "851.4"
